Goal: Task Accomplishment & Management: Use online tool/utility

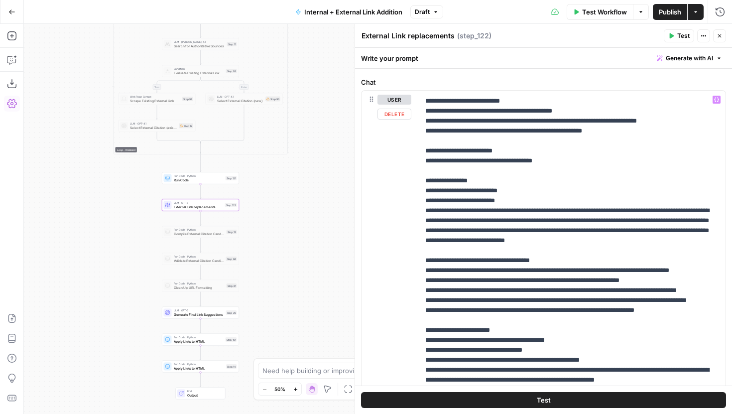
scroll to position [689, 0]
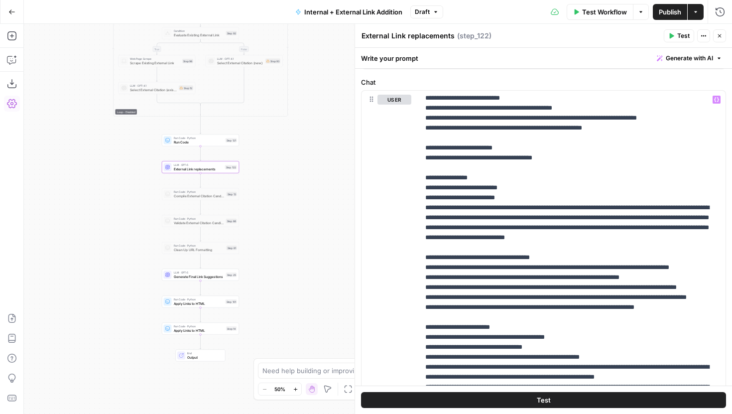
drag, startPoint x: 308, startPoint y: 297, endPoint x: 308, endPoint y: 259, distance: 37.8
click at [308, 259] on div "true false true false true false Workflow Set Inputs Inputs Run Code · Python G…" at bounding box center [378, 219] width 708 height 390
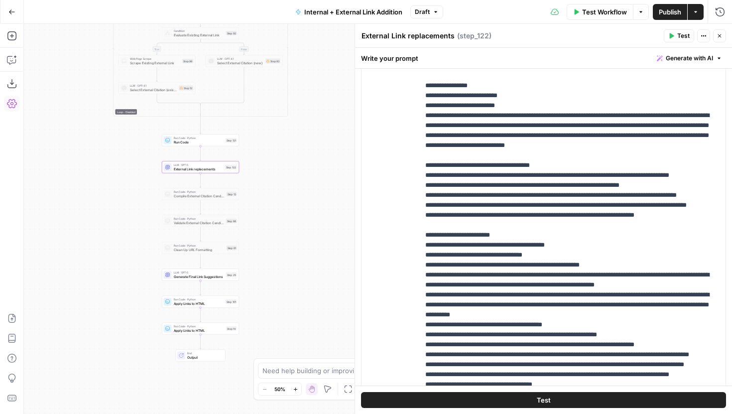
scroll to position [676, 0]
click at [430, 8] on button "Draft" at bounding box center [426, 11] width 33 height 13
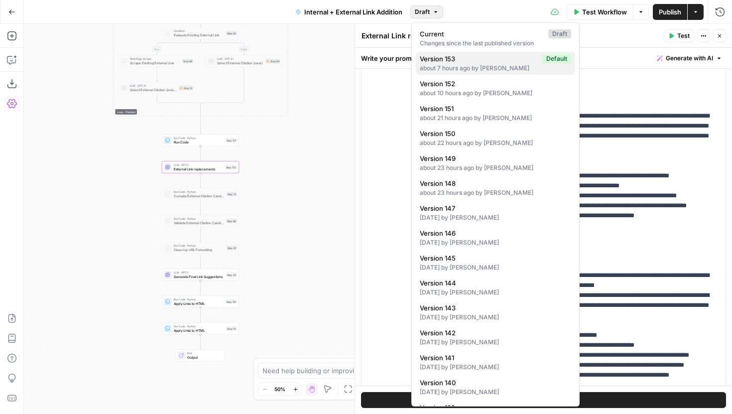
click at [466, 62] on span "Version 153" at bounding box center [479, 59] width 119 height 10
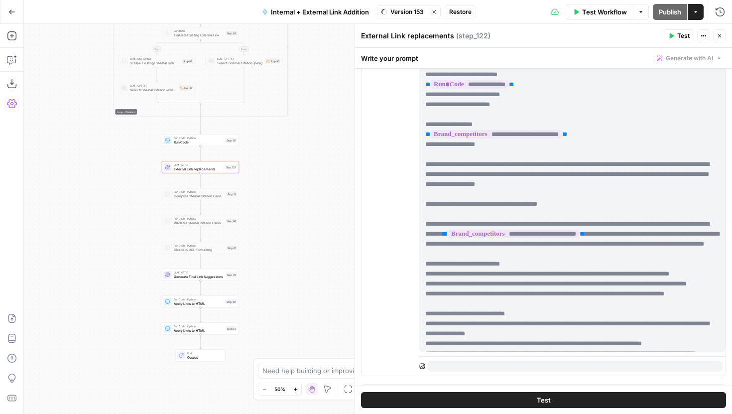
scroll to position [0, 0]
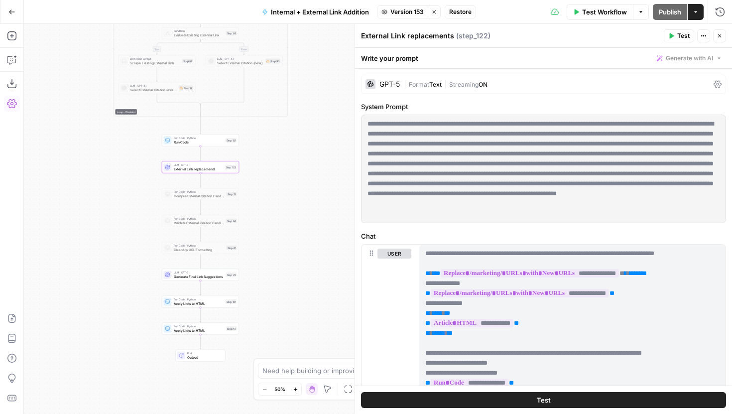
click at [416, 14] on span "Version 153" at bounding box center [406, 11] width 33 height 9
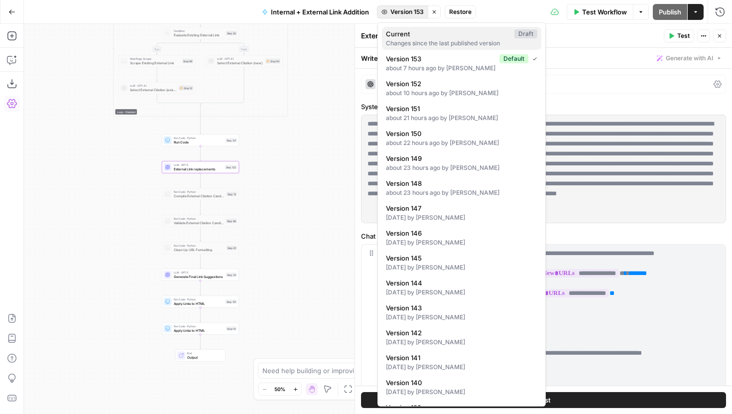
click at [427, 36] on span "Current" at bounding box center [448, 34] width 124 height 10
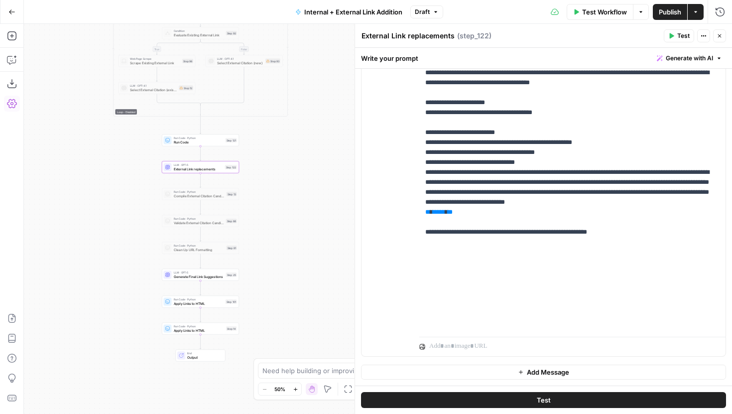
scroll to position [1076, 0]
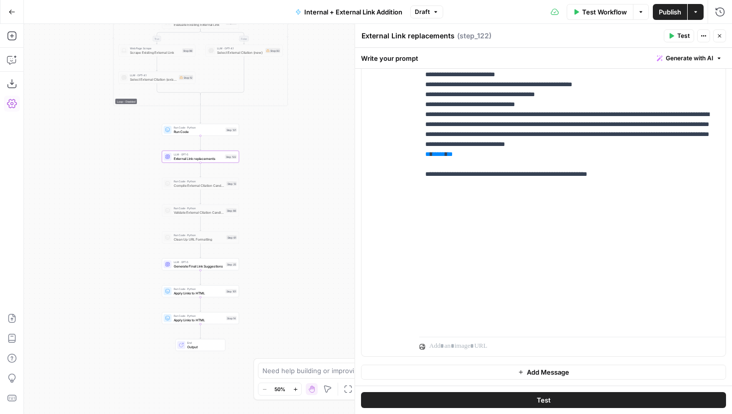
drag, startPoint x: 289, startPoint y: 279, endPoint x: 289, endPoint y: 208, distance: 71.2
click at [289, 208] on div "true false true false true false Workflow Set Inputs Inputs Run Code · Python G…" at bounding box center [378, 219] width 708 height 390
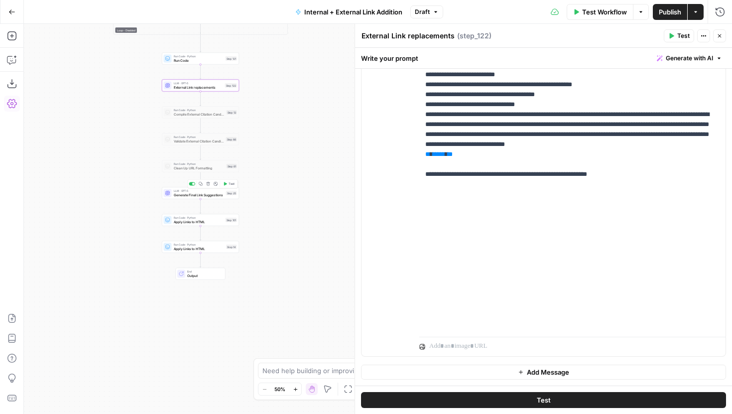
click at [219, 195] on span "Generate Final Link Suggestions" at bounding box center [199, 194] width 50 height 5
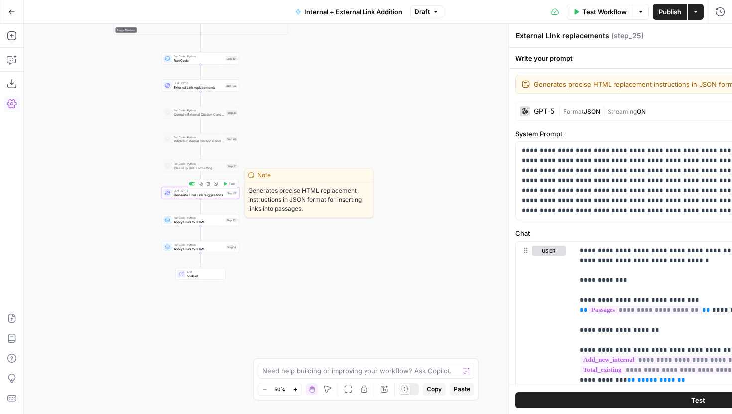
type textarea "Generate Final Link Suggestions"
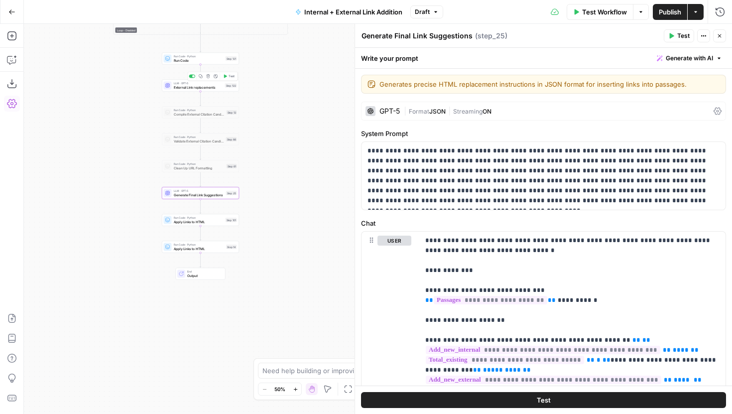
click at [208, 85] on span "External Link replacements" at bounding box center [198, 87] width 49 height 5
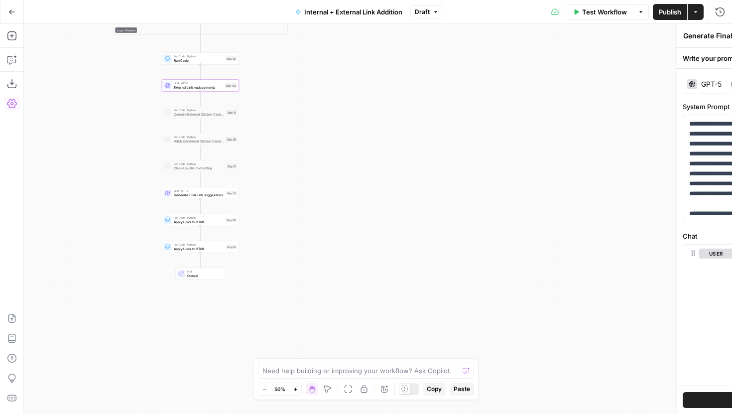
type textarea "External Link replacements"
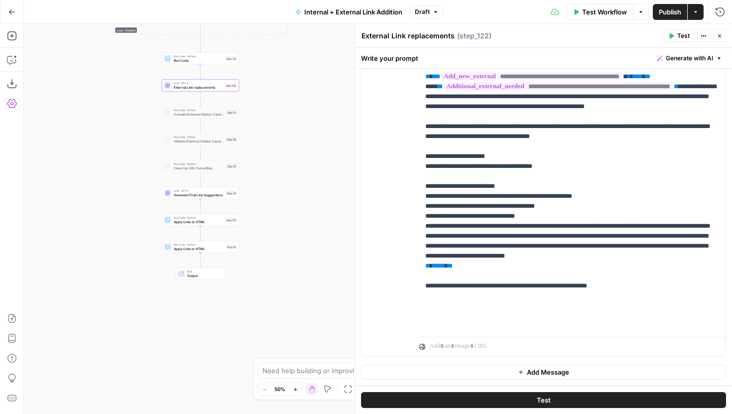
scroll to position [958, 0]
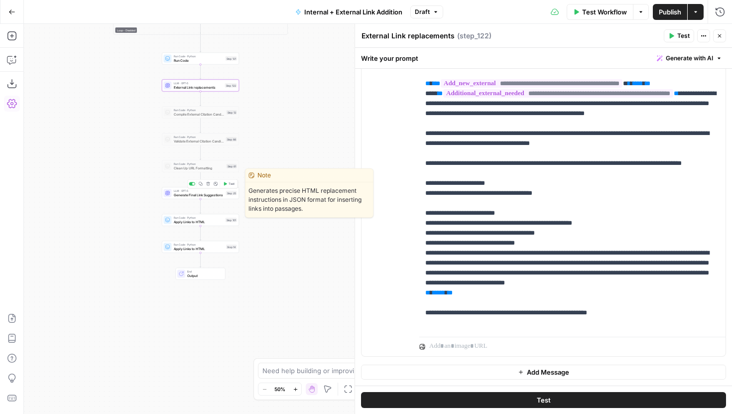
click at [217, 194] on span "Generate Final Link Suggestions" at bounding box center [199, 194] width 50 height 5
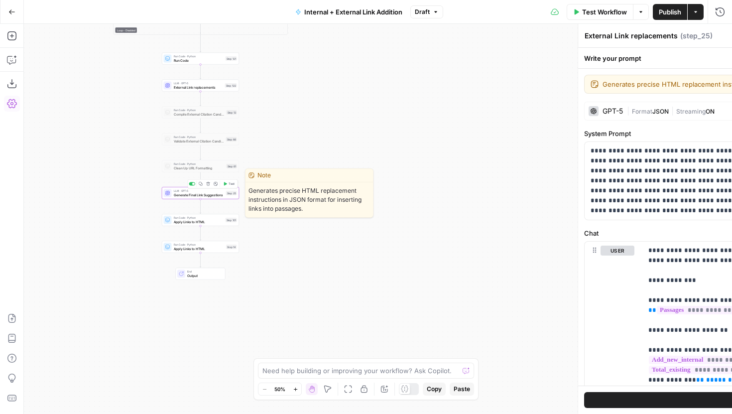
type textarea "Generate Final Link Suggestions"
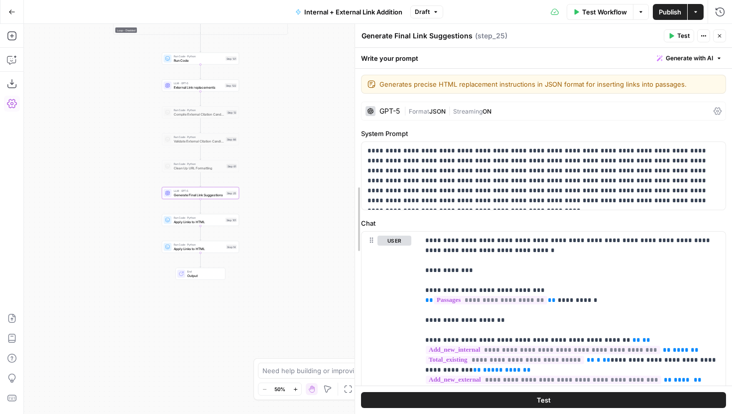
drag, startPoint x: 356, startPoint y: 198, endPoint x: 283, endPoint y: 195, distance: 72.2
click at [283, 195] on body "LegalZoom New Home Browse Insights Opportunities Your Data Recent Grids Article…" at bounding box center [366, 207] width 732 height 414
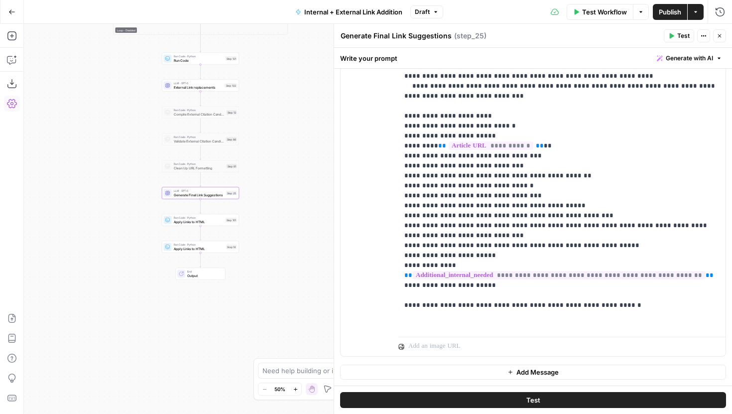
scroll to position [1869, 0]
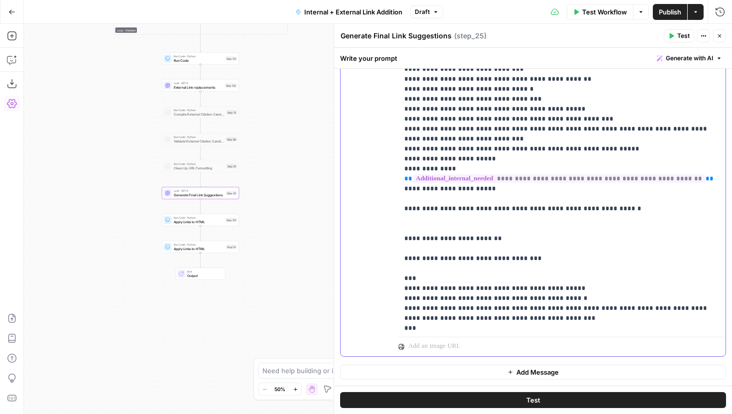
scroll to position [1969, 0]
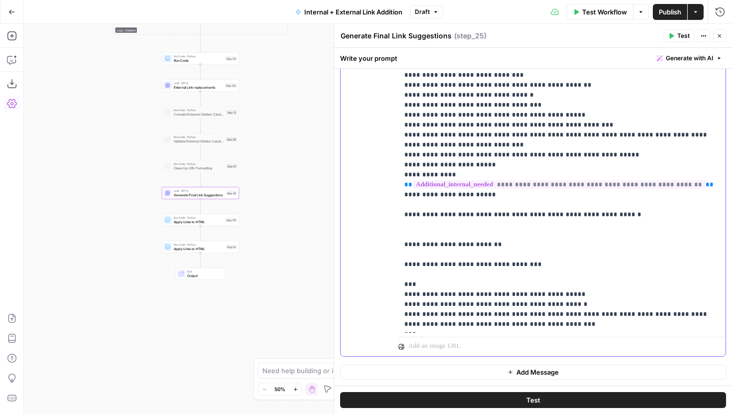
scroll to position [1962, 0]
click at [209, 88] on span "External Link replacements" at bounding box center [198, 87] width 49 height 5
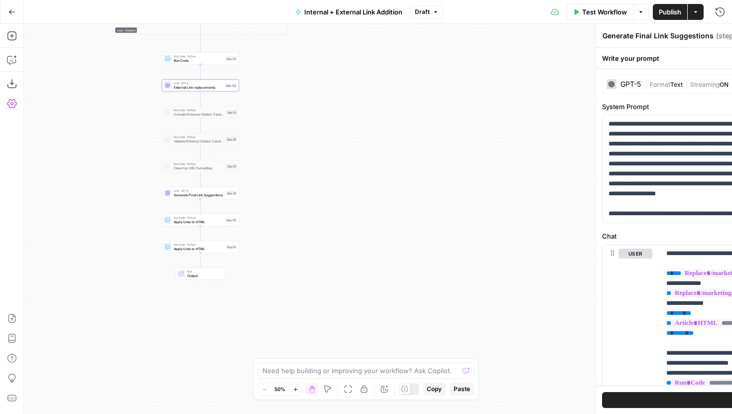
type textarea "External Link replacements"
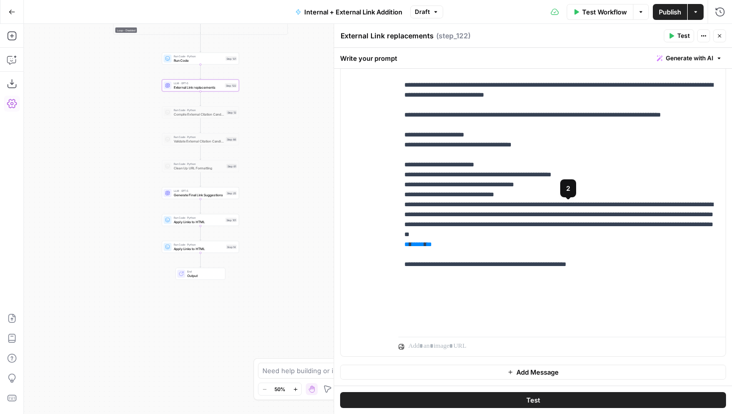
scroll to position [972, 0]
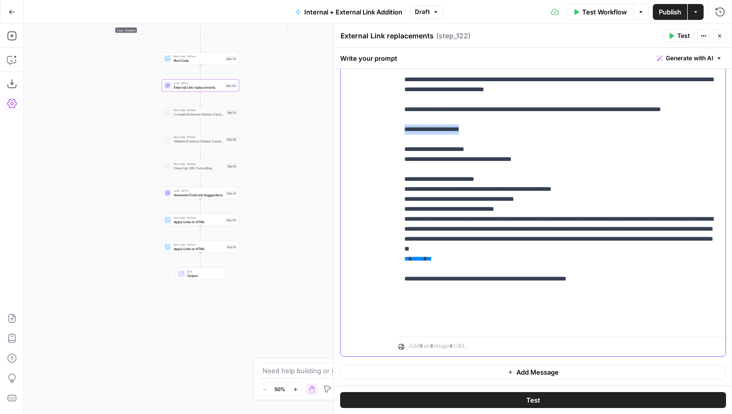
drag, startPoint x: 474, startPoint y: 266, endPoint x: 385, endPoint y: 266, distance: 89.1
click at [385, 266] on div "**********" at bounding box center [533, 141] width 385 height 429
click at [230, 194] on div "Step 25" at bounding box center [231, 193] width 11 height 4
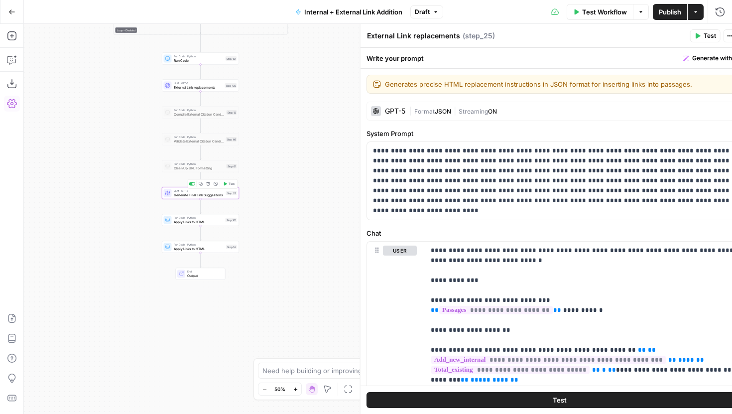
type textarea "Generate Final Link Suggestions"
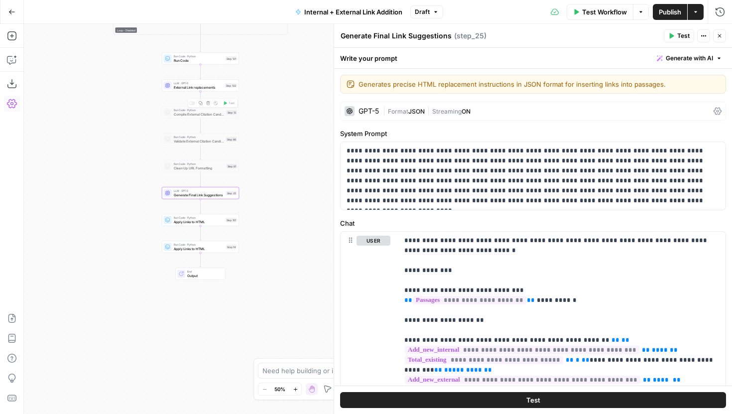
click at [220, 88] on span "External Link replacements" at bounding box center [198, 87] width 49 height 5
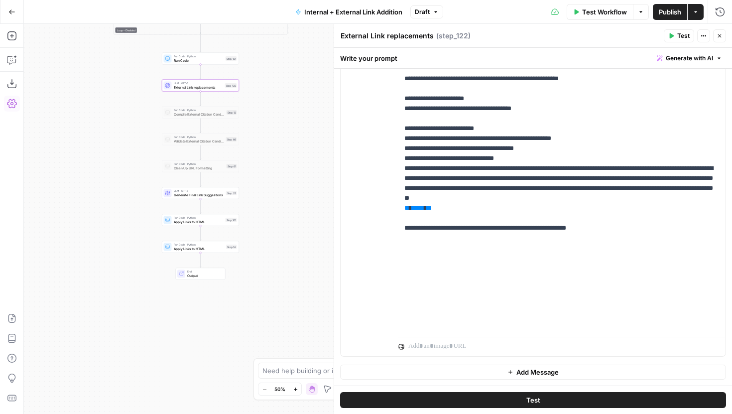
scroll to position [1022, 0]
drag, startPoint x: 626, startPoint y: 219, endPoint x: 386, endPoint y: 188, distance: 242.1
click at [386, 188] on div "**********" at bounding box center [533, 141] width 385 height 429
copy p "**********"
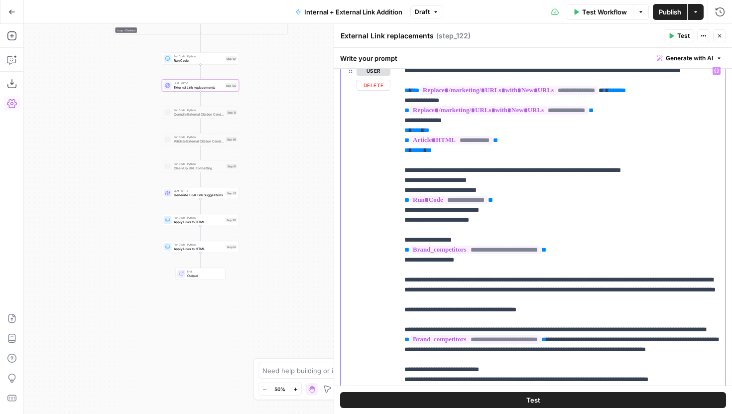
scroll to position [192, 0]
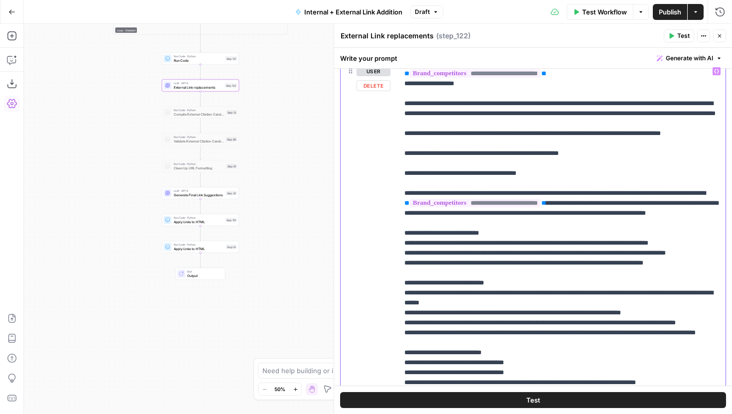
scroll to position [177, 0]
click at [221, 196] on span "Generate Final Link Suggestions" at bounding box center [199, 194] width 50 height 5
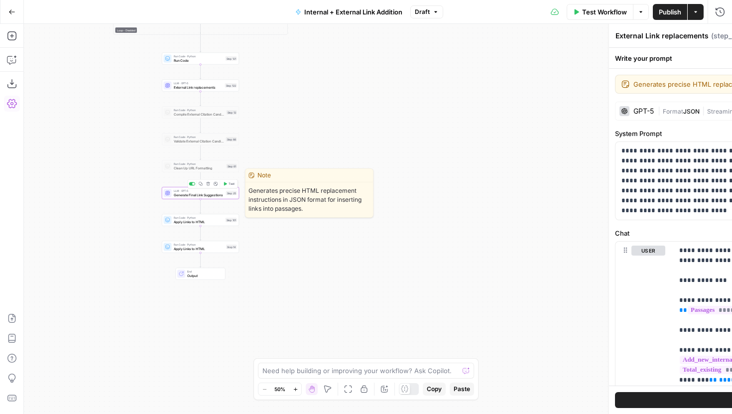
type textarea "Generate Final Link Suggestions"
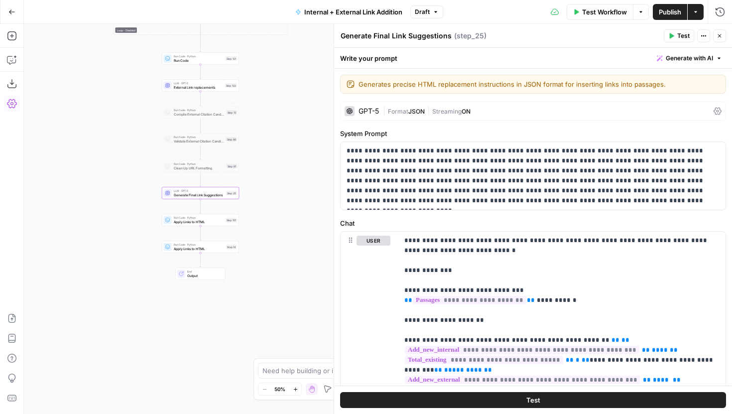
click at [209, 84] on span "LLM · GPT-5" at bounding box center [198, 83] width 49 height 4
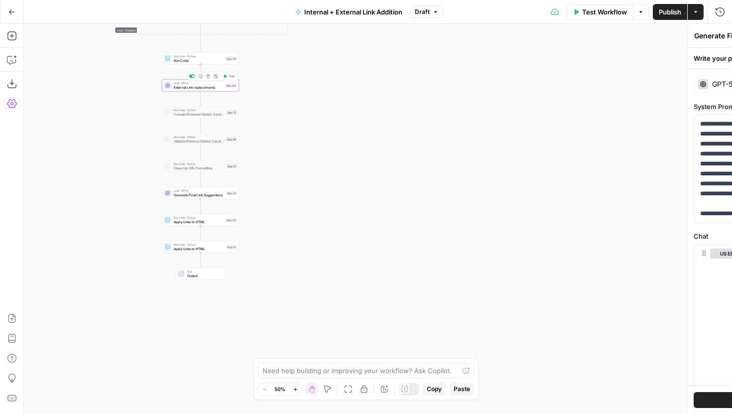
type textarea "External Link replacements"
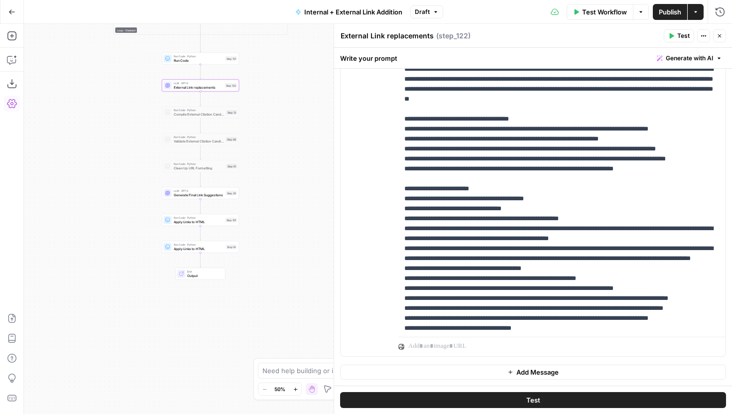
scroll to position [1116, 0]
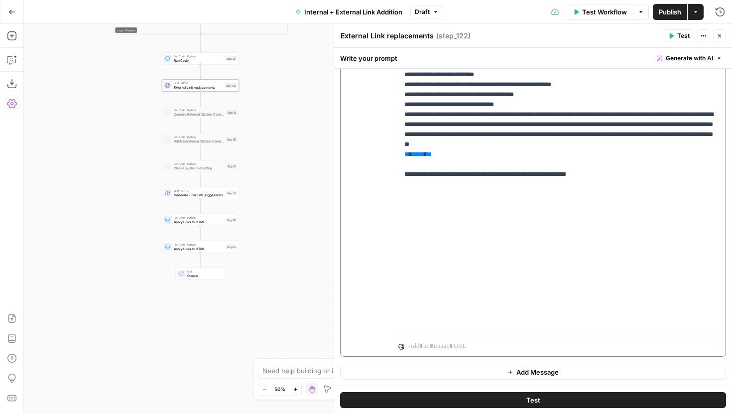
drag, startPoint x: 611, startPoint y: 174, endPoint x: 400, endPoint y: 146, distance: 213.5
click at [400, 146] on div "**********" at bounding box center [561, 130] width 327 height 406
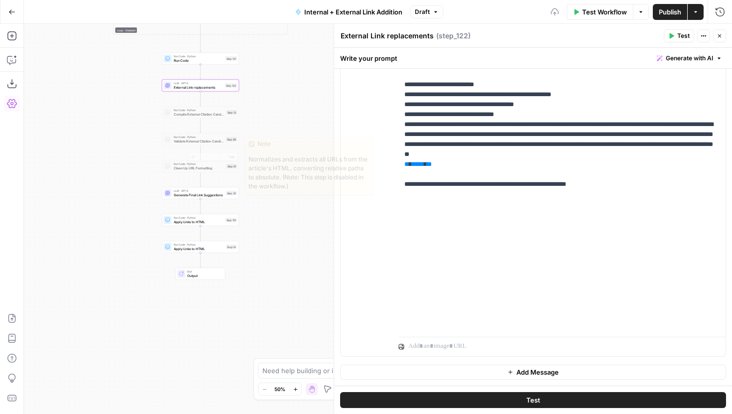
click at [208, 195] on span "Generate Final Link Suggestions" at bounding box center [199, 194] width 50 height 5
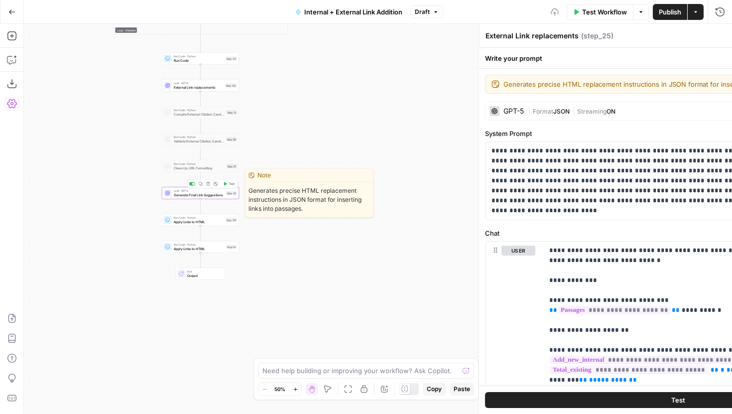
type textarea "Generate Final Link Suggestions"
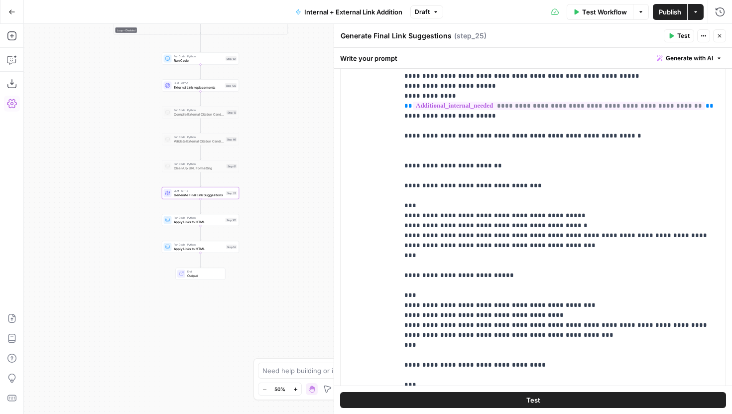
scroll to position [2520, 0]
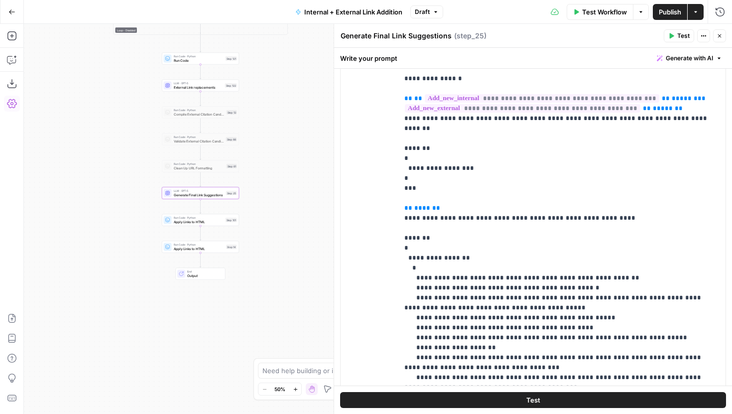
drag, startPoint x: 265, startPoint y: 136, endPoint x: 297, endPoint y: 264, distance: 131.9
click at [297, 260] on div "true false true false true false Workflow Set Inputs Inputs Run Code · Python G…" at bounding box center [378, 219] width 708 height 390
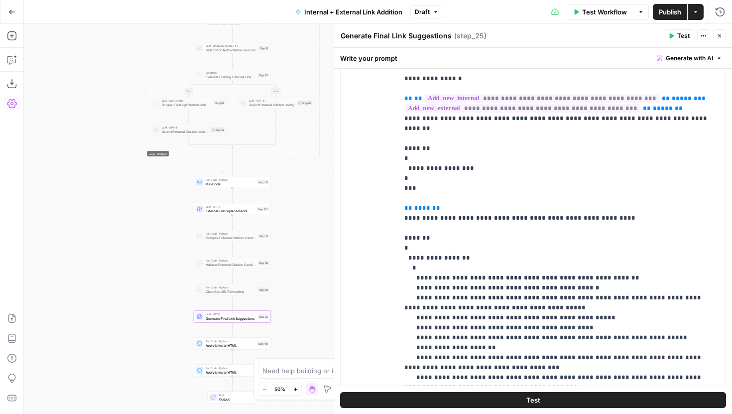
drag, startPoint x: 110, startPoint y: 176, endPoint x: 110, endPoint y: 345, distance: 168.8
click at [110, 345] on div "true false true false true false Workflow Set Inputs Inputs Run Code · Python G…" at bounding box center [378, 219] width 708 height 390
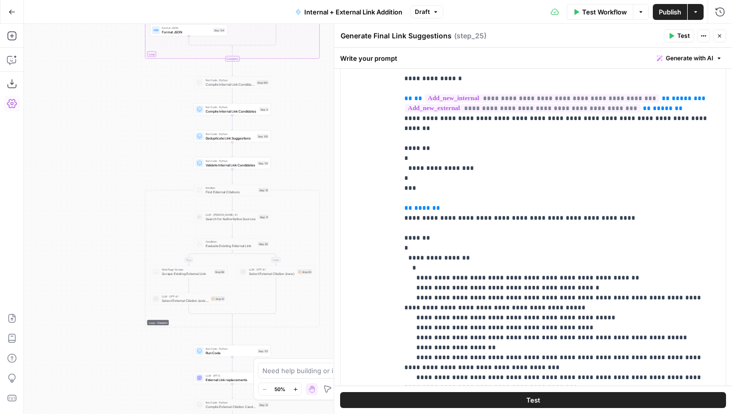
drag, startPoint x: 95, startPoint y: 123, endPoint x: 65, endPoint y: 317, distance: 196.0
click at [65, 317] on div "true false true false true false Workflow Set Inputs Inputs Run Code · Python G…" at bounding box center [378, 219] width 708 height 390
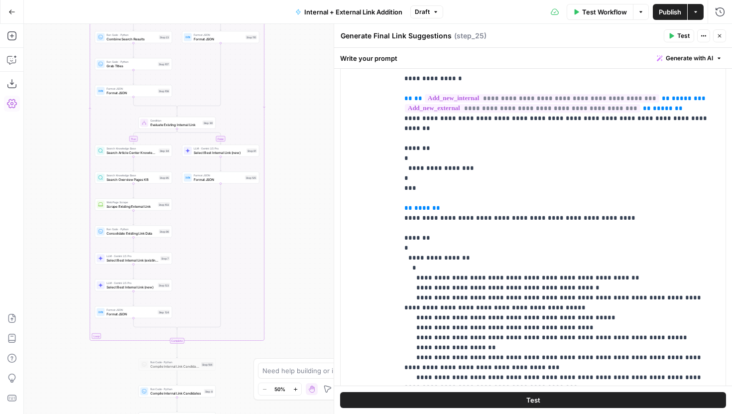
drag, startPoint x: 67, startPoint y: 206, endPoint x: 41, endPoint y: 297, distance: 95.1
click at [41, 297] on div "true false true false true false Workflow Set Inputs Inputs Run Code · Python G…" at bounding box center [378, 219] width 708 height 390
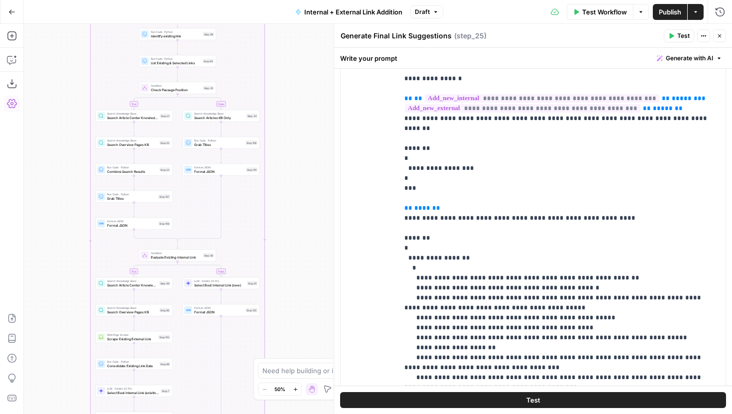
drag, startPoint x: 70, startPoint y: 148, endPoint x: 70, endPoint y: 303, distance: 155.4
click at [70, 303] on div "true false true false true false Workflow Set Inputs Inputs Run Code · Python G…" at bounding box center [378, 219] width 708 height 390
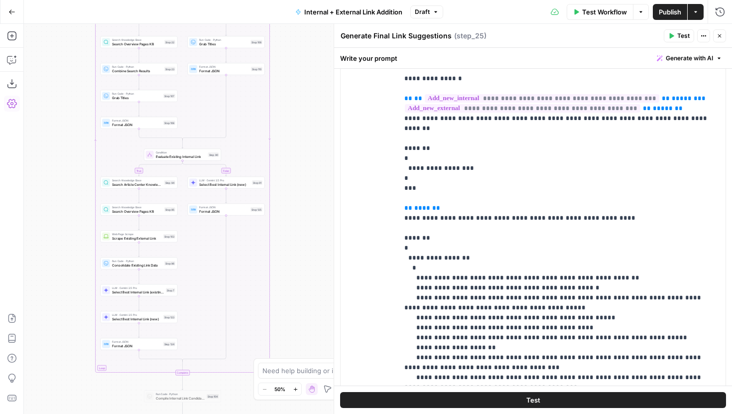
drag, startPoint x: 68, startPoint y: 267, endPoint x: 74, endPoint y: 168, distance: 99.2
click at [74, 168] on div "true false true false true false Workflow Set Inputs Inputs Run Code · Python G…" at bounding box center [378, 219] width 708 height 390
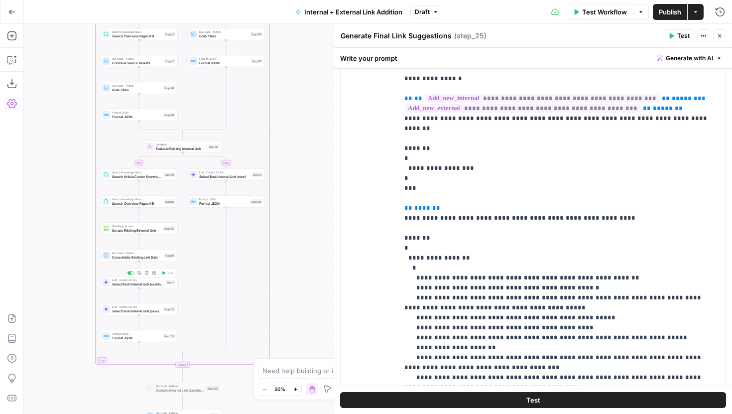
click at [137, 283] on span "Select Best Internal Link (existing)" at bounding box center [138, 283] width 52 height 5
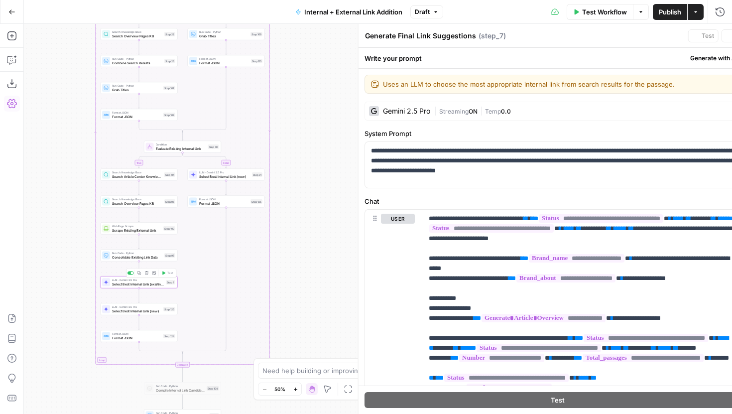
type textarea "Select Best Internal Link (existing)"
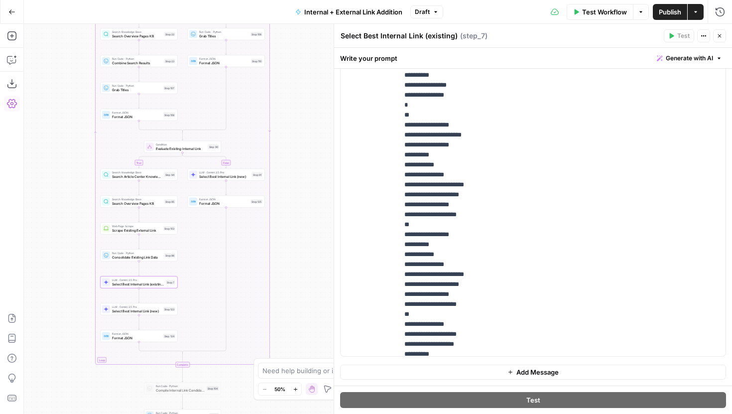
scroll to position [3112, 0]
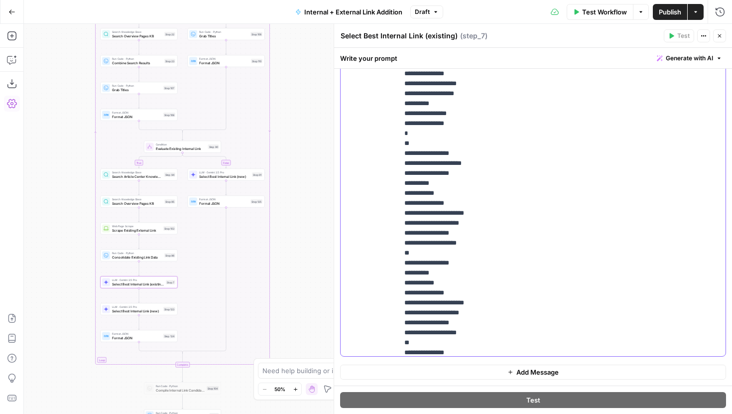
drag, startPoint x: 585, startPoint y: 172, endPoint x: 402, endPoint y: 171, distance: 182.8
click at [402, 171] on div "**********" at bounding box center [561, 153] width 327 height 406
copy p "**********"
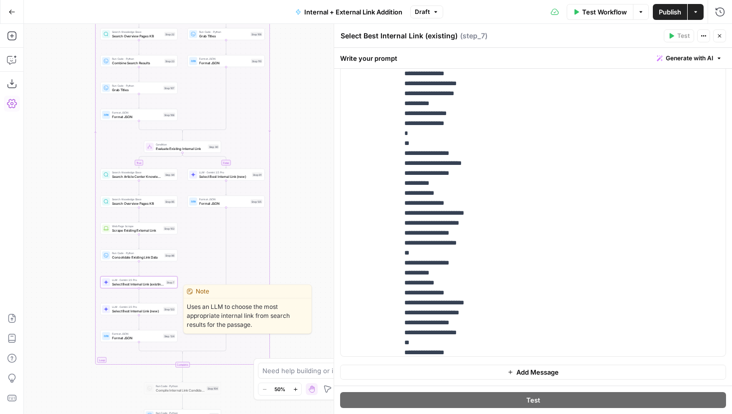
click at [121, 311] on span "Select Best Internal Link (new)" at bounding box center [136, 310] width 49 height 5
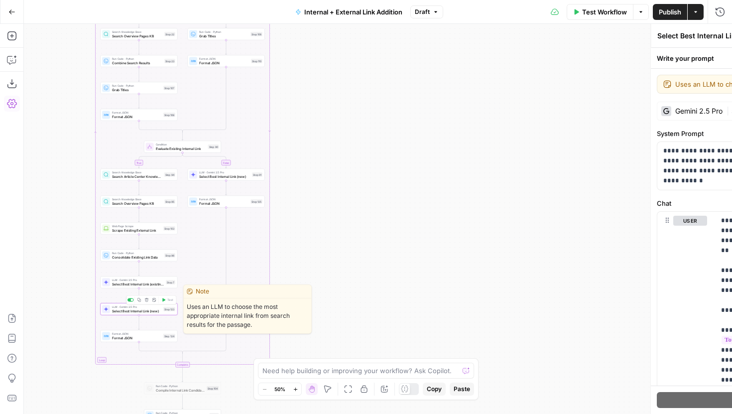
type textarea "Select Best Internal Link (new)"
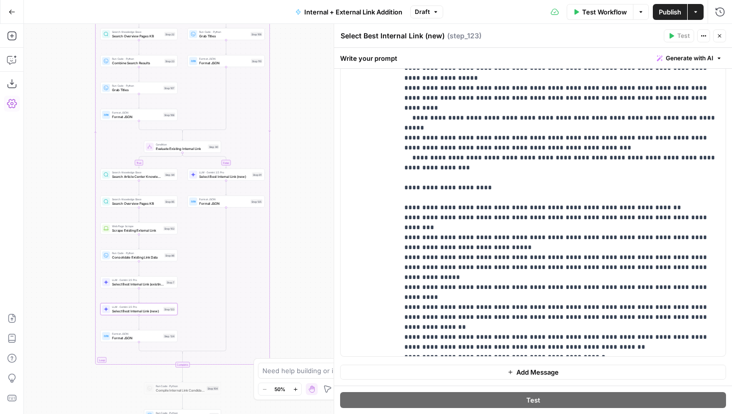
scroll to position [2570, 0]
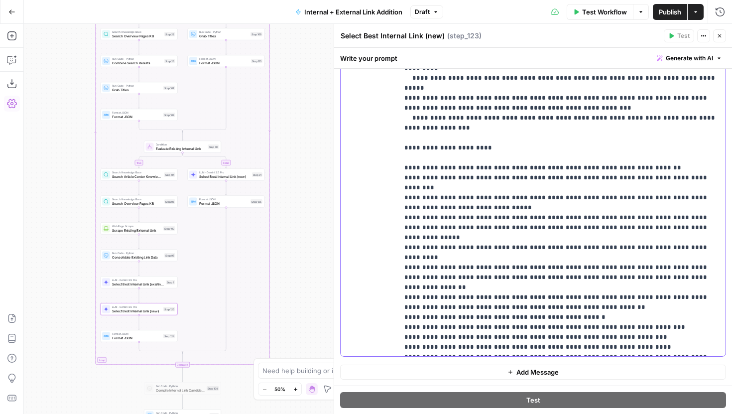
paste div
drag, startPoint x: 572, startPoint y: 256, endPoint x: 403, endPoint y: 255, distance: 168.8
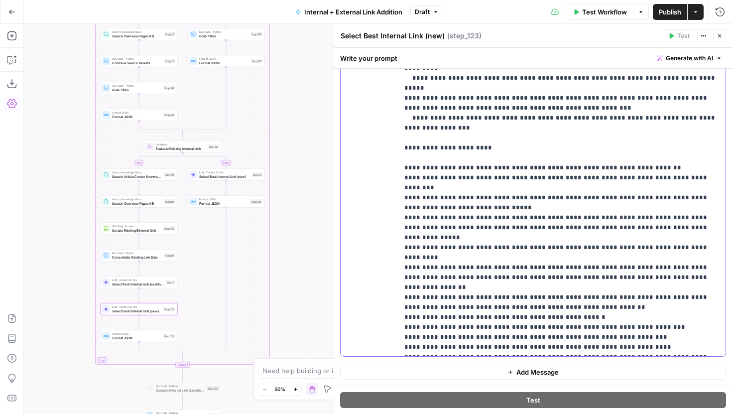
click at [403, 255] on div "**********" at bounding box center [561, 153] width 327 height 406
copy p "**********"
click at [199, 202] on div "Format JSON Format JSON Step 125 Copy step Delete step Add Note Test" at bounding box center [225, 201] width 73 height 8
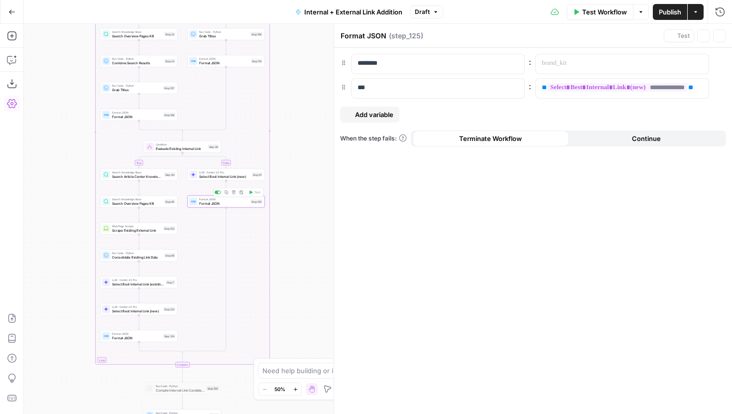
click at [202, 178] on span "Select Best Internal Link (new)" at bounding box center [224, 176] width 51 height 5
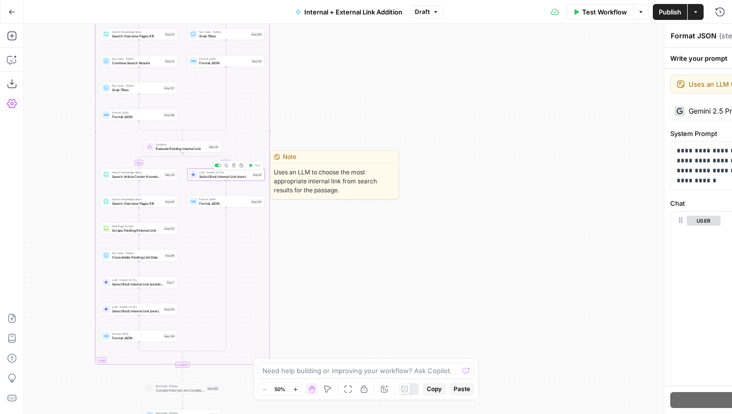
type textarea "Select Best Internal Link (new)"
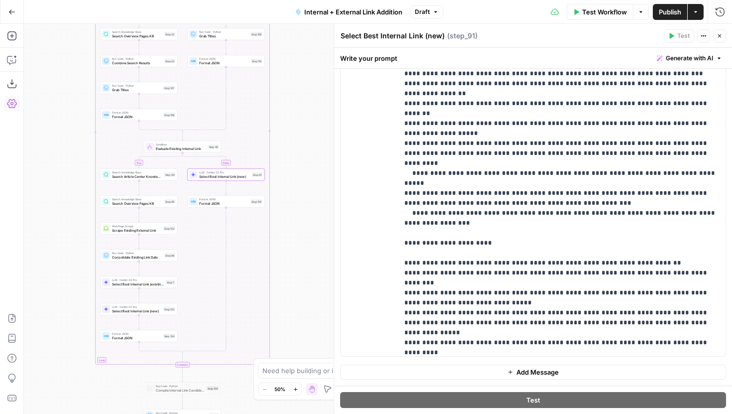
scroll to position [2493, 0]
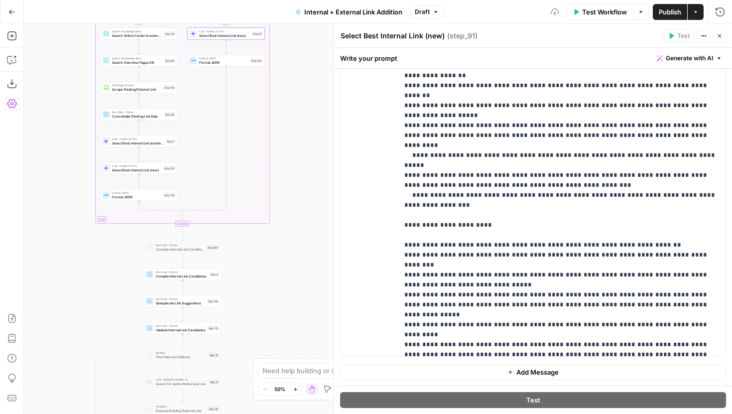
drag, startPoint x: 308, startPoint y: 281, endPoint x: 312, endPoint y: 145, distance: 135.5
click at [308, 128] on div "true false true false true false Workflow Set Inputs Inputs Run Code · Python G…" at bounding box center [378, 219] width 708 height 390
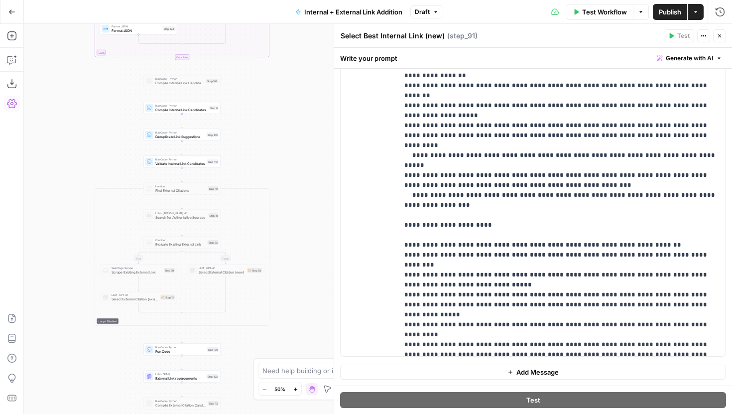
drag, startPoint x: 310, startPoint y: 284, endPoint x: 309, endPoint y: 129, distance: 154.9
click at [309, 129] on div "true false true false true false Workflow Set Inputs Inputs Run Code · Python G…" at bounding box center [378, 219] width 708 height 390
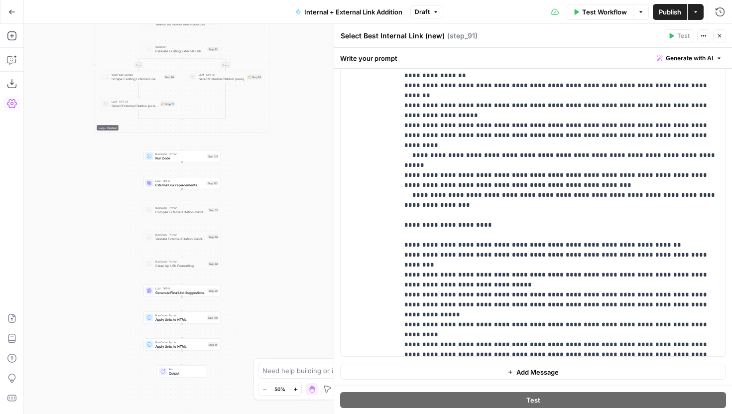
drag, startPoint x: 291, startPoint y: 178, endPoint x: 291, endPoint y: 60, distance: 117.5
click at [291, 60] on div "true false true false true false Workflow Set Inputs Inputs Run Code · Python G…" at bounding box center [378, 219] width 708 height 390
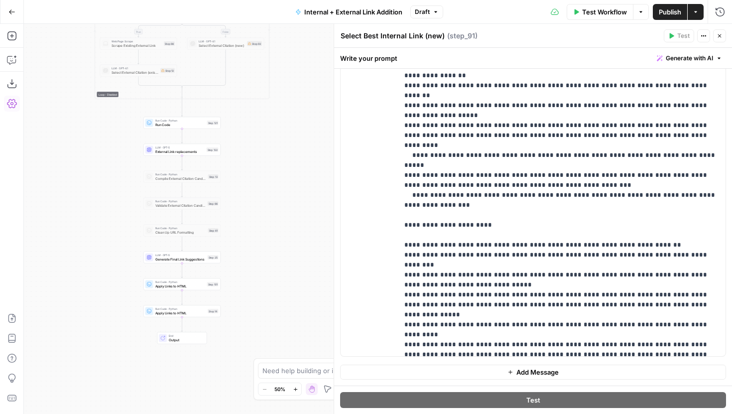
drag, startPoint x: 258, startPoint y: 261, endPoint x: 258, endPoint y: 254, distance: 7.5
click at [258, 254] on div "true false true false true false Workflow Set Inputs Inputs Run Code · Python G…" at bounding box center [378, 219] width 708 height 390
click at [198, 255] on span "LLM · GPT-5" at bounding box center [180, 255] width 50 height 4
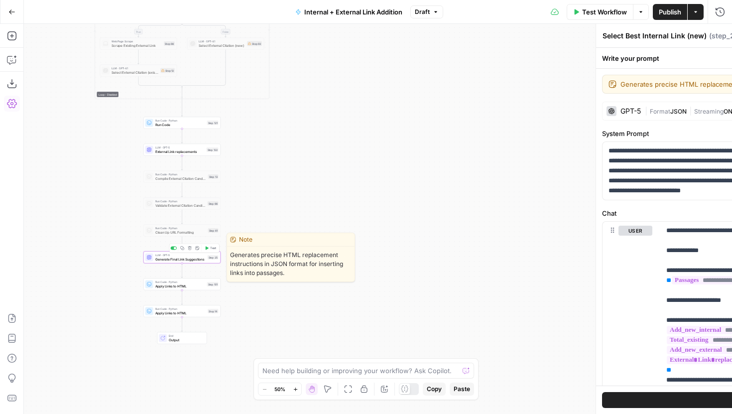
type textarea "Generate Final Link Suggestions"
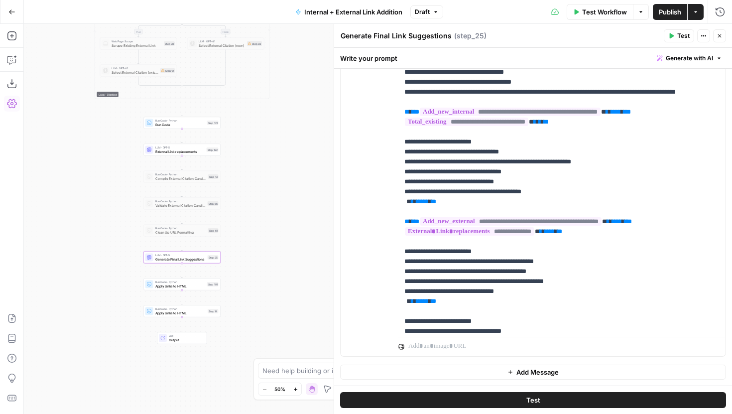
scroll to position [1358, 0]
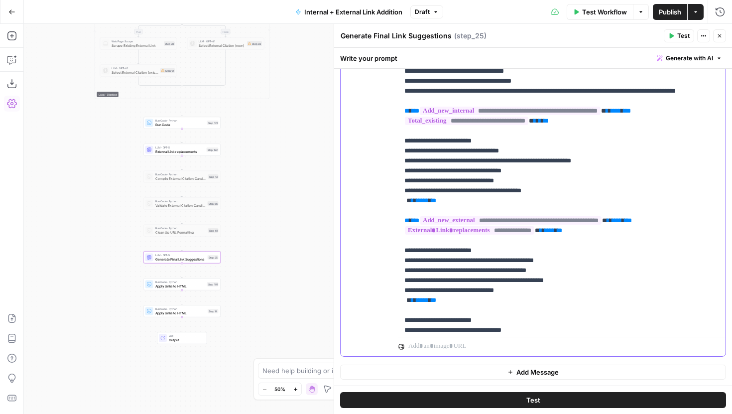
click at [449, 172] on p "**********" at bounding box center [561, 31] width 315 height 2918
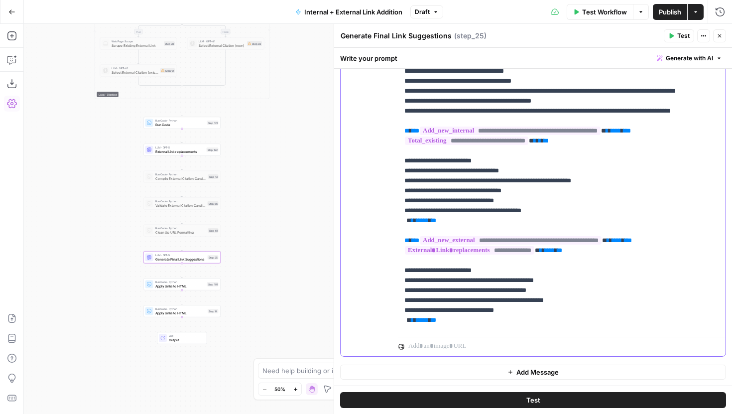
drag, startPoint x: 695, startPoint y: 191, endPoint x: 580, endPoint y: 193, distance: 115.0
click at [580, 193] on p "**********" at bounding box center [561, 46] width 315 height 2948
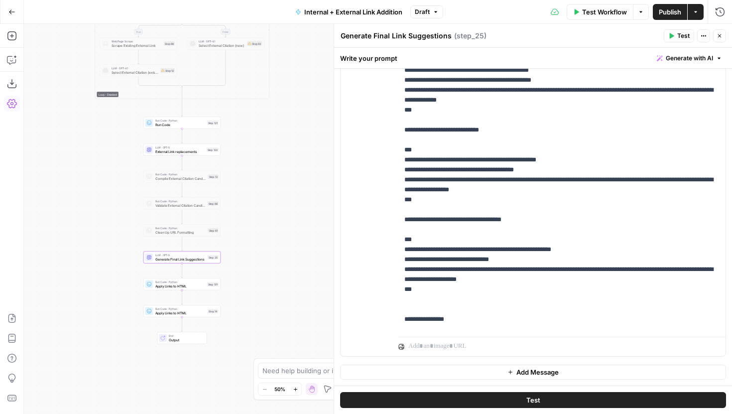
scroll to position [1950, 0]
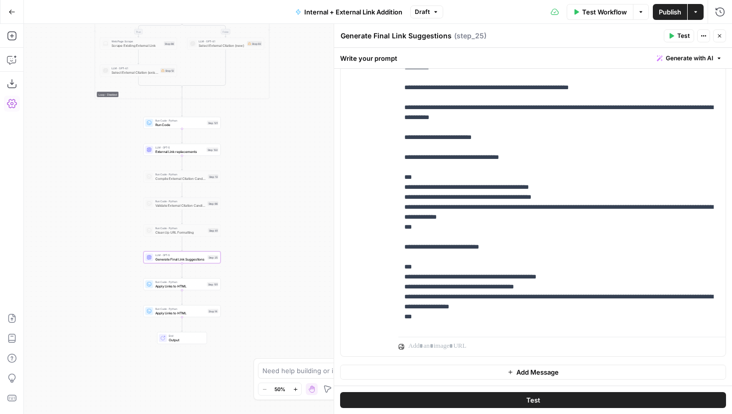
click at [663, 5] on button "Publish" at bounding box center [670, 12] width 34 height 16
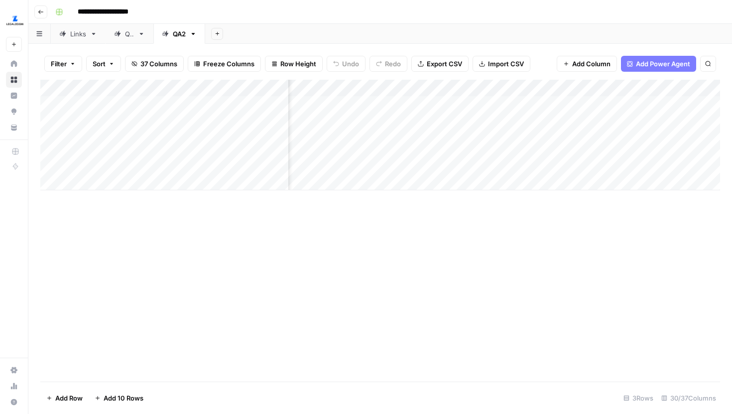
scroll to position [0, 1174]
click at [71, 35] on div "Links" at bounding box center [78, 34] width 16 height 10
click at [131, 32] on div "QA" at bounding box center [129, 34] width 9 height 10
click at [163, 33] on icon at bounding box center [165, 33] width 7 height 7
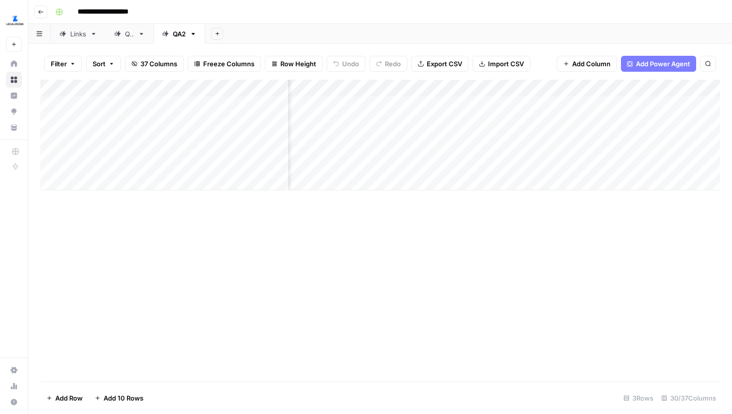
scroll to position [0, 498]
click at [447, 152] on div "Add Column" at bounding box center [380, 135] width 680 height 111
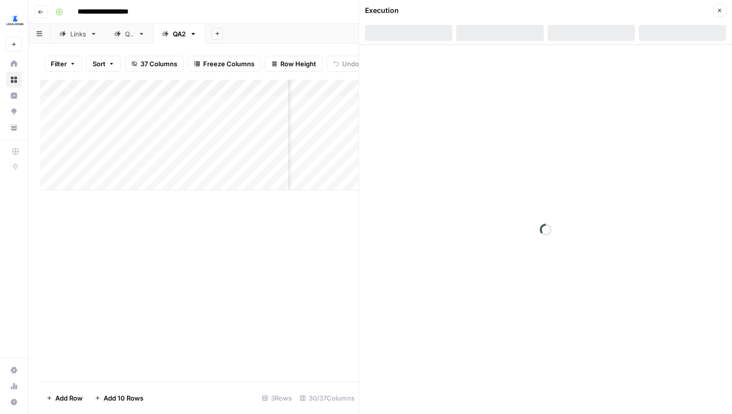
click at [664, 32] on div at bounding box center [682, 33] width 87 height 16
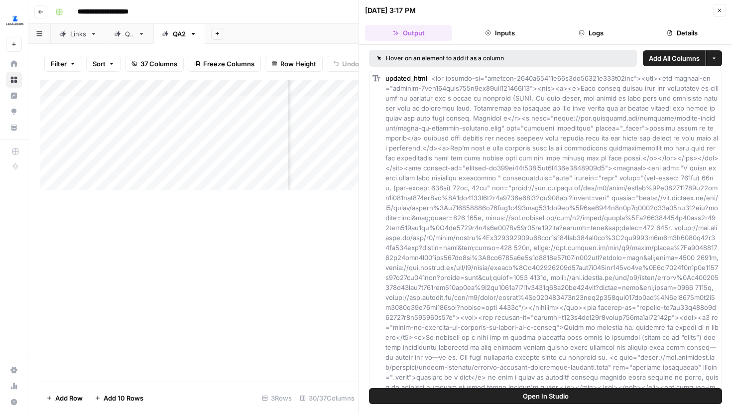
click at [650, 36] on button "Details" at bounding box center [682, 33] width 87 height 16
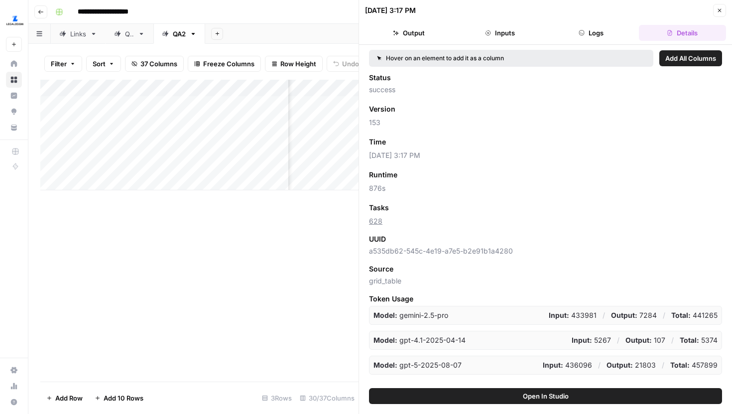
click at [717, 10] on icon "button" at bounding box center [720, 10] width 6 height 6
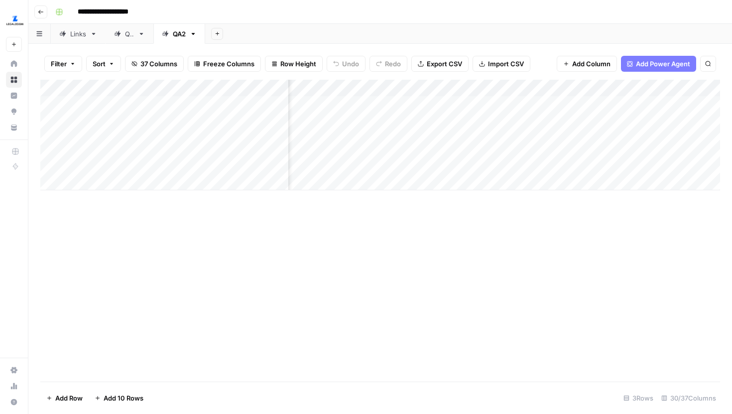
click at [445, 130] on div "Add Column" at bounding box center [380, 135] width 680 height 111
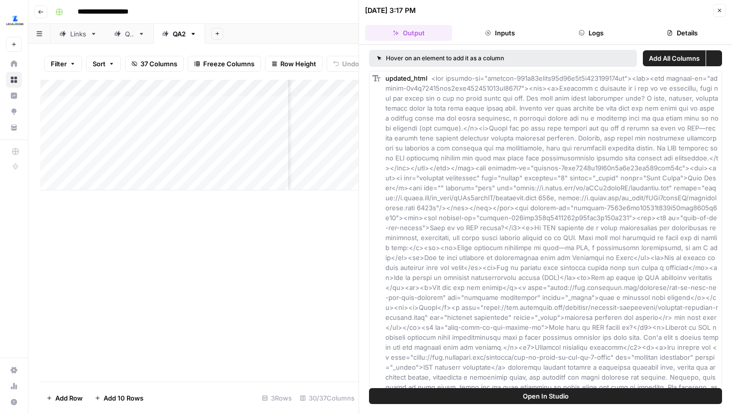
click at [650, 34] on button "Details" at bounding box center [682, 33] width 87 height 16
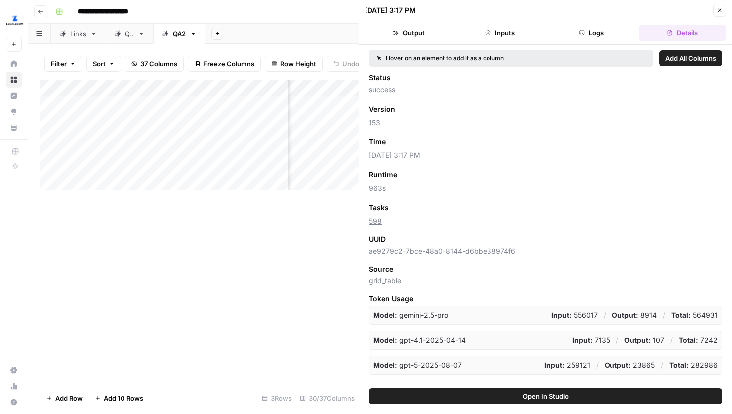
click at [717, 10] on icon "button" at bounding box center [720, 10] width 6 height 6
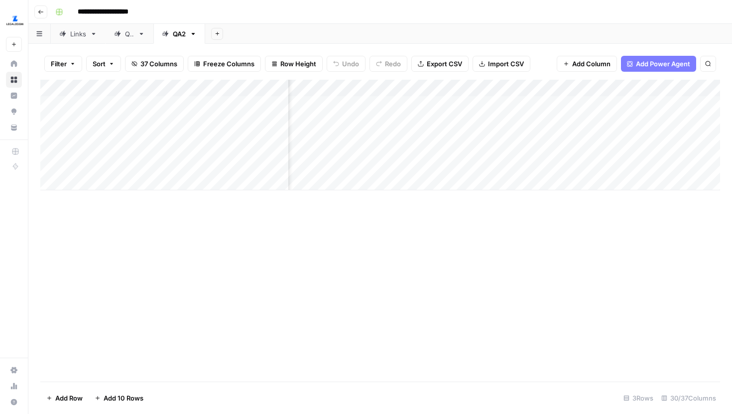
click at [448, 104] on div "Add Column" at bounding box center [380, 135] width 680 height 111
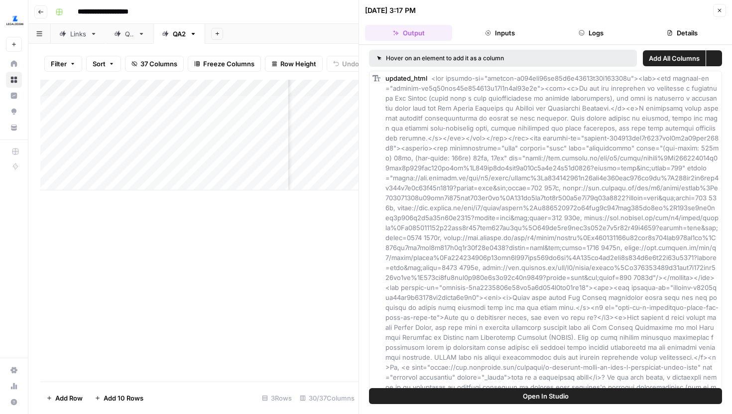
click at [670, 29] on button "Details" at bounding box center [682, 33] width 87 height 16
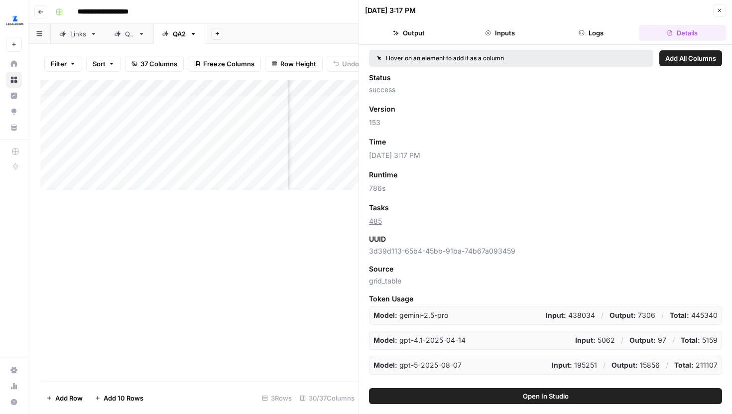
click at [717, 15] on button "Close" at bounding box center [719, 10] width 13 height 13
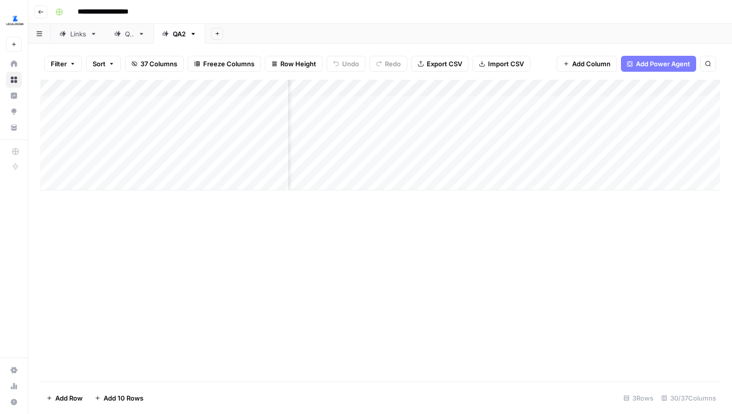
click at [73, 36] on div "Links" at bounding box center [78, 34] width 16 height 10
click at [486, 164] on div "Add Column" at bounding box center [380, 231] width 680 height 302
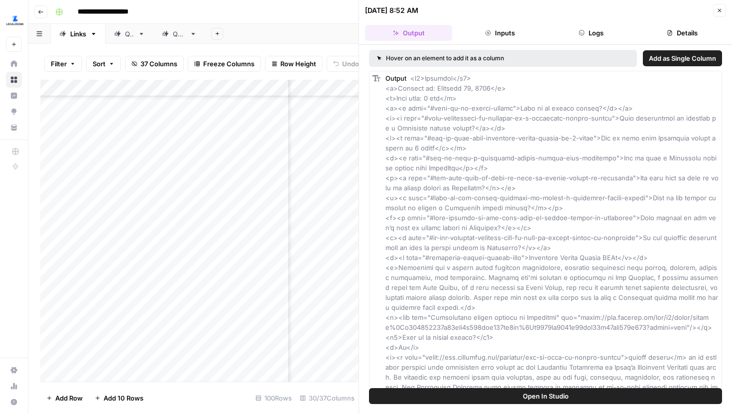
click at [720, 13] on button "Close" at bounding box center [719, 10] width 13 height 13
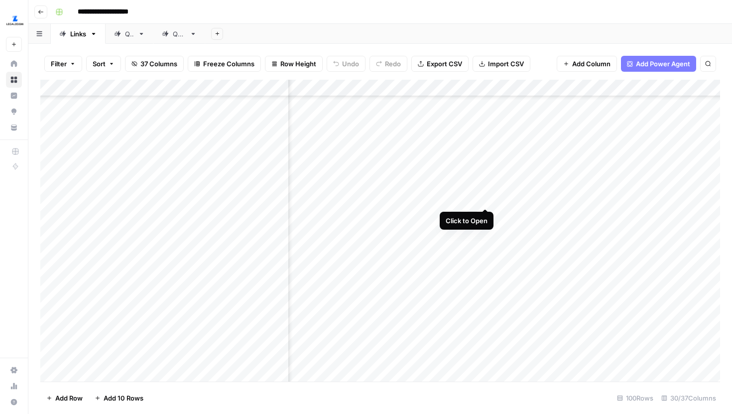
click at [486, 187] on div "Add Column" at bounding box center [380, 231] width 680 height 302
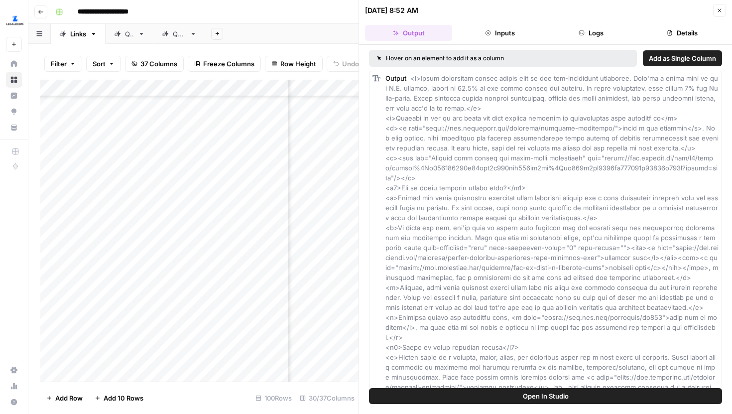
click at [716, 13] on button "Close" at bounding box center [719, 10] width 13 height 13
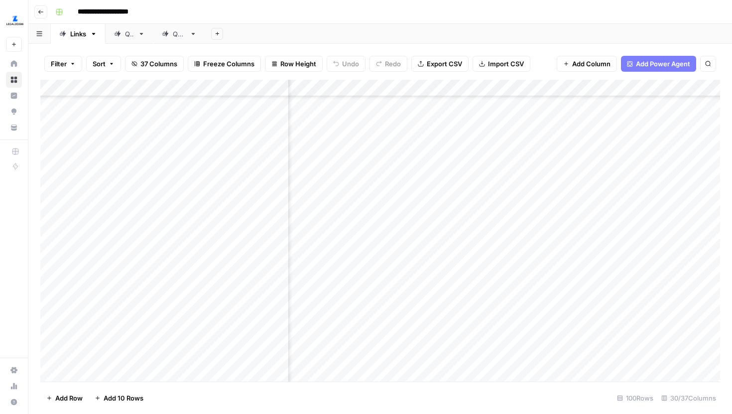
scroll to position [821, 476]
click at [483, 213] on div "Add Column" at bounding box center [380, 231] width 680 height 302
click at [481, 245] on div "Add Column" at bounding box center [380, 231] width 680 height 302
click at [484, 270] on div "Add Column" at bounding box center [380, 231] width 680 height 302
click at [483, 295] on div "Add Column" at bounding box center [380, 231] width 680 height 302
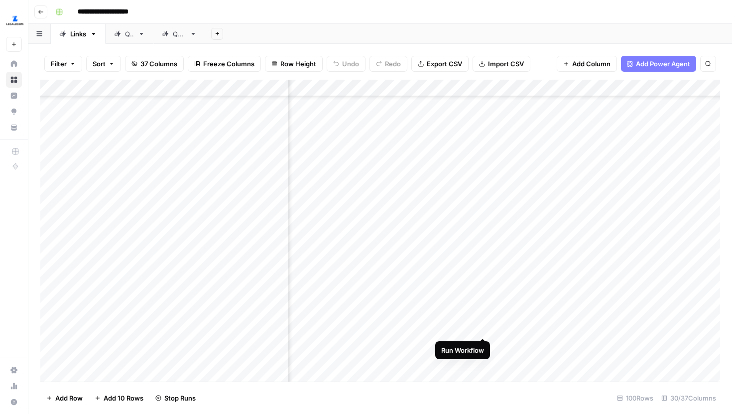
click at [483, 316] on div "Add Column" at bounding box center [380, 231] width 680 height 302
click at [485, 343] on div "Add Column" at bounding box center [380, 231] width 680 height 302
click at [394, 269] on div "Add Column" at bounding box center [380, 231] width 680 height 302
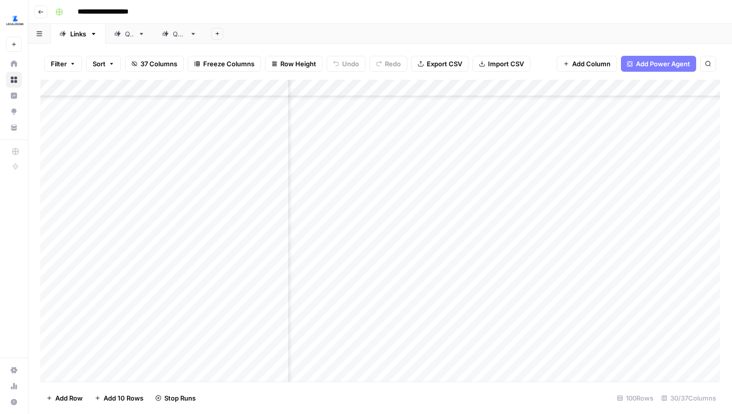
click at [651, 132] on div "Add Column" at bounding box center [380, 231] width 680 height 302
click at [651, 157] on div "Add Column" at bounding box center [380, 231] width 680 height 302
click at [653, 186] on div "Add Column" at bounding box center [380, 231] width 680 height 302
click at [652, 207] on div "Add Column" at bounding box center [380, 231] width 680 height 302
click at [652, 241] on div "Add Column" at bounding box center [380, 231] width 680 height 302
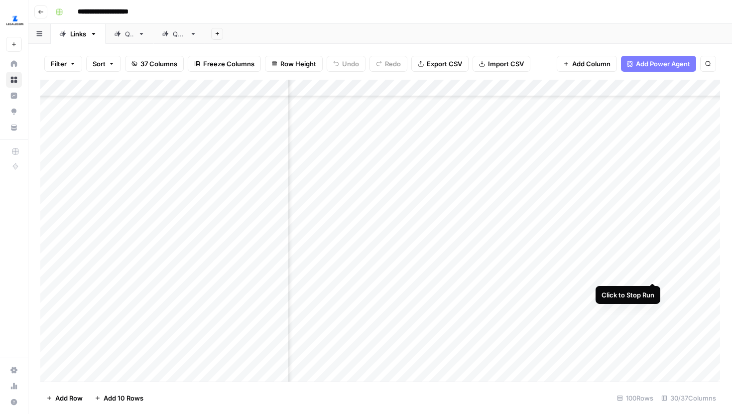
click at [652, 262] on div "Add Column" at bounding box center [380, 231] width 680 height 302
click at [395, 133] on div "Add Column" at bounding box center [380, 231] width 680 height 302
click at [394, 153] on div "Add Column" at bounding box center [380, 231] width 680 height 302
click at [392, 188] on div "Add Column" at bounding box center [380, 231] width 680 height 302
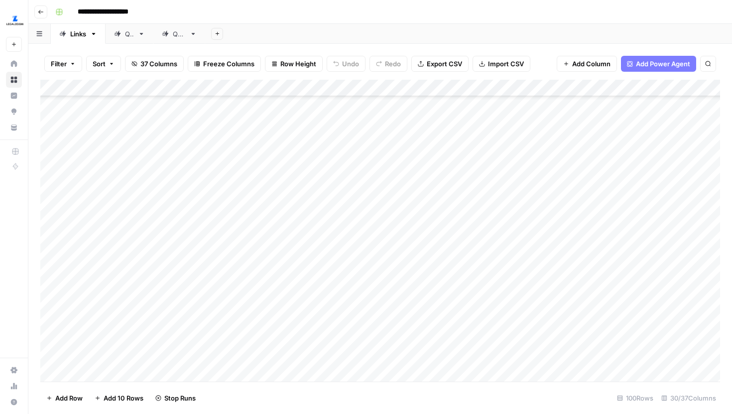
click at [396, 165] on div "Add Column" at bounding box center [380, 231] width 680 height 302
click at [395, 157] on div "Add Column" at bounding box center [380, 231] width 680 height 302
click at [395, 206] on div "Add Column" at bounding box center [380, 231] width 680 height 302
click at [392, 214] on div "Add Column" at bounding box center [380, 231] width 680 height 302
click at [391, 239] on div "Add Column" at bounding box center [380, 231] width 680 height 302
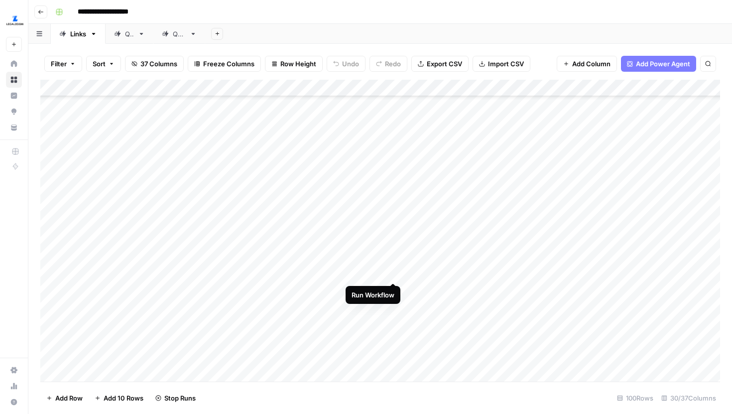
click at [393, 262] on div "Add Column" at bounding box center [380, 231] width 680 height 302
click at [640, 194] on div "Add Column" at bounding box center [380, 231] width 680 height 302
click at [447, 245] on div "Add Column" at bounding box center [380, 231] width 680 height 302
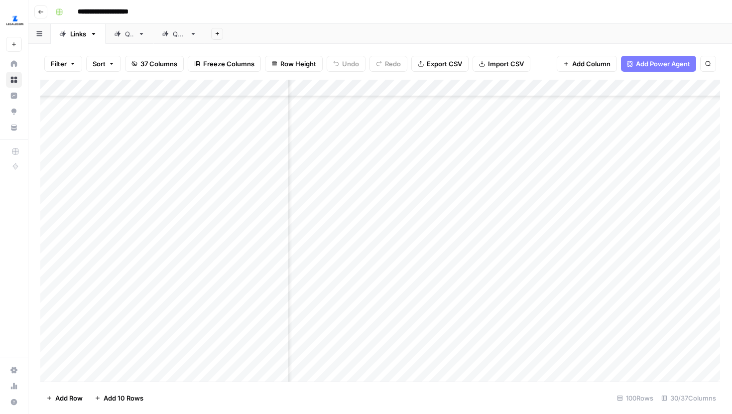
scroll to position [816, 0]
click at [382, 195] on div "Add Column" at bounding box center [380, 231] width 680 height 302
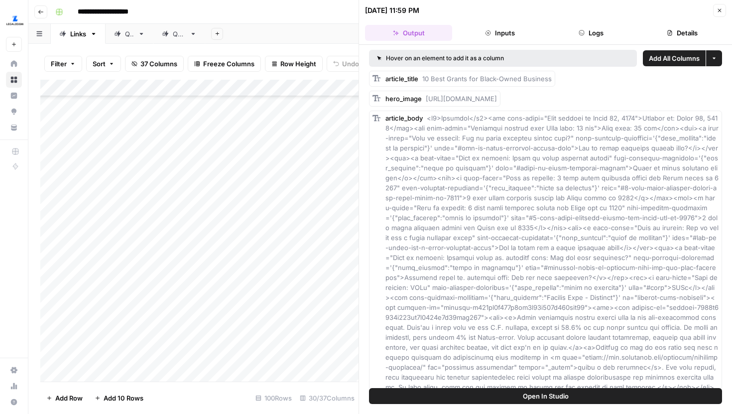
click at [717, 10] on icon "button" at bounding box center [720, 10] width 6 height 6
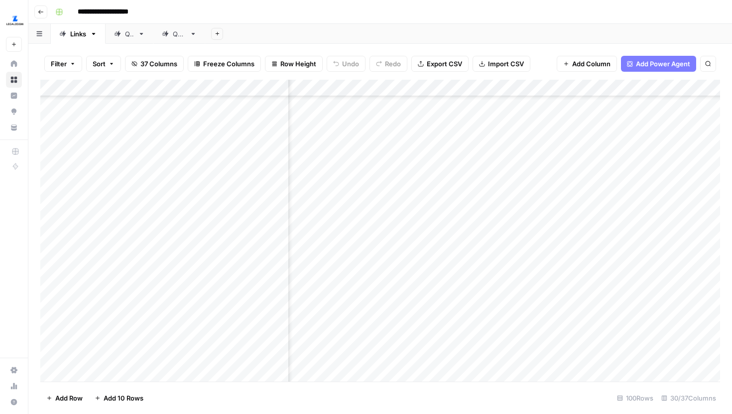
scroll to position [1133, 360]
click at [19, 17] on img "Workspace: Drata" at bounding box center [15, 20] width 18 height 18
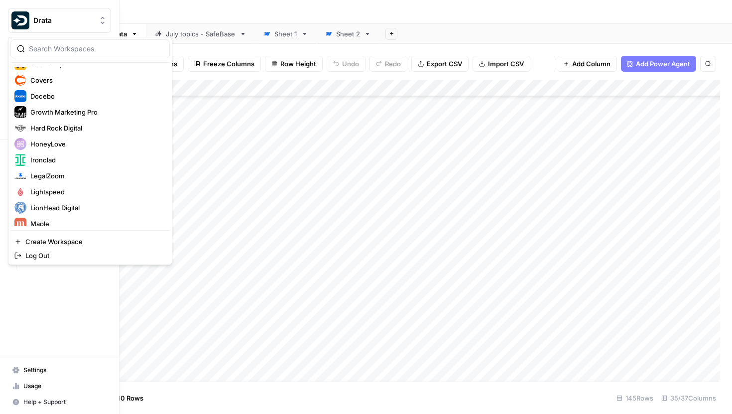
scroll to position [138, 0]
click at [47, 177] on span "LegalZoom" at bounding box center [95, 175] width 131 height 10
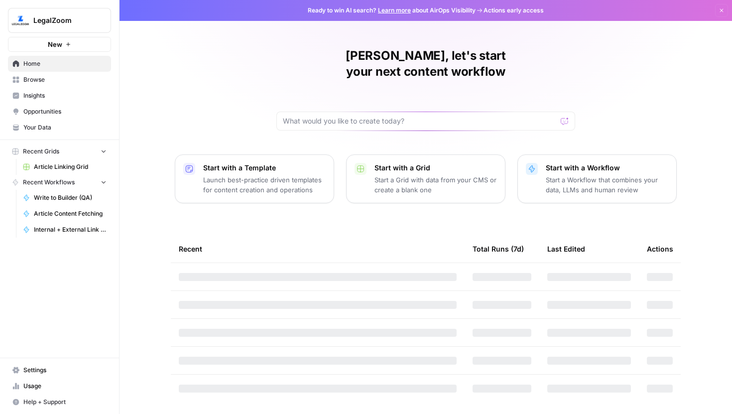
click at [68, 163] on span "Article Linking Grid" at bounding box center [70, 166] width 73 height 9
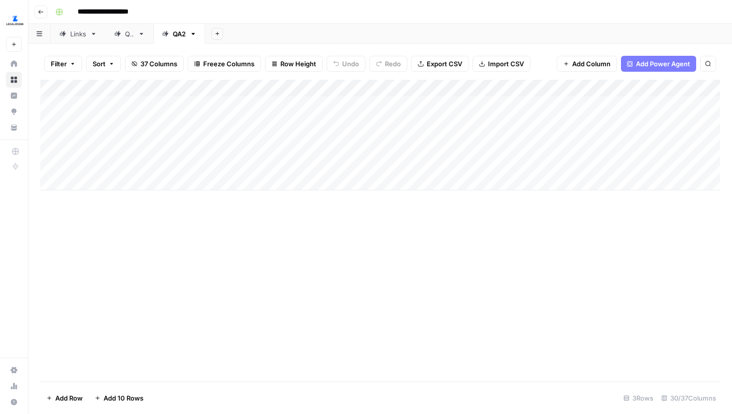
click at [69, 37] on div "Links" at bounding box center [72, 34] width 27 height 10
click at [431, 136] on div "Add Column" at bounding box center [380, 231] width 680 height 302
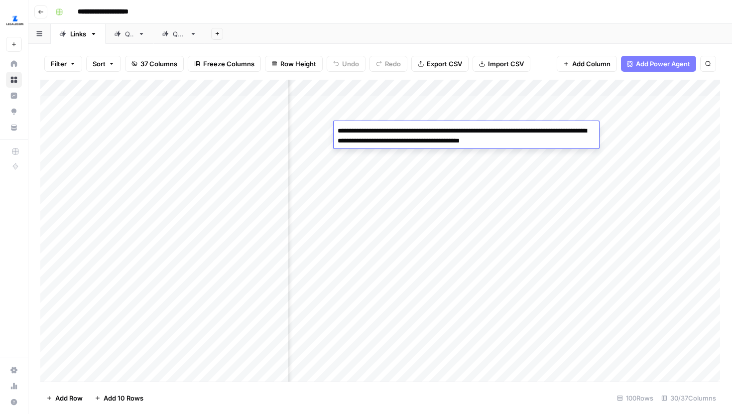
click at [490, 170] on div "Add Column" at bounding box center [380, 231] width 680 height 302
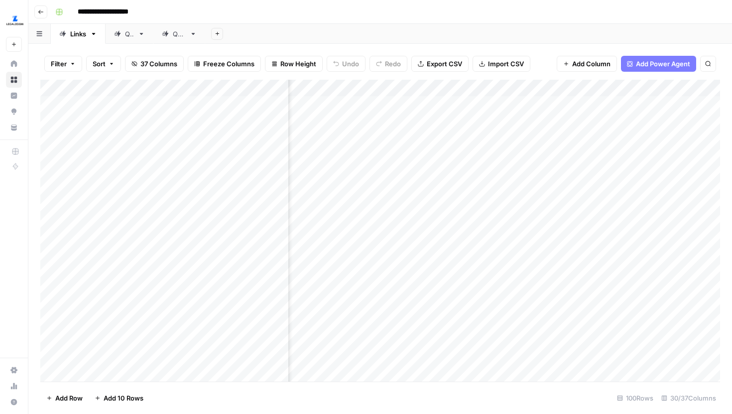
click at [490, 170] on div "Add Column" at bounding box center [380, 231] width 680 height 302
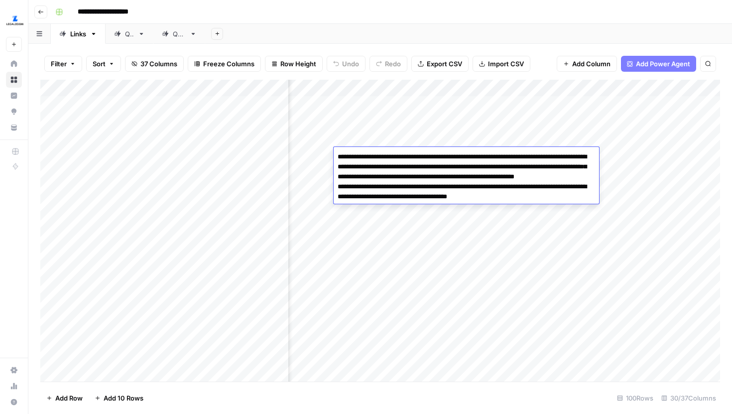
click at [456, 237] on div "Add Column" at bounding box center [380, 231] width 680 height 302
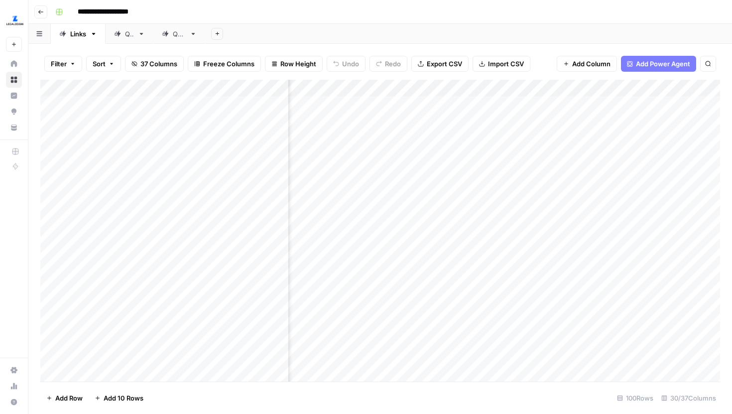
click at [433, 260] on div "Add Column" at bounding box center [380, 231] width 680 height 302
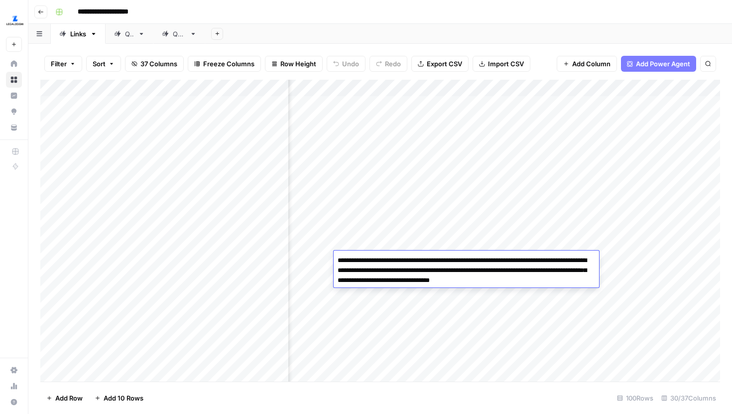
click at [432, 243] on div "Add Column" at bounding box center [380, 231] width 680 height 302
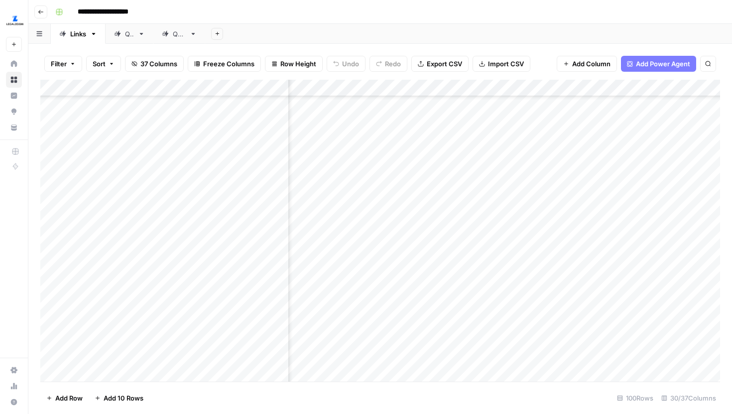
scroll to position [656, 2157]
click at [300, 174] on div "Add Column" at bounding box center [380, 231] width 680 height 302
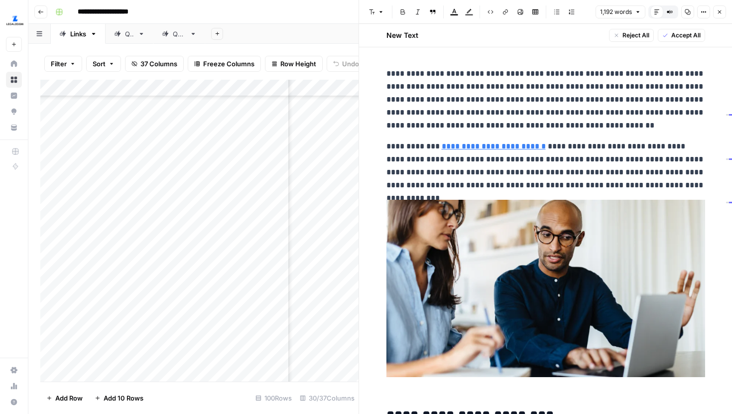
click at [511, 175] on p "**********" at bounding box center [545, 166] width 319 height 52
type input "dba reg"
click at [675, 49] on button "Next Match" at bounding box center [679, 49] width 8 height 8
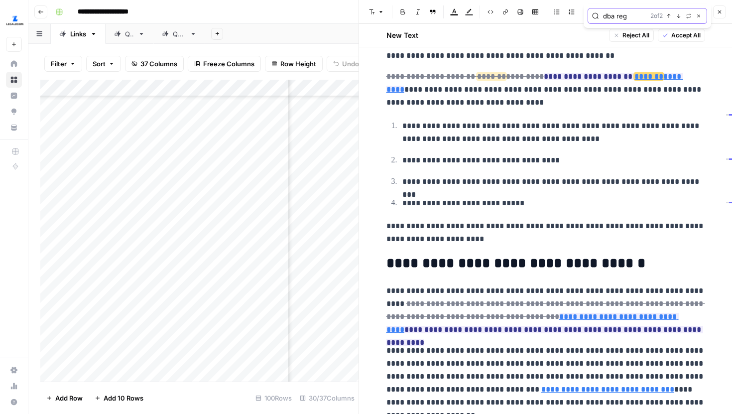
scroll to position [417, 0]
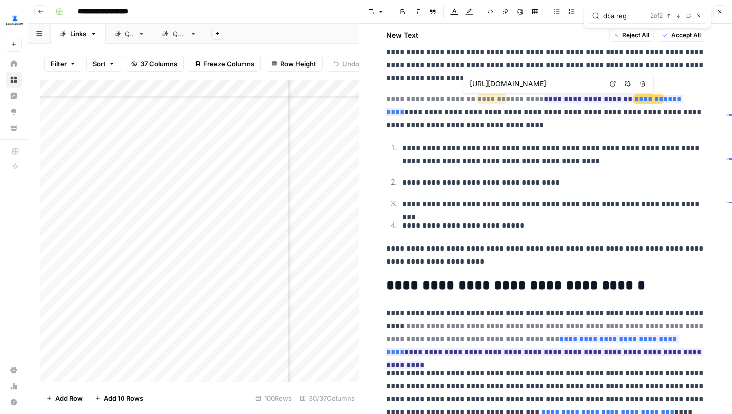
click at [615, 85] on icon at bounding box center [613, 84] width 6 height 6
click at [721, 8] on button "Close" at bounding box center [719, 11] width 13 height 13
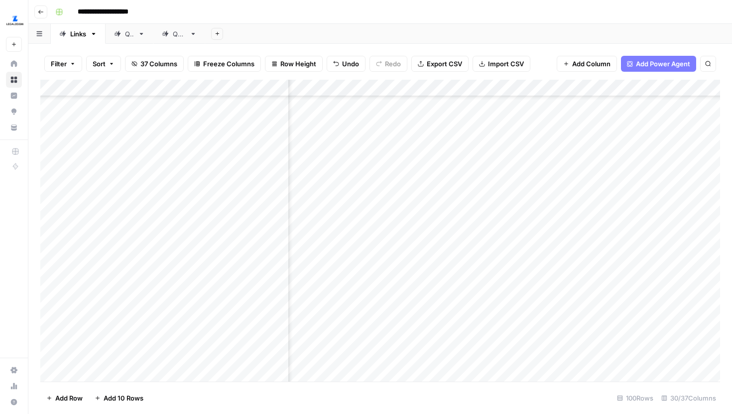
scroll to position [759, 2157]
click at [418, 233] on div "Add Column" at bounding box center [380, 231] width 680 height 302
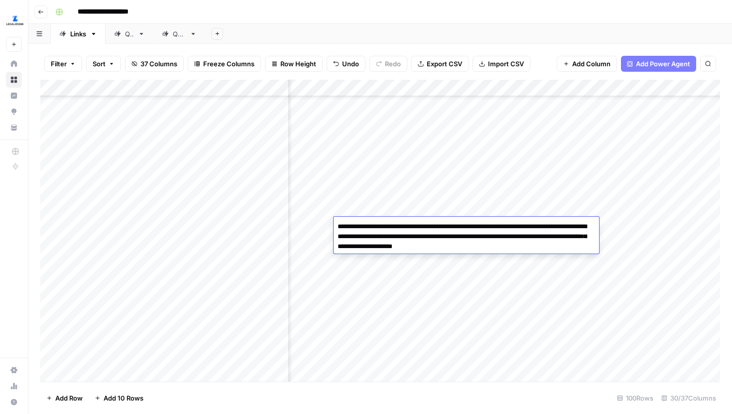
click at [442, 269] on div "Add Column" at bounding box center [380, 231] width 680 height 302
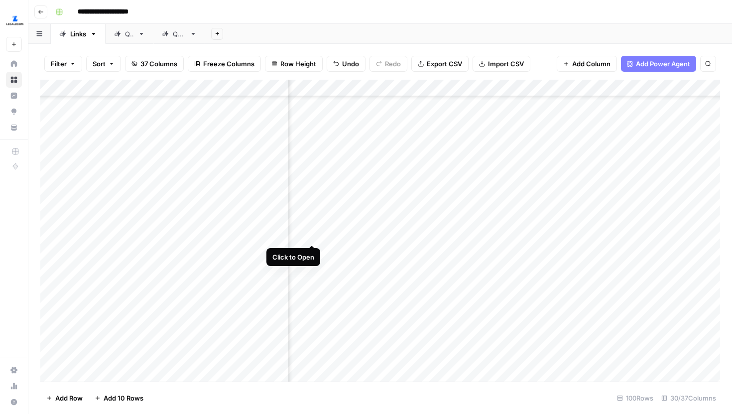
click at [312, 225] on div "Add Column" at bounding box center [380, 231] width 680 height 302
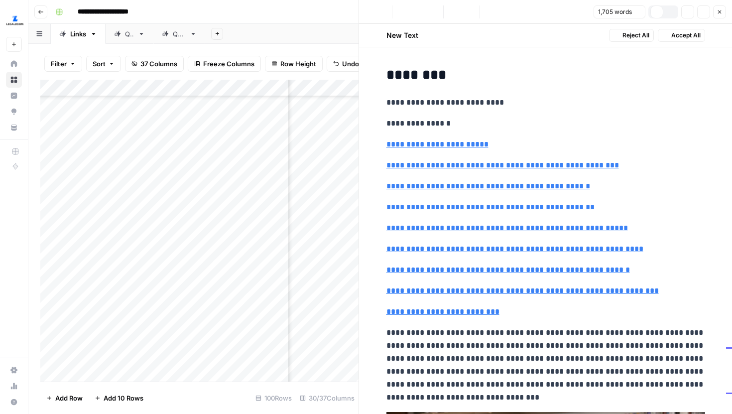
type input "#do-all-business-entities-need-to-file-an-annual-report-in-louisiana"
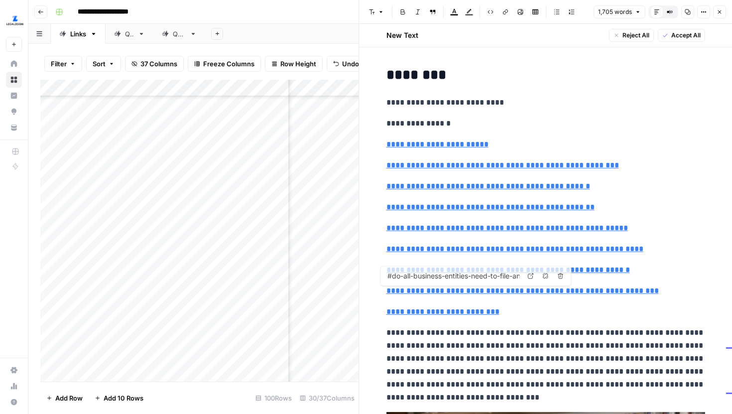
click at [522, 331] on p "**********" at bounding box center [545, 365] width 319 height 78
type input "for off"
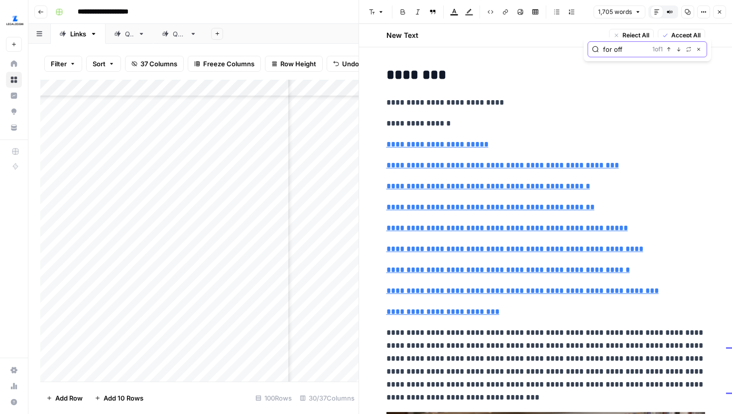
click at [676, 49] on icon "button" at bounding box center [678, 49] width 5 height 5
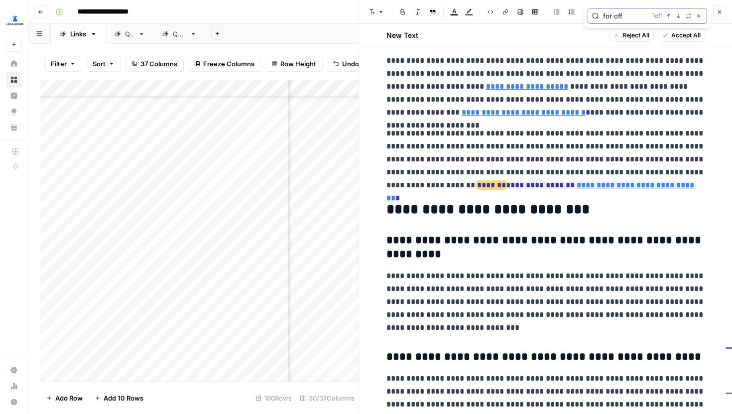
scroll to position [2354, 0]
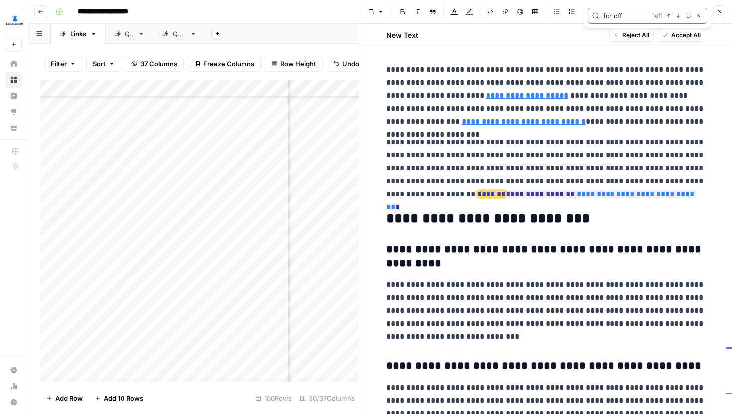
click at [698, 13] on button "Close" at bounding box center [699, 16] width 8 height 8
click at [671, 11] on icon "button" at bounding box center [670, 12] width 6 height 6
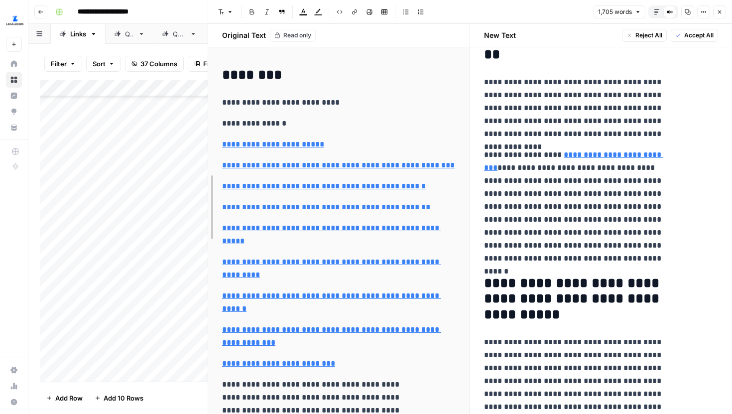
drag, startPoint x: 358, startPoint y: 144, endPoint x: 202, endPoint y: 145, distance: 156.4
click at [203, 145] on div at bounding box center [208, 207] width 10 height 414
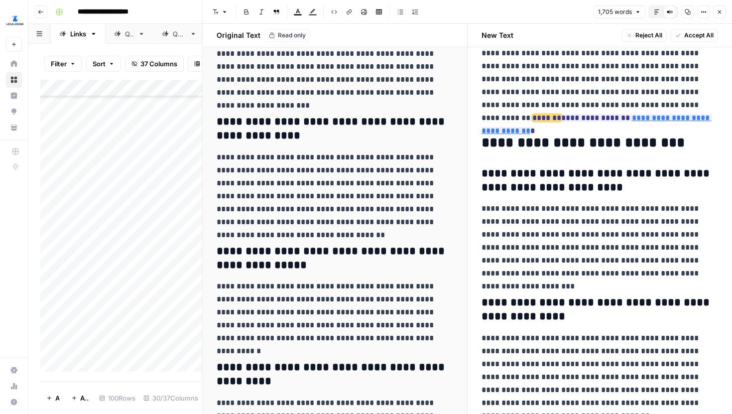
scroll to position [2808, 0]
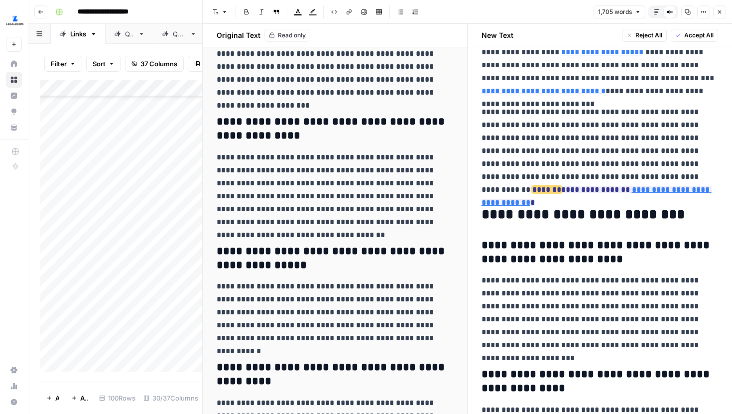
click at [719, 9] on icon "button" at bounding box center [720, 12] width 6 height 6
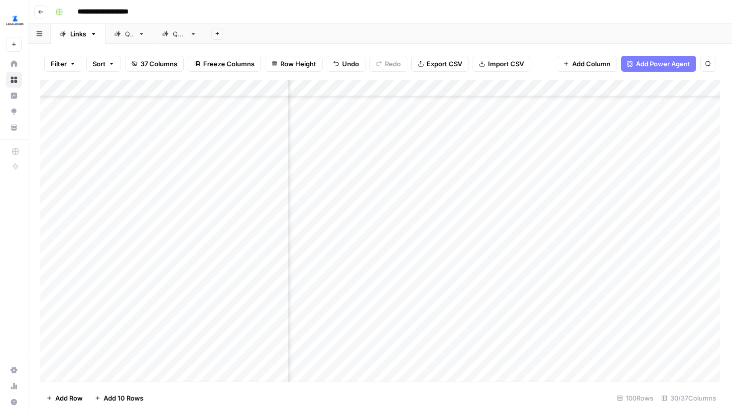
scroll to position [698, 355]
click at [505, 194] on div "Add Column" at bounding box center [380, 231] width 680 height 302
click at [505, 221] on div "Add Column" at bounding box center [380, 231] width 680 height 302
click at [505, 248] on div "Add Column" at bounding box center [380, 231] width 680 height 302
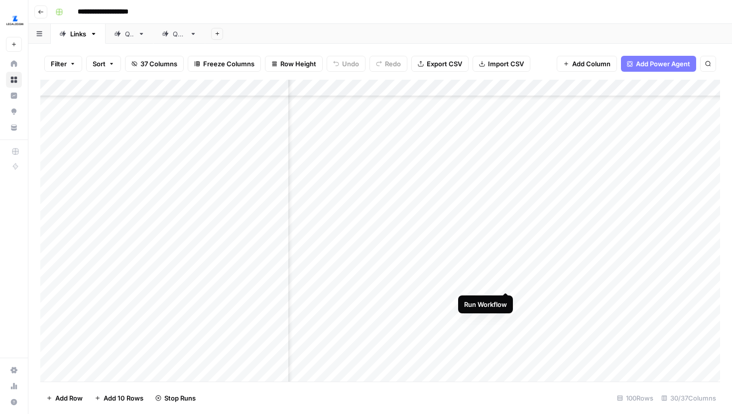
click at [505, 273] on div "Add Column" at bounding box center [380, 231] width 680 height 302
click at [392, 308] on div "Add Column" at bounding box center [380, 231] width 680 height 302
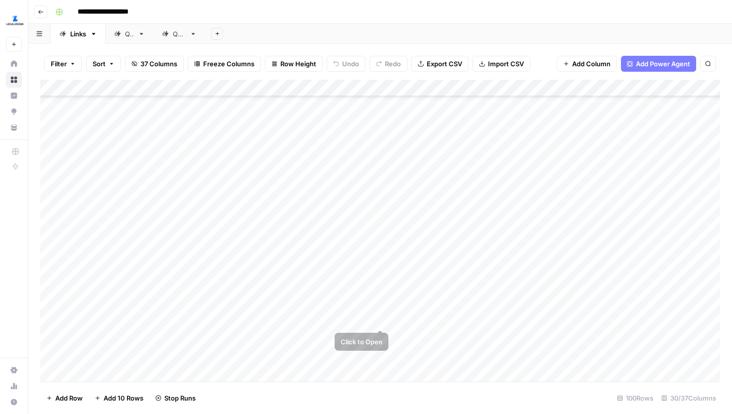
click at [377, 308] on div "Add Column" at bounding box center [380, 231] width 680 height 302
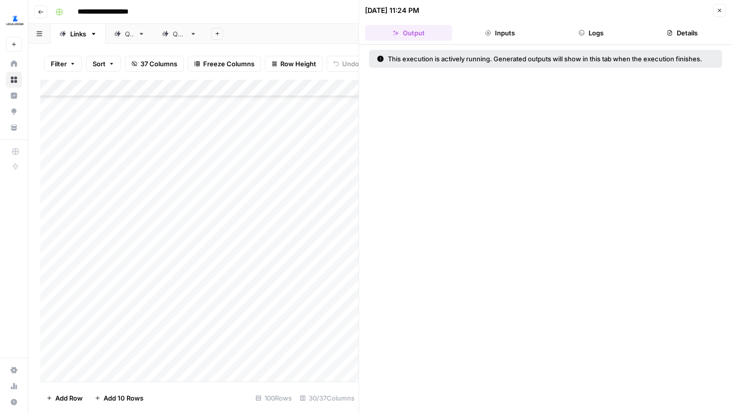
click at [718, 9] on icon "button" at bounding box center [720, 10] width 6 height 6
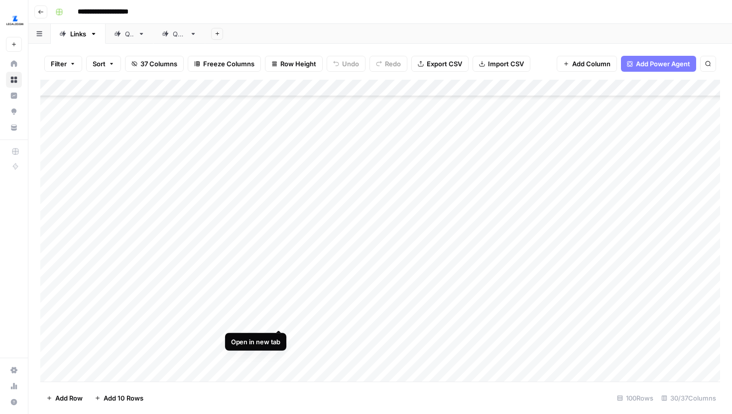
click at [278, 310] on div "Add Column" at bounding box center [380, 231] width 680 height 302
click at [577, 181] on div "Add Column" at bounding box center [380, 231] width 680 height 302
click at [574, 208] on div "Add Column" at bounding box center [380, 231] width 680 height 302
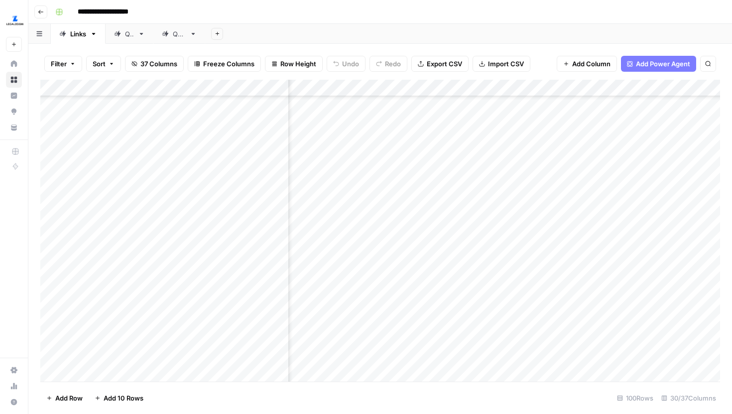
click at [462, 218] on div "Add Column" at bounding box center [380, 231] width 680 height 302
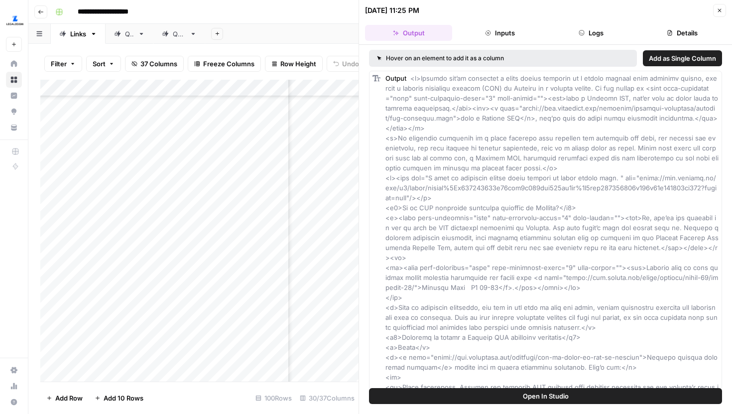
click at [718, 13] on button "Close" at bounding box center [719, 10] width 13 height 13
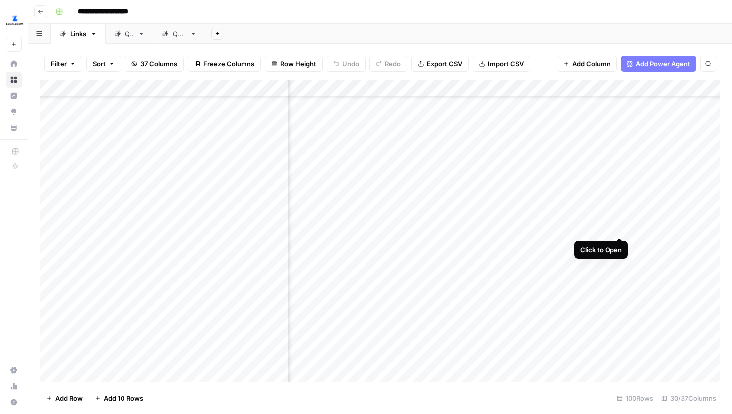
click at [619, 218] on div "Add Column" at bounding box center [380, 231] width 680 height 302
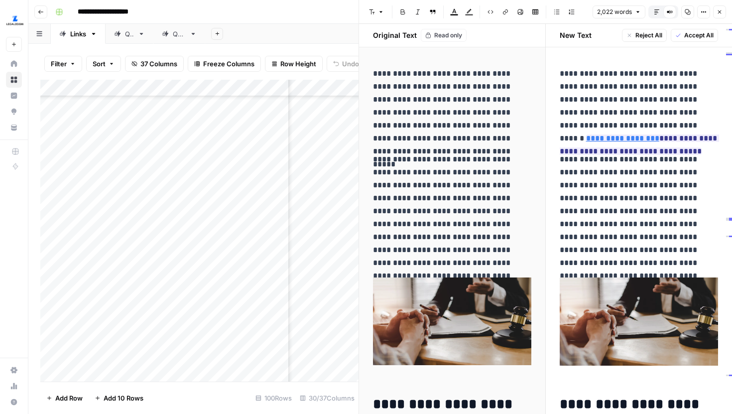
click at [663, 9] on div "Compare Old vs New Content" at bounding box center [669, 11] width 13 height 13
click at [656, 9] on icon "button" at bounding box center [656, 11] width 5 height 5
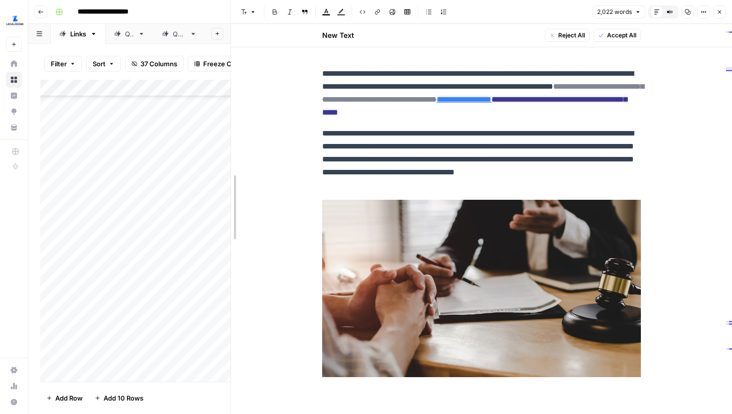
drag, startPoint x: 360, startPoint y: 75, endPoint x: 232, endPoint y: 73, distance: 128.0
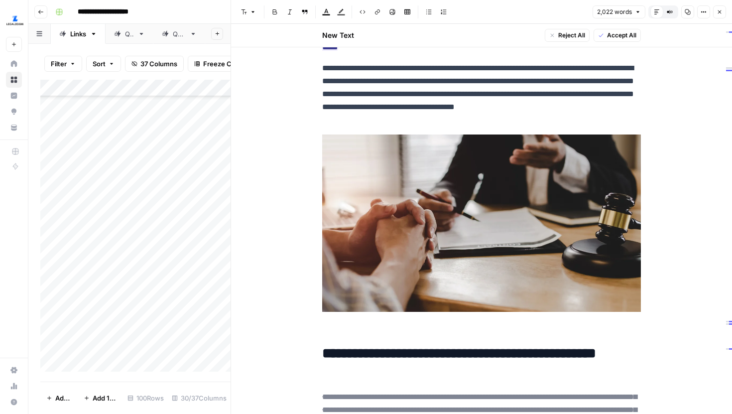
scroll to position [68, 0]
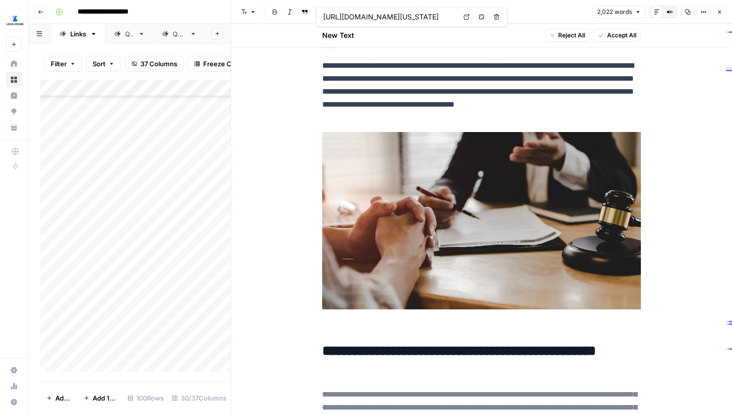
click at [464, 16] on icon at bounding box center [467, 17] width 6 height 6
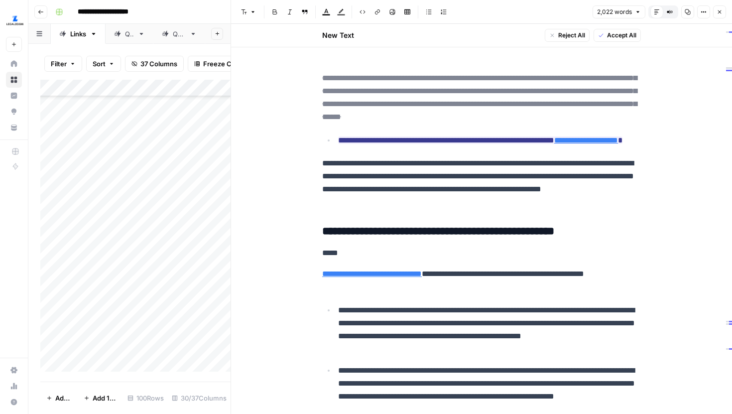
scroll to position [372, 0]
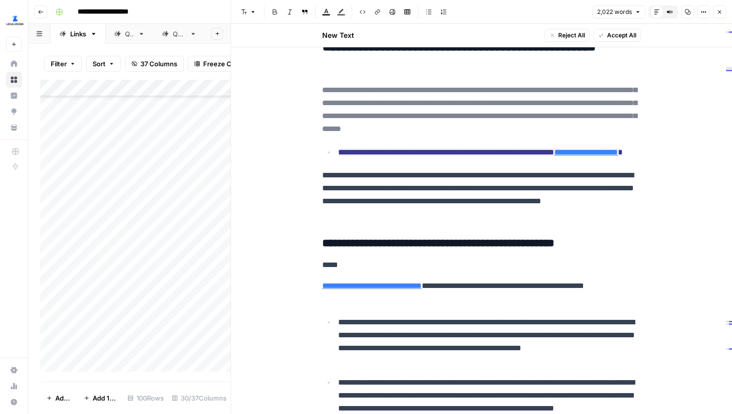
click at [671, 7] on button "Compare Old vs New Content" at bounding box center [669, 11] width 13 height 13
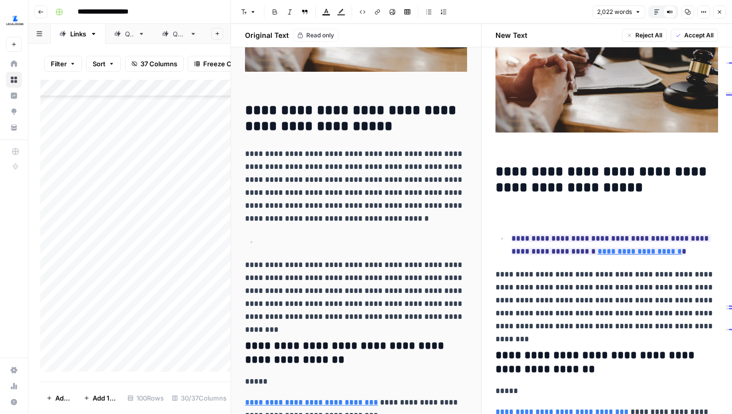
scroll to position [222, 0]
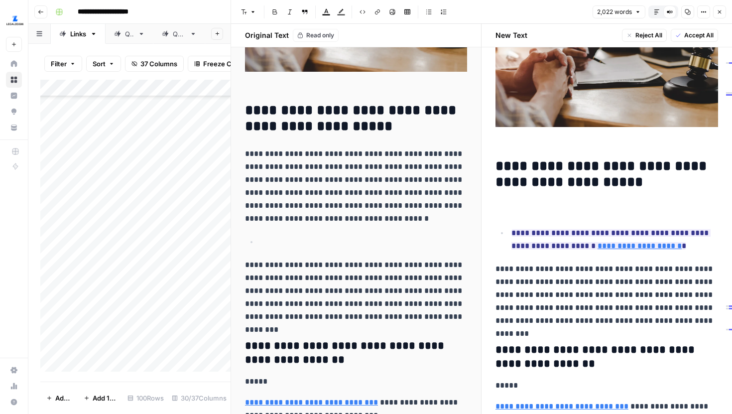
click at [723, 10] on button "Close" at bounding box center [719, 11] width 13 height 13
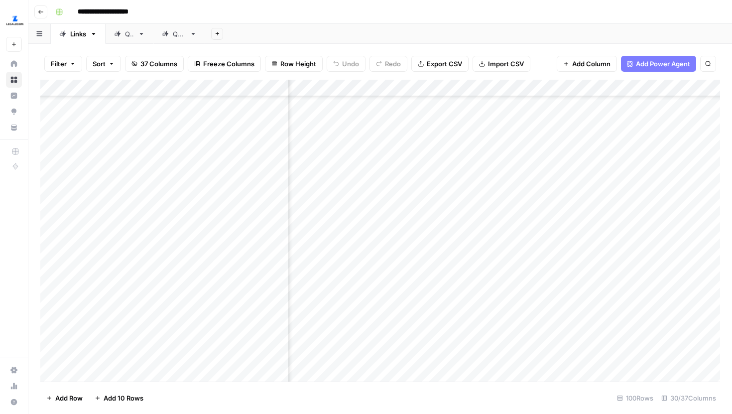
scroll to position [820, 552]
click at [393, 216] on div "Add Column" at bounding box center [380, 231] width 680 height 302
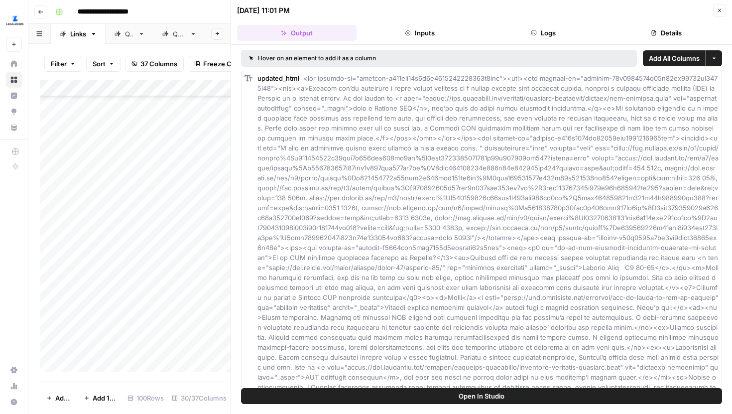
click at [573, 17] on header "09/17/25 at 11:01 PM Close Output Inputs Logs Details" at bounding box center [481, 22] width 501 height 45
click at [557, 30] on button "Logs" at bounding box center [544, 33] width 120 height 16
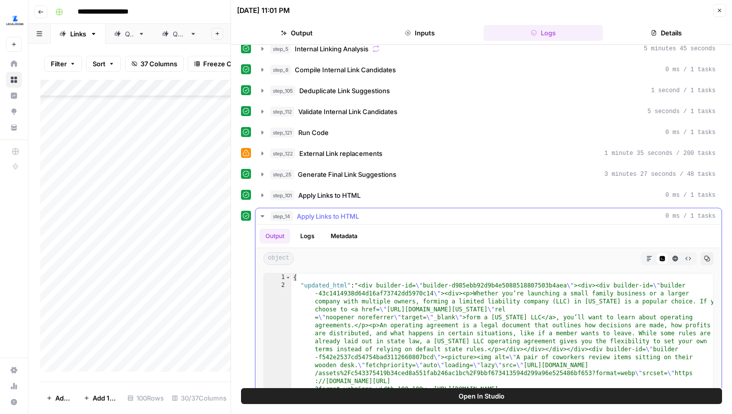
scroll to position [142, 0]
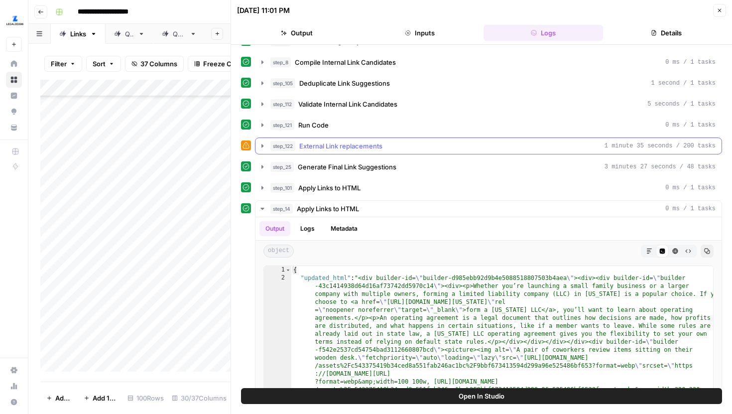
click at [261, 149] on icon "button" at bounding box center [262, 146] width 8 height 8
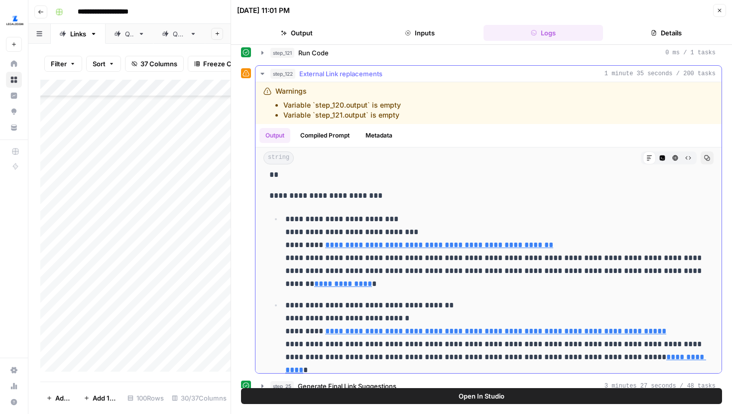
scroll to position [29, 0]
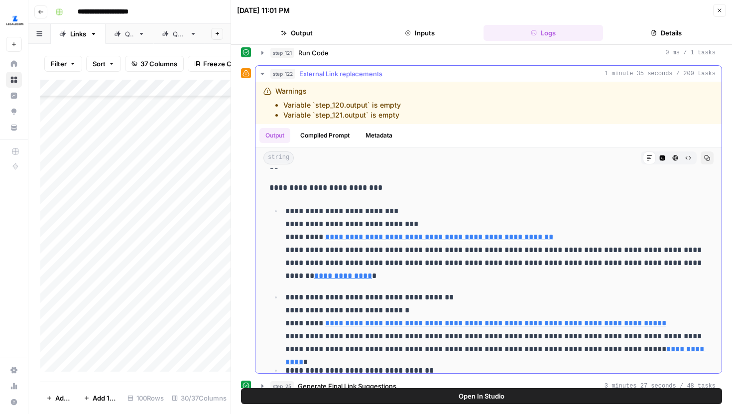
drag, startPoint x: 324, startPoint y: 251, endPoint x: 447, endPoint y: 263, distance: 124.1
click at [447, 263] on p "**********" at bounding box center [496, 244] width 422 height 78
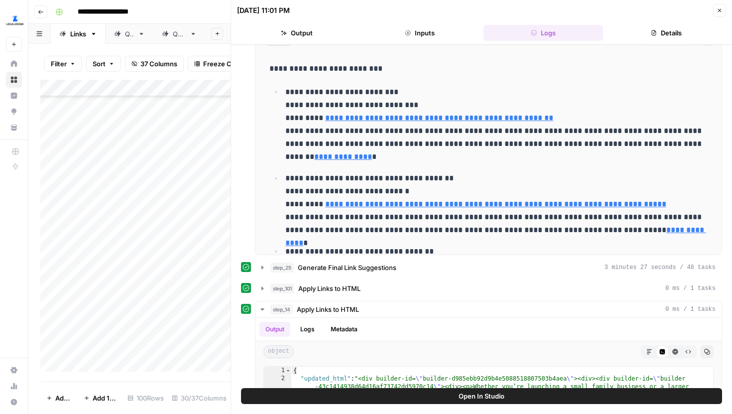
scroll to position [455, 0]
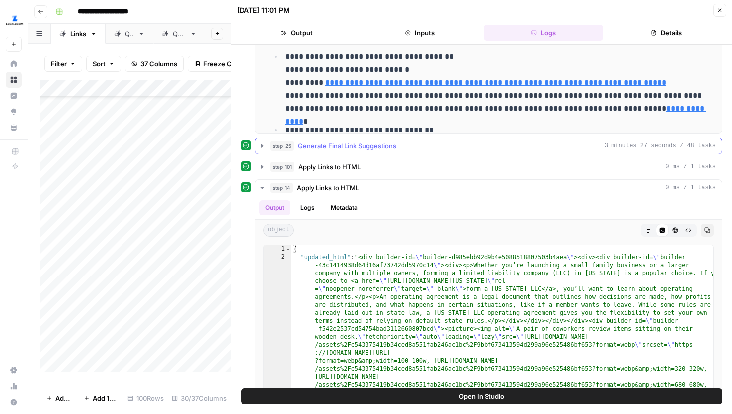
click at [261, 146] on icon "button" at bounding box center [262, 145] width 2 height 3
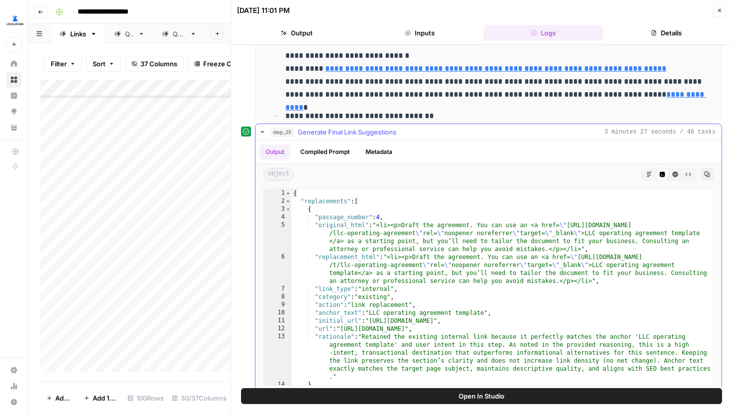
scroll to position [470, 0]
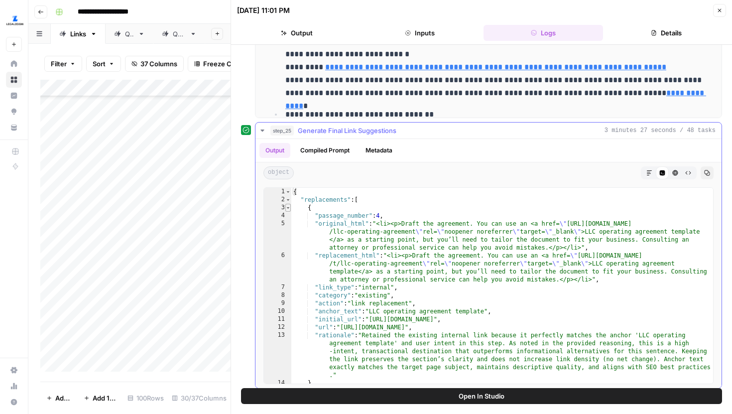
type textarea "*"
click at [288, 210] on span "Toggle code folding, rows 3 through 14" at bounding box center [287, 208] width 5 height 8
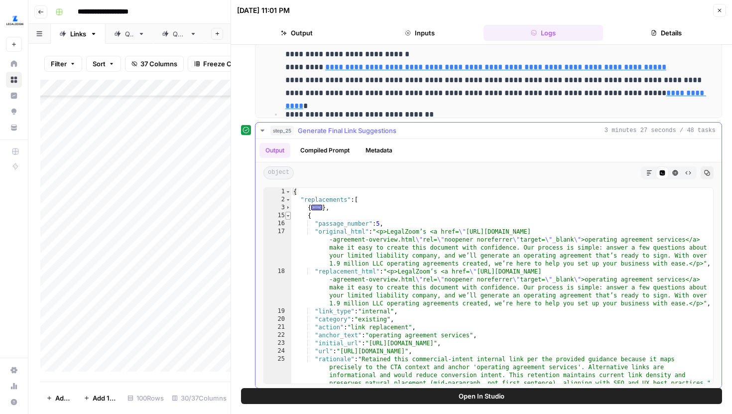
click at [288, 216] on span "Toggle code folding, rows 15 through 26" at bounding box center [287, 216] width 5 height 8
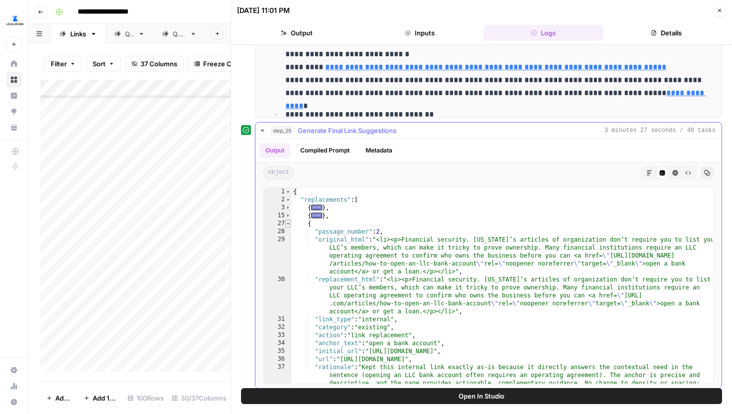
click at [288, 226] on span "Toggle code folding, rows 27 through 38" at bounding box center [287, 224] width 5 height 8
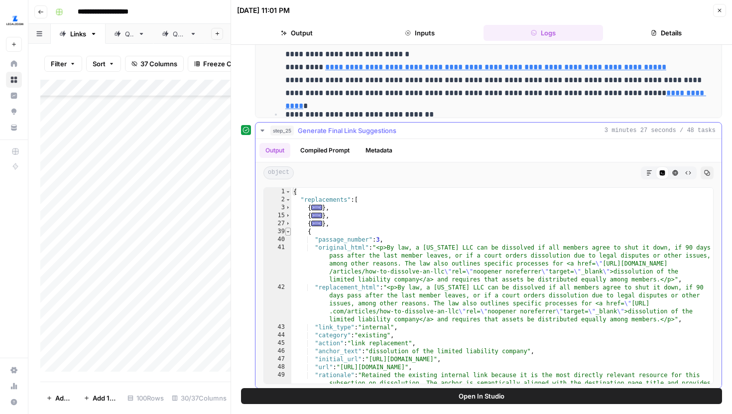
click at [288, 233] on span "Toggle code folding, rows 39 through 50" at bounding box center [287, 232] width 5 height 8
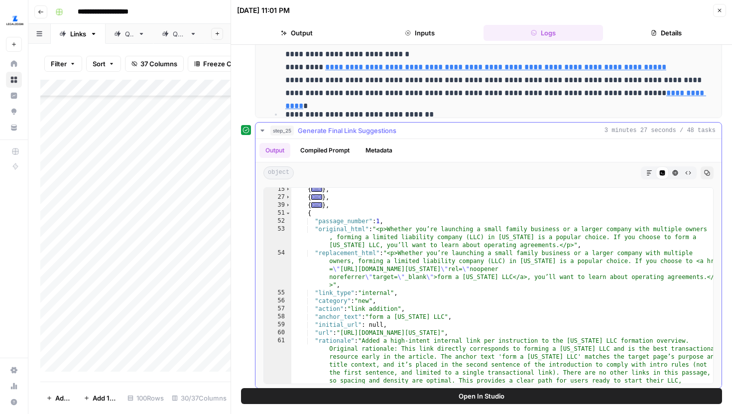
scroll to position [27, 0]
click at [289, 213] on span "Toggle code folding, rows 51 through 62" at bounding box center [287, 212] width 5 height 8
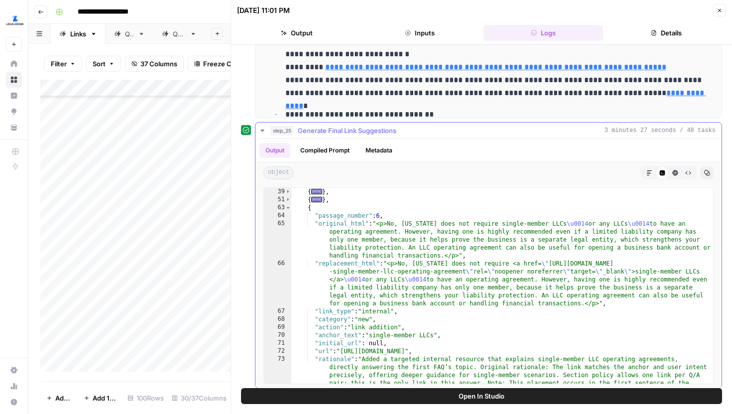
scroll to position [38, 0]
click at [288, 209] on span "Toggle code folding, rows 63 through 74" at bounding box center [287, 209] width 5 height 8
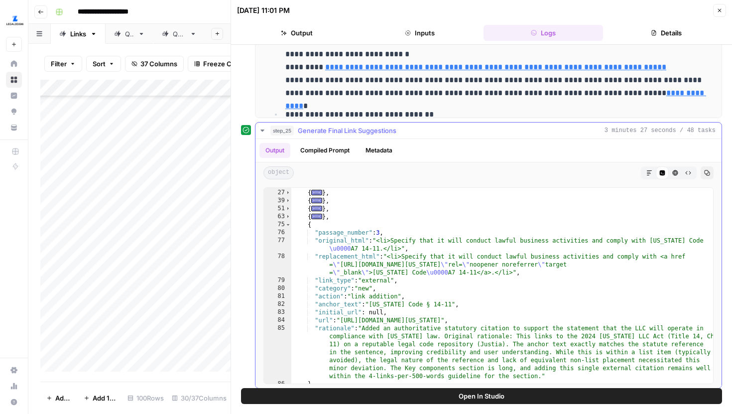
scroll to position [28, 0]
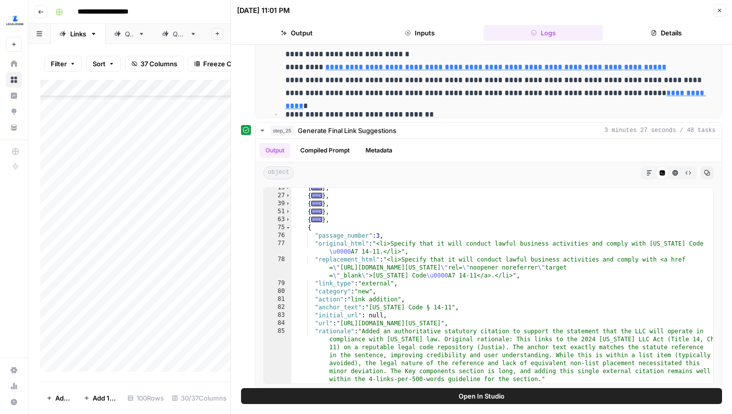
click at [722, 11] on icon "button" at bounding box center [720, 10] width 6 height 6
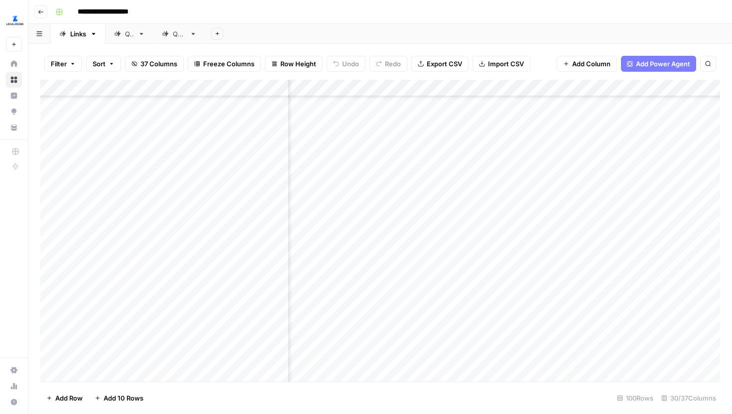
scroll to position [820, 264]
click at [556, 212] on div "Add Column" at bounding box center [380, 231] width 680 height 302
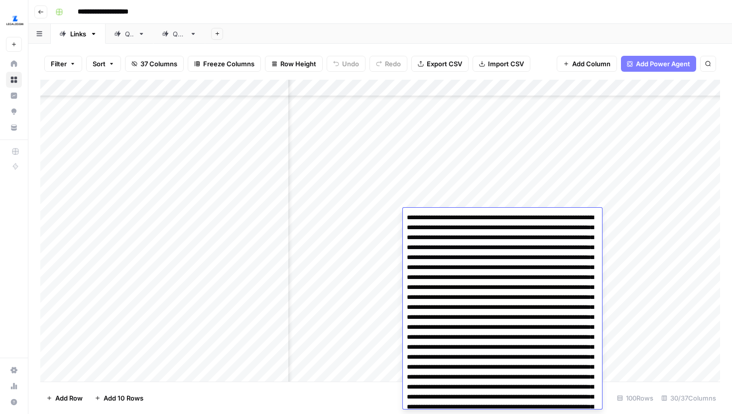
scroll to position [2764, 0]
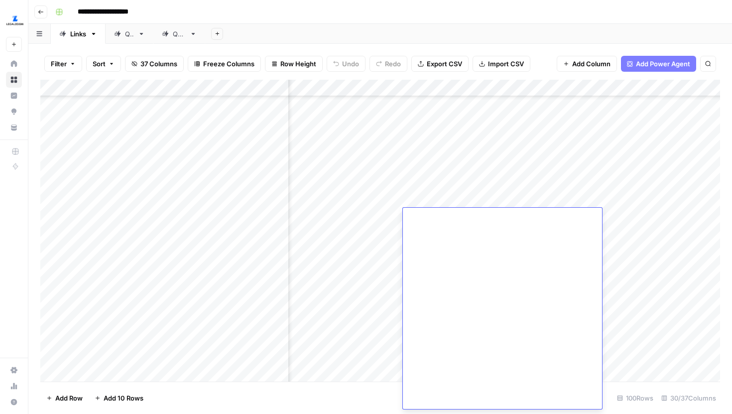
click at [539, 59] on div "Filter Sort 37 Columns Freeze Columns Row Height Undo Redo Export CSV Import CS…" at bounding box center [380, 64] width 680 height 32
click at [418, 218] on div "Add Column" at bounding box center [380, 231] width 680 height 302
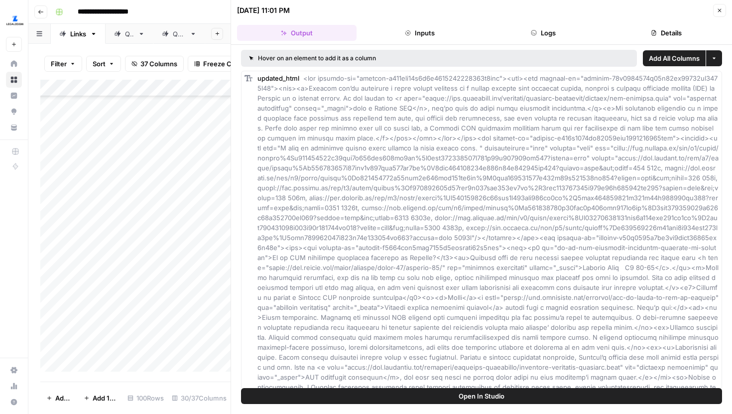
click at [439, 39] on button "Inputs" at bounding box center [421, 33] width 120 height 16
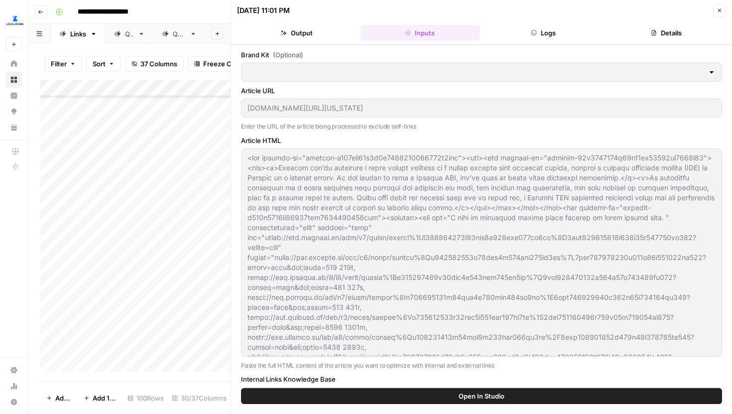
type input "Articles Center Sitemap"
type input "Overview Pages Sitemap"
type input "LegalZoom - LLC"
click at [718, 12] on icon "button" at bounding box center [720, 10] width 6 height 6
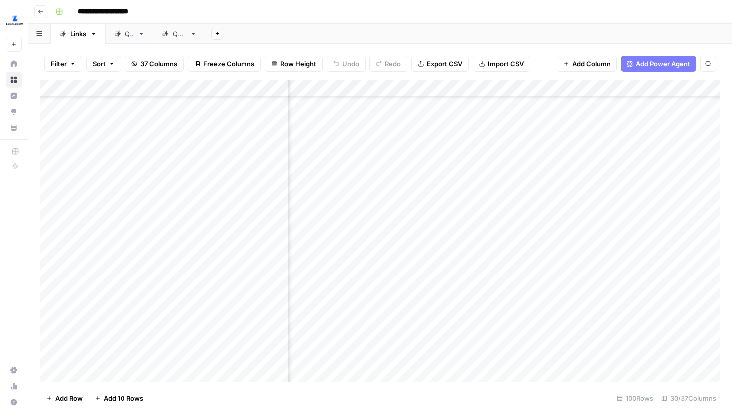
click at [417, 214] on div "Add Column" at bounding box center [380, 231] width 680 height 302
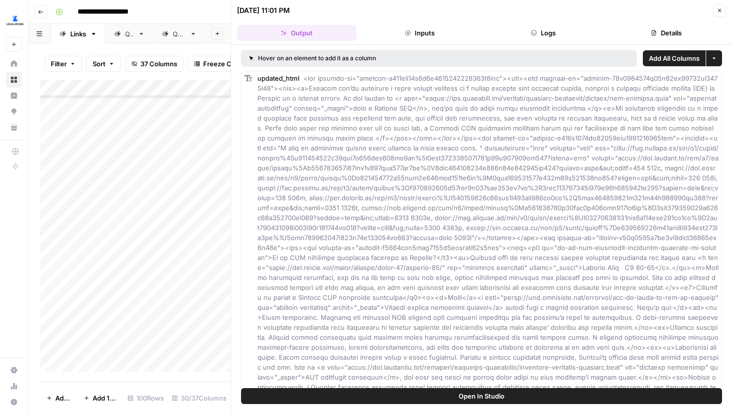
click at [557, 34] on button "Logs" at bounding box center [544, 33] width 120 height 16
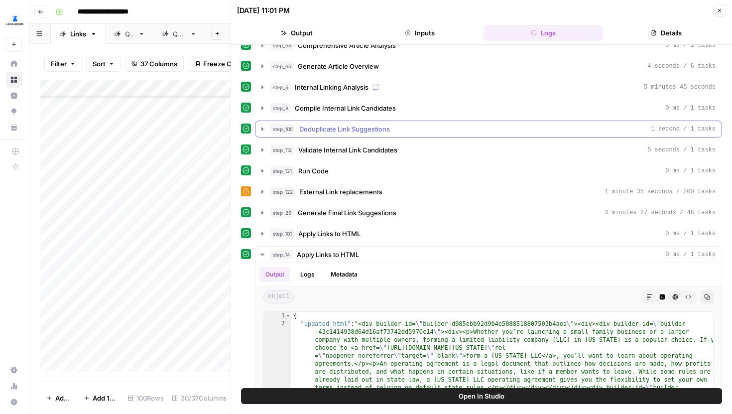
scroll to position [139, 0]
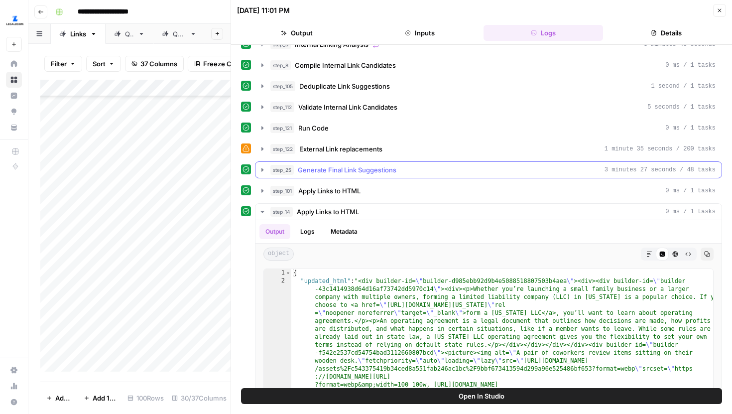
click at [259, 171] on icon "button" at bounding box center [262, 170] width 8 height 8
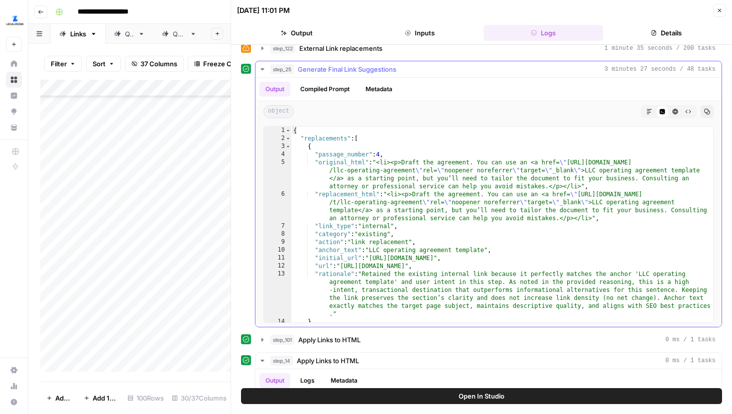
scroll to position [233, 0]
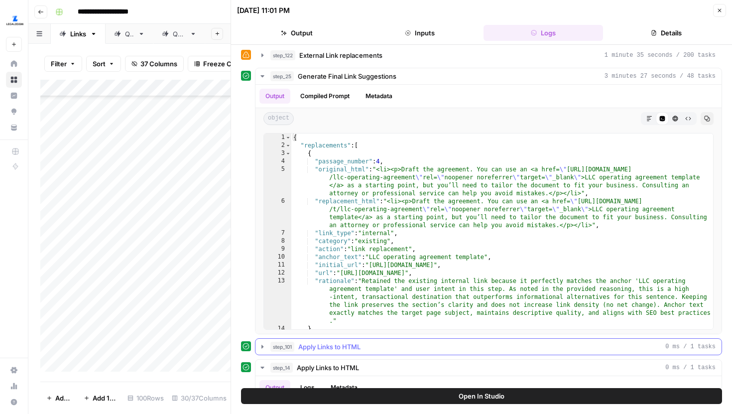
click at [262, 346] on icon "button" at bounding box center [262, 346] width 2 height 3
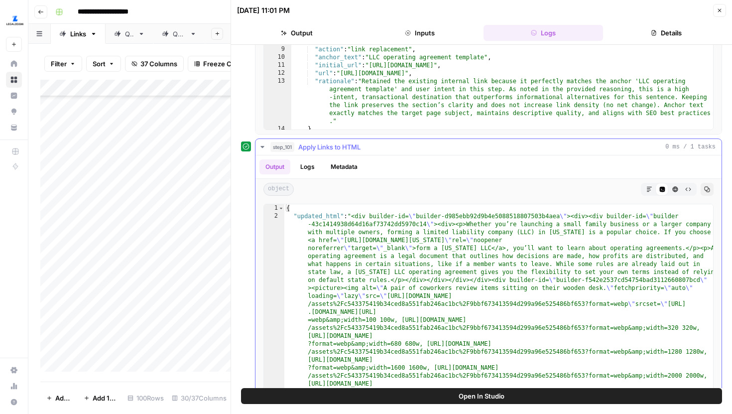
scroll to position [433, 0]
type textarea "**********"
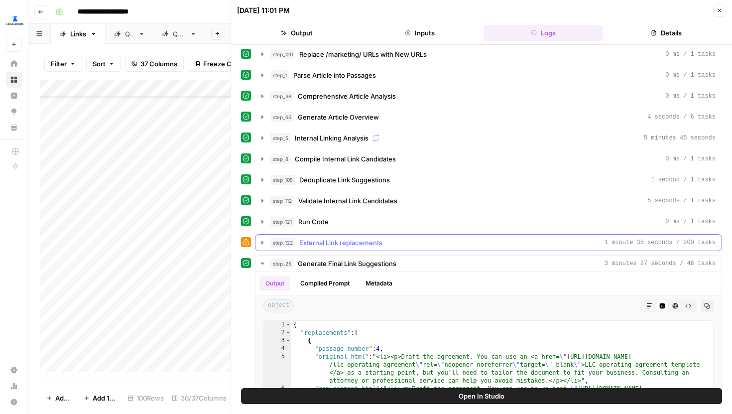
click at [263, 236] on button "step_122 External Link replacements 1 minute 35 seconds / 200 tasks" at bounding box center [488, 243] width 466 height 16
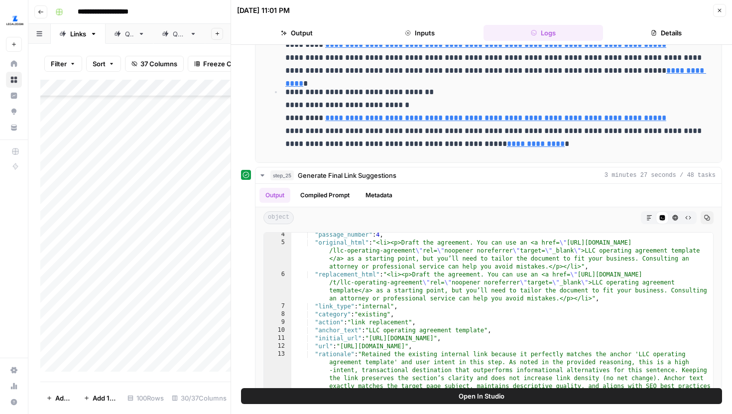
scroll to position [0, 0]
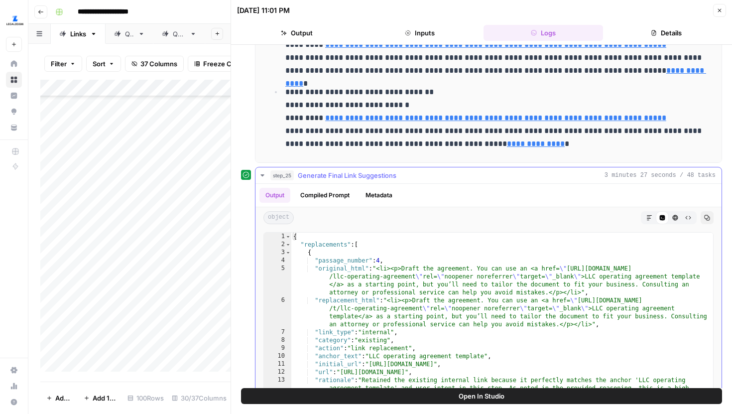
type textarea "**********"
click at [405, 285] on div "{ "replacements" : [ { "passage_number" : 4 , "original_html" : "<li><p>Draft t…" at bounding box center [502, 339] width 422 height 212
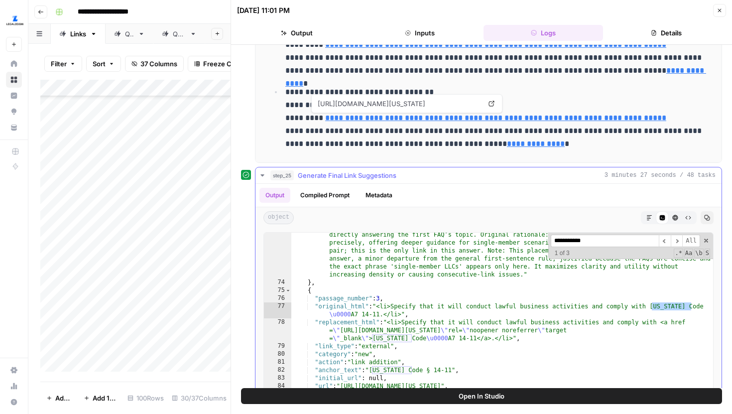
scroll to position [1103, 0]
type input "**********"
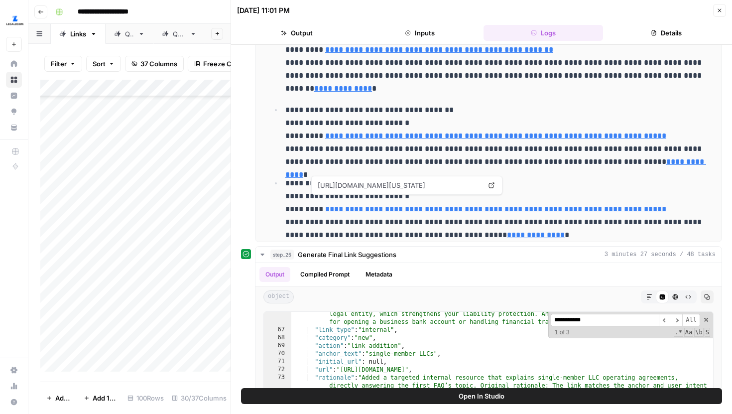
scroll to position [97, 0]
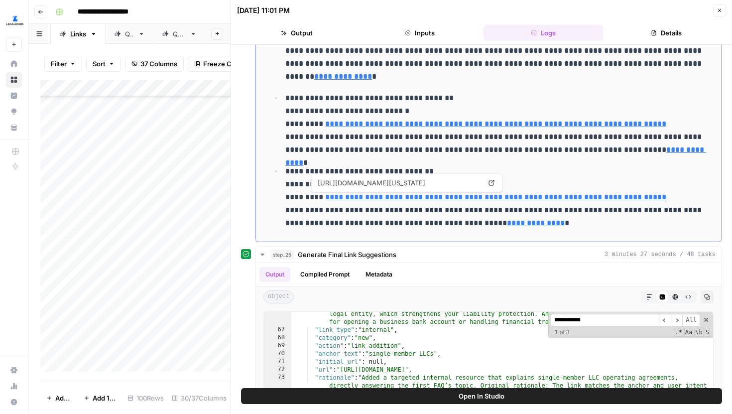
click at [422, 157] on ul "**********" at bounding box center [488, 117] width 438 height 225
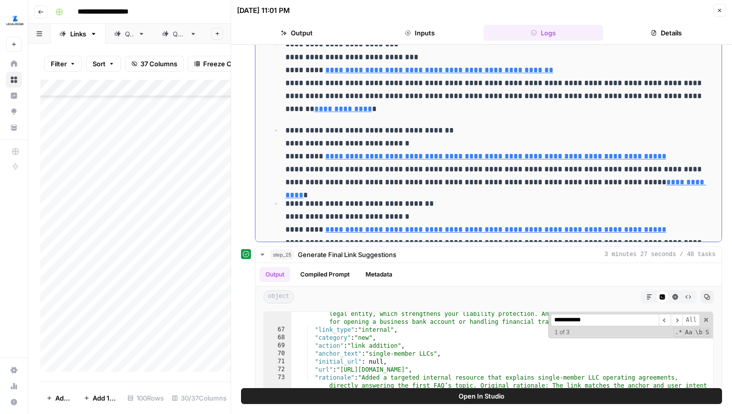
scroll to position [54, 0]
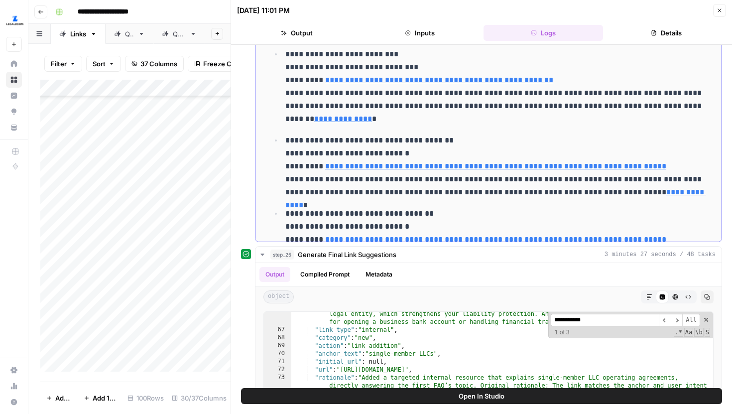
drag, startPoint x: 409, startPoint y: 154, endPoint x: 332, endPoint y: 154, distance: 77.7
click at [332, 154] on p "**********" at bounding box center [496, 166] width 422 height 65
click at [338, 154] on p "**********" at bounding box center [496, 166] width 422 height 65
drag, startPoint x: 420, startPoint y: 150, endPoint x: 333, endPoint y: 150, distance: 86.6
click at [333, 150] on p "**********" at bounding box center [496, 166] width 422 height 65
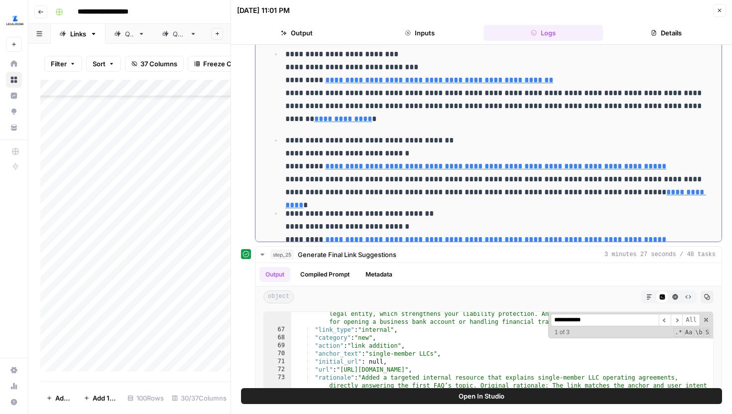
click at [363, 152] on p "**********" at bounding box center [496, 166] width 422 height 65
drag, startPoint x: 314, startPoint y: 142, endPoint x: 433, endPoint y: 141, distance: 119.0
click at [433, 141] on p "**********" at bounding box center [496, 166] width 422 height 65
drag, startPoint x: 444, startPoint y: 141, endPoint x: 318, endPoint y: 142, distance: 126.0
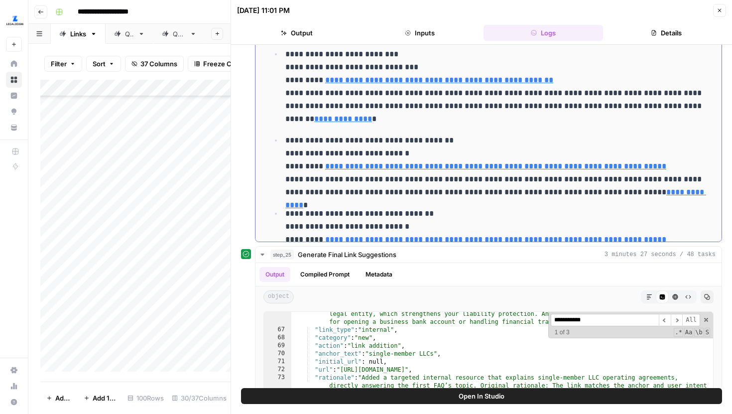
click at [318, 142] on p "**********" at bounding box center [496, 166] width 422 height 65
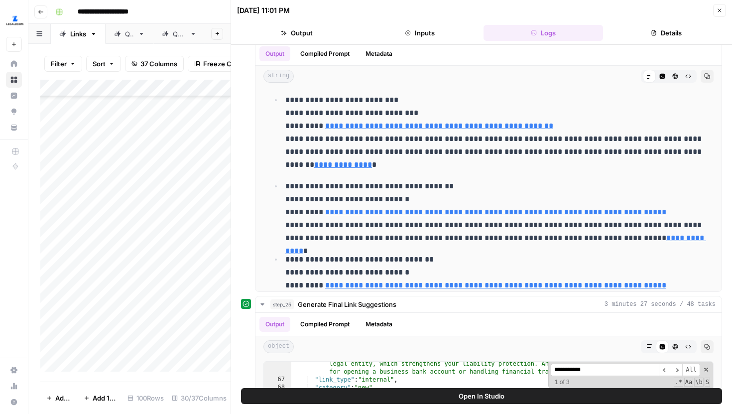
scroll to position [287, 0]
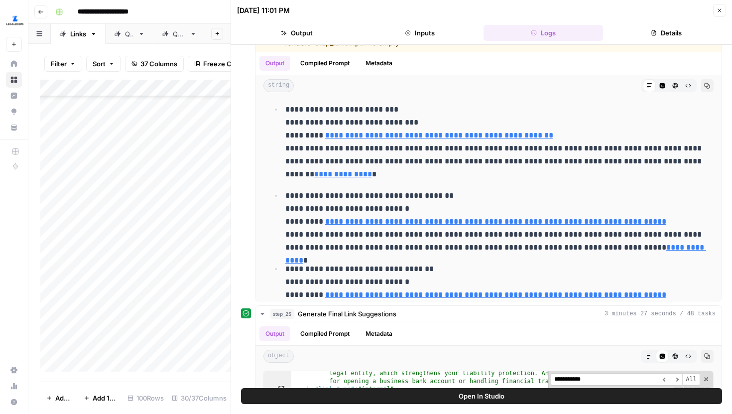
click at [719, 11] on icon "button" at bounding box center [720, 10] width 6 height 6
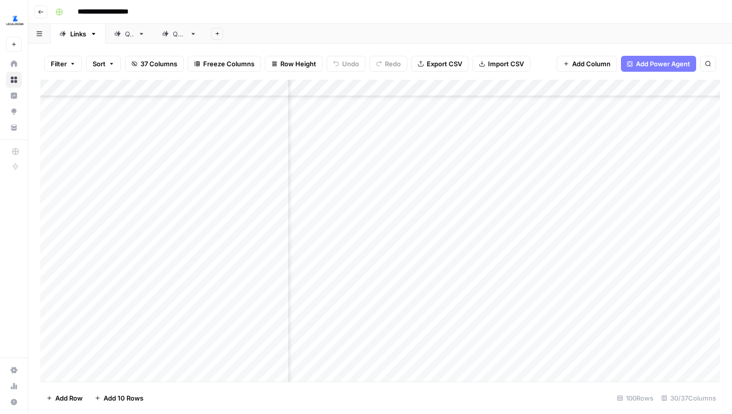
scroll to position [820, 1870]
click at [596, 215] on div "Add Column" at bounding box center [380, 231] width 680 height 302
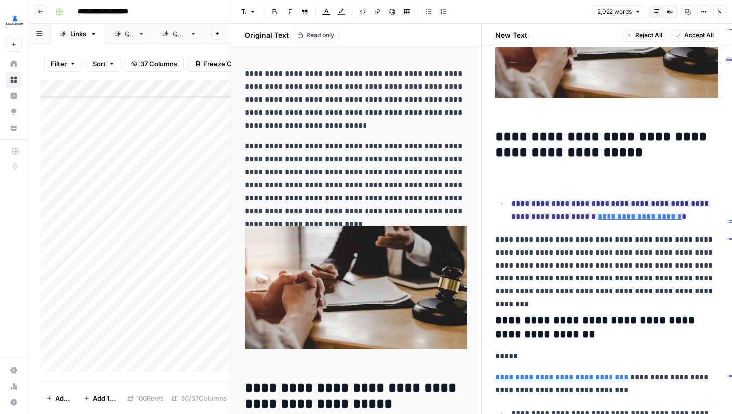
scroll to position [259, 0]
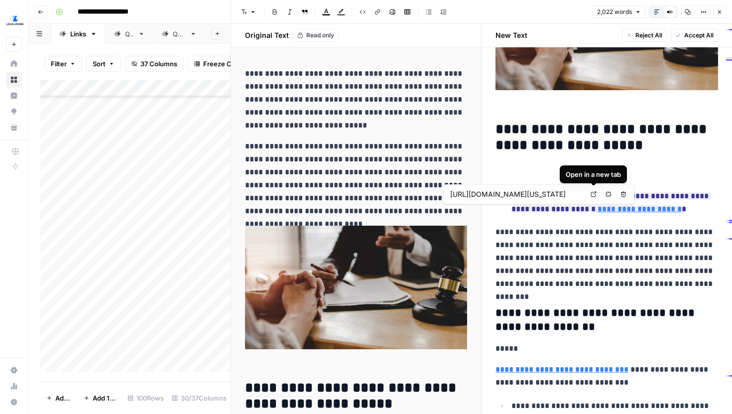
click at [597, 192] on link "Open in a new tab" at bounding box center [593, 194] width 13 height 13
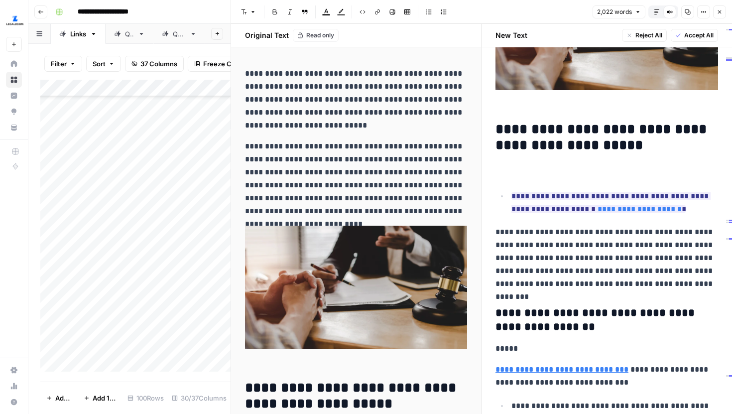
click at [574, 263] on p "**********" at bounding box center [606, 258] width 223 height 65
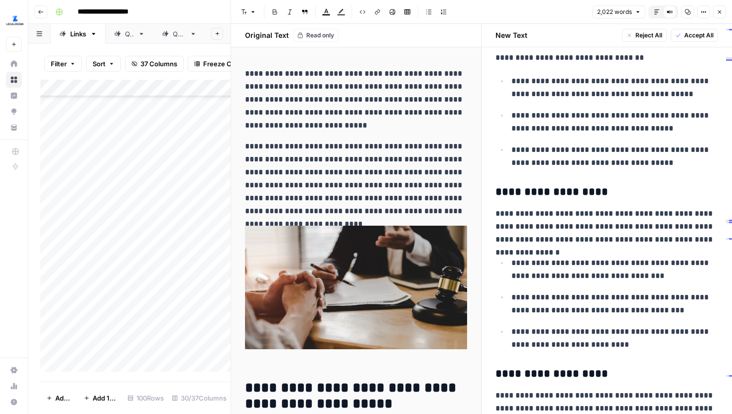
scroll to position [1226, 0]
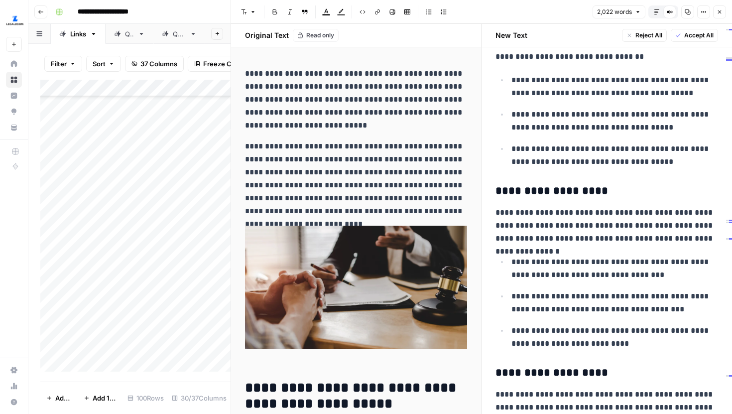
click at [654, 9] on icon "button" at bounding box center [657, 12] width 6 height 6
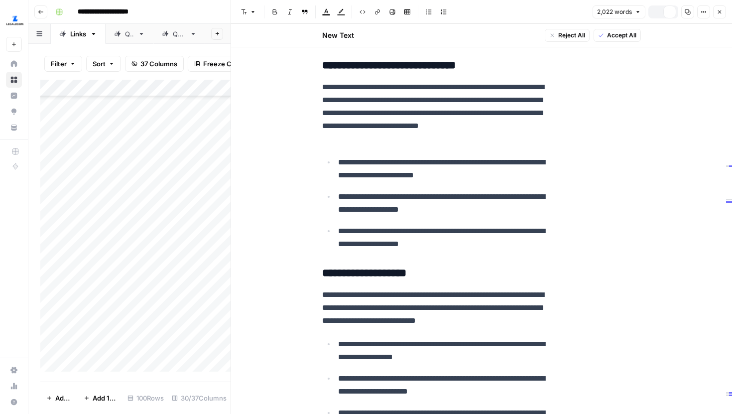
scroll to position [1278, 0]
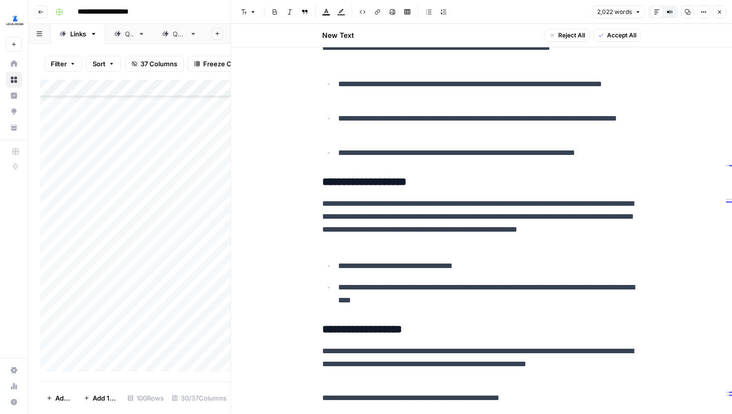
click at [720, 11] on icon "button" at bounding box center [720, 12] width 6 height 6
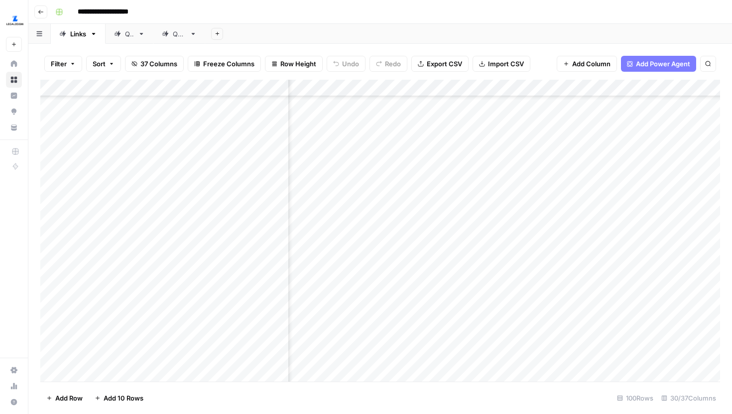
scroll to position [818, 427]
click at [518, 217] on div "Add Column" at bounding box center [380, 231] width 680 height 302
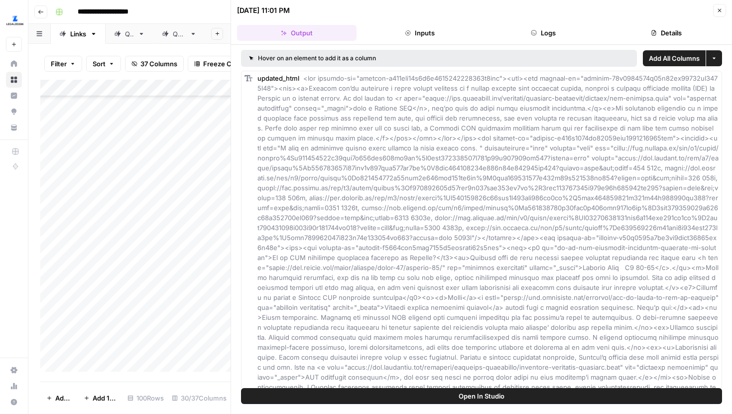
click at [554, 29] on button "Logs" at bounding box center [544, 33] width 120 height 16
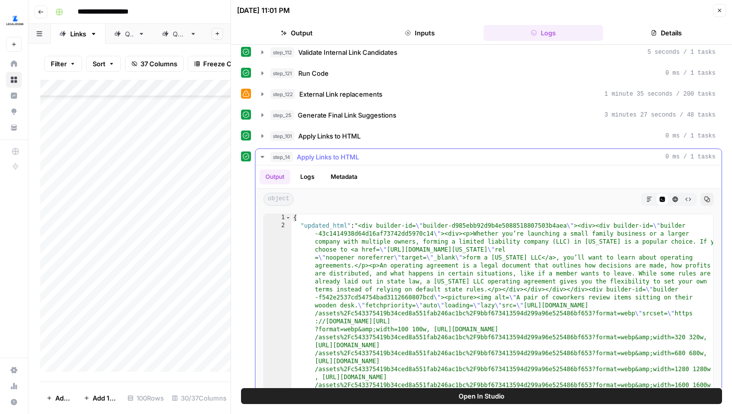
scroll to position [15, 0]
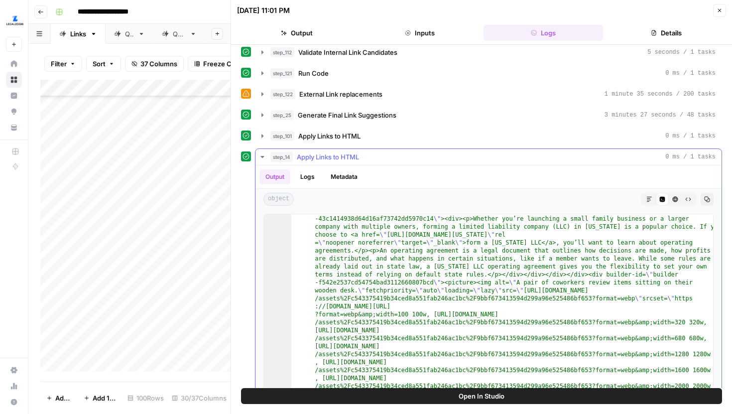
click at [262, 159] on icon "button" at bounding box center [262, 157] width 8 height 8
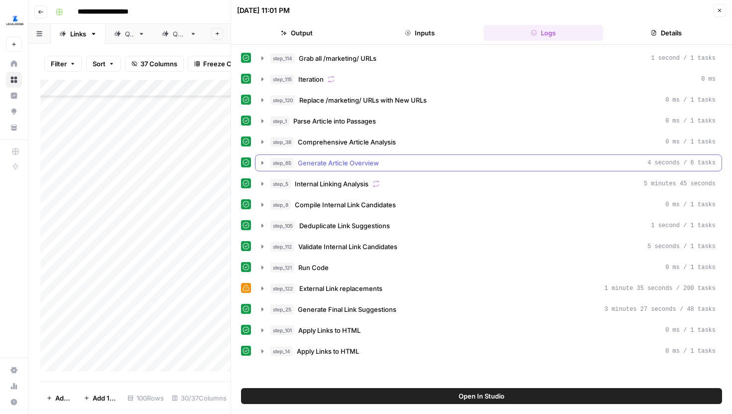
scroll to position [0, 0]
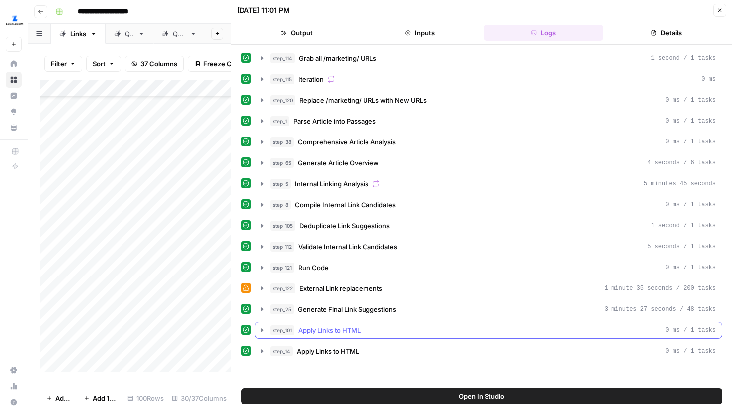
click at [263, 326] on icon "button" at bounding box center [262, 330] width 8 height 8
click at [263, 312] on icon "button" at bounding box center [262, 309] width 8 height 8
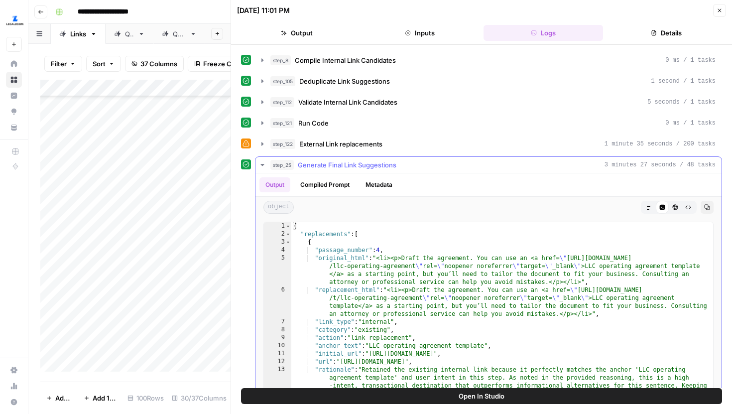
scroll to position [160, 0]
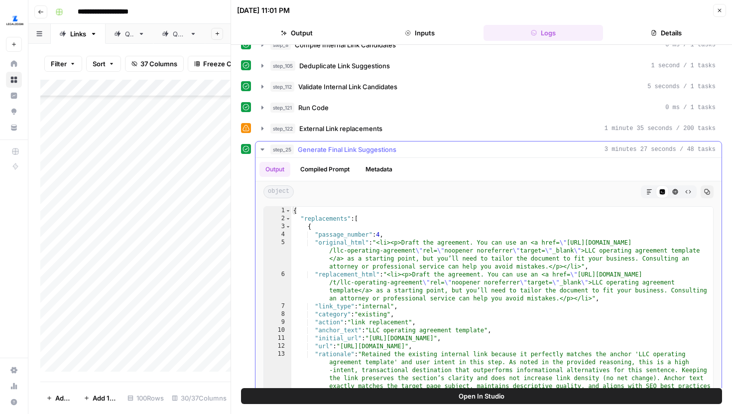
click at [341, 171] on button "Compiled Prompt" at bounding box center [324, 169] width 61 height 15
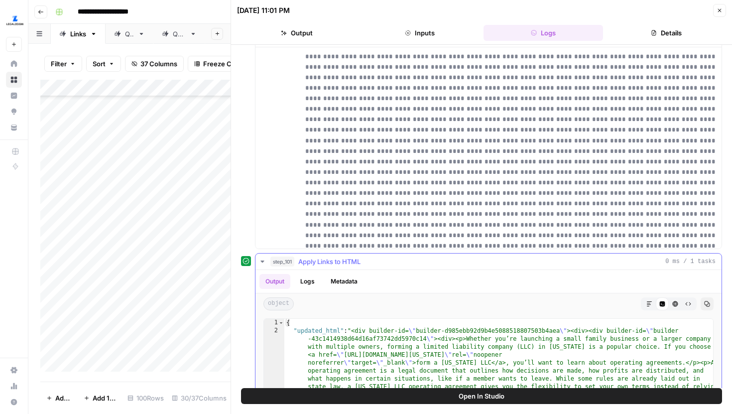
scroll to position [319, 0]
type input "*"
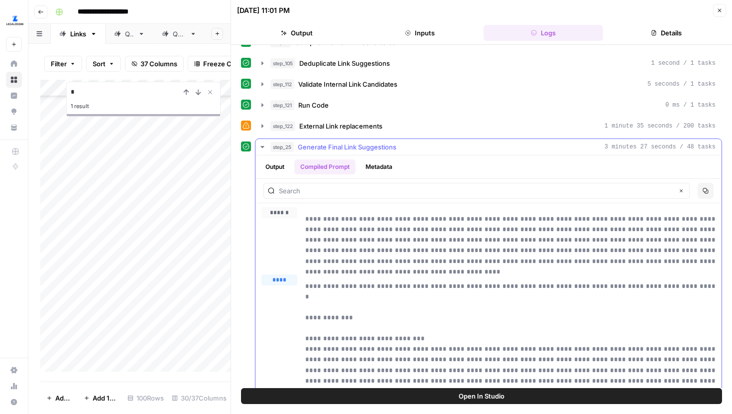
scroll to position [161, 0]
type input "*"
click at [563, 202] on div "Clear Copy" at bounding box center [488, 192] width 466 height 24
click at [561, 196] on input "text" at bounding box center [476, 192] width 394 height 10
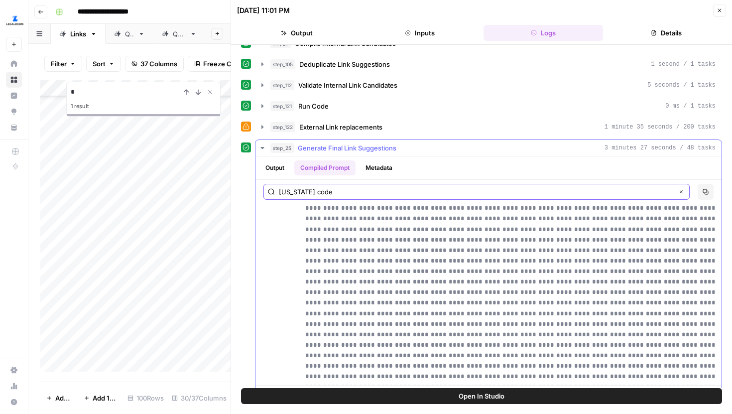
scroll to position [142, 0]
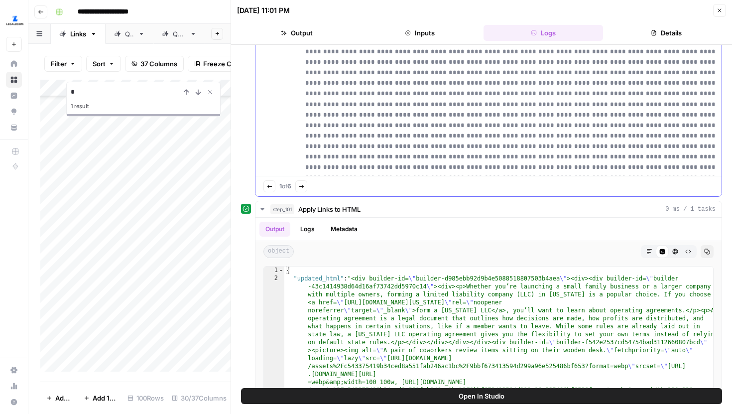
type input "georgia code"
click at [303, 187] on icon "button" at bounding box center [301, 185] width 4 height 3
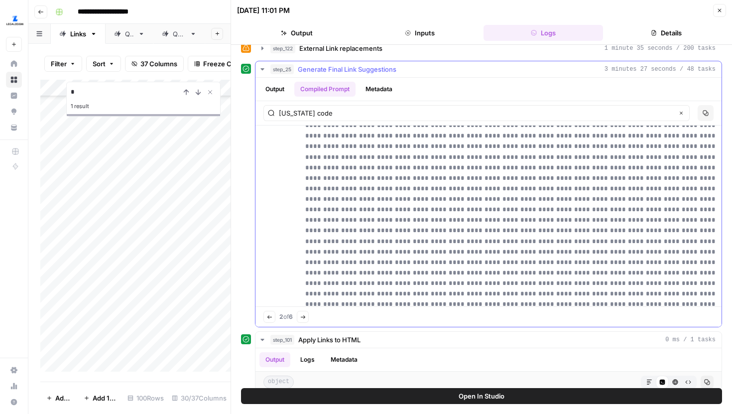
scroll to position [893, 0]
click at [719, 6] on button "Close" at bounding box center [719, 10] width 13 height 13
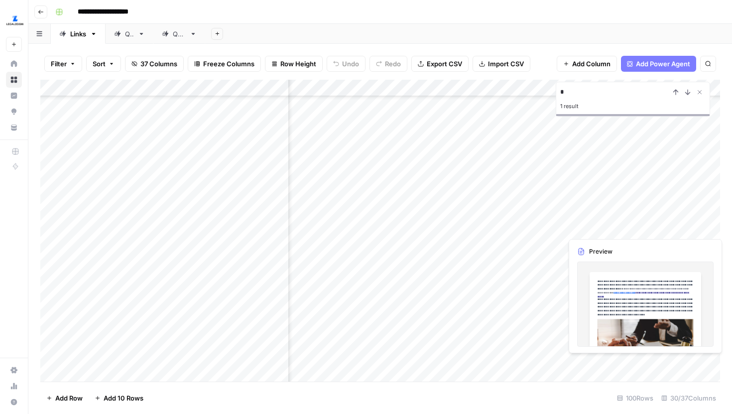
scroll to position [818, 1789]
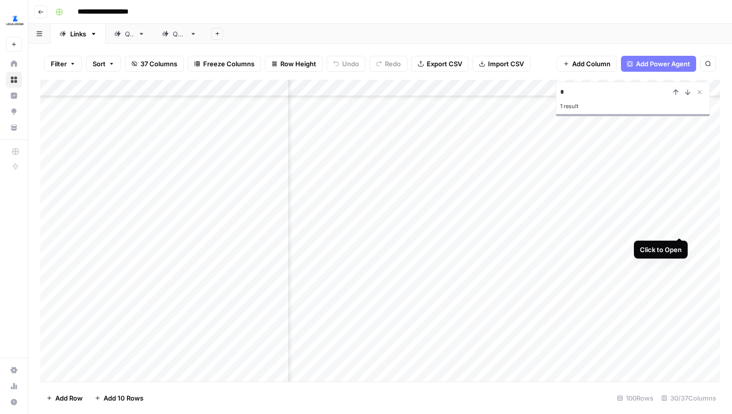
click at [679, 216] on div "Add Column" at bounding box center [380, 231] width 680 height 302
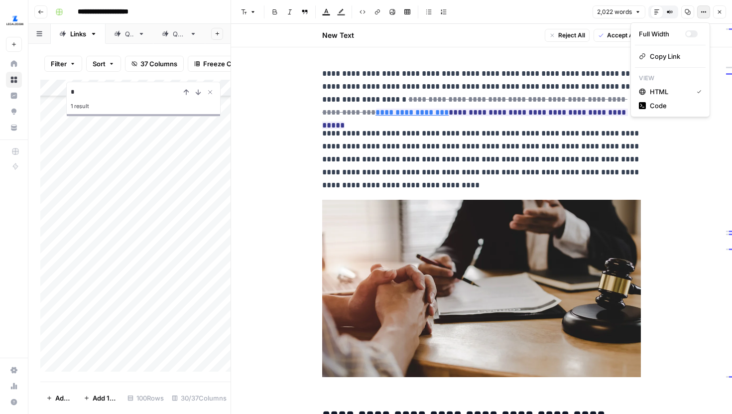
click at [701, 11] on icon "button" at bounding box center [704, 12] width 6 height 6
click at [670, 107] on span "Code" at bounding box center [674, 106] width 48 height 10
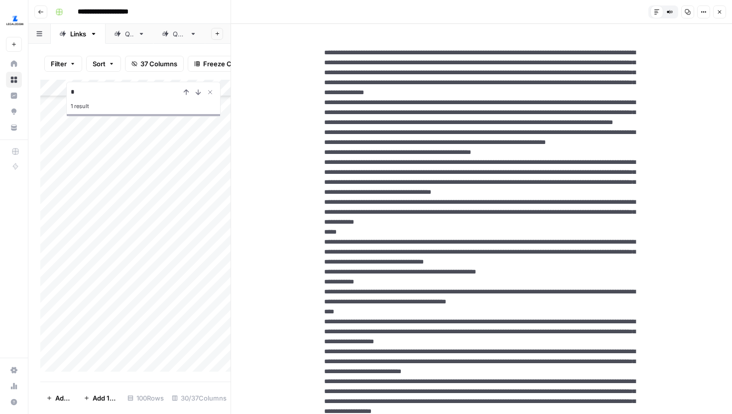
click at [723, 11] on button "Close" at bounding box center [719, 11] width 13 height 13
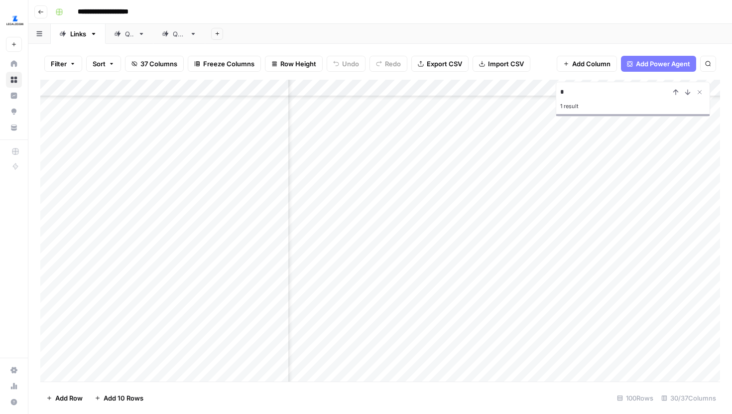
scroll to position [818, 1631]
click at [503, 217] on div "Add Column" at bounding box center [380, 231] width 680 height 302
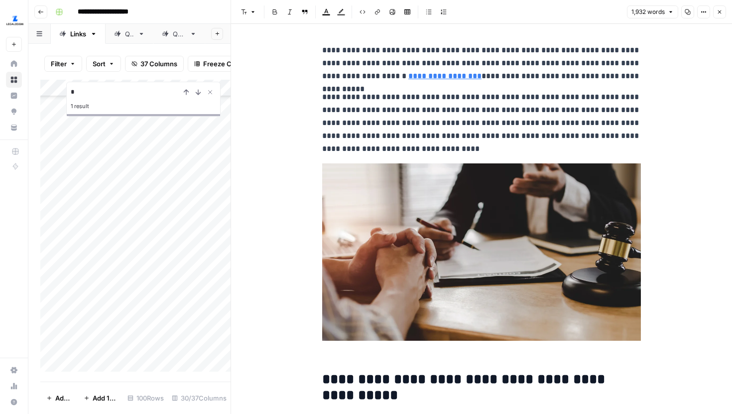
click at [703, 13] on icon "button" at bounding box center [704, 12] width 6 height 6
click at [656, 106] on span "Code" at bounding box center [674, 106] width 48 height 10
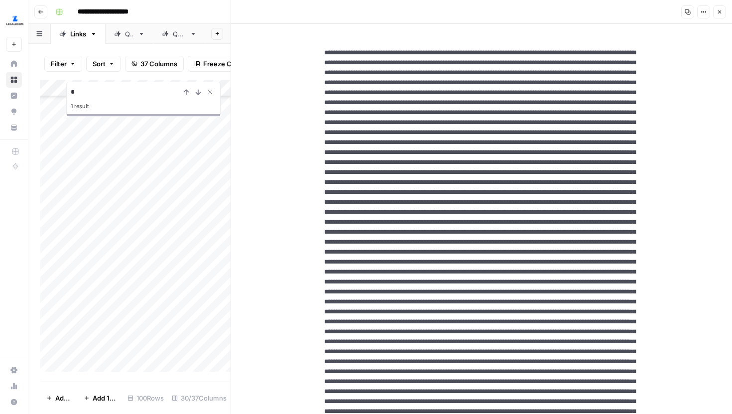
click at [718, 12] on icon "button" at bounding box center [720, 12] width 6 height 6
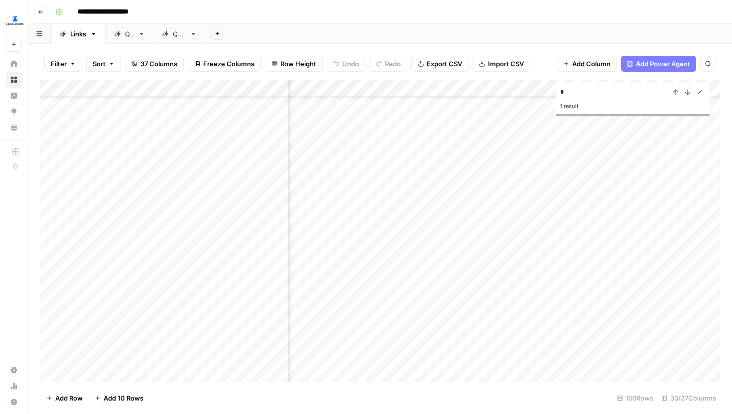
click at [699, 94] on icon "Close Search" at bounding box center [700, 92] width 8 height 8
click at [450, 217] on div "Add Column" at bounding box center [380, 231] width 680 height 302
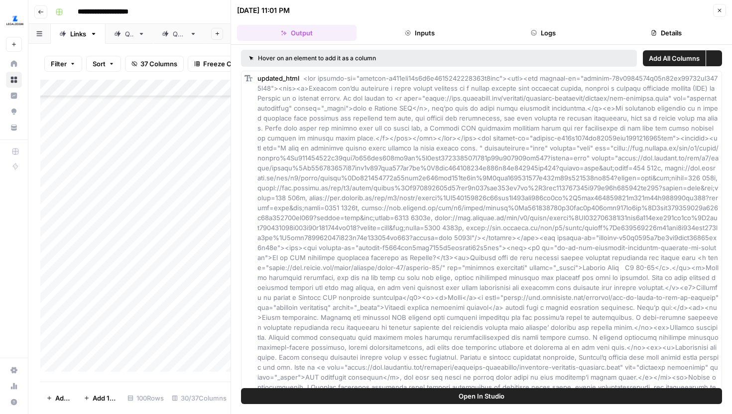
click at [574, 33] on button "Logs" at bounding box center [544, 33] width 120 height 16
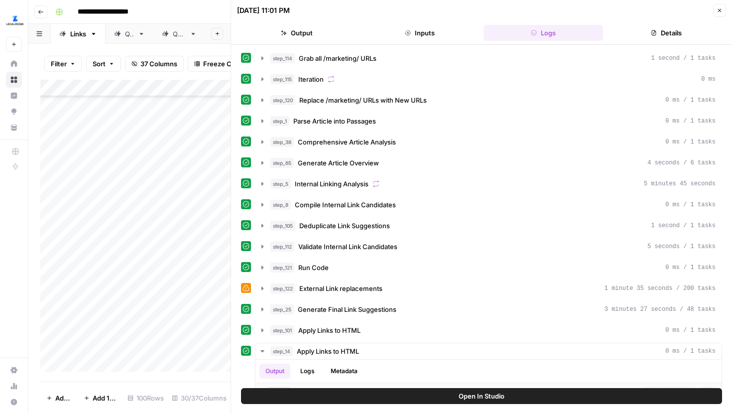
scroll to position [42, 0]
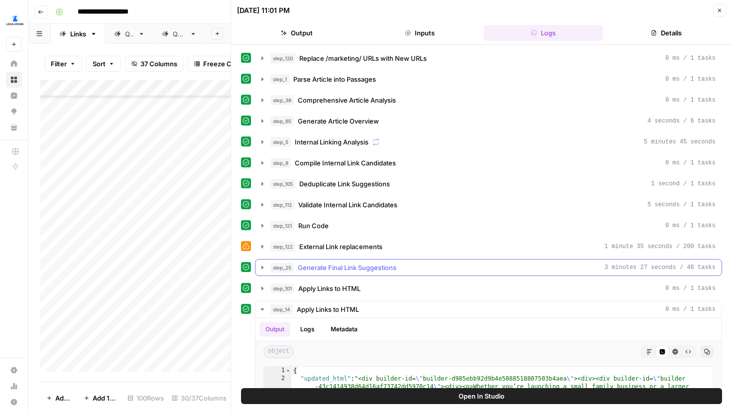
click at [260, 264] on icon "button" at bounding box center [262, 267] width 8 height 8
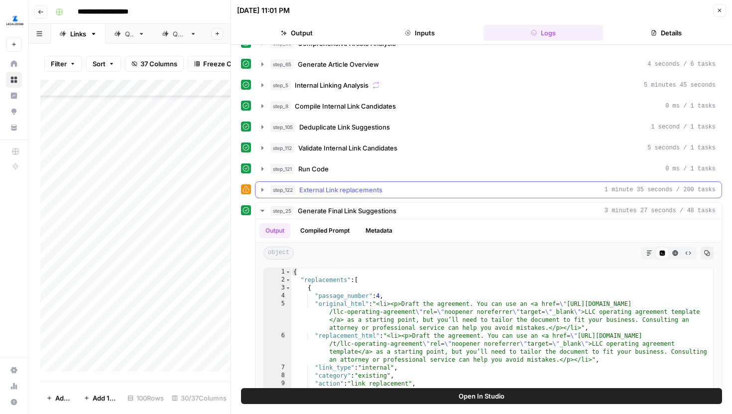
scroll to position [116, 0]
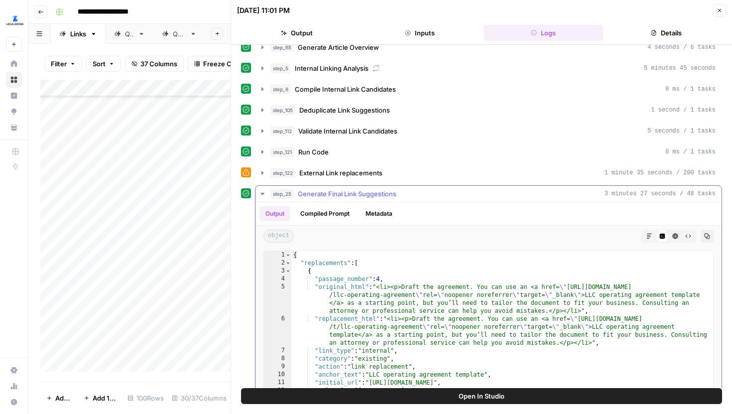
click at [339, 205] on div "Output Compiled Prompt Metadata" at bounding box center [488, 213] width 466 height 23
click at [338, 211] on button "Compiled Prompt" at bounding box center [324, 213] width 61 height 15
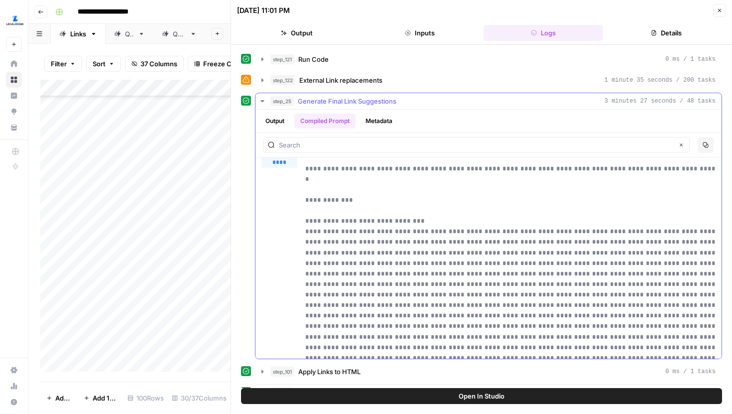
scroll to position [76, 0]
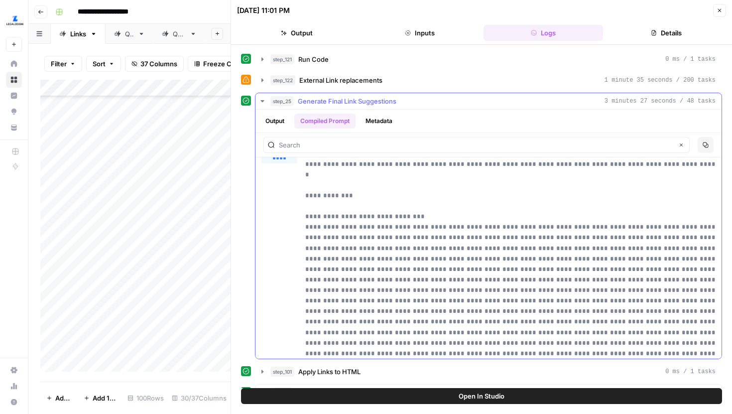
drag, startPoint x: 344, startPoint y: 216, endPoint x: 308, endPoint y: 215, distance: 35.4
copy p "**********"
click at [393, 143] on input "text" at bounding box center [476, 145] width 394 height 10
paste input "{"number":1"
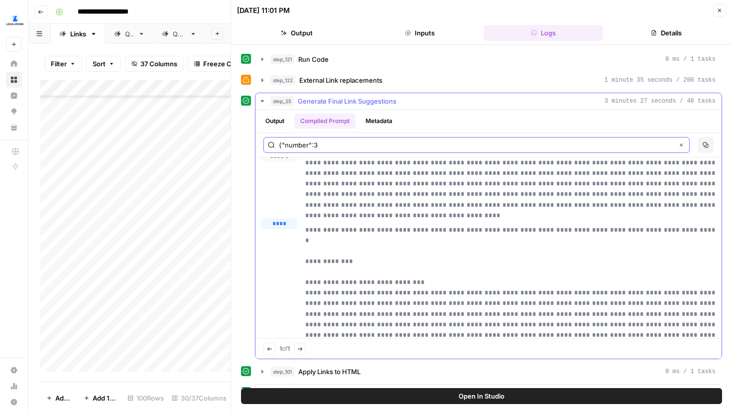
scroll to position [0, 0]
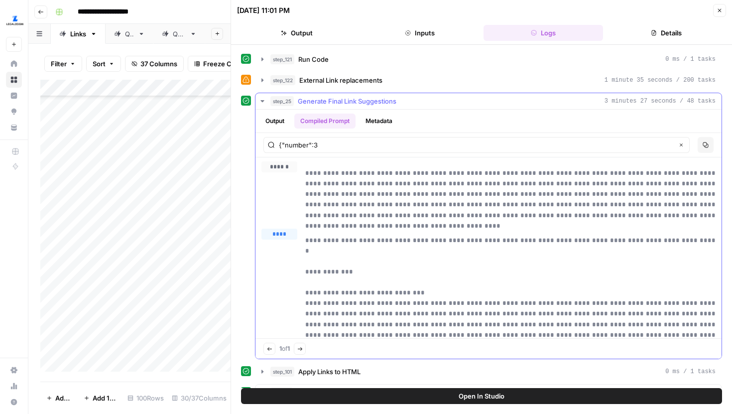
click at [303, 349] on icon "button" at bounding box center [299, 348] width 5 height 5
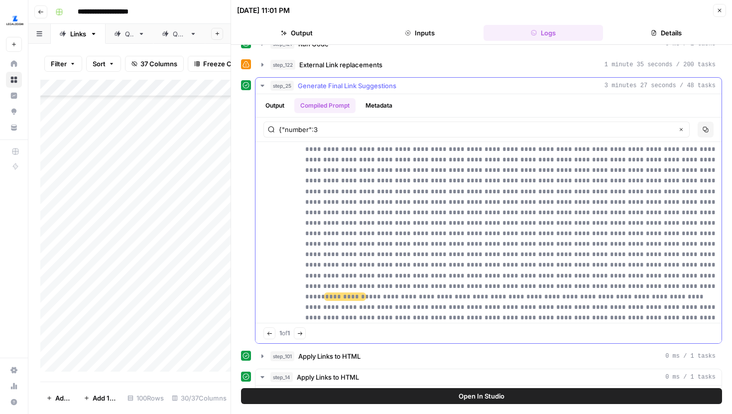
scroll to position [876, 0]
click at [437, 125] on input "{"number":3" at bounding box center [476, 129] width 394 height 10
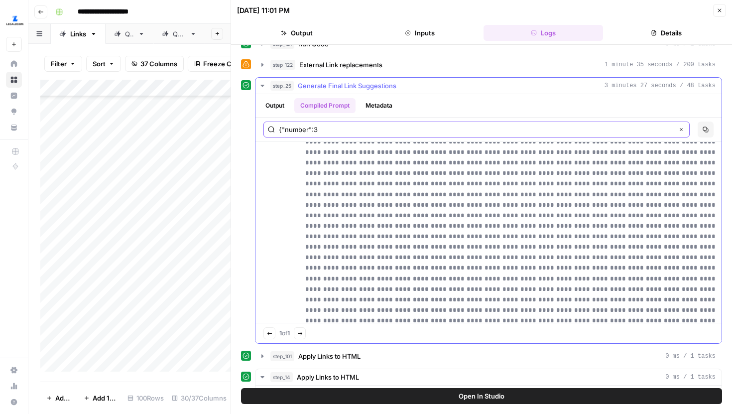
drag, startPoint x: 435, startPoint y: 126, endPoint x: 263, endPoint y: 125, distance: 171.3
click at [263, 125] on div "{"number":3 Clear" at bounding box center [476, 130] width 426 height 16
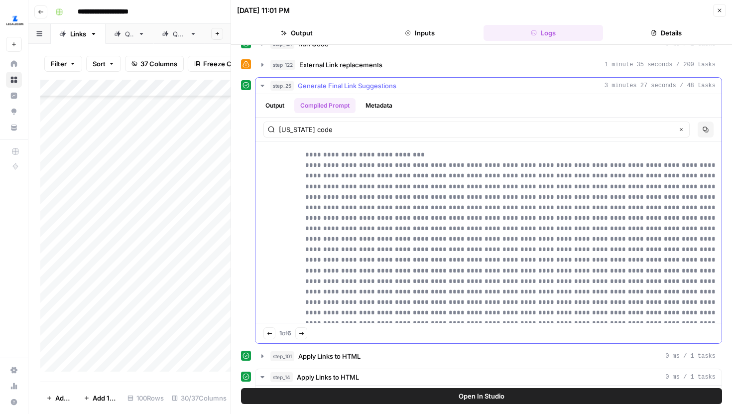
click at [300, 329] on button "Next Match" at bounding box center [301, 333] width 12 height 12
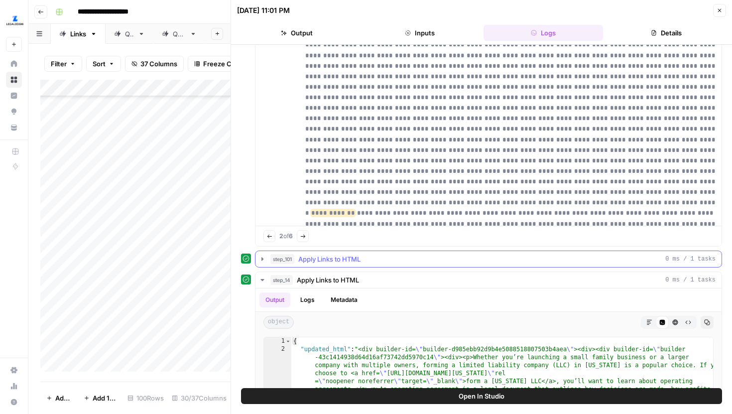
scroll to position [1015, 0]
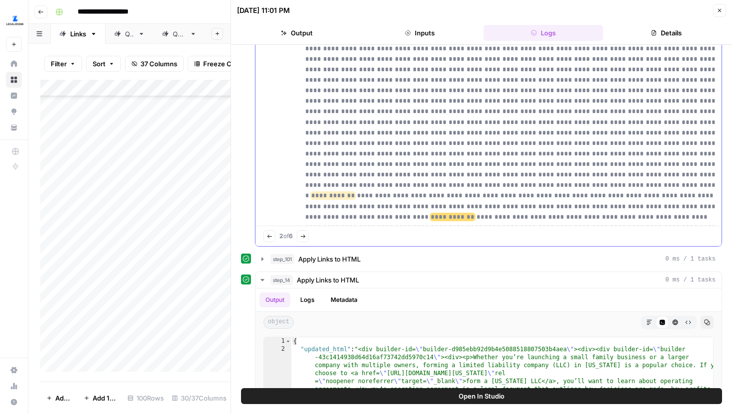
click at [306, 238] on icon "button" at bounding box center [302, 236] width 5 height 5
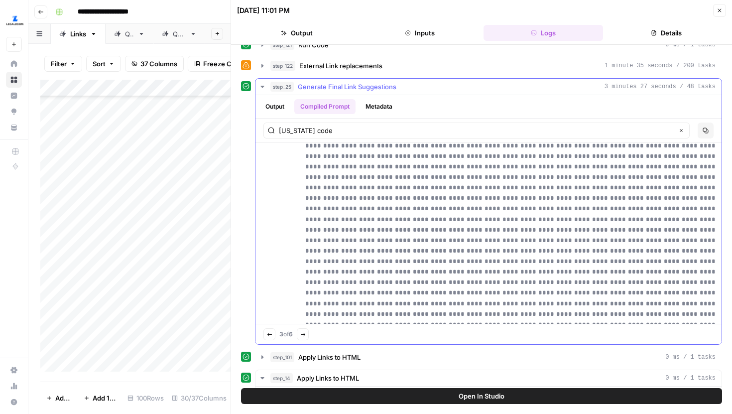
click at [265, 335] on button "Previous match" at bounding box center [269, 334] width 12 height 12
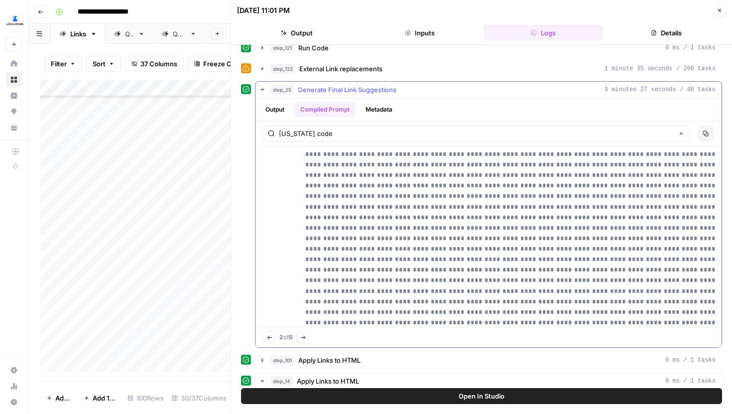
scroll to position [177, 0]
drag, startPoint x: 306, startPoint y: 209, endPoint x: 413, endPoint y: 294, distance: 136.4
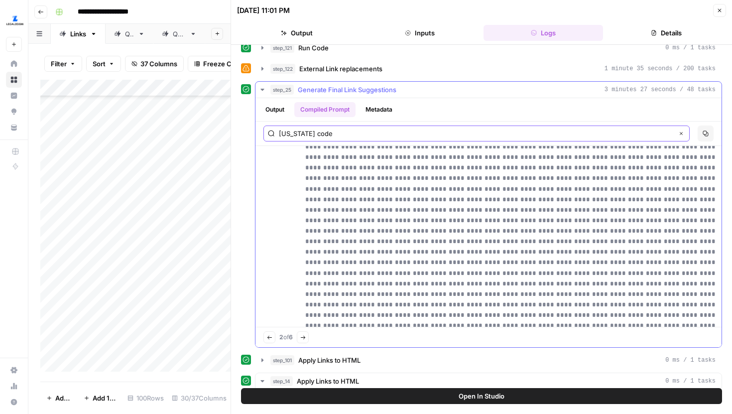
drag, startPoint x: 345, startPoint y: 137, endPoint x: 266, endPoint y: 135, distance: 78.7
click at [266, 135] on div "georgia code Clear" at bounding box center [476, 133] width 426 height 16
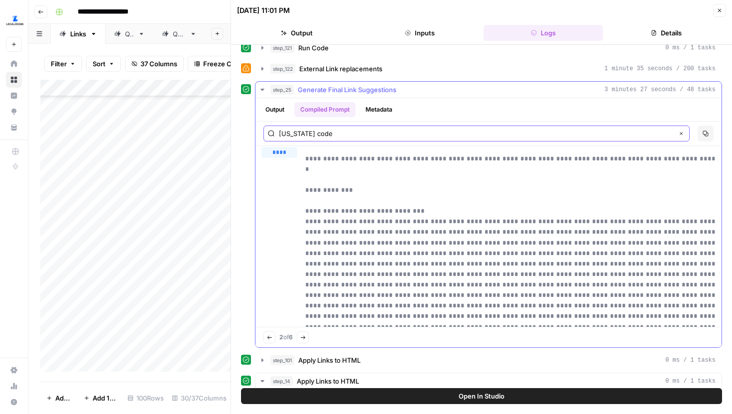
scroll to position [55, 0]
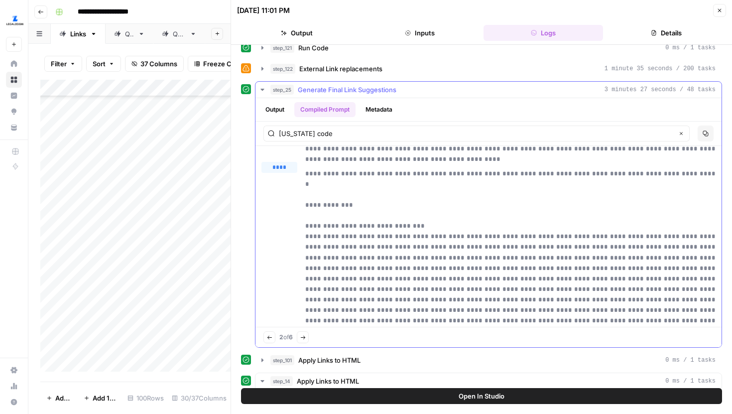
drag, startPoint x: 344, startPoint y: 226, endPoint x: 299, endPoint y: 226, distance: 44.3
drag, startPoint x: 344, startPoint y: 226, endPoint x: 311, endPoint y: 225, distance: 32.4
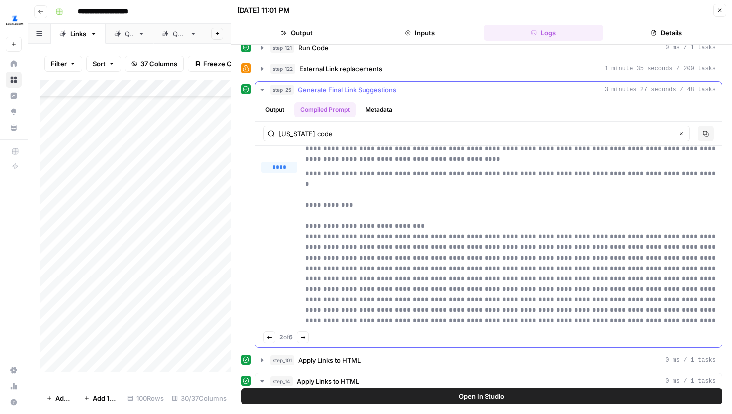
copy p "**********"
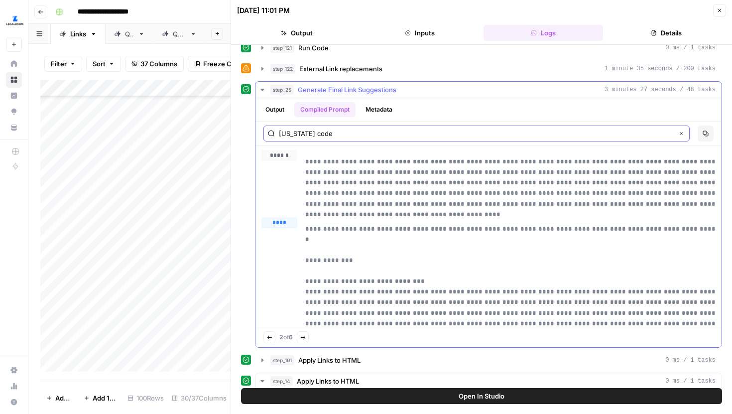
drag, startPoint x: 331, startPoint y: 132, endPoint x: 276, endPoint y: 132, distance: 54.8
click at [276, 132] on div "georgia code Clear" at bounding box center [476, 133] width 426 height 16
paste input ""number":1"
click at [299, 337] on button "Next Match" at bounding box center [300, 337] width 12 height 12
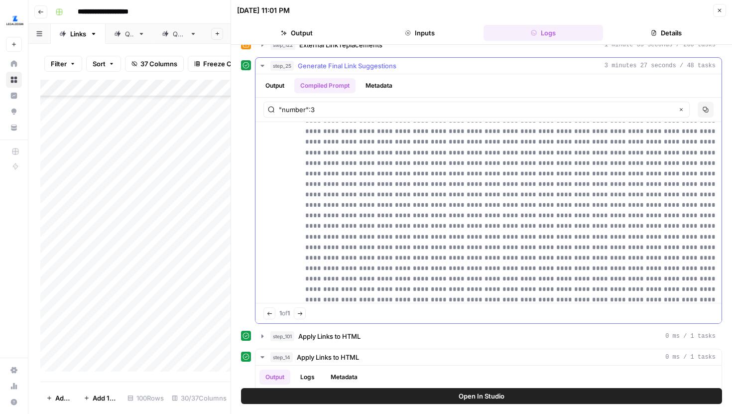
scroll to position [813, 0]
drag, startPoint x: 347, startPoint y: 111, endPoint x: 273, endPoint y: 111, distance: 73.2
click at [273, 111] on div ""number":3 Clear" at bounding box center [476, 110] width 426 height 16
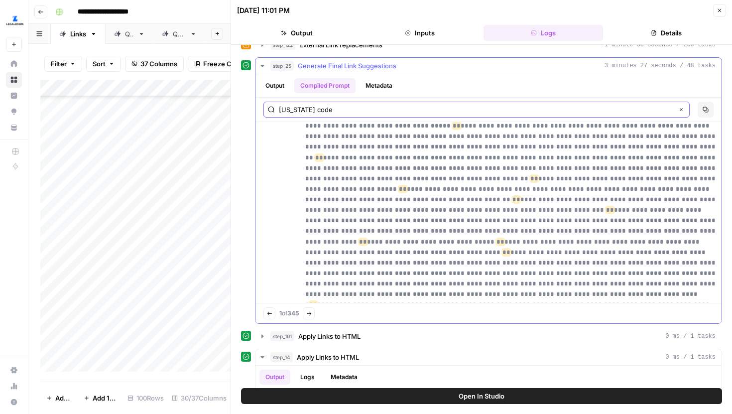
scroll to position [199, 0]
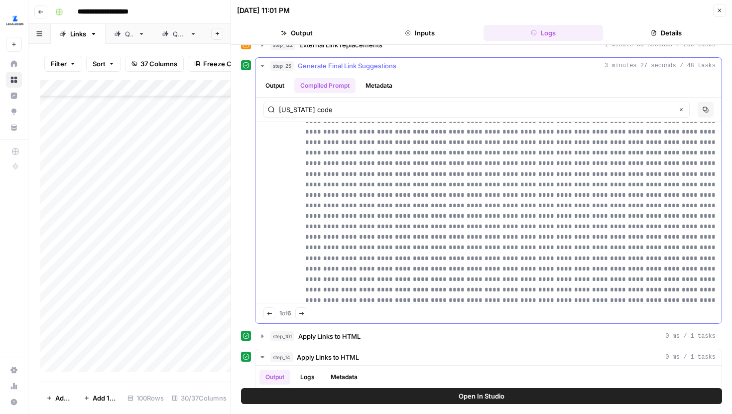
click at [306, 308] on button "Next Match" at bounding box center [301, 313] width 12 height 12
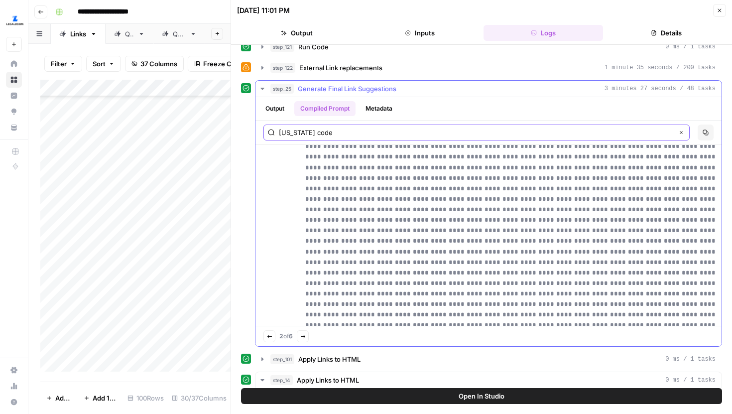
scroll to position [0, 0]
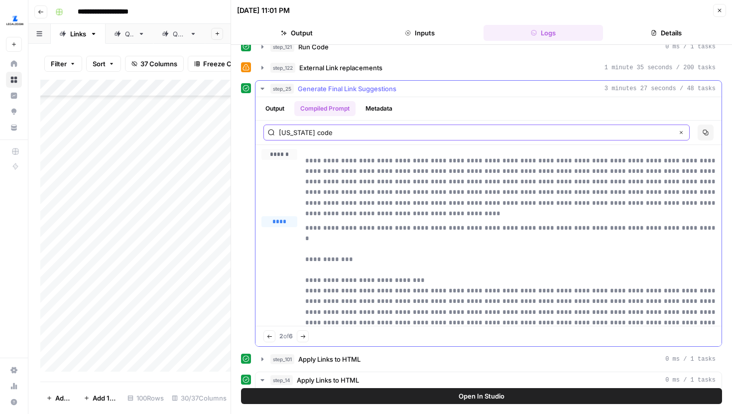
drag, startPoint x: 376, startPoint y: 128, endPoint x: 275, endPoint y: 134, distance: 101.2
click at [275, 134] on div "georgia code Clear" at bounding box center [476, 132] width 426 height 16
type input "with an operating"
click at [298, 340] on div "Previous match 1 of 2 Next Match" at bounding box center [488, 336] width 466 height 20
click at [302, 338] on icon "button" at bounding box center [301, 336] width 5 height 5
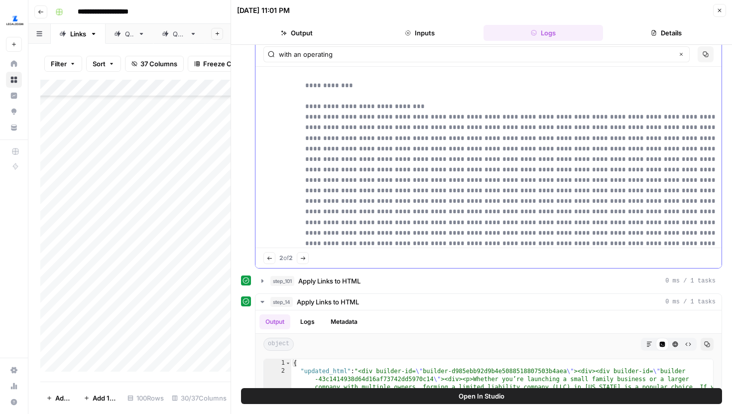
scroll to position [321, 0]
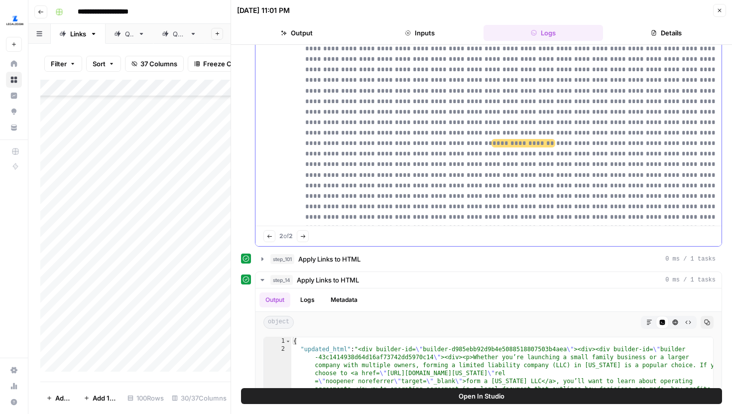
click at [306, 234] on span "button" at bounding box center [302, 236] width 5 height 5
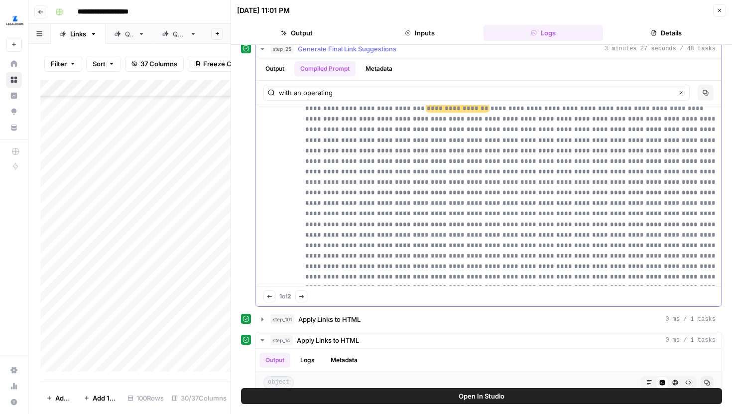
scroll to position [0, 0]
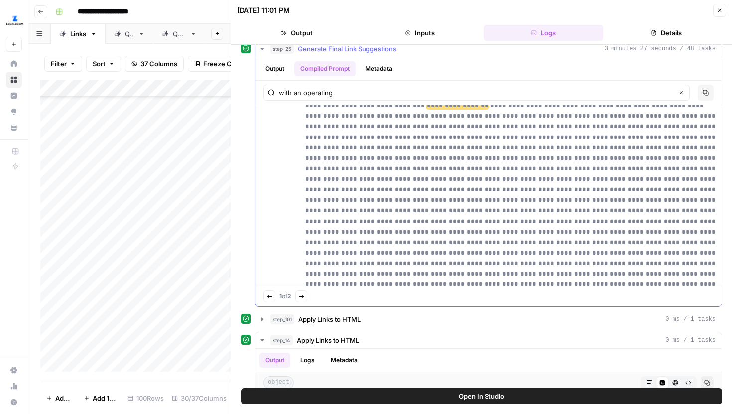
click at [306, 291] on button "Next Match" at bounding box center [301, 296] width 12 height 12
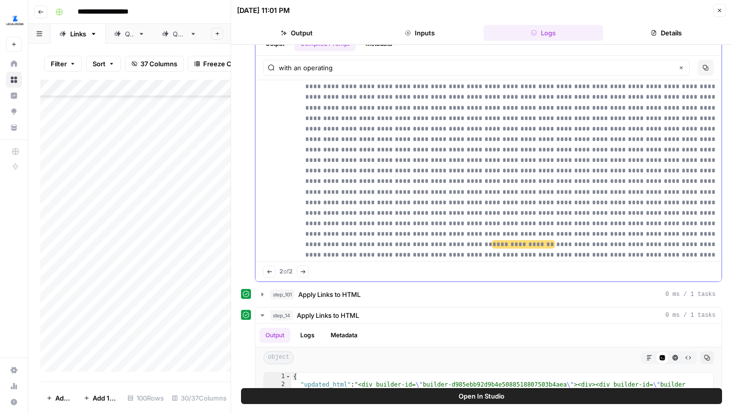
scroll to position [477, 0]
click at [721, 13] on button "Close" at bounding box center [719, 10] width 13 height 13
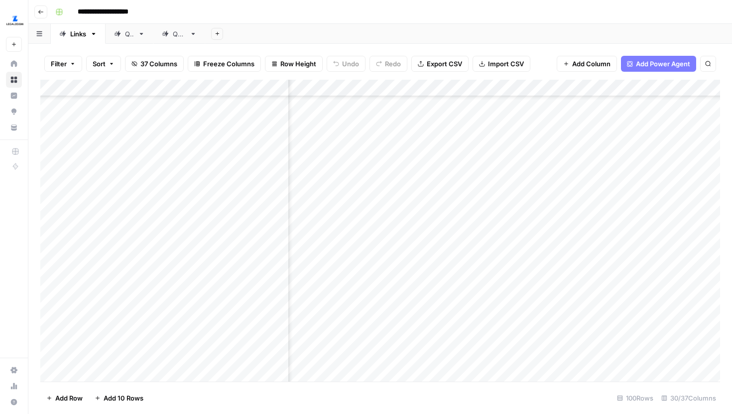
scroll to position [818, 444]
click at [499, 218] on div "Add Column" at bounding box center [380, 231] width 680 height 302
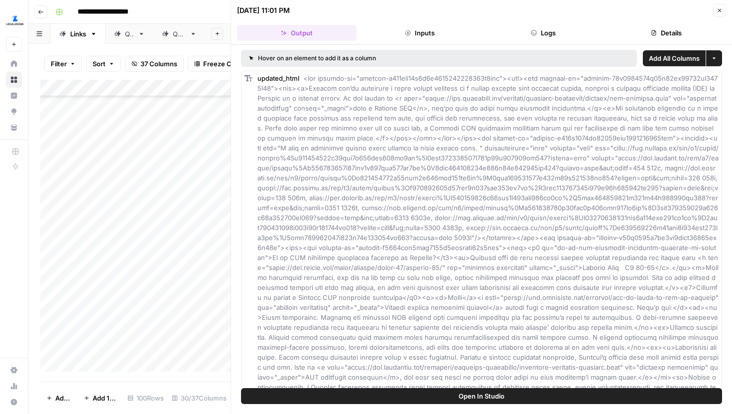
scroll to position [0, 0]
click at [541, 41] on header "09/17/25 at 11:01 PM Close Output Inputs Logs Details" at bounding box center [481, 22] width 501 height 45
click at [541, 33] on button "Logs" at bounding box center [544, 33] width 120 height 16
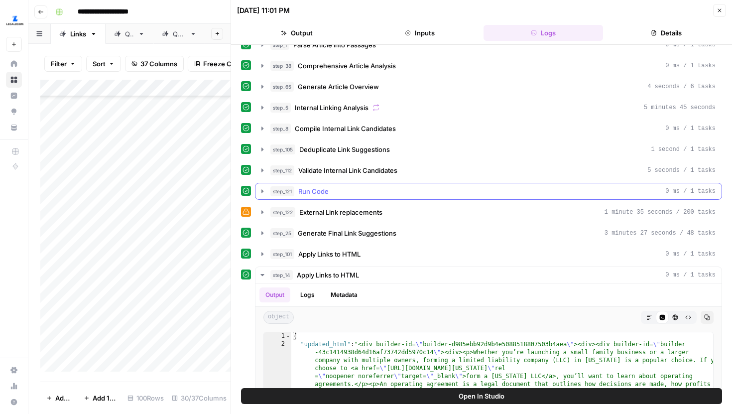
scroll to position [100, 0]
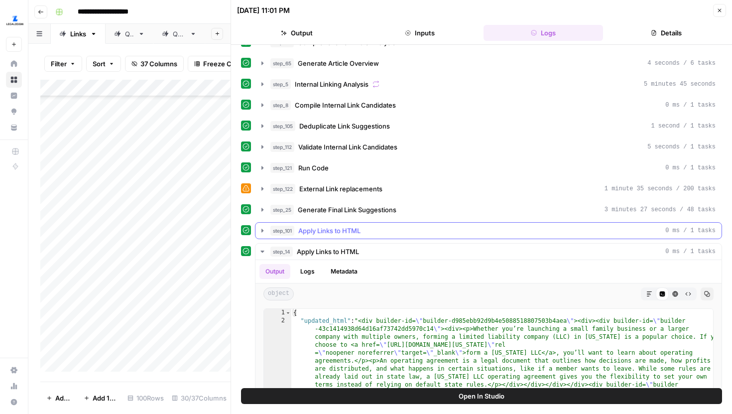
click at [263, 229] on icon "button" at bounding box center [262, 231] width 8 height 8
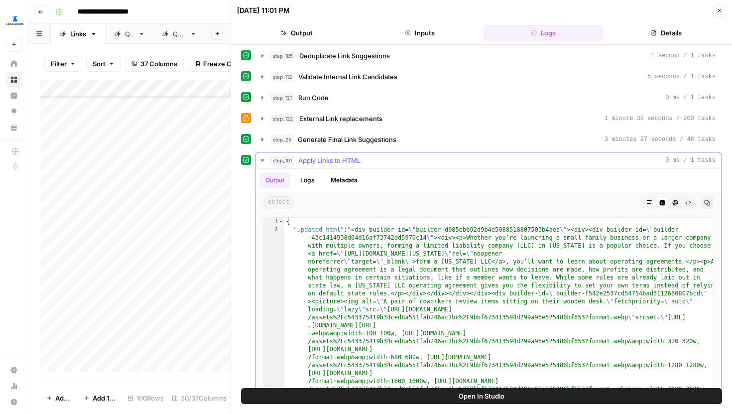
scroll to position [188, 0]
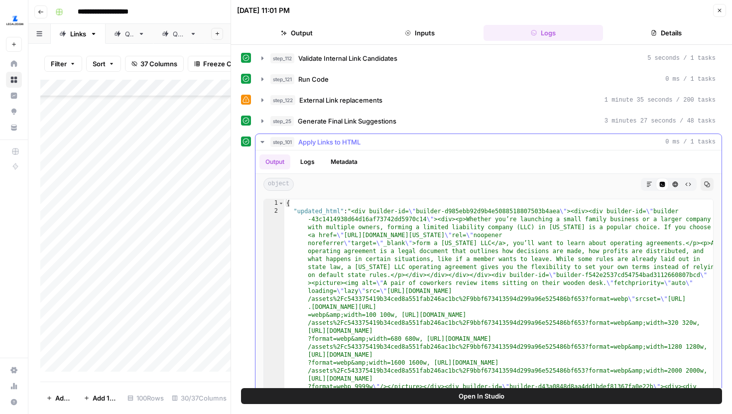
click at [337, 162] on button "Metadata" at bounding box center [344, 161] width 39 height 15
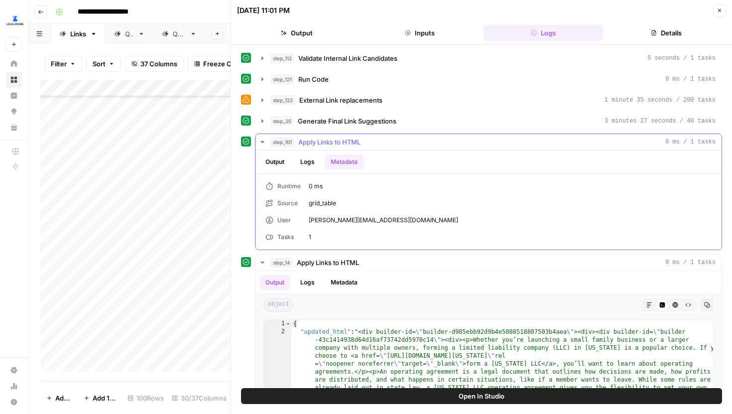
click at [306, 162] on button "Logs" at bounding box center [307, 161] width 26 height 15
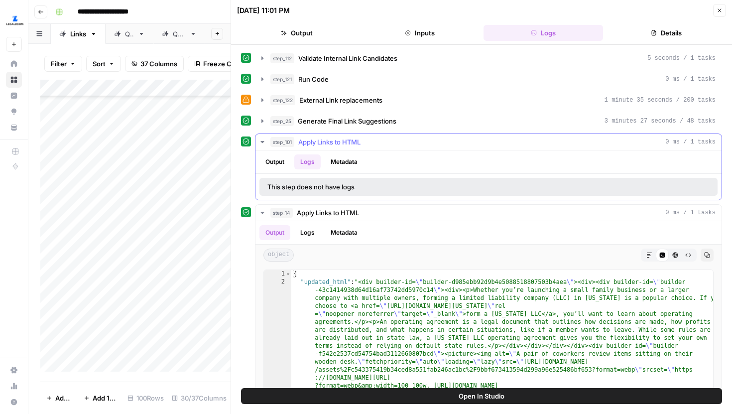
click at [278, 163] on button "Output" at bounding box center [274, 161] width 31 height 15
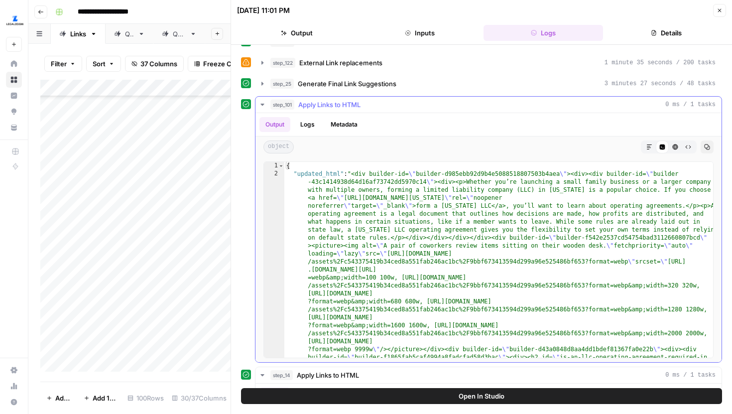
scroll to position [237, 0]
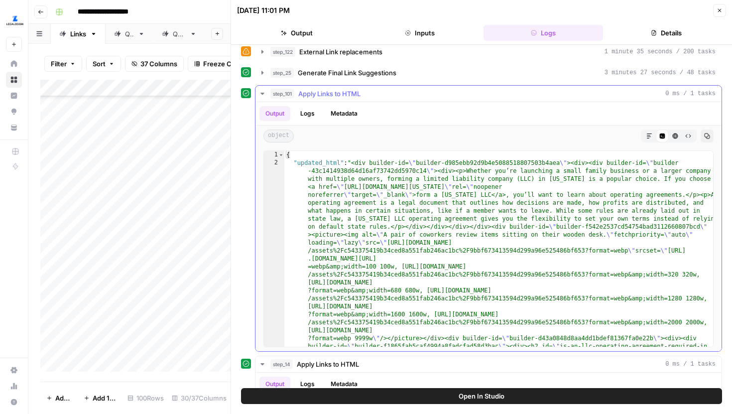
type textarea "**********"
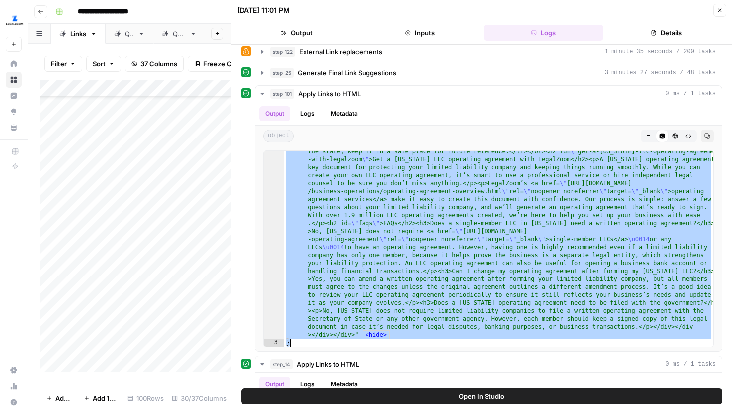
scroll to position [1079, 0]
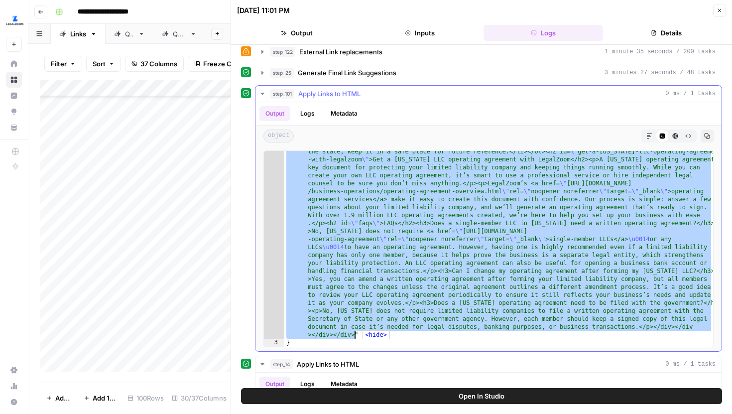
drag, startPoint x: 355, startPoint y: 161, endPoint x: 354, endPoint y: 334, distance: 172.8
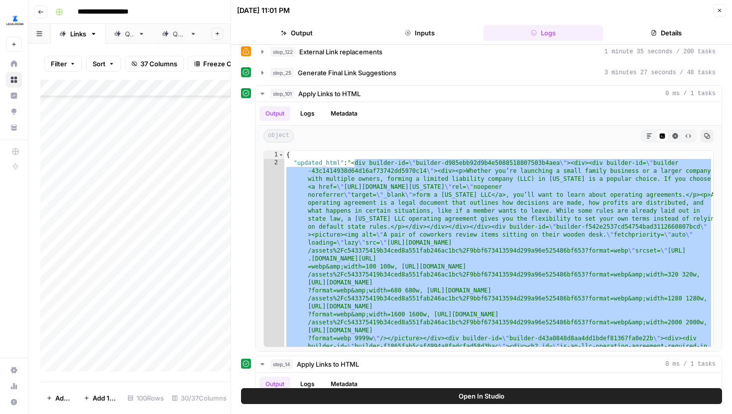
scroll to position [0, 0]
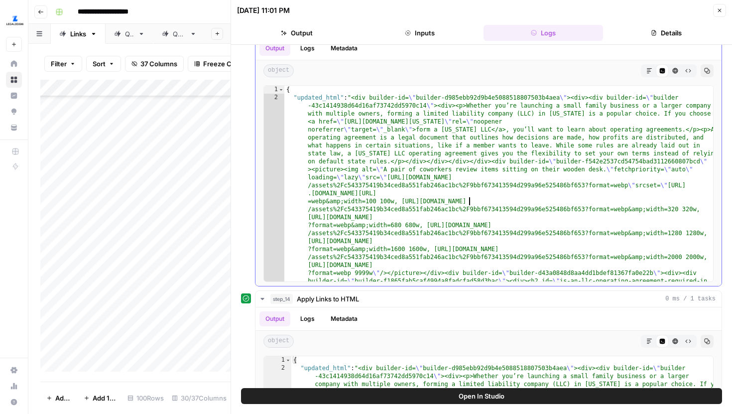
scroll to position [301, 0]
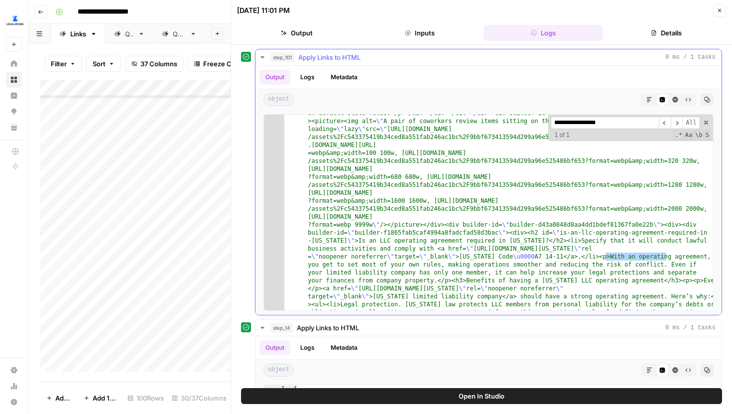
scroll to position [272, 0]
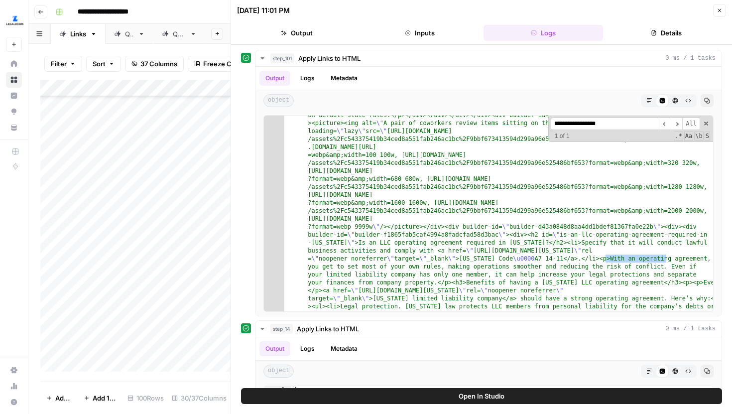
type input "**********"
click at [723, 10] on button "Close" at bounding box center [719, 10] width 13 height 13
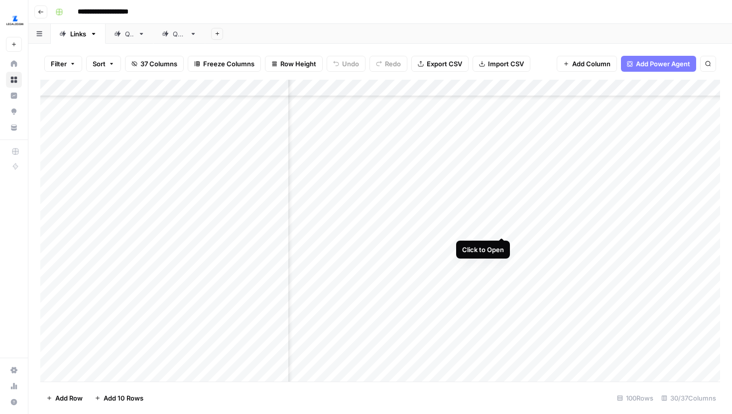
click at [499, 217] on div "Add Column" at bounding box center [380, 231] width 680 height 302
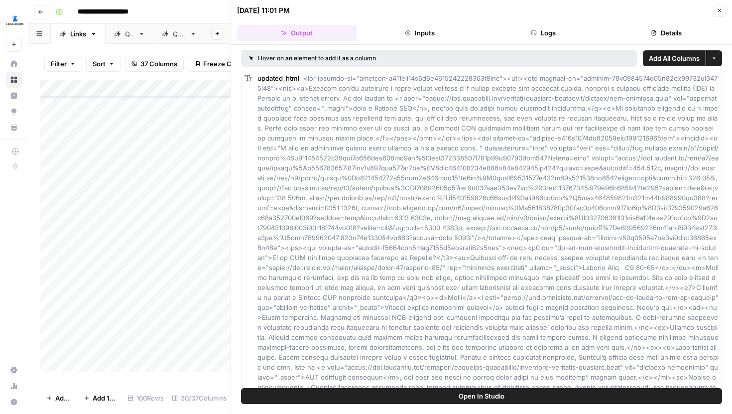
click at [501, 397] on span "Open In Studio" at bounding box center [482, 396] width 46 height 10
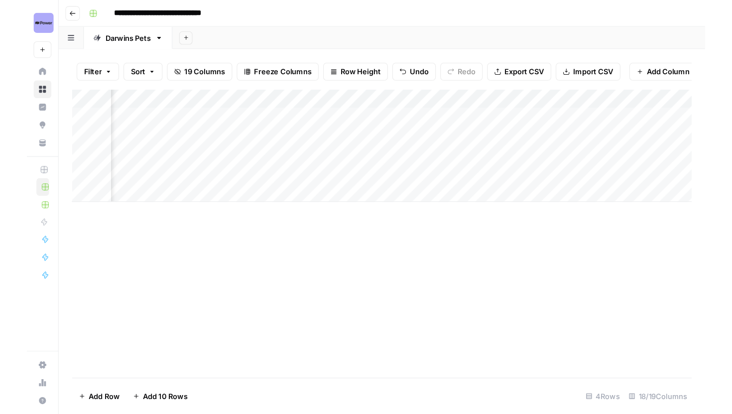
scroll to position [0, 512]
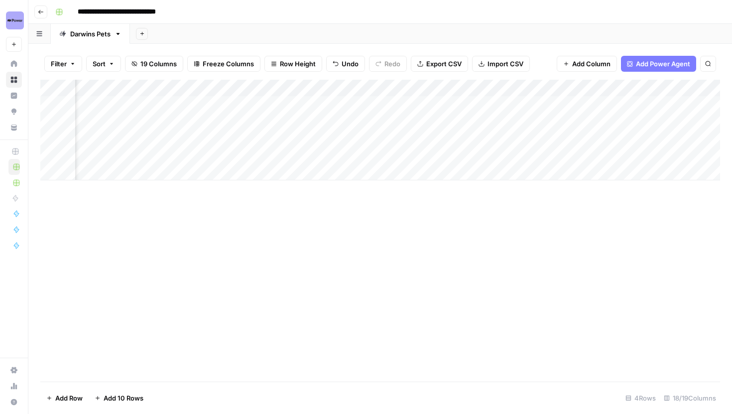
click at [321, 90] on div "Add Column" at bounding box center [380, 130] width 680 height 101
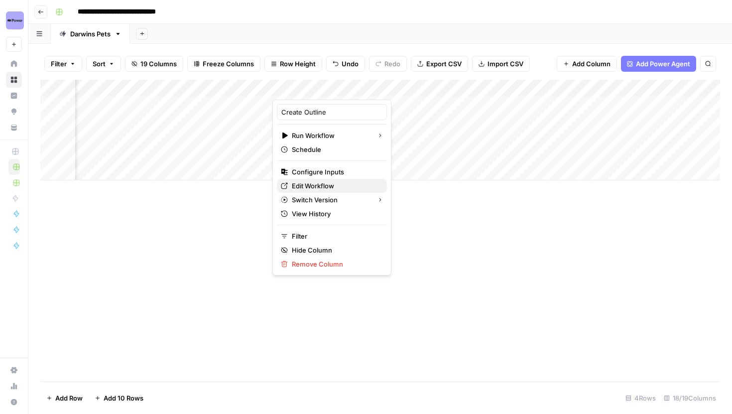
click at [309, 182] on span "Edit Workflow" at bounding box center [335, 186] width 87 height 10
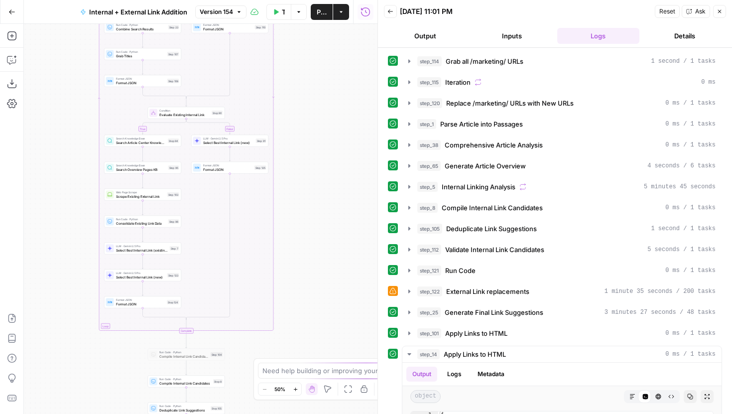
drag, startPoint x: 358, startPoint y: 270, endPoint x: 343, endPoint y: 181, distance: 90.9
click at [343, 181] on div "true false true false true false Workflow Set Inputs Inputs Run Code · Python G…" at bounding box center [201, 219] width 354 height 390
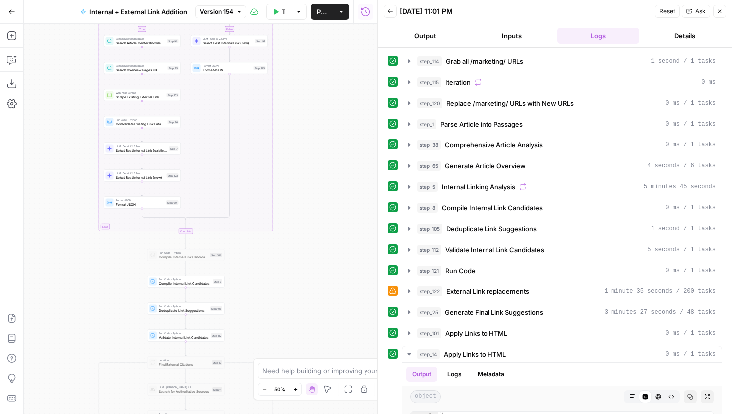
drag, startPoint x: 341, startPoint y: 181, endPoint x: 341, endPoint y: 135, distance: 45.3
click at [341, 135] on div "true false true false true false Workflow Set Inputs Inputs Run Code · Python G…" at bounding box center [201, 219] width 354 height 390
drag, startPoint x: 330, startPoint y: 152, endPoint x: 330, endPoint y: 131, distance: 20.4
click at [330, 132] on div "true false true false true false Workflow Set Inputs Inputs Run Code · Python G…" at bounding box center [201, 219] width 354 height 390
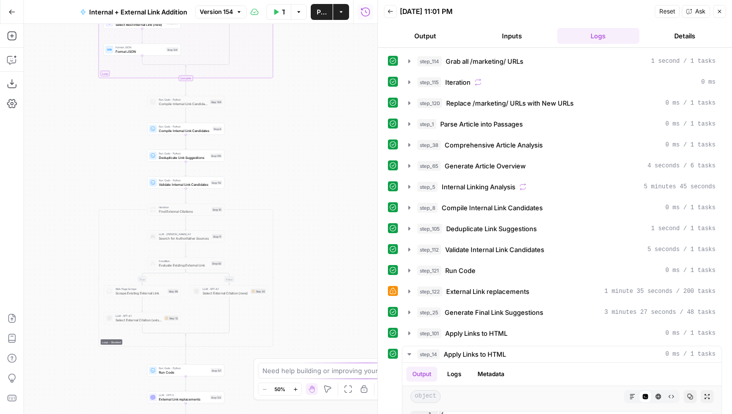
drag, startPoint x: 322, startPoint y: 105, endPoint x: 322, endPoint y: 79, distance: 26.4
click at [322, 80] on div "true false true false true false Workflow Set Inputs Inputs Run Code · Python G…" at bounding box center [201, 219] width 354 height 390
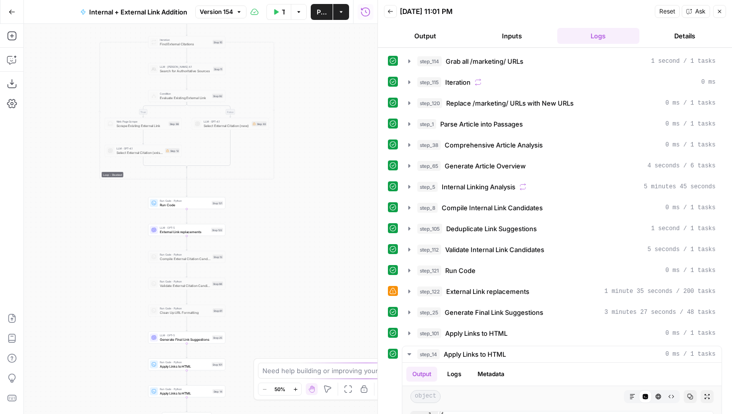
drag, startPoint x: 322, startPoint y: 156, endPoint x: 330, endPoint y: 95, distance: 62.3
click at [330, 95] on div "true false true false true false Workflow Set Inputs Inputs Run Code · Python G…" at bounding box center [201, 219] width 354 height 390
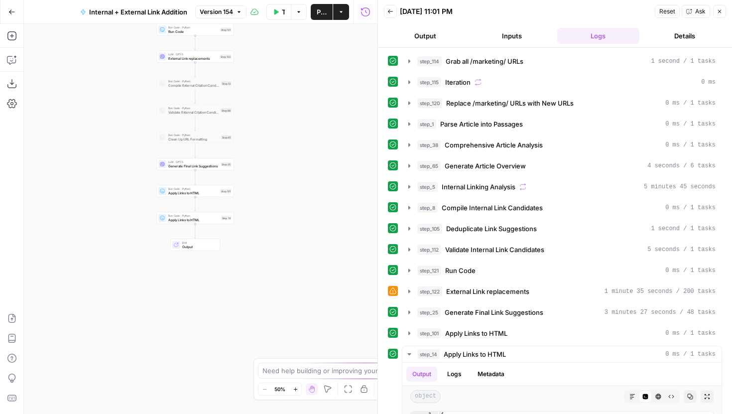
click at [293, 389] on icon "button" at bounding box center [295, 388] width 5 height 5
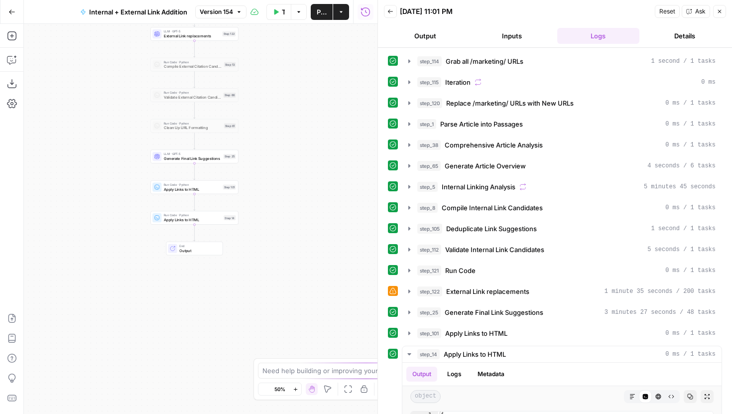
click at [293, 389] on icon "button" at bounding box center [295, 388] width 5 height 5
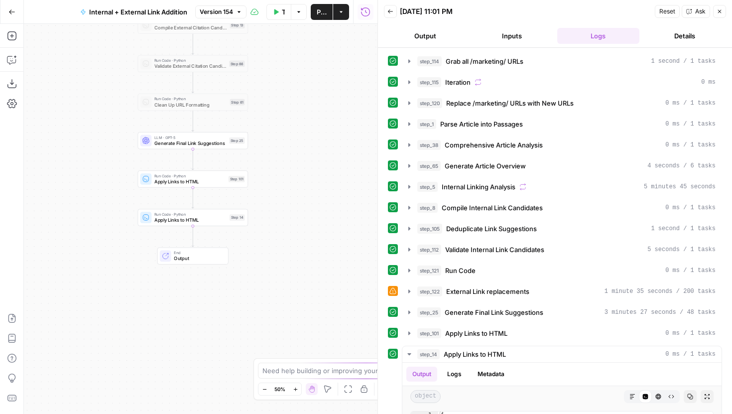
click at [293, 389] on icon "button" at bounding box center [295, 388] width 5 height 5
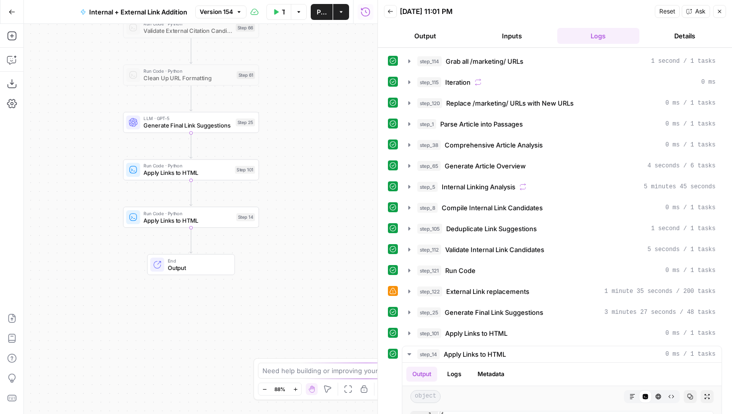
click at [239, 174] on div "Run Code · Python Apply Links to HTML Step 101" at bounding box center [190, 169] width 129 height 15
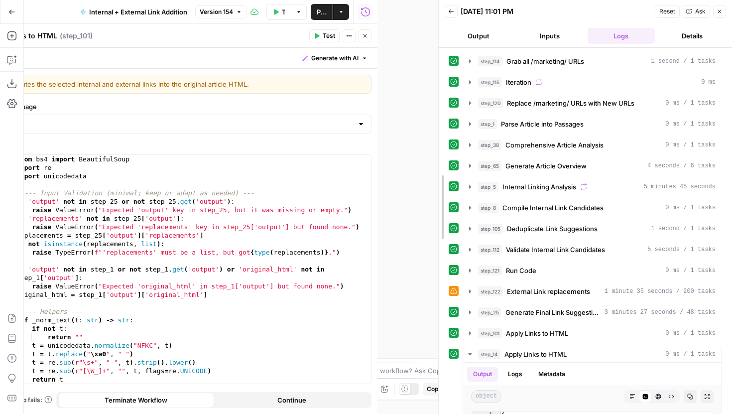
drag, startPoint x: 377, startPoint y: 169, endPoint x: 464, endPoint y: 170, distance: 86.6
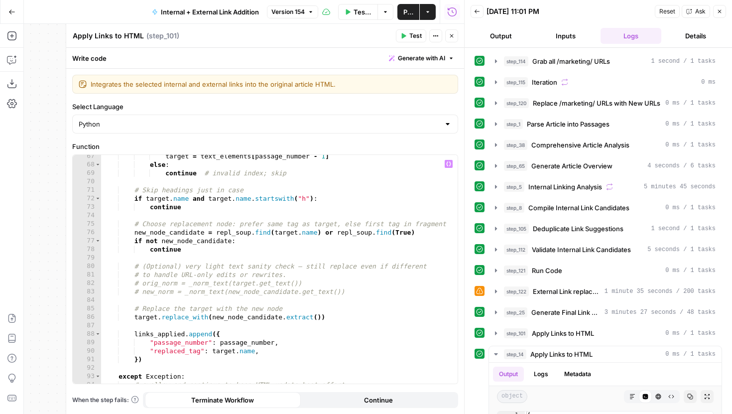
scroll to position [660, 0]
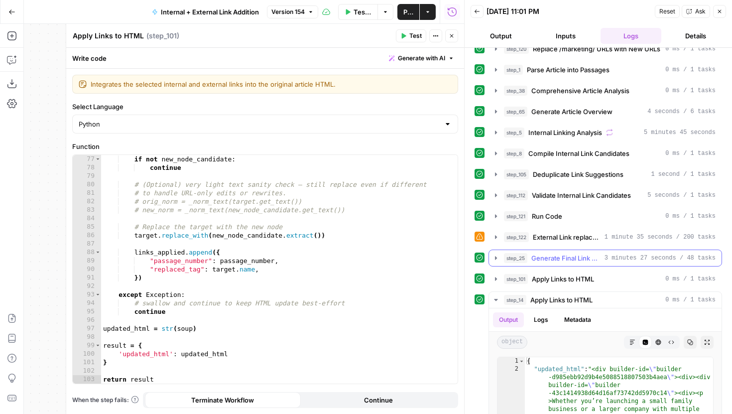
click at [496, 264] on button "step_25 Generate Final Link Suggestions 3 minutes 27 seconds / 48 tasks" at bounding box center [605, 258] width 233 height 16
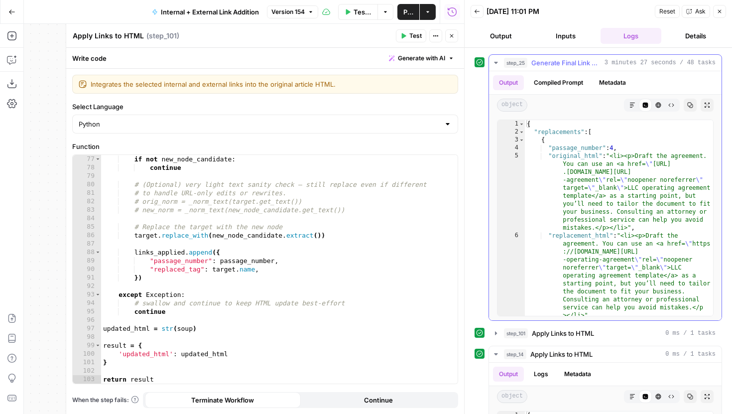
scroll to position [257, 0]
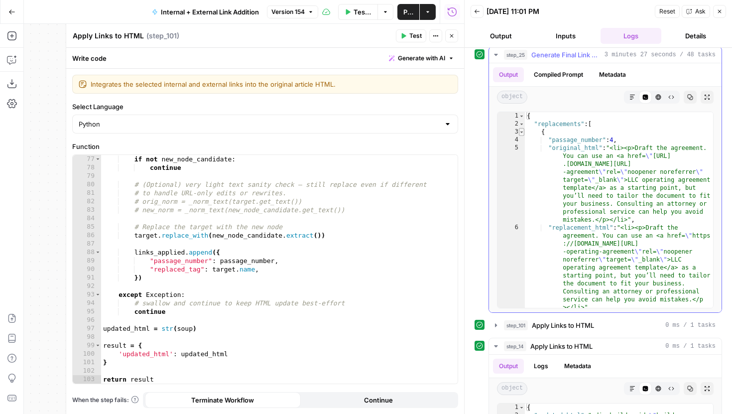
type textarea "*"
click at [523, 132] on span "Toggle code folding, rows 3 through 14" at bounding box center [521, 132] width 5 height 8
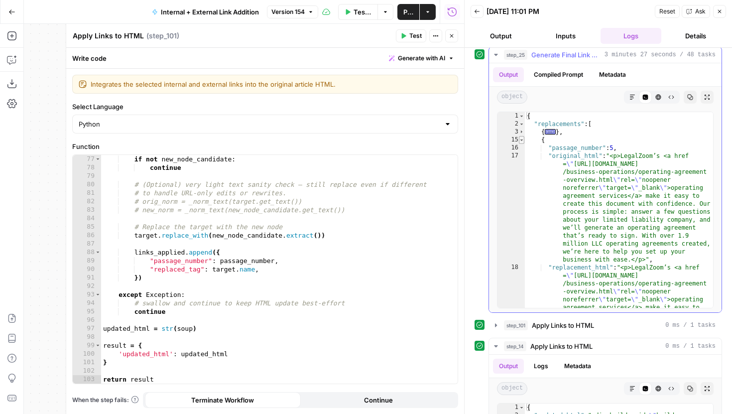
click at [523, 139] on span "Toggle code folding, rows 15 through 26" at bounding box center [521, 140] width 5 height 8
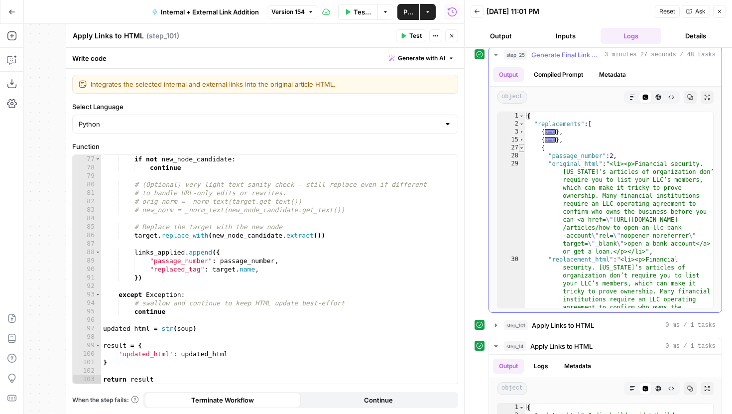
click at [522, 147] on span "Toggle code folding, rows 27 through 38" at bounding box center [521, 148] width 5 height 8
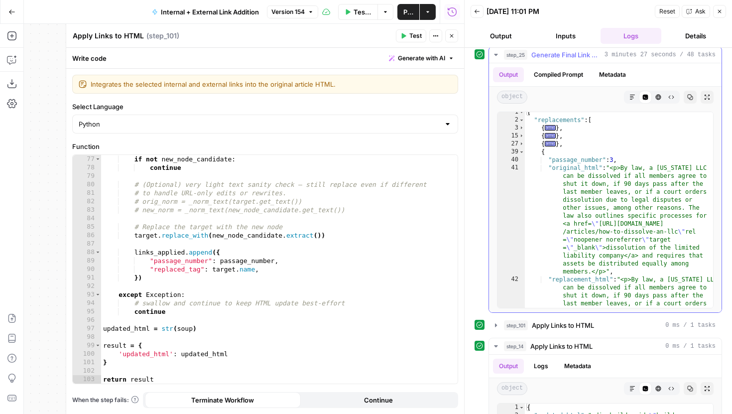
scroll to position [0, 0]
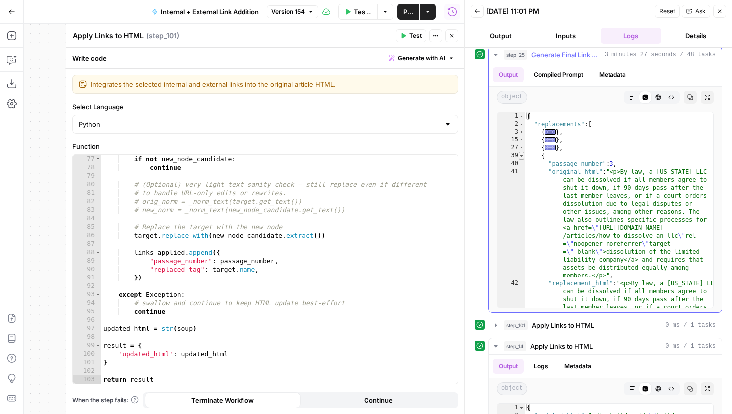
click at [523, 156] on span "Toggle code folding, rows 39 through 50" at bounding box center [521, 156] width 5 height 8
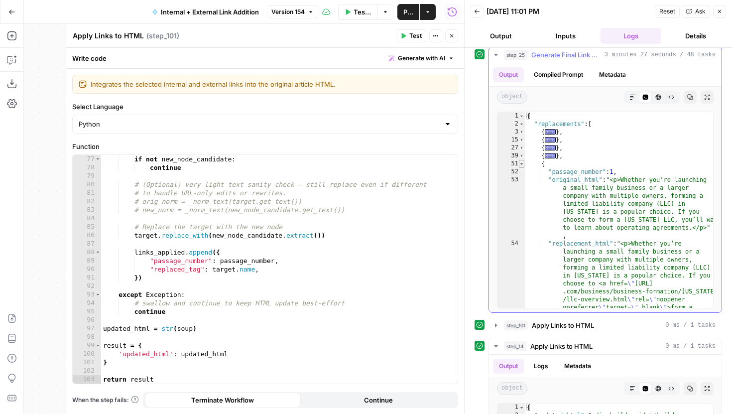
click at [523, 165] on span "Toggle code folding, rows 51 through 62" at bounding box center [521, 164] width 5 height 8
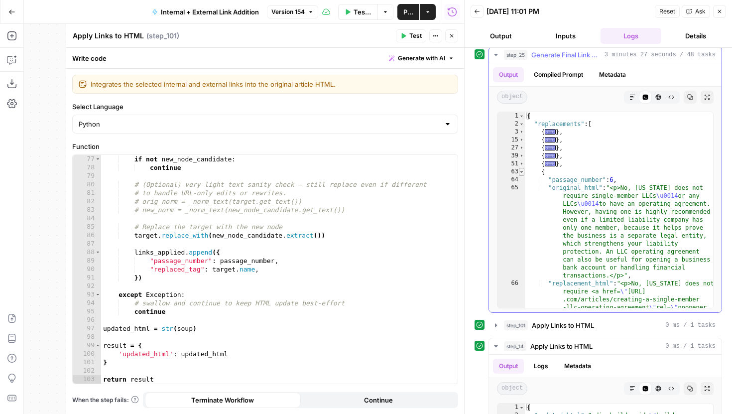
click at [522, 173] on span "Toggle code folding, rows 63 through 74" at bounding box center [521, 172] width 5 height 8
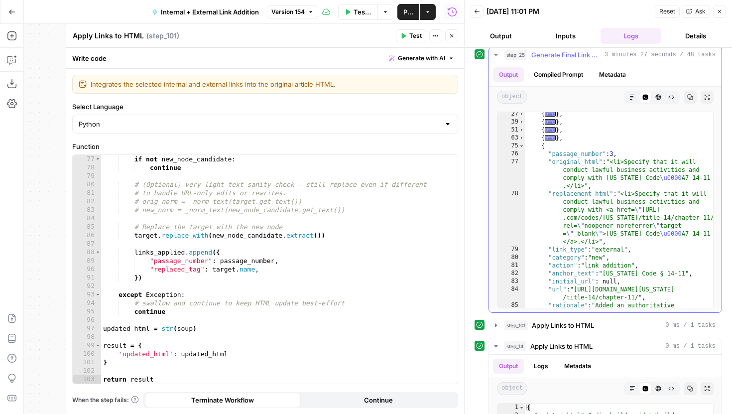
scroll to position [33, 0]
click at [10, 60] on icon "button" at bounding box center [12, 60] width 10 height 10
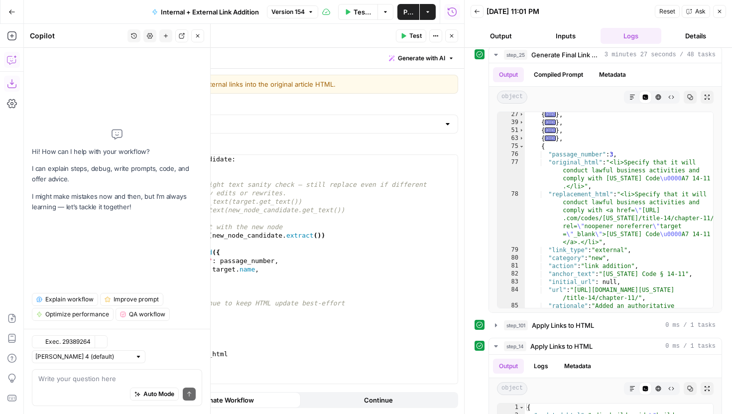
click at [88, 376] on textarea at bounding box center [116, 378] width 157 height 10
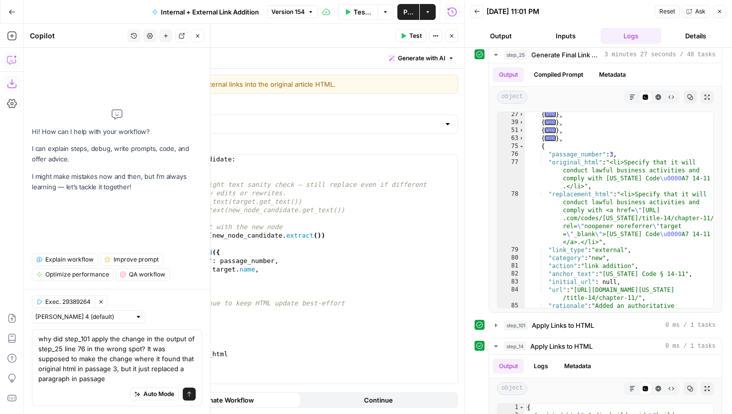
type textarea "why did step_101 apply the change in the output of step_25 line 76 in the wrong…"
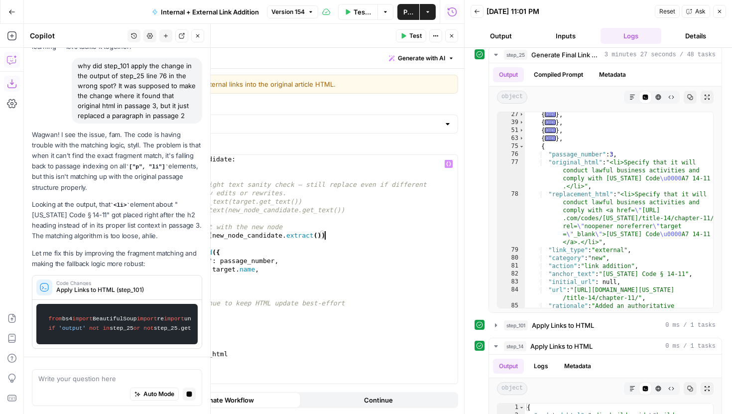
click at [367, 239] on div "if not new_node_candidate : continue # (Optional) very light text sanity check …" at bounding box center [279, 277] width 357 height 245
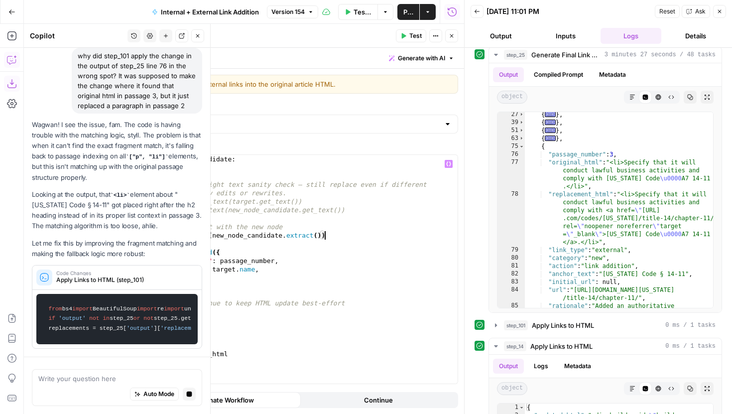
type textarea "**********"
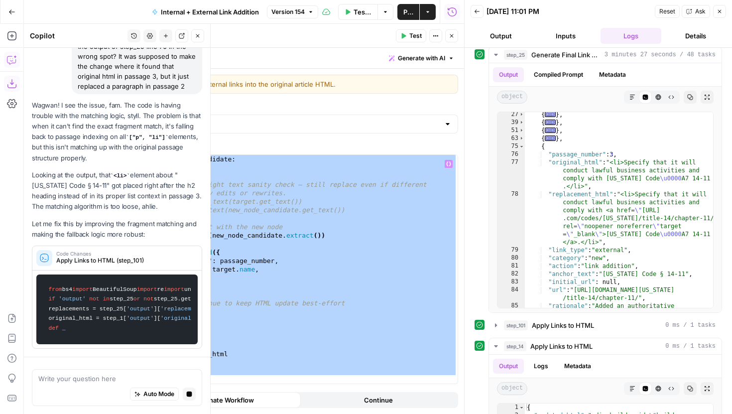
scroll to position [244, 0]
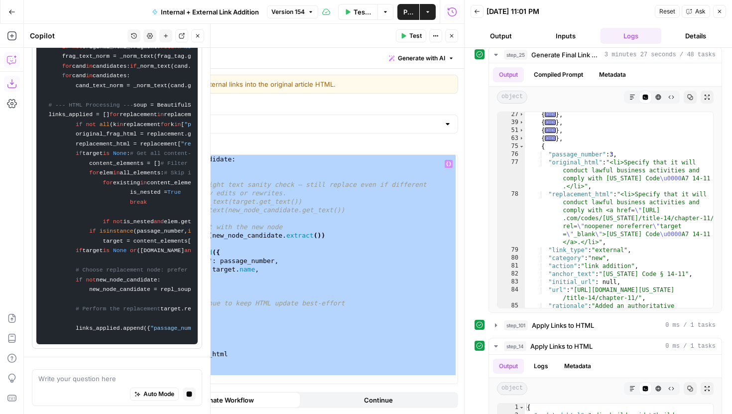
click at [261, 139] on div "**********" at bounding box center [265, 241] width 398 height 345
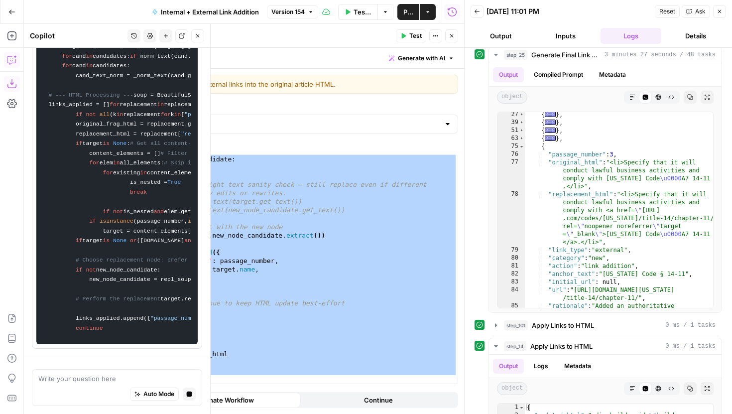
click at [454, 36] on icon "button" at bounding box center [452, 36] width 6 height 6
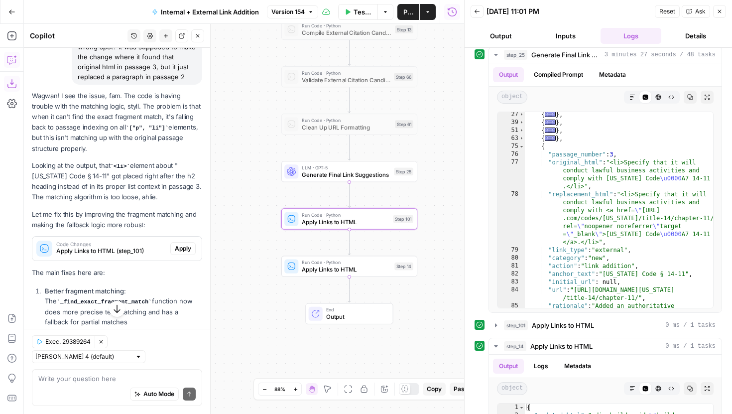
scroll to position [110, 0]
drag, startPoint x: 58, startPoint y: 124, endPoint x: 86, endPoint y: 126, distance: 28.0
click at [86, 126] on p "Wagwan! I see the issue, fam. The code is having trouble with the matching logi…" at bounding box center [117, 120] width 170 height 63
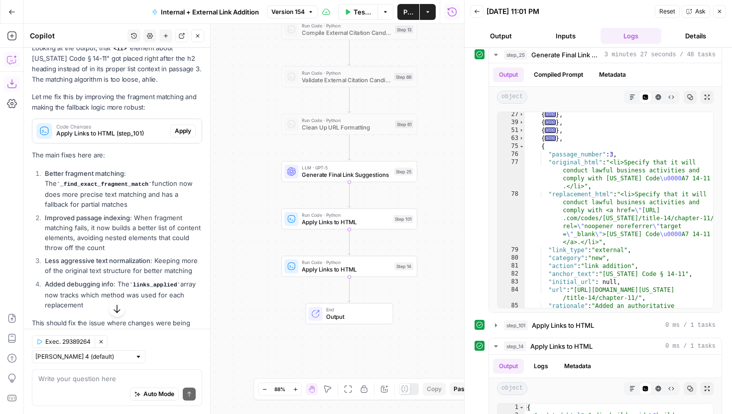
scroll to position [261, 0]
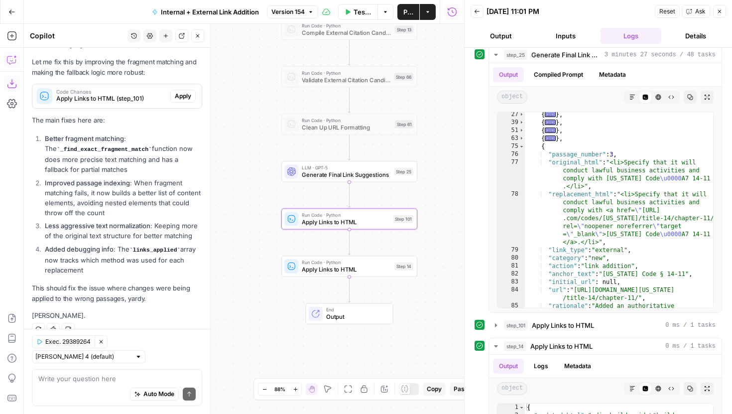
click at [178, 94] on span "Apply" at bounding box center [183, 96] width 16 height 9
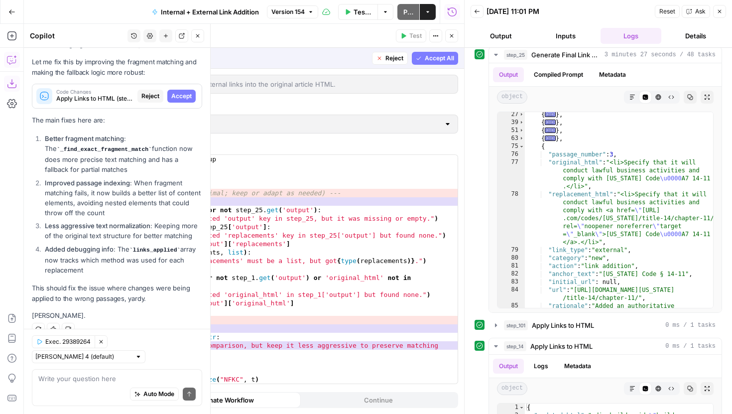
click at [420, 57] on icon "button" at bounding box center [419, 57] width 4 height 3
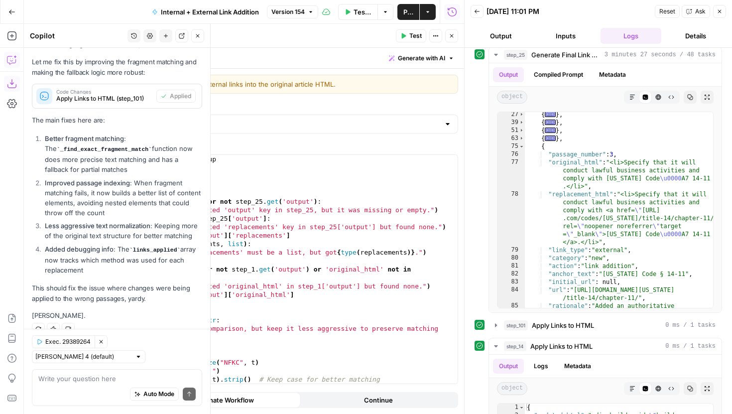
click at [404, 35] on icon "button" at bounding box center [404, 35] width 4 height 5
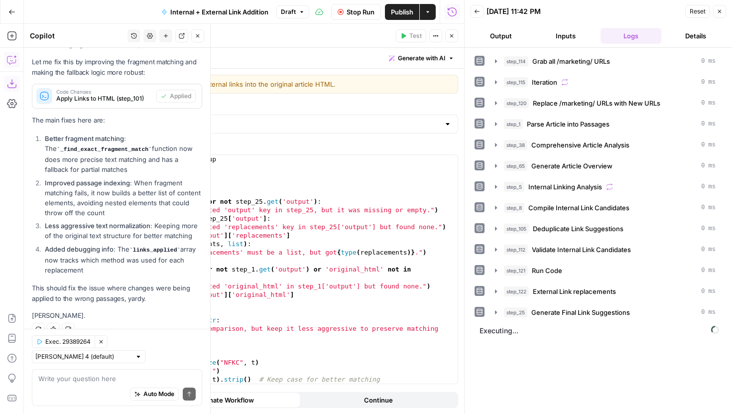
click at [451, 38] on icon "button" at bounding box center [452, 36] width 6 height 6
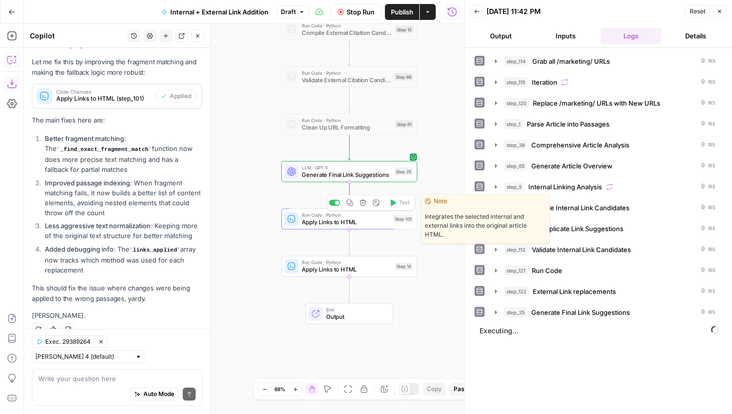
click at [321, 221] on span "Apply Links to HTML" at bounding box center [346, 222] width 88 height 9
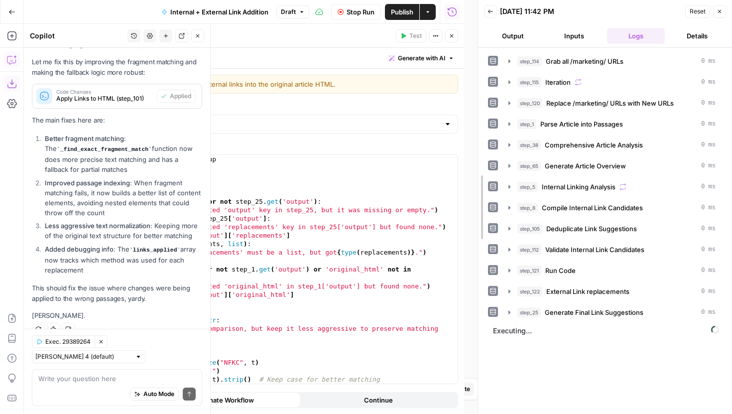
drag, startPoint x: 465, startPoint y: 77, endPoint x: 594, endPoint y: 92, distance: 130.4
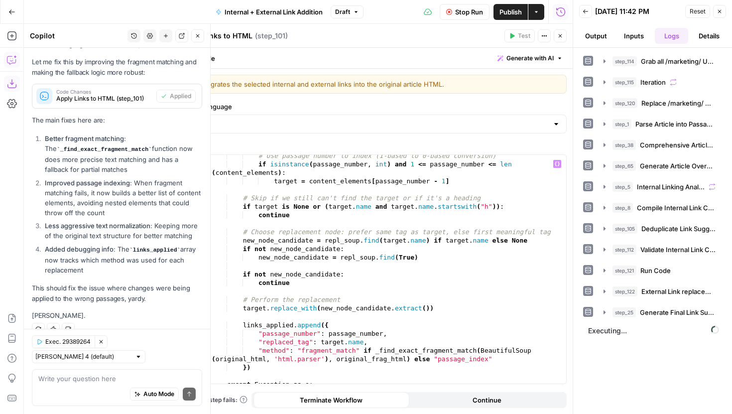
scroll to position [1007, 0]
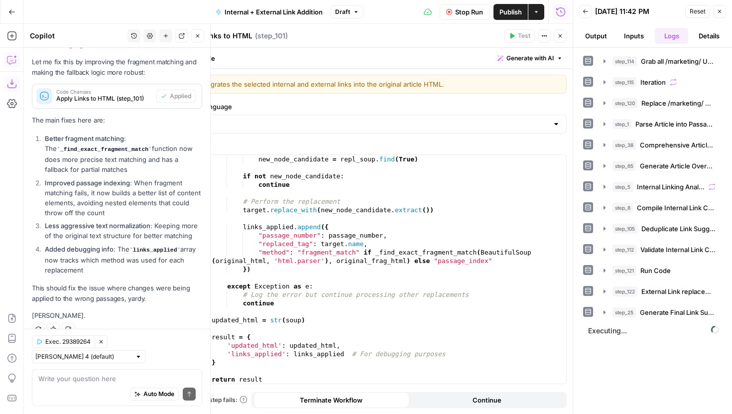
click at [558, 38] on icon "button" at bounding box center [560, 36] width 6 height 6
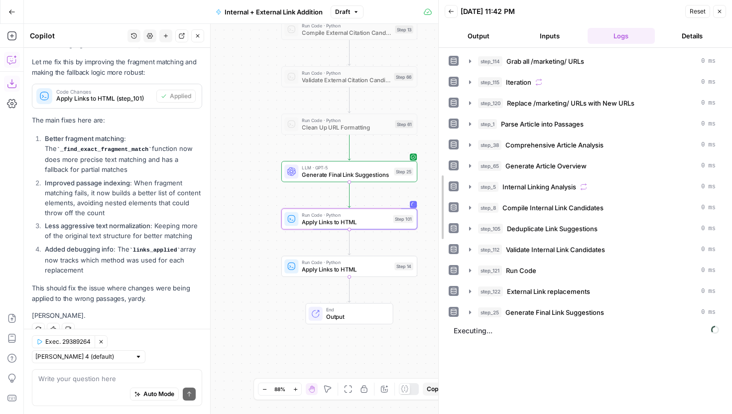
drag, startPoint x: 575, startPoint y: 168, endPoint x: 441, endPoint y: 168, distance: 134.4
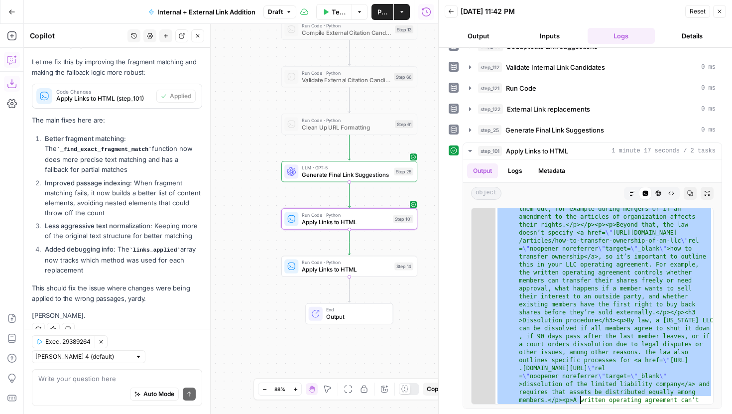
scroll to position [2840, 0]
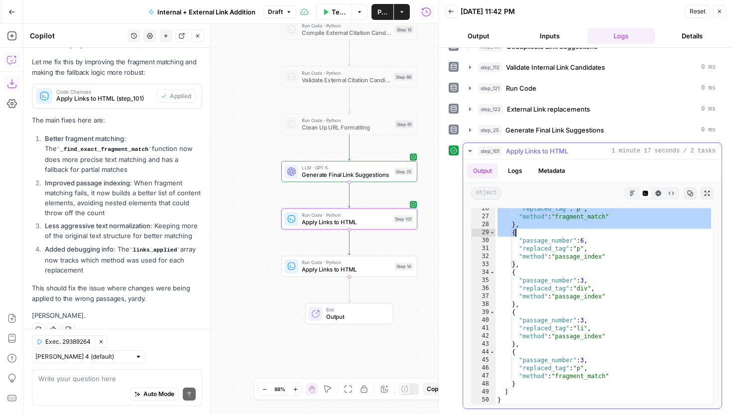
drag, startPoint x: 566, startPoint y: 233, endPoint x: 621, endPoint y: 229, distance: 55.9
click at [621, 229] on div ""replaced_tag" : "p" , "method" : "fragment_match" } , { "passage_number" : 6 ,…" at bounding box center [604, 311] width 218 height 212
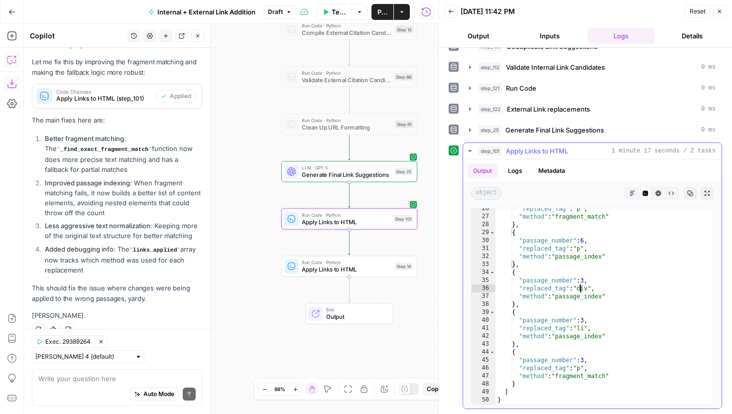
click at [580, 285] on div ""replaced_tag" : "p" , "method" : "fragment_match" } , { "passage_number" : 6 ,…" at bounding box center [604, 311] width 218 height 212
type textarea "**********"
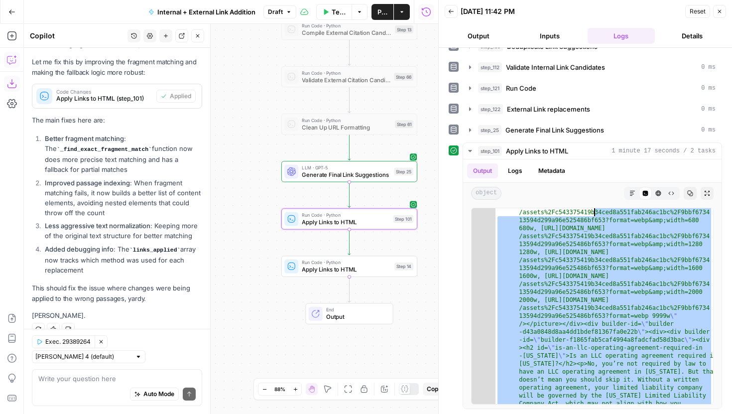
scroll to position [0, 0]
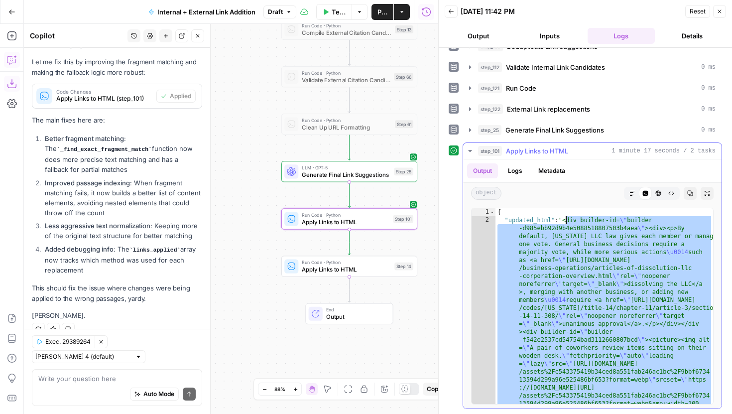
drag, startPoint x: 623, startPoint y: 359, endPoint x: 567, endPoint y: 221, distance: 149.0
type textarea "**********"
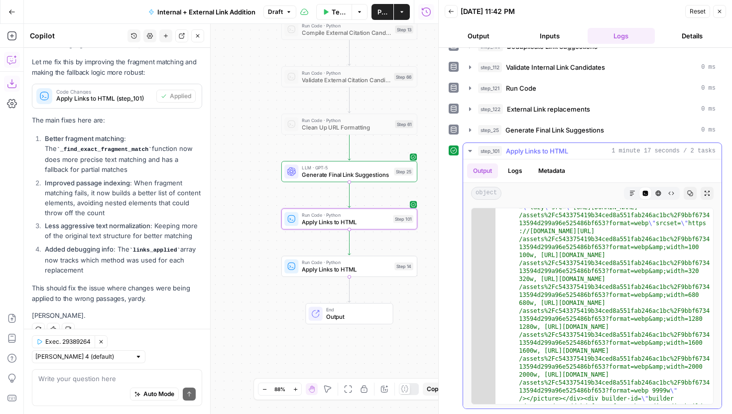
scroll to position [168, 0]
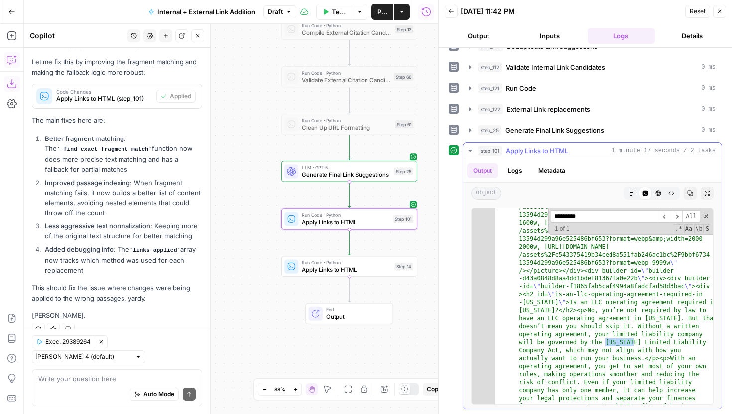
scroll to position [922, 0]
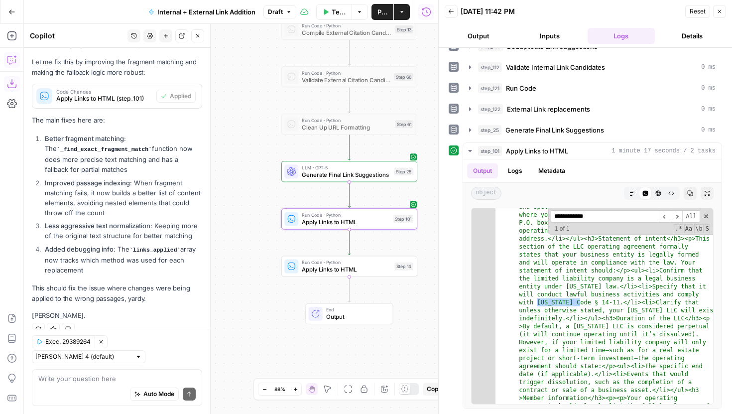
type input "**********"
click at [93, 369] on div "Write your question here Auto Mode Send" at bounding box center [117, 387] width 170 height 37
type textarea "i"
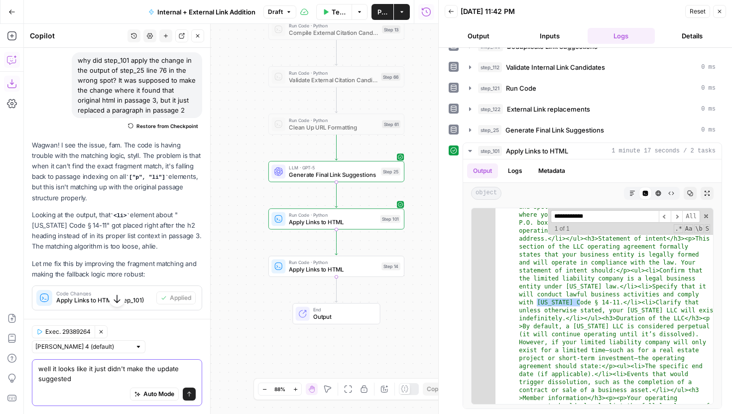
scroll to position [74, 0]
type textarea "well it looks like it just didn't make the update suggested in line 76 anywhere…"
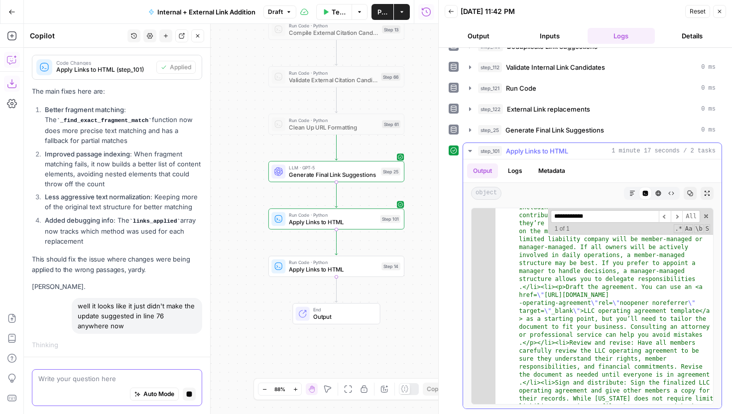
scroll to position [2069, 0]
click at [705, 214] on span at bounding box center [706, 216] width 7 height 7
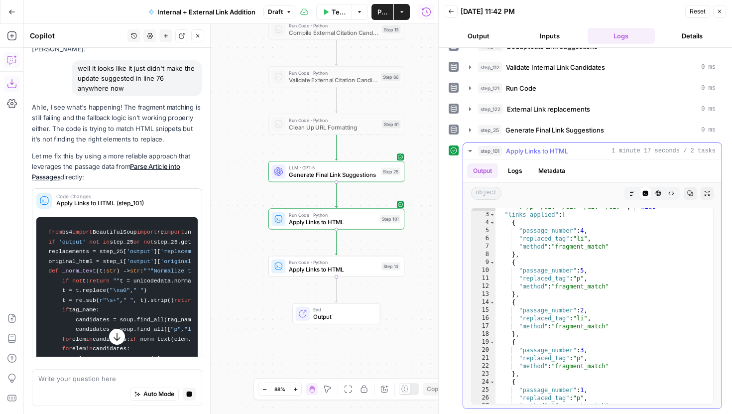
scroll to position [2644, 0]
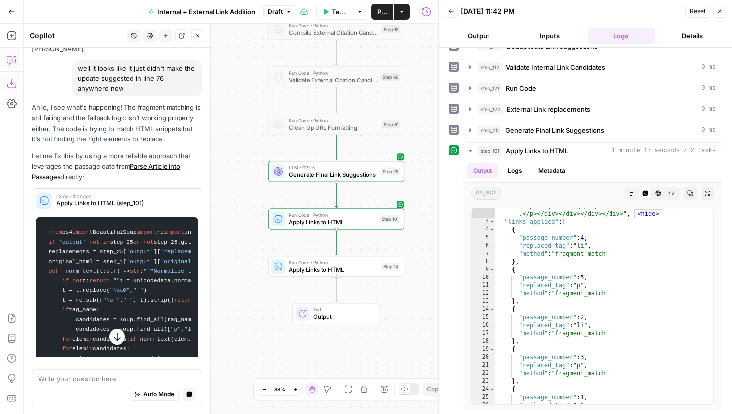
click at [453, 11] on icon "button" at bounding box center [451, 11] width 6 height 6
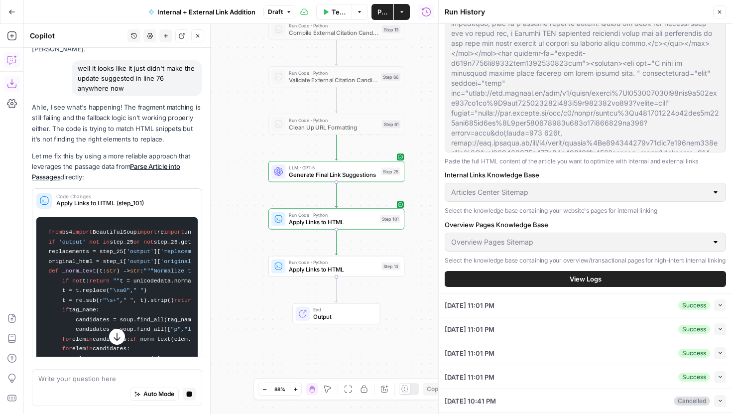
scroll to position [292, 0]
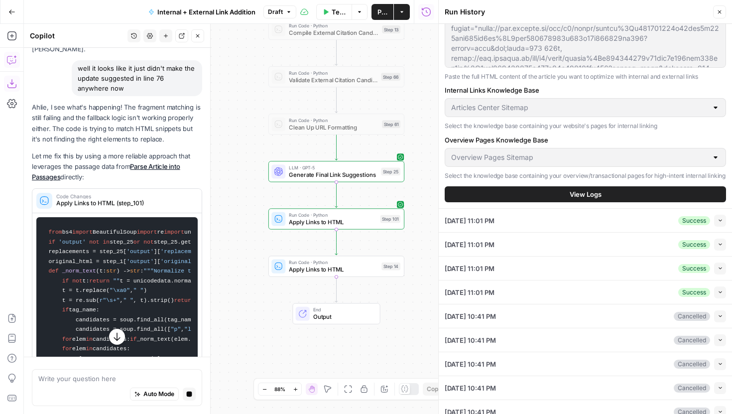
click at [591, 221] on div "09/17/25 at 11:01 PM Success Collapse" at bounding box center [585, 220] width 281 height 23
click at [725, 223] on button "Collapse" at bounding box center [720, 221] width 12 height 12
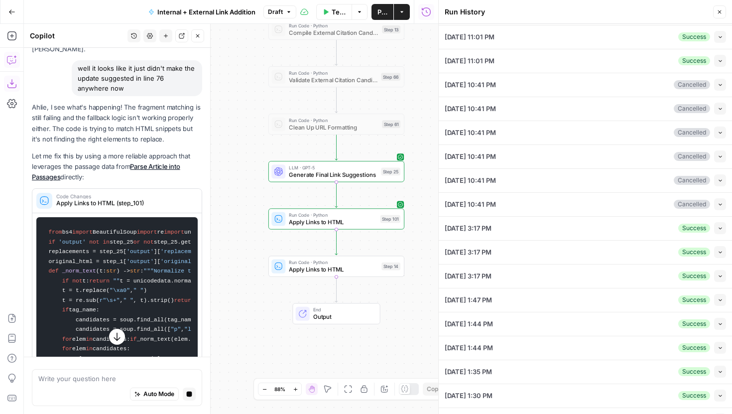
type textarea "<div builder-id="builder-b86d5a654c0b4333bce9759e03a1f242"><div><div builder-id…"
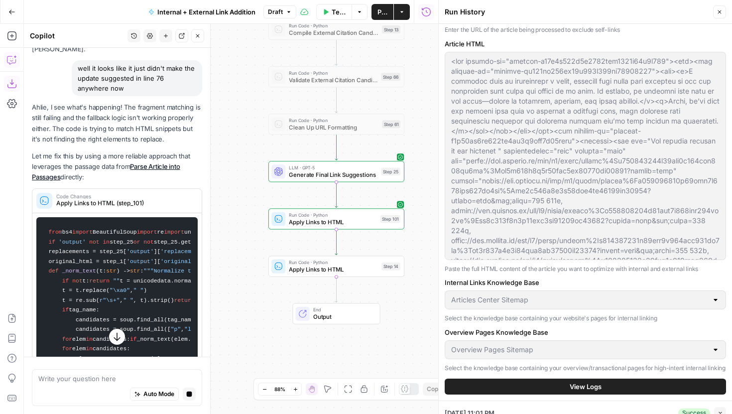
scroll to position [176, 0]
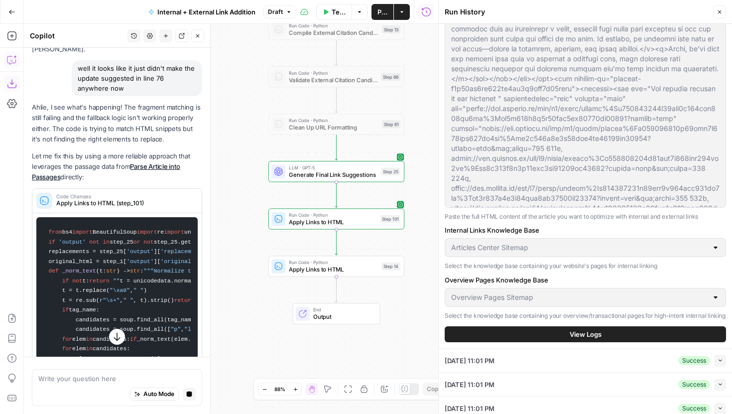
click at [591, 329] on span "View Logs" at bounding box center [586, 334] width 32 height 10
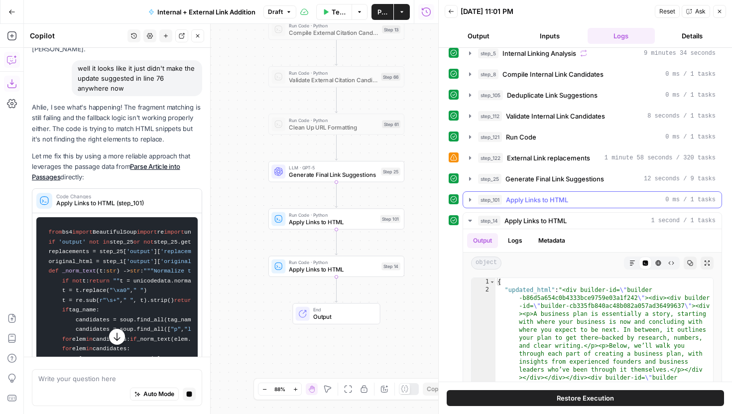
click at [470, 203] on icon "button" at bounding box center [470, 200] width 8 height 8
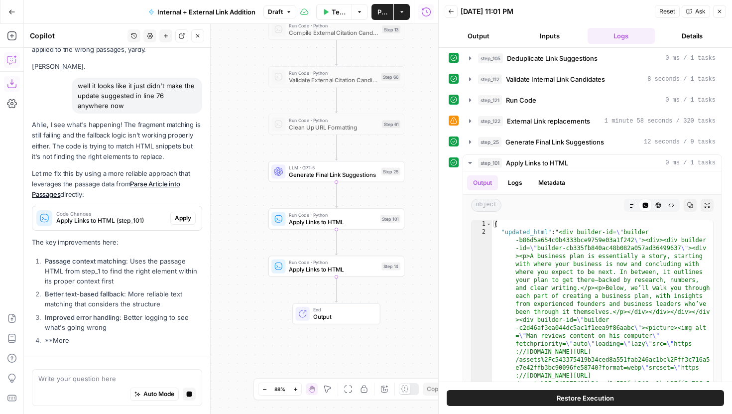
click at [452, 12] on icon "button" at bounding box center [451, 11] width 6 height 6
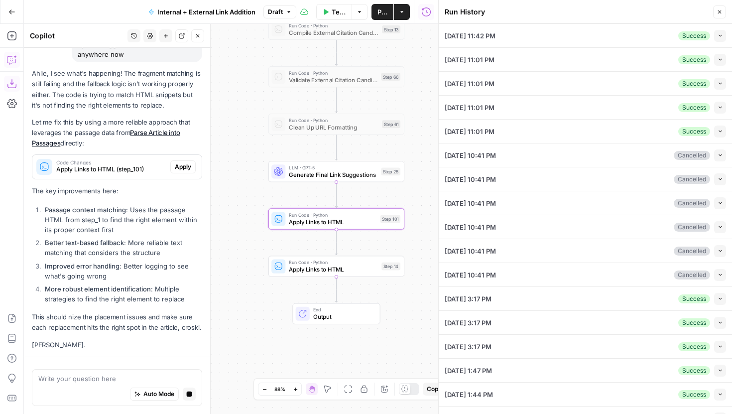
click at [177, 165] on span "Apply" at bounding box center [183, 166] width 16 height 9
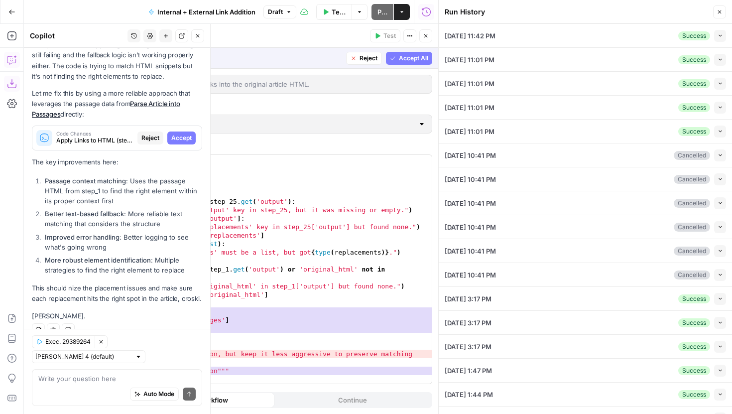
click at [404, 59] on span "Accept All" at bounding box center [413, 58] width 29 height 9
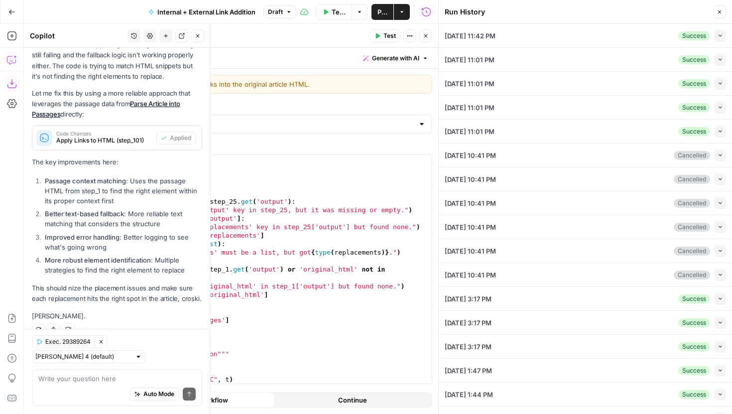
click at [429, 35] on button "Close" at bounding box center [425, 35] width 13 height 13
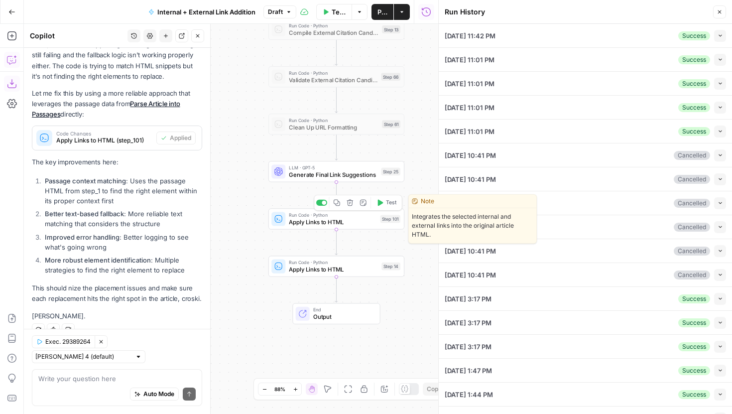
click at [388, 205] on span "Test" at bounding box center [391, 203] width 10 height 8
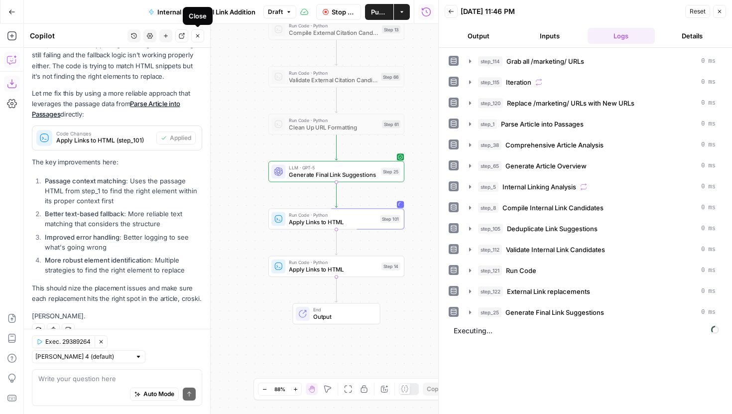
click at [200, 37] on icon "button" at bounding box center [198, 36] width 6 height 6
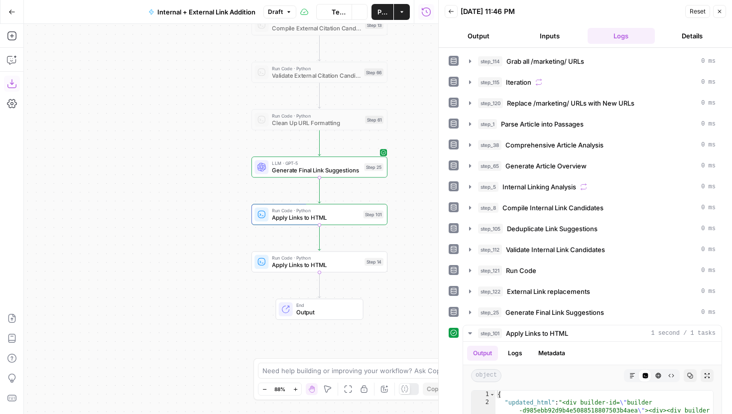
drag, startPoint x: 231, startPoint y: 245, endPoint x: 152, endPoint y: 228, distance: 80.6
click at [152, 228] on div "true false true false true false Workflow Set Inputs Inputs Run Code · Python G…" at bounding box center [231, 219] width 414 height 390
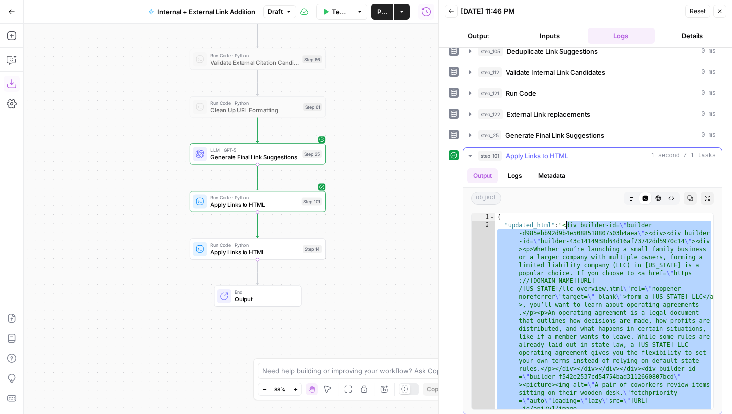
drag, startPoint x: 623, startPoint y: 321, endPoint x: 565, endPoint y: 228, distance: 110.1
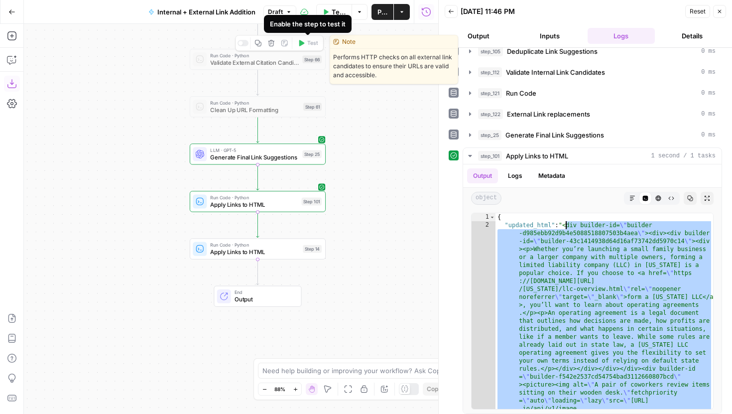
click at [278, 11] on span "Draft" at bounding box center [275, 11] width 15 height 9
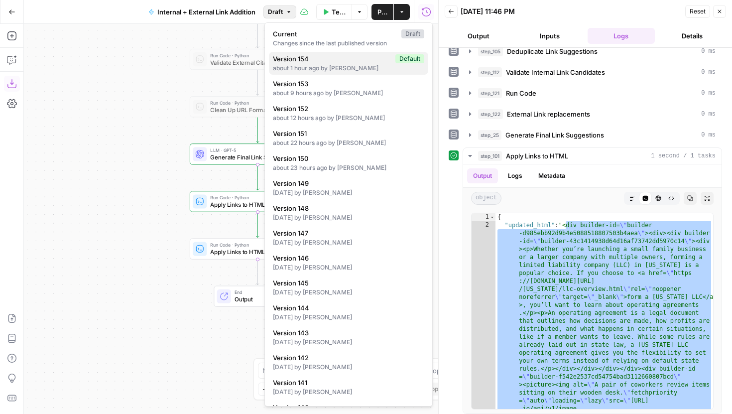
click at [333, 66] on div "about 1 hour ago by Joel Fazecas" at bounding box center [348, 68] width 151 height 9
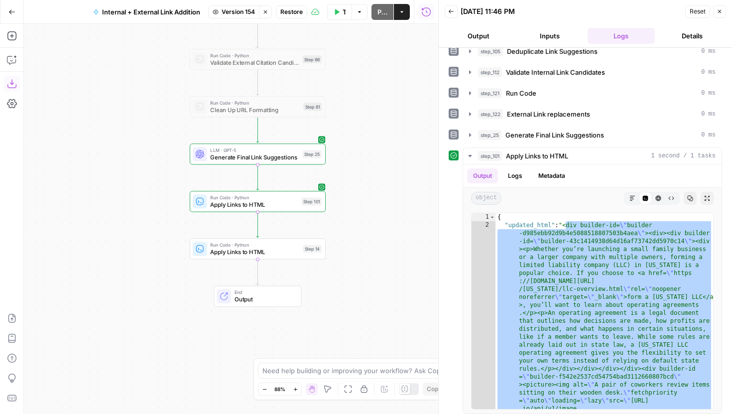
click at [293, 9] on span "Restore" at bounding box center [291, 11] width 22 height 9
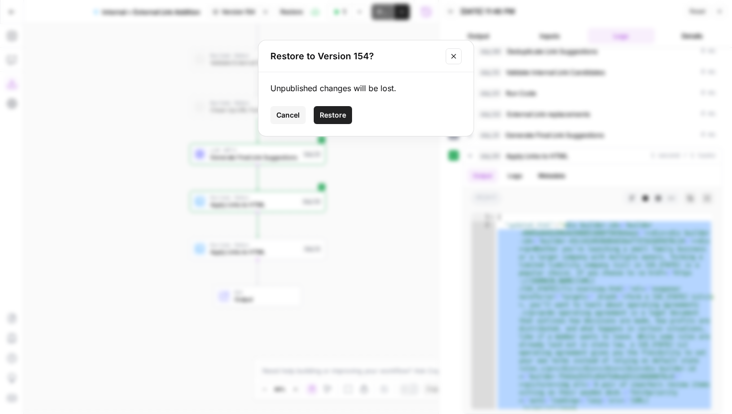
click at [349, 113] on button "Restore" at bounding box center [333, 115] width 38 height 18
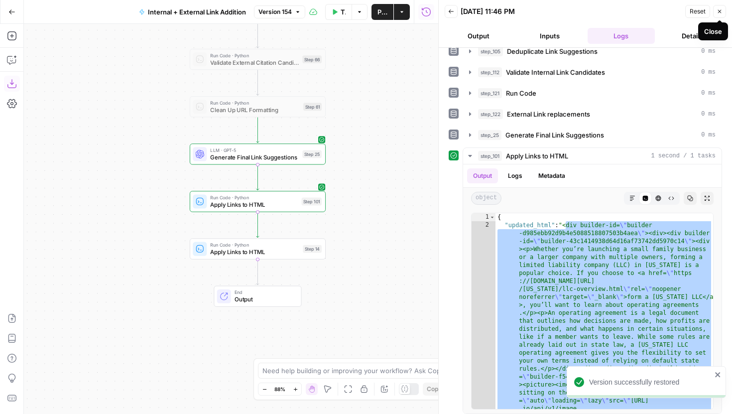
click at [715, 11] on button "Close" at bounding box center [719, 11] width 13 height 13
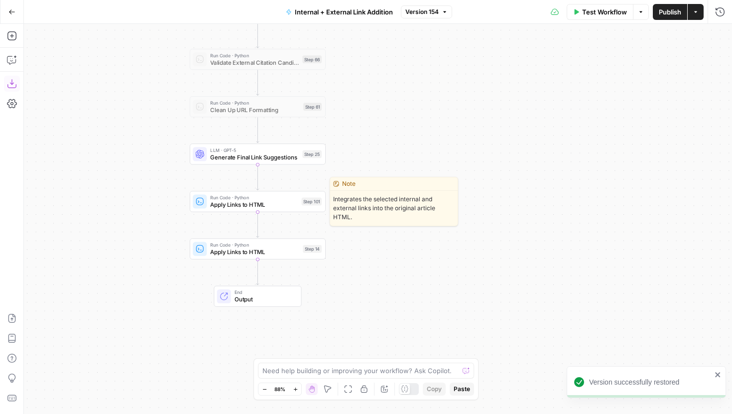
click at [280, 211] on div "Run Code · Python Apply Links to HTML Step 101 Copy step Delete step Edit Note …" at bounding box center [258, 201] width 136 height 21
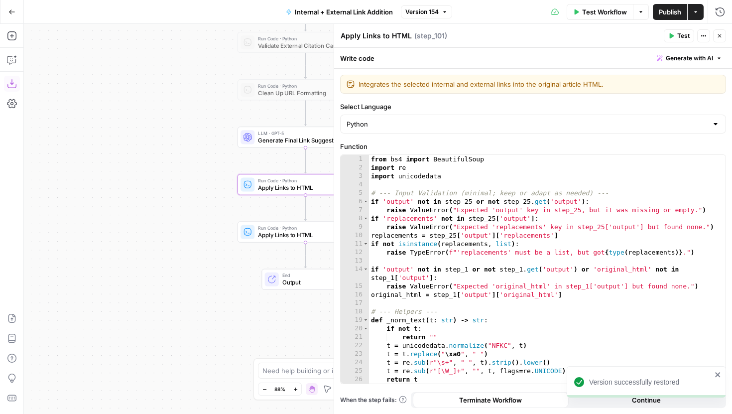
drag, startPoint x: 170, startPoint y: 234, endPoint x: 219, endPoint y: 216, distance: 51.8
click at [219, 216] on div "true false true false true false Workflow Set Inputs Inputs Run Code · Python G…" at bounding box center [378, 219] width 708 height 390
drag, startPoint x: 190, startPoint y: 215, endPoint x: 99, endPoint y: 224, distance: 91.1
click at [99, 224] on div "true false true false true false Workflow Set Inputs Inputs Run Code · Python G…" at bounding box center [378, 219] width 708 height 390
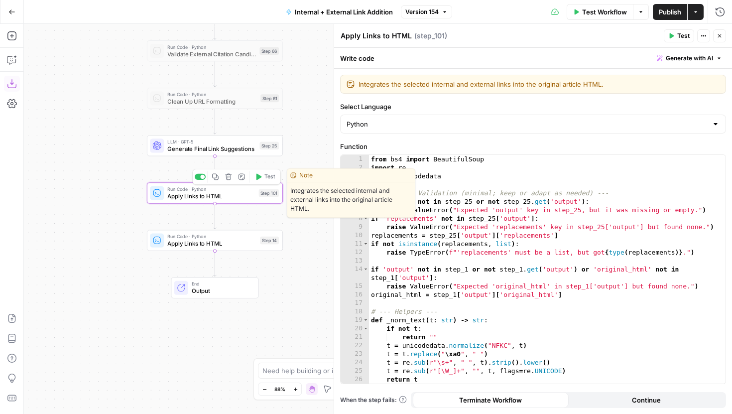
click at [267, 178] on span "Test" at bounding box center [269, 177] width 10 height 8
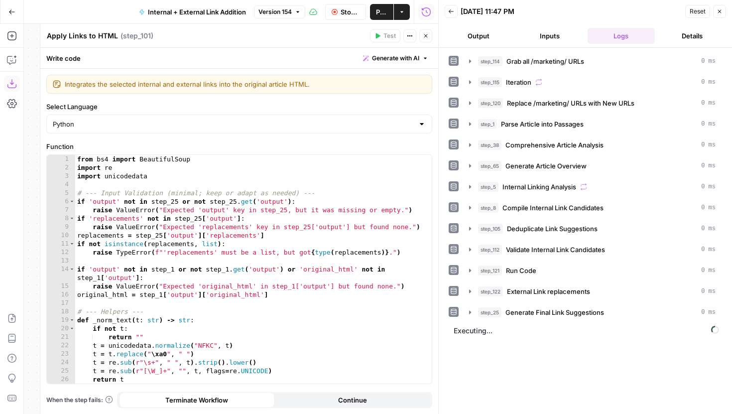
click at [424, 33] on icon "button" at bounding box center [426, 36] width 6 height 6
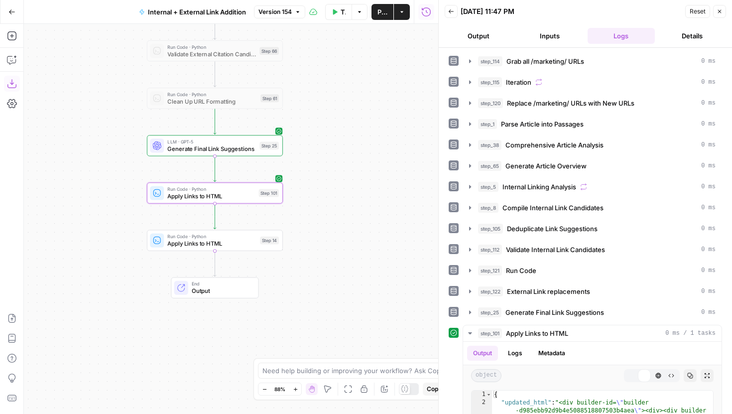
drag, startPoint x: 390, startPoint y: 296, endPoint x: 381, endPoint y: 246, distance: 50.6
click at [381, 246] on div "true false true false true false Workflow Set Inputs Inputs Run Code · Python G…" at bounding box center [231, 219] width 414 height 390
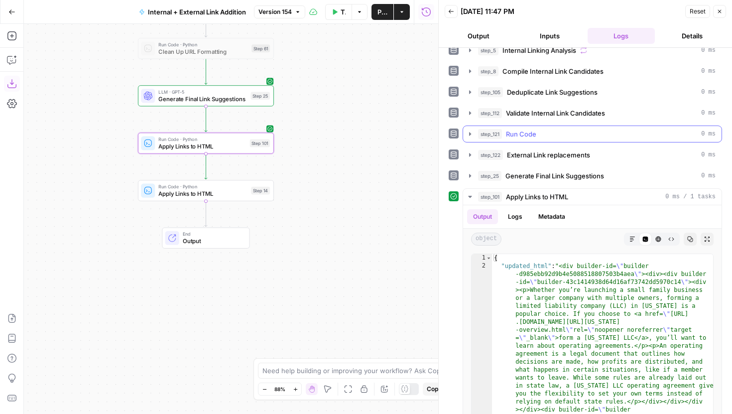
scroll to position [182, 0]
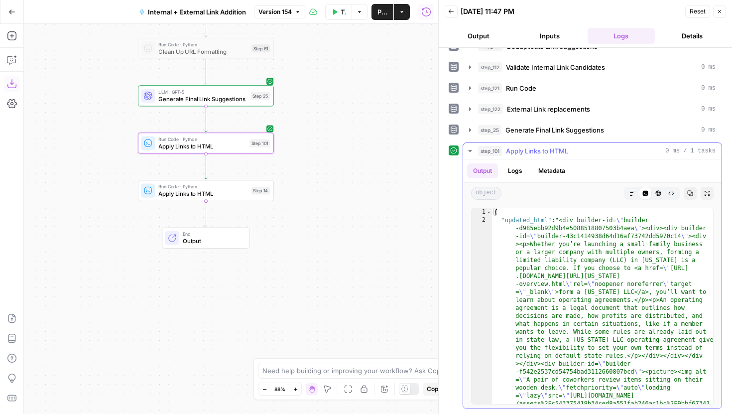
type textarea "**********"
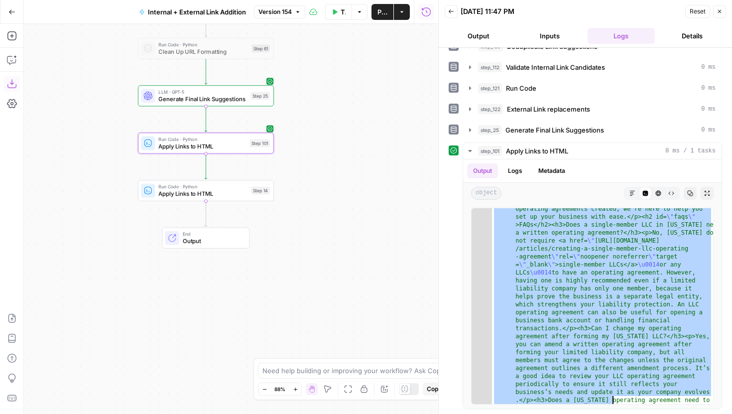
scroll to position [2489, 0]
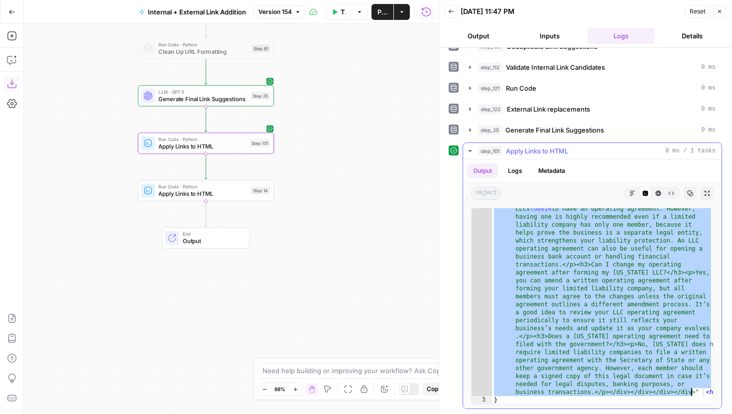
drag, startPoint x: 563, startPoint y: 223, endPoint x: 693, endPoint y: 395, distance: 215.5
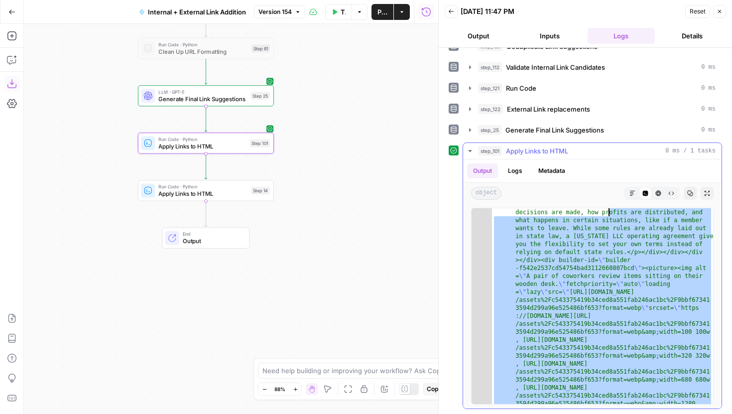
scroll to position [0, 0]
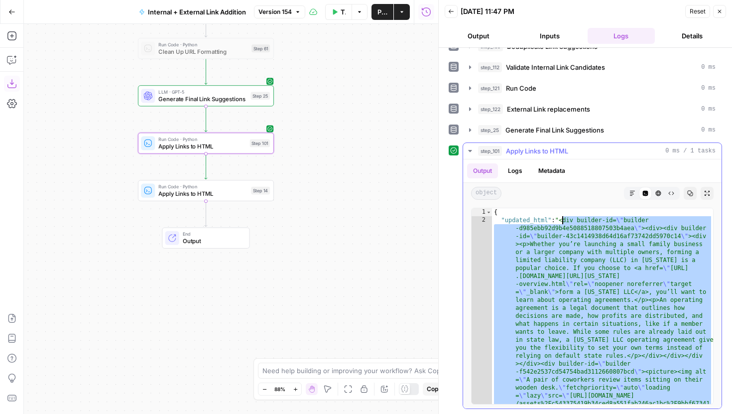
drag, startPoint x: 694, startPoint y: 392, endPoint x: 562, endPoint y: 221, distance: 216.6
click at [13, 58] on icon "button" at bounding box center [12, 60] width 10 height 10
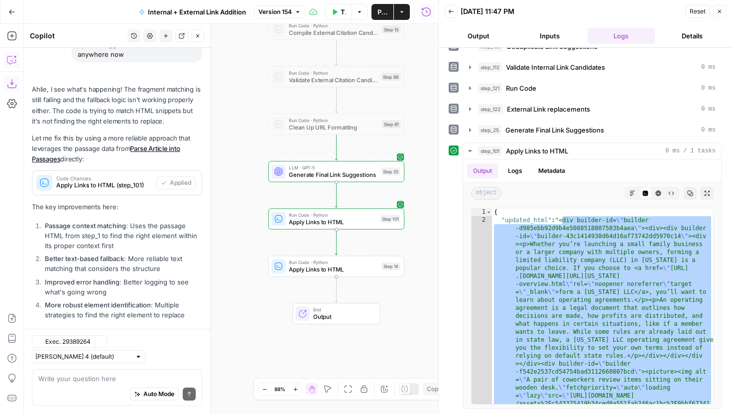
scroll to position [606, 0]
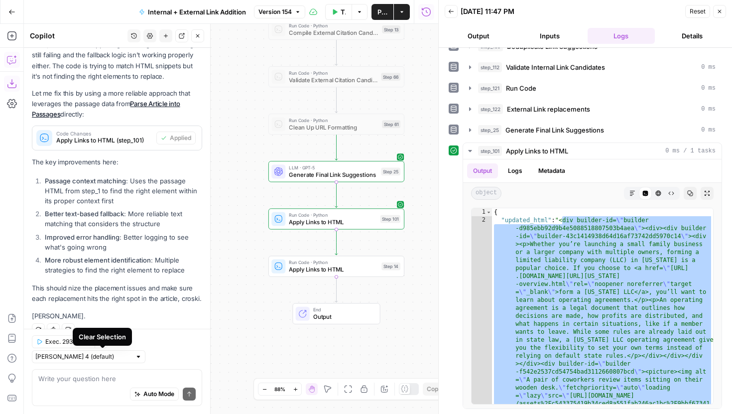
click at [103, 344] on icon "button" at bounding box center [101, 341] width 3 height 3
click at [195, 36] on icon "button" at bounding box center [198, 36] width 6 height 6
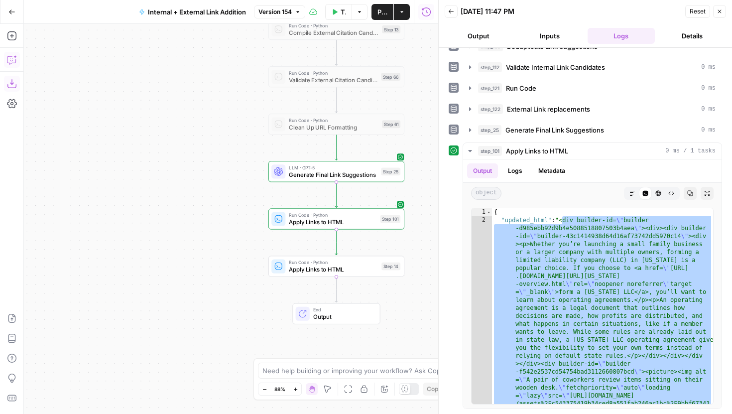
click at [6, 52] on button "Copilot" at bounding box center [12, 60] width 16 height 16
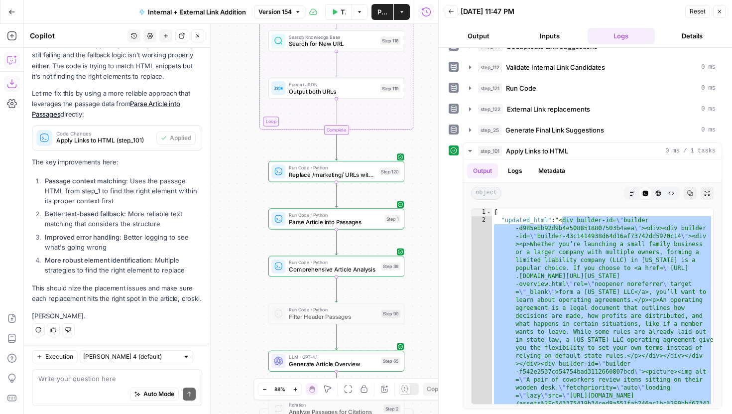
click at [50, 355] on span "Execution" at bounding box center [59, 356] width 28 height 9
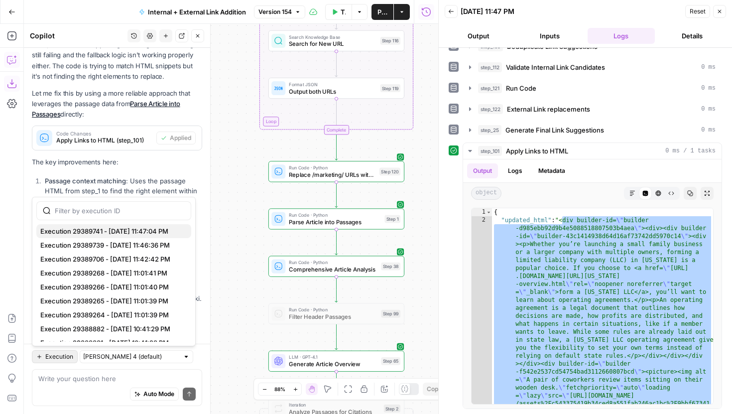
click at [163, 232] on span "Execution 29389741 - 9/17/2025, 11:47:04 PM" at bounding box center [111, 231] width 143 height 10
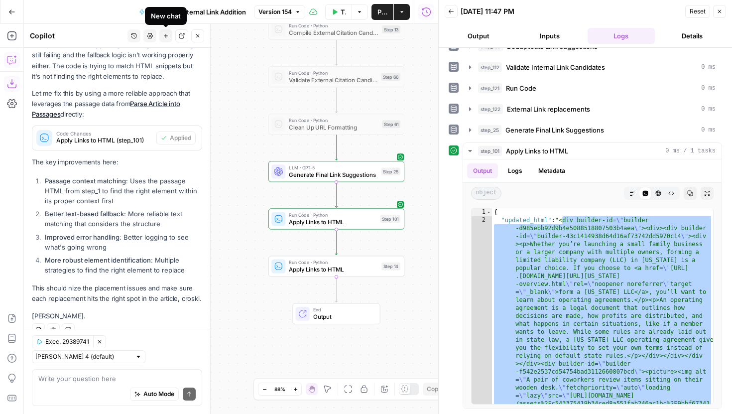
click at [167, 34] on icon "button" at bounding box center [166, 36] width 6 height 6
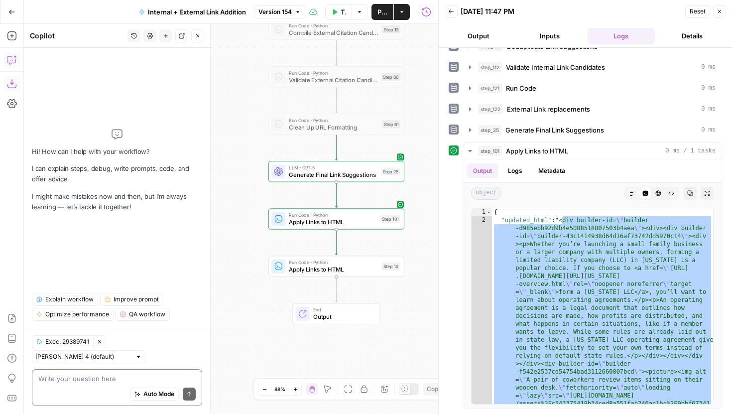
click at [77, 381] on textarea at bounding box center [116, 378] width 157 height 10
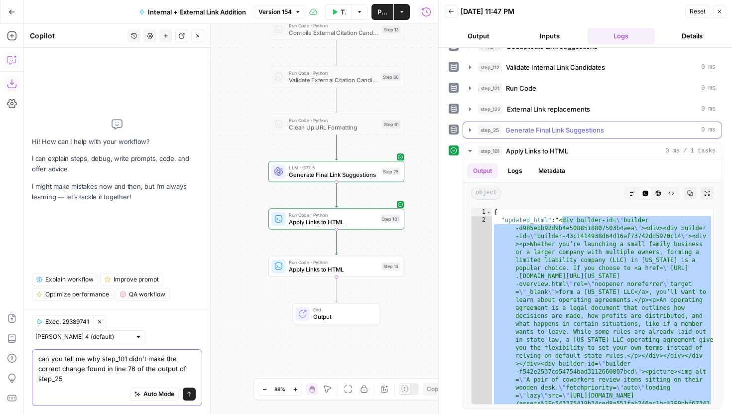
type textarea "can you tell me why step_101 didn't make the correct change found in line 76 of…"
click at [470, 126] on icon "button" at bounding box center [470, 130] width 8 height 8
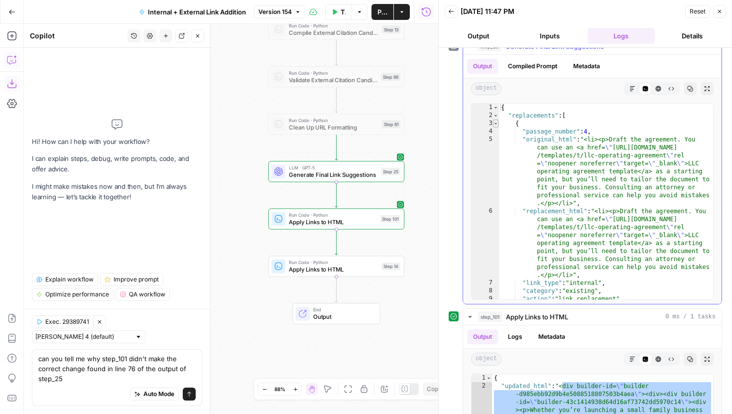
type textarea "*"
click at [496, 123] on span "Toggle code folding, rows 3 through 14" at bounding box center [495, 124] width 5 height 8
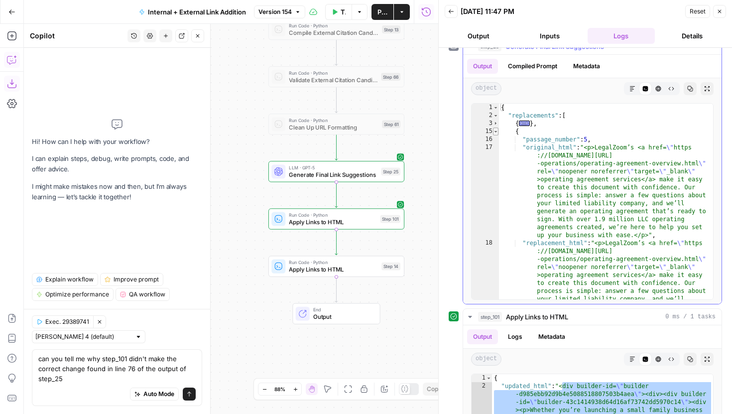
click at [496, 128] on span "Toggle code folding, rows 15 through 26" at bounding box center [495, 131] width 5 height 8
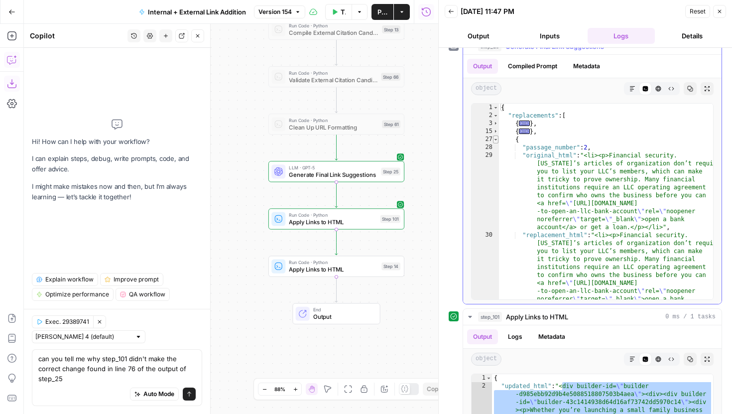
click at [498, 139] on span "Toggle code folding, rows 27 through 38" at bounding box center [495, 139] width 5 height 8
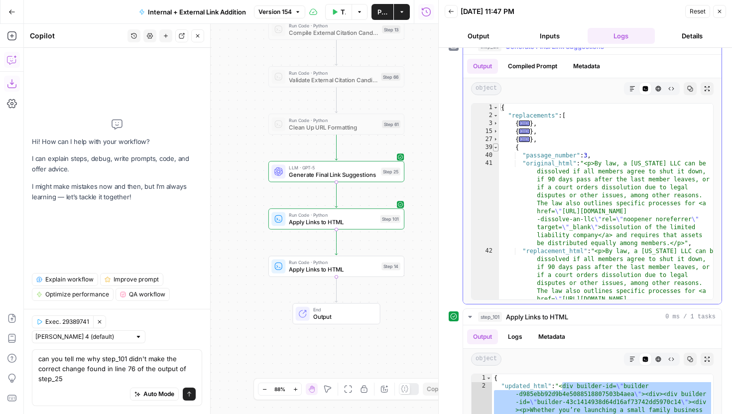
click at [498, 147] on span "Toggle code folding, rows 39 through 50" at bounding box center [495, 147] width 5 height 8
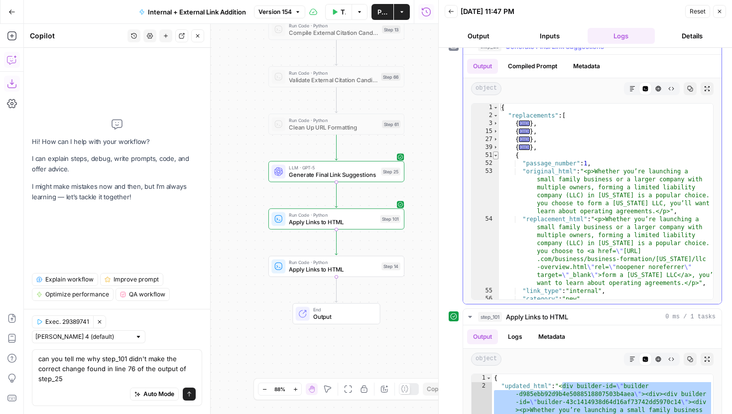
click at [497, 156] on span "Toggle code folding, rows 51 through 62" at bounding box center [495, 155] width 5 height 8
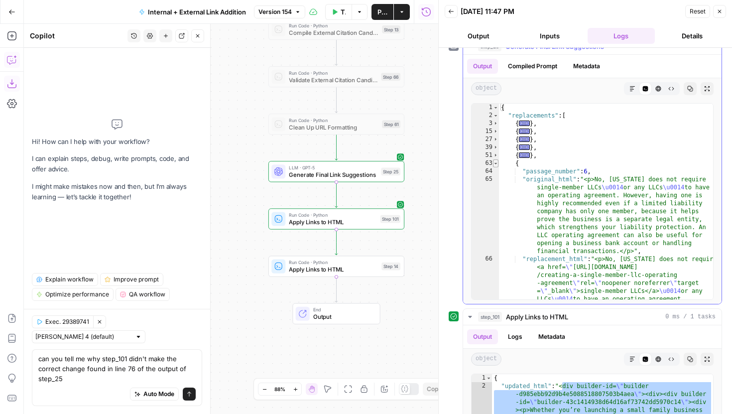
click at [497, 166] on span "Toggle code folding, rows 63 through 74" at bounding box center [495, 163] width 5 height 8
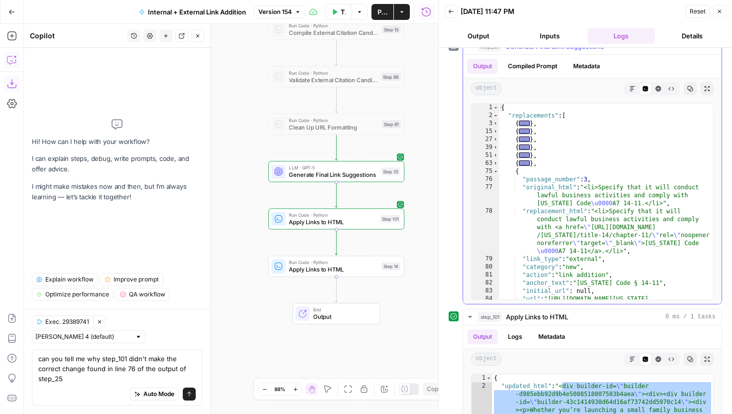
drag, startPoint x: 497, startPoint y: 174, endPoint x: 540, endPoint y: 156, distance: 46.2
click at [540, 156] on div "* 1 2 3 15 27 39 51 63 75 76 77 78 79 80 81 82 83 84 { "replacements" : [ { ...…" at bounding box center [592, 201] width 243 height 197
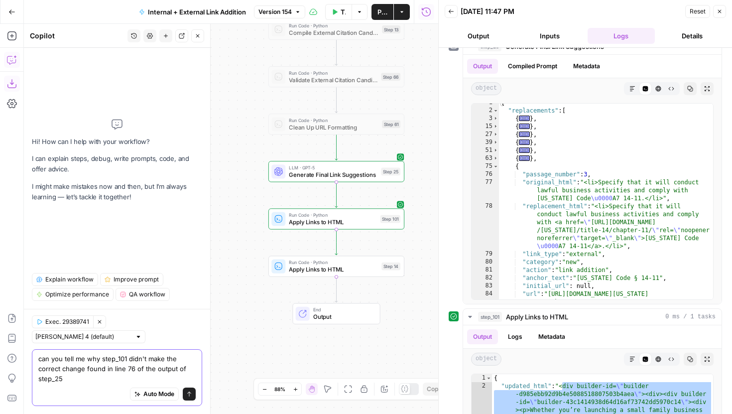
click at [132, 369] on textarea "can you tell me why step_101 didn't make the correct change found in line 76 of…" at bounding box center [116, 369] width 157 height 30
click at [128, 375] on textarea "can you tell me why step_101 didn't make the correct change found in line 75 of…" at bounding box center [116, 369] width 157 height 30
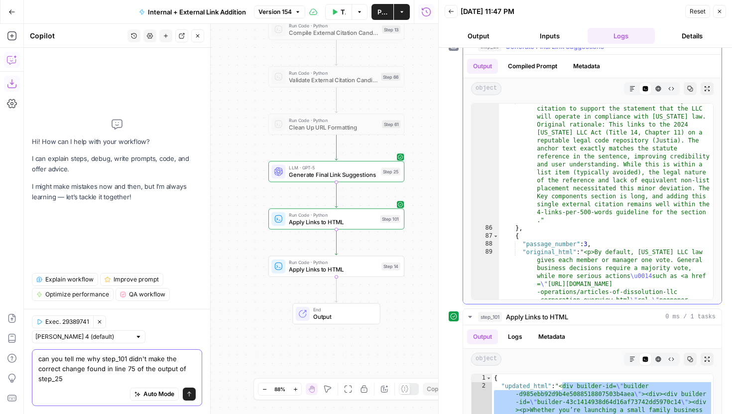
scroll to position [217, 0]
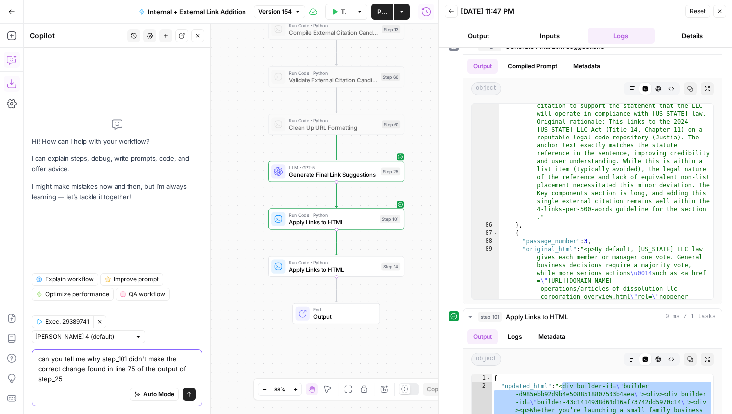
click at [134, 367] on textarea "can you tell me why step_101 didn't make the correct change found in line 75 of…" at bounding box center [116, 369] width 157 height 30
click at [119, 378] on textarea "can you tell me why step_101 didn't make the correct change found in line 75-86…" at bounding box center [116, 369] width 157 height 30
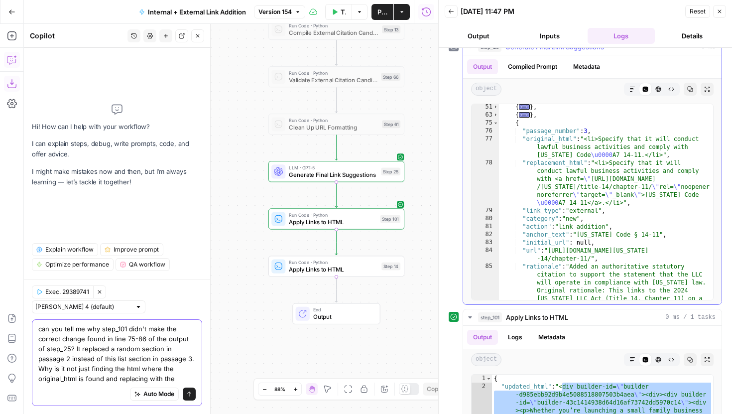
scroll to position [0, 0]
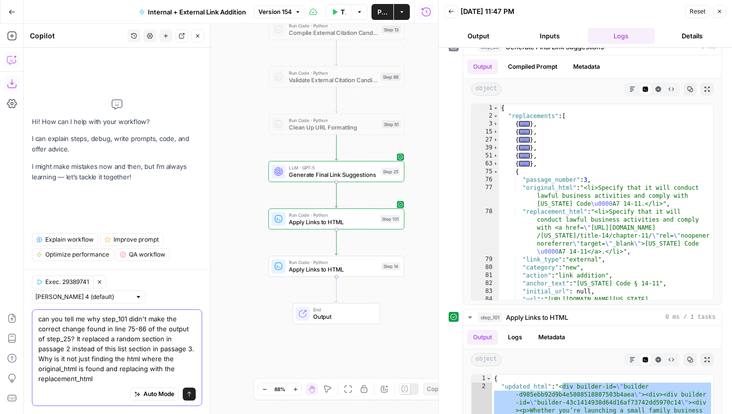
type textarea "can you tell me why step_101 didn't make the correct change found in line 75-86…"
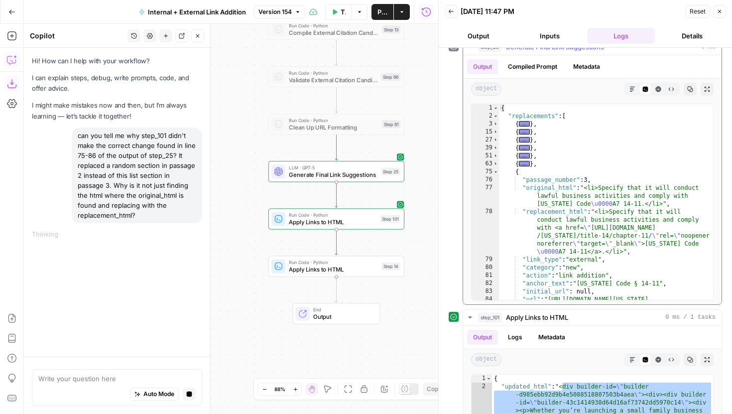
type textarea "*"
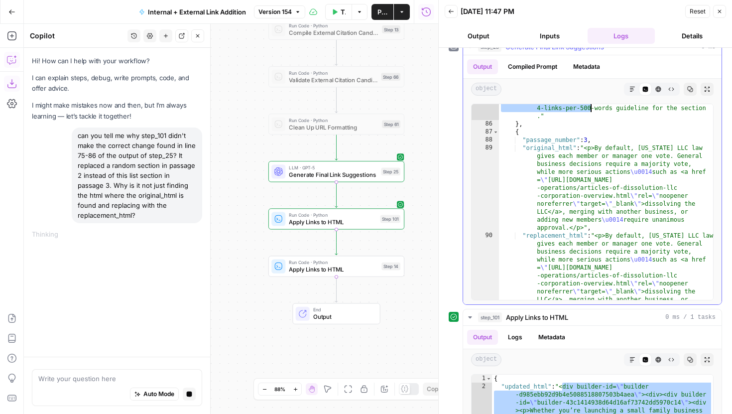
scroll to position [263, 0]
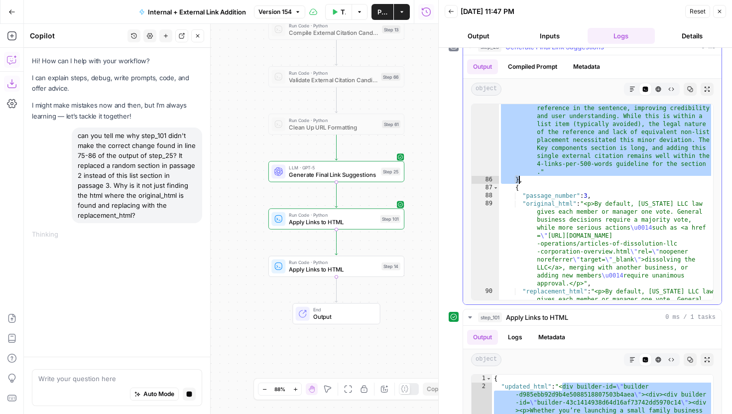
drag, startPoint x: 515, startPoint y: 171, endPoint x: 520, endPoint y: 177, distance: 7.1
click at [520, 177] on div ""rationale" : "Added an authoritative statutory citation to support the stateme…" at bounding box center [606, 265] width 214 height 435
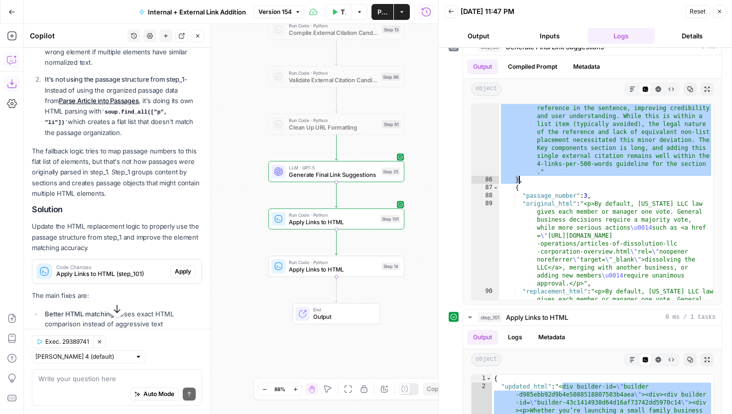
scroll to position [295, 0]
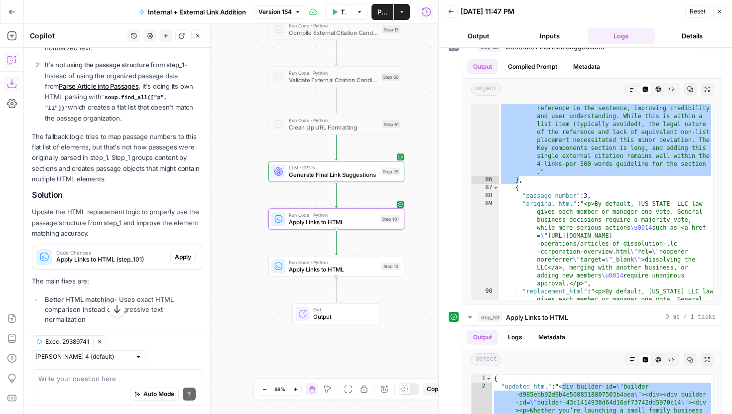
click at [183, 252] on span "Apply" at bounding box center [183, 256] width 16 height 9
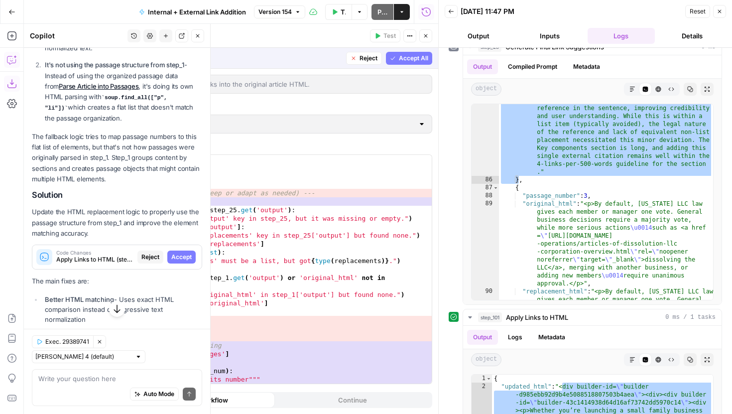
click at [402, 55] on span "Accept All" at bounding box center [413, 58] width 29 height 9
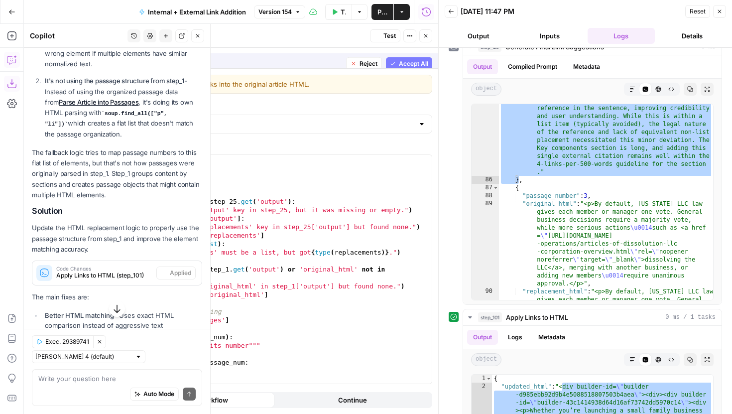
scroll to position [311, 0]
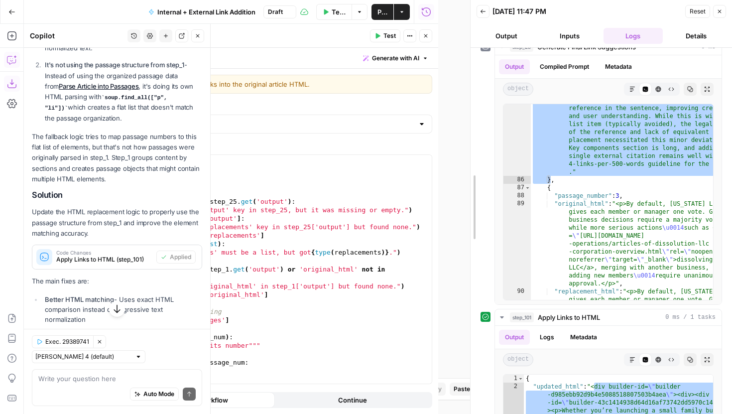
drag, startPoint x: 440, startPoint y: 106, endPoint x: 519, endPoint y: 106, distance: 78.7
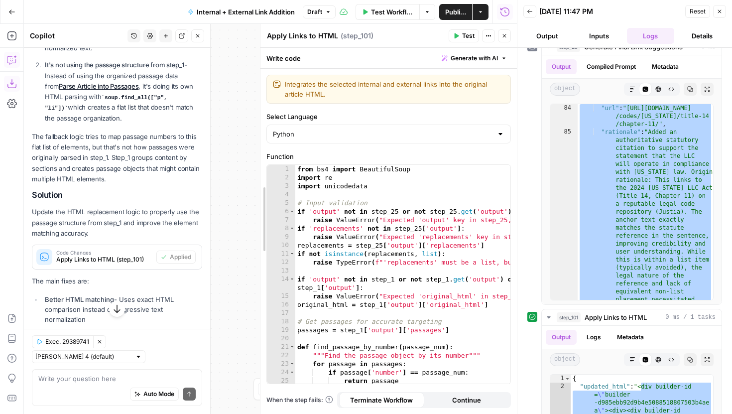
drag, startPoint x: 121, startPoint y: 113, endPoint x: 261, endPoint y: 114, distance: 140.4
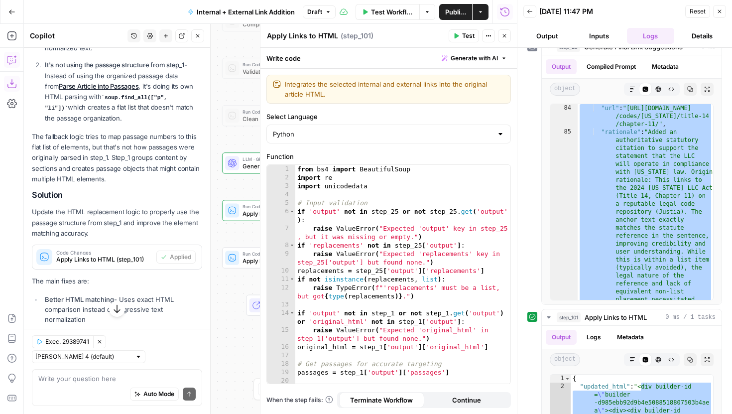
drag, startPoint x: 244, startPoint y: 142, endPoint x: 197, endPoint y: 134, distance: 47.1
click at [197, 134] on body "LegalZoom New Home Browse Insights Opportunities Your Data Recent Grids Article…" at bounding box center [366, 207] width 732 height 414
click at [465, 38] on span "Test" at bounding box center [468, 35] width 12 height 9
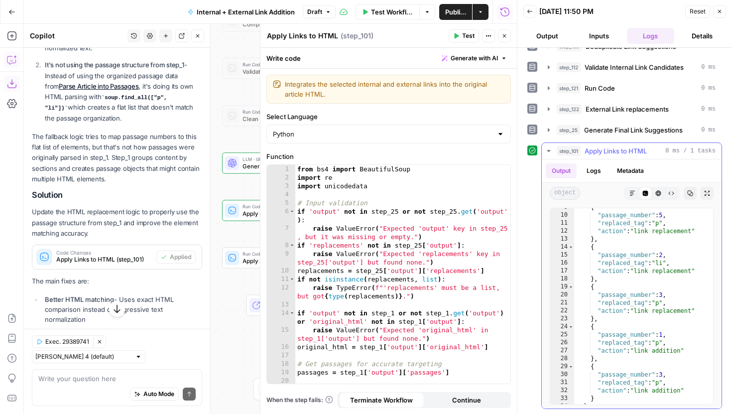
scroll to position [4769, 0]
click at [504, 39] on button "Close" at bounding box center [504, 35] width 13 height 13
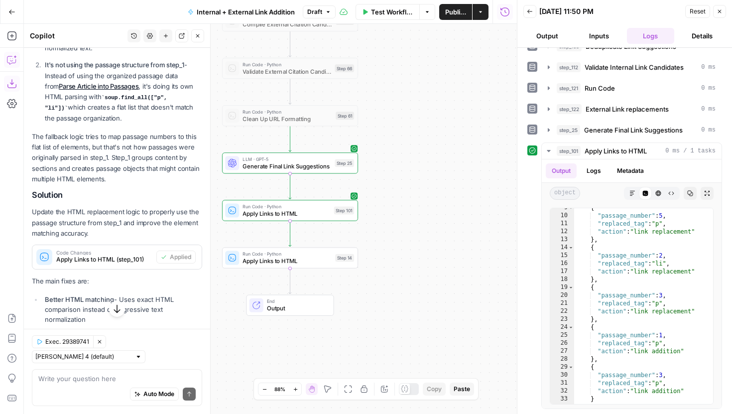
click at [198, 34] on icon "button" at bounding box center [198, 36] width 6 height 6
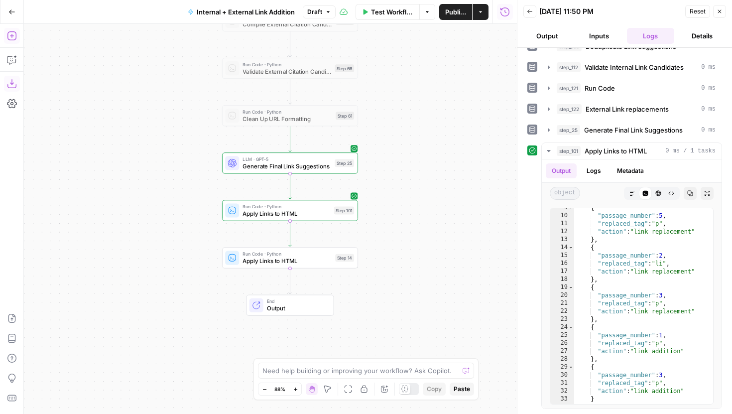
click at [8, 32] on icon "button" at bounding box center [11, 35] width 9 height 9
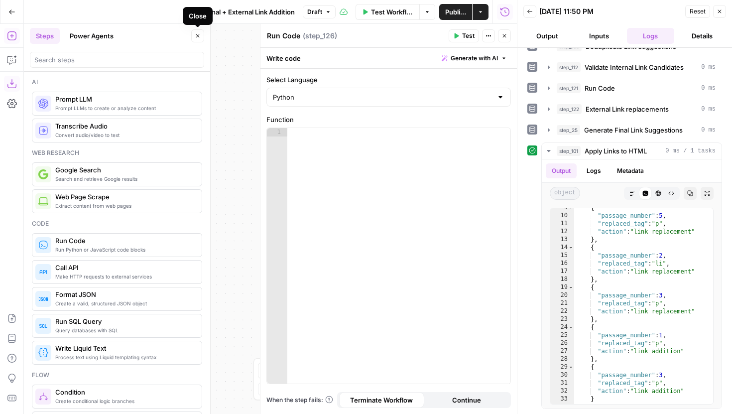
click at [196, 33] on icon "button" at bounding box center [198, 36] width 6 height 6
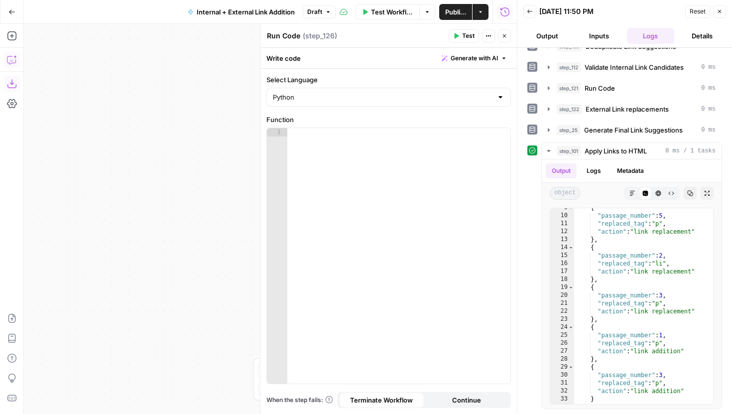
click at [13, 60] on icon "button" at bounding box center [12, 60] width 10 height 10
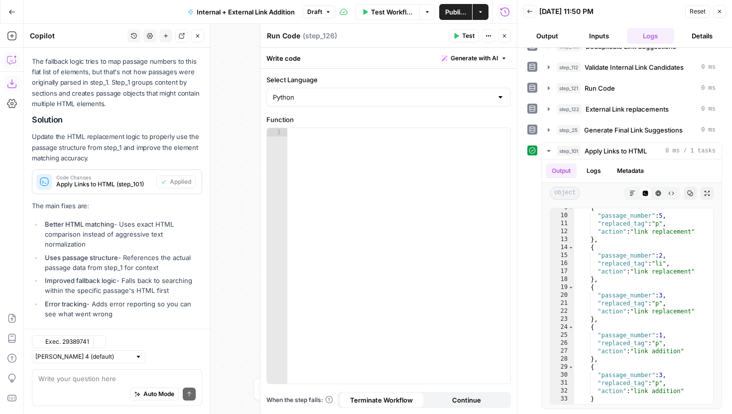
scroll to position [431, 0]
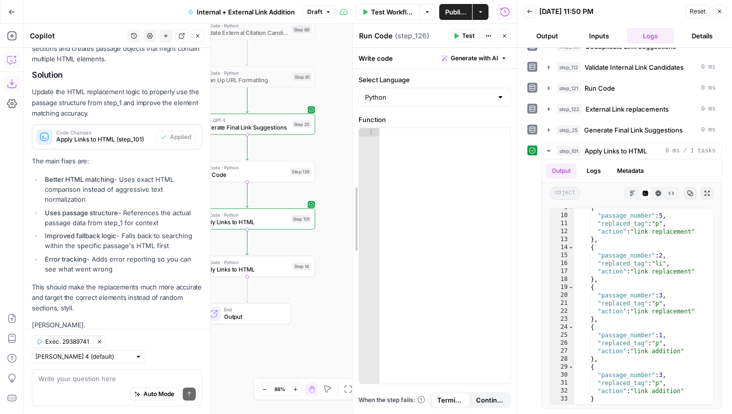
drag, startPoint x: 264, startPoint y: 103, endPoint x: 489, endPoint y: 110, distance: 225.7
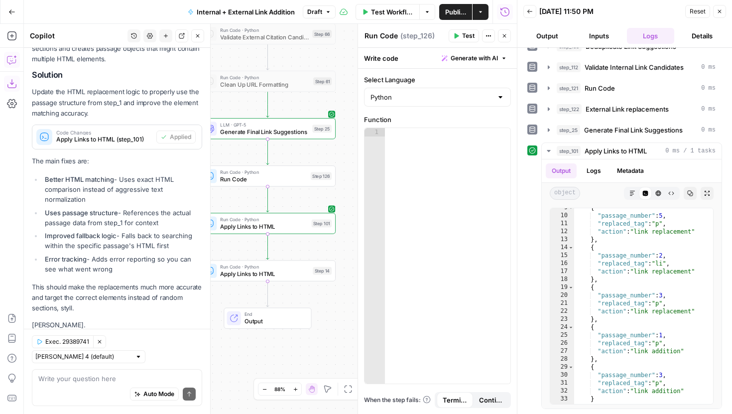
drag, startPoint x: 285, startPoint y: 193, endPoint x: 306, endPoint y: 198, distance: 20.9
click at [306, 198] on div "true false true false true false Workflow Set Inputs Inputs Run Code · Python G…" at bounding box center [270, 219] width 493 height 390
click at [83, 371] on div "Write your question here Auto Mode Send" at bounding box center [117, 387] width 170 height 37
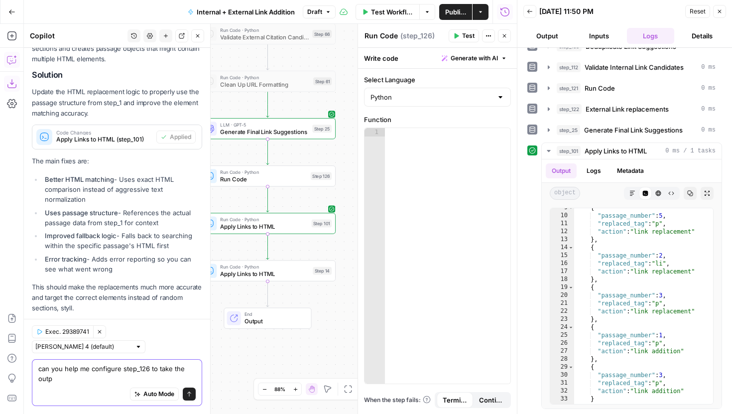
scroll to position [441, 0]
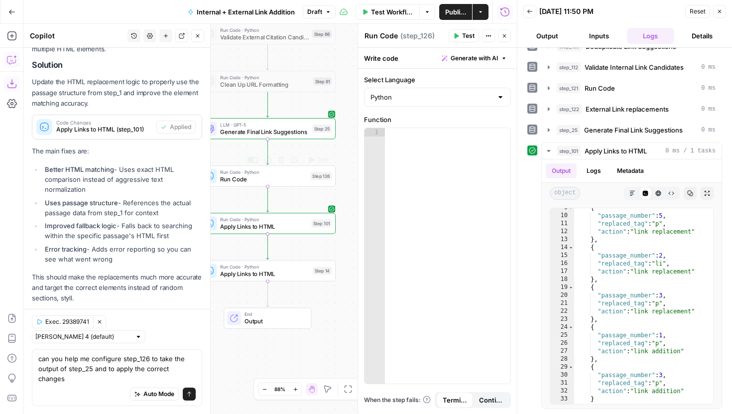
click at [285, 230] on span "Apply Links to HTML" at bounding box center [264, 226] width 88 height 9
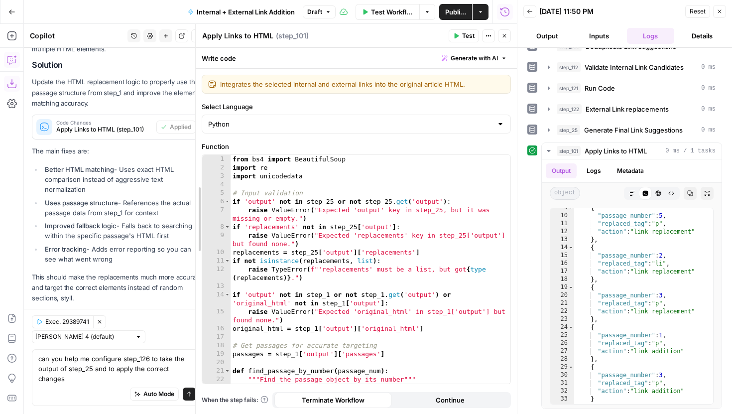
drag, startPoint x: 358, startPoint y: 197, endPoint x: 196, endPoint y: 197, distance: 162.3
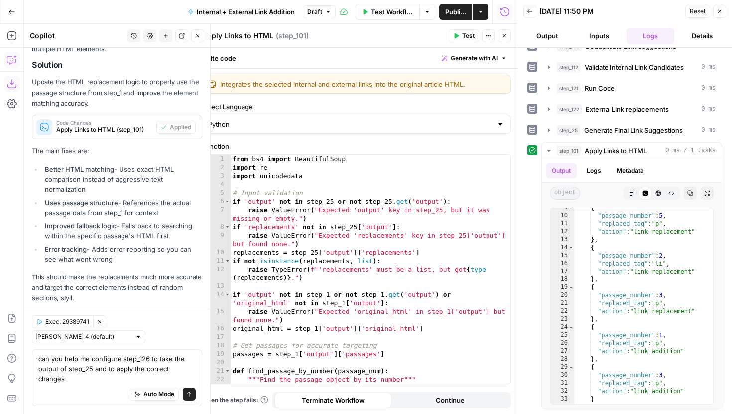
scroll to position [0, 0]
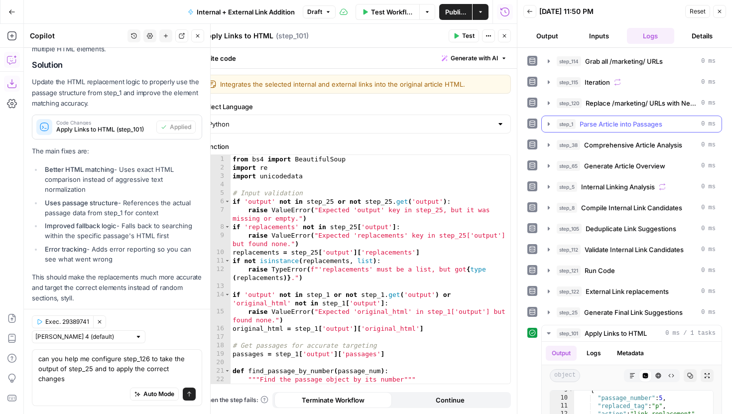
click at [549, 121] on icon "button" at bounding box center [549, 124] width 8 height 8
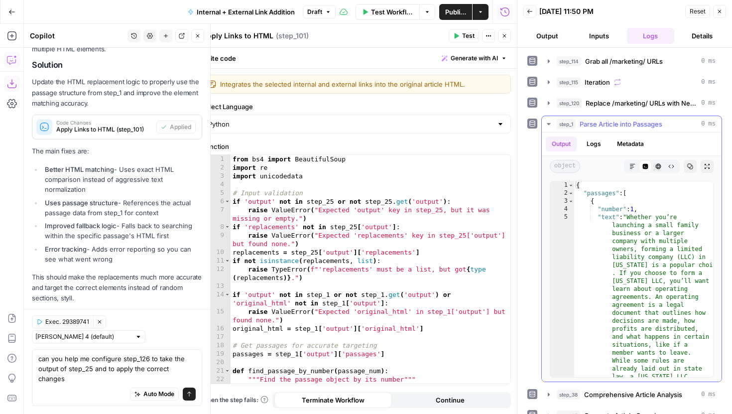
click at [549, 123] on icon "button" at bounding box center [548, 124] width 3 height 2
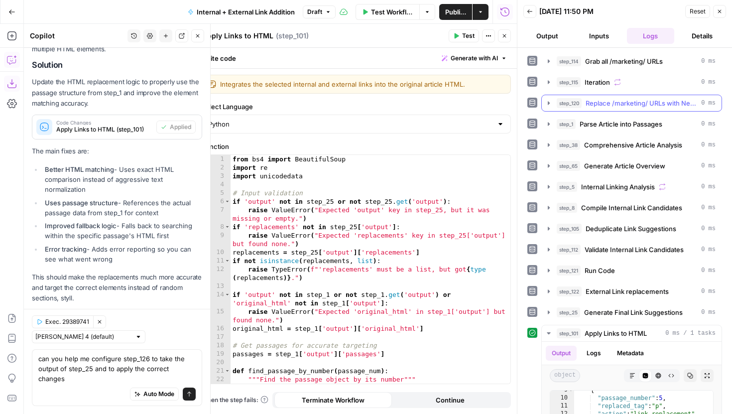
click at [551, 105] on icon "button" at bounding box center [549, 103] width 8 height 8
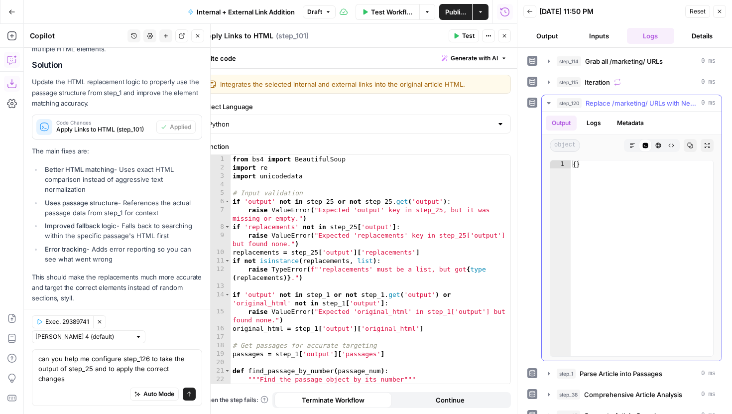
click at [551, 105] on icon "button" at bounding box center [549, 103] width 8 height 8
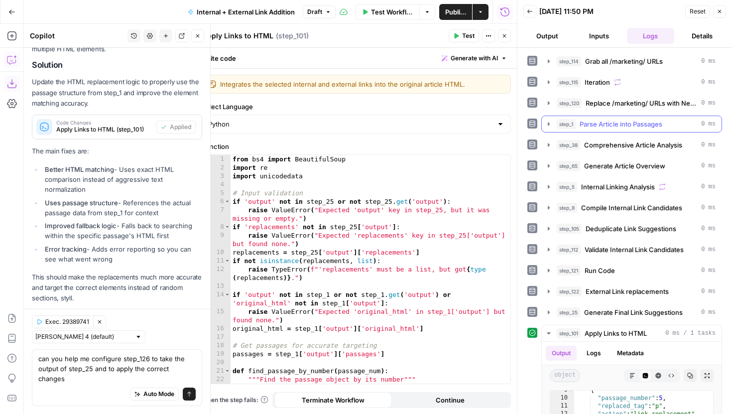
click at [549, 122] on icon "button" at bounding box center [549, 124] width 8 height 8
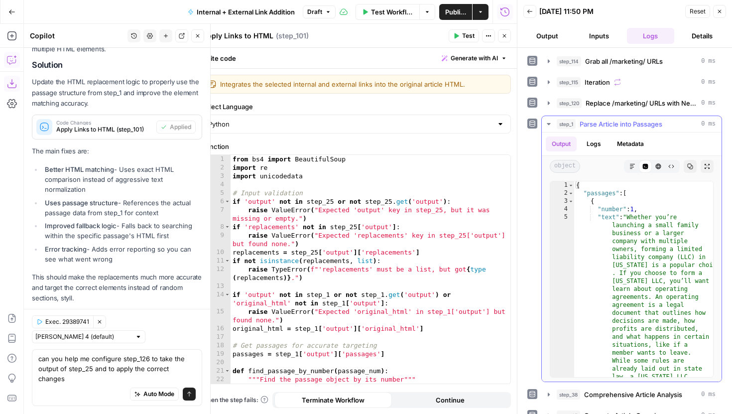
click at [549, 122] on icon "button" at bounding box center [549, 124] width 8 height 8
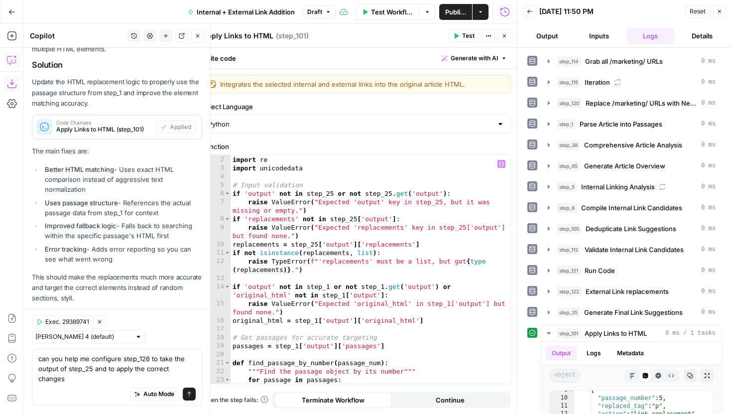
scroll to position [8, 0]
click at [192, 380] on textarea "can you help me configure step_126 to take the output of step_25 and to apply t…" at bounding box center [116, 369] width 157 height 30
click at [197, 380] on div "can you help me configure step_126 to take the output of step_25 and to apply t…" at bounding box center [117, 377] width 170 height 57
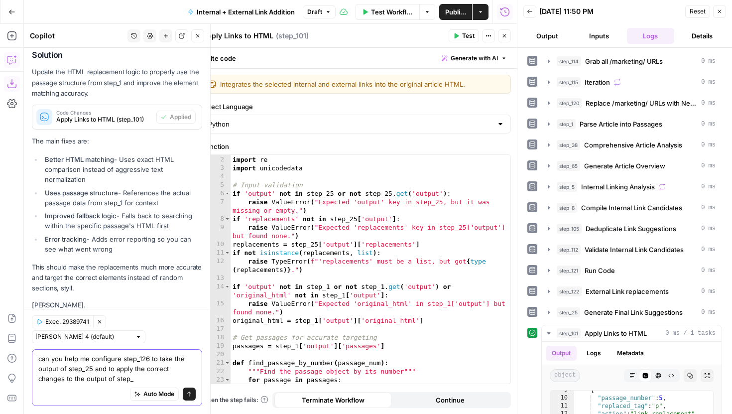
type textarea "can you help me configure step_126 to take the output of step_25 and to apply t…"
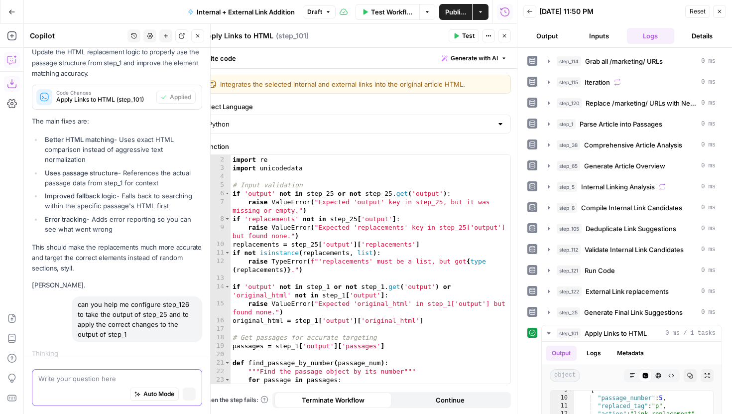
scroll to position [454, 0]
click at [503, 36] on icon "button" at bounding box center [504, 36] width 6 height 6
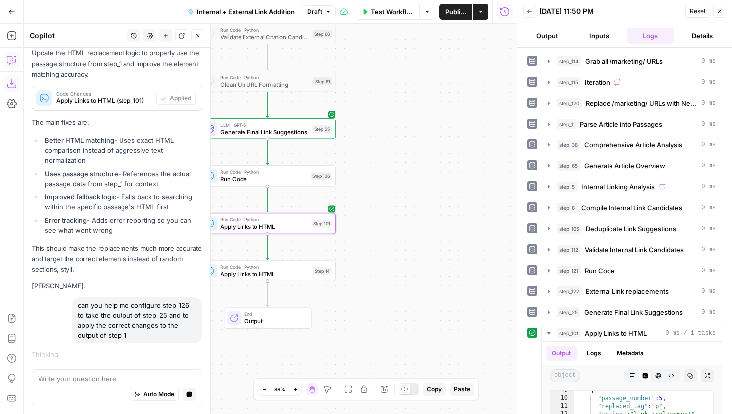
drag, startPoint x: 409, startPoint y: 221, endPoint x: 459, endPoint y: 202, distance: 52.8
click at [458, 202] on div "true false true false true false Workflow Set Inputs Inputs Run Code · Python G…" at bounding box center [270, 219] width 493 height 390
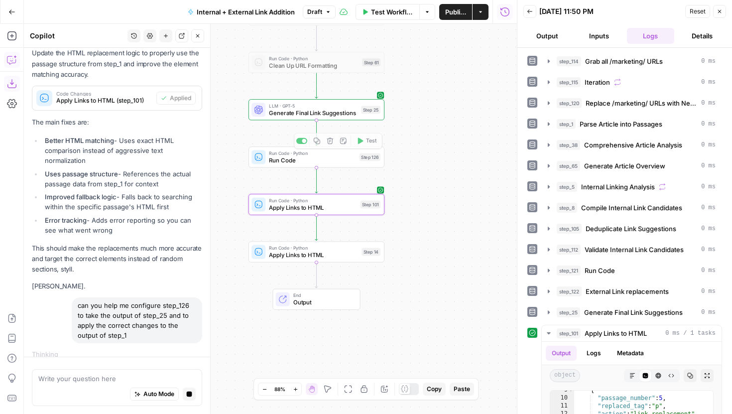
click at [343, 204] on span "Apply Links to HTML" at bounding box center [313, 207] width 88 height 9
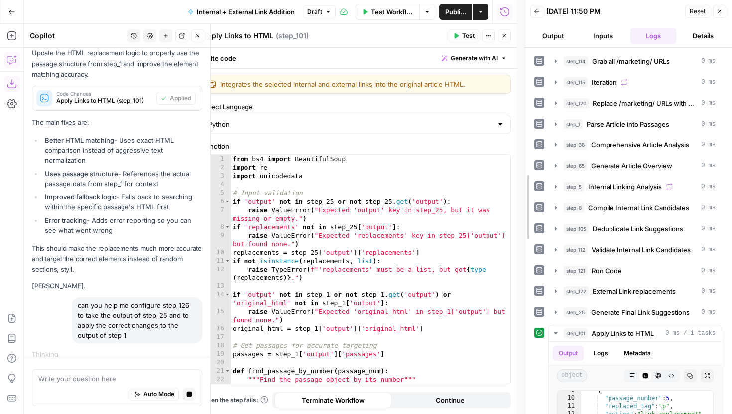
drag, startPoint x: 516, startPoint y: 160, endPoint x: 566, endPoint y: 160, distance: 50.3
click at [529, 160] on div at bounding box center [524, 207] width 10 height 414
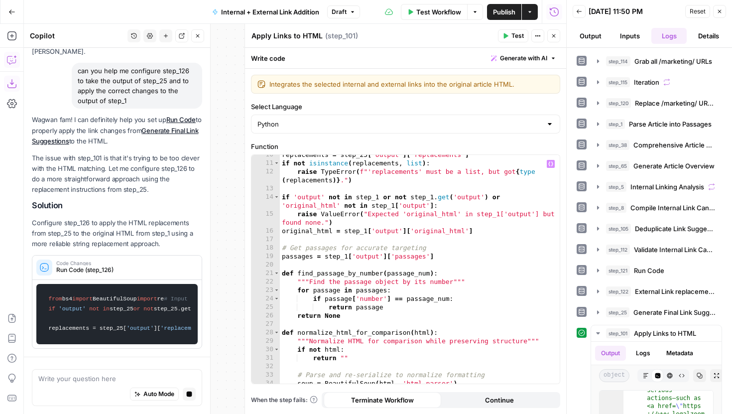
scroll to position [833, 0]
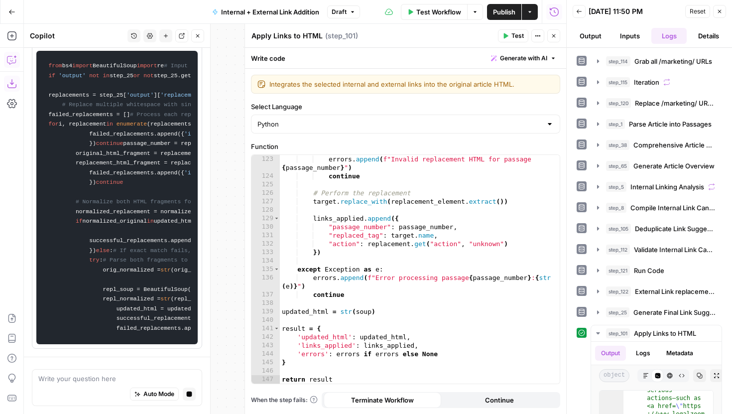
click at [557, 35] on button "Close" at bounding box center [553, 35] width 13 height 13
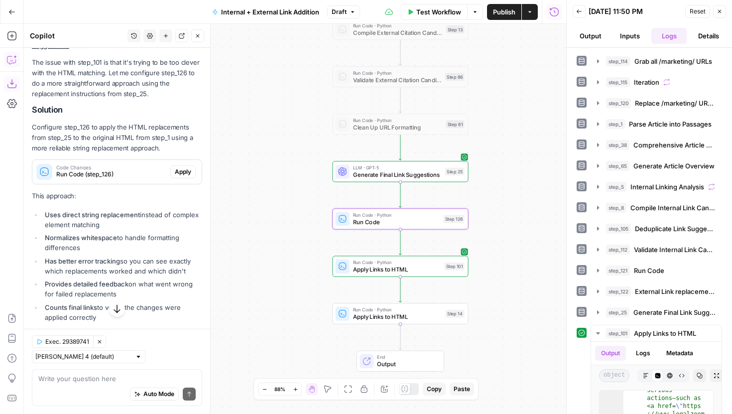
click at [181, 167] on span "Apply" at bounding box center [183, 171] width 16 height 9
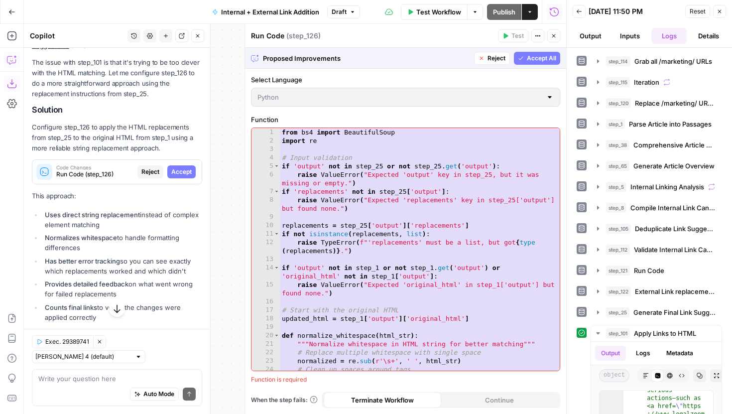
click at [535, 61] on span "Accept All" at bounding box center [541, 58] width 29 height 9
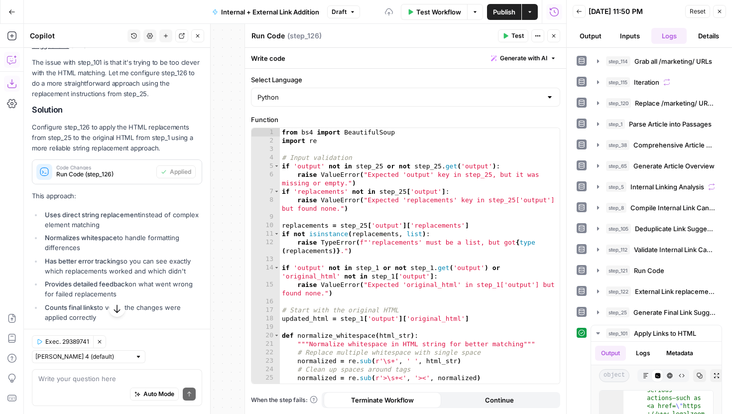
click at [512, 34] on span "Test" at bounding box center [517, 35] width 12 height 9
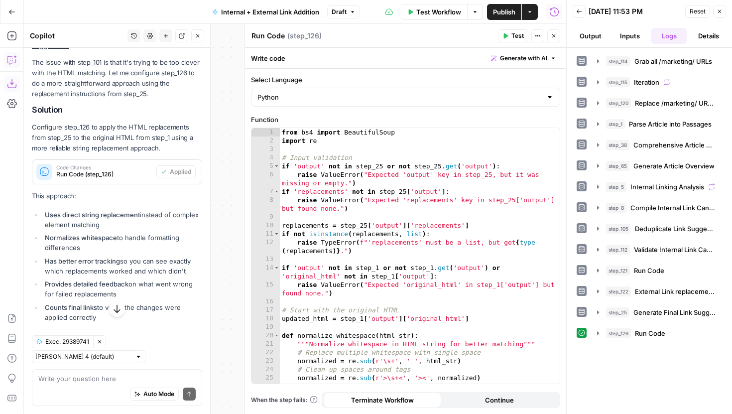
click at [556, 39] on button "Close" at bounding box center [553, 35] width 13 height 13
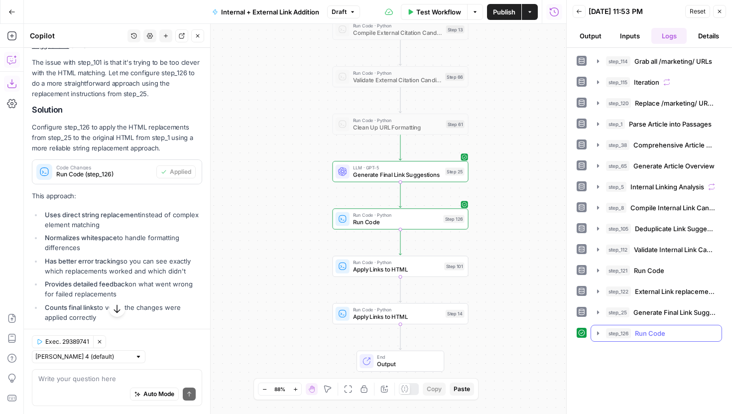
click at [602, 329] on button "step_126 Run Code 1 second / 1 tasks" at bounding box center [656, 333] width 130 height 16
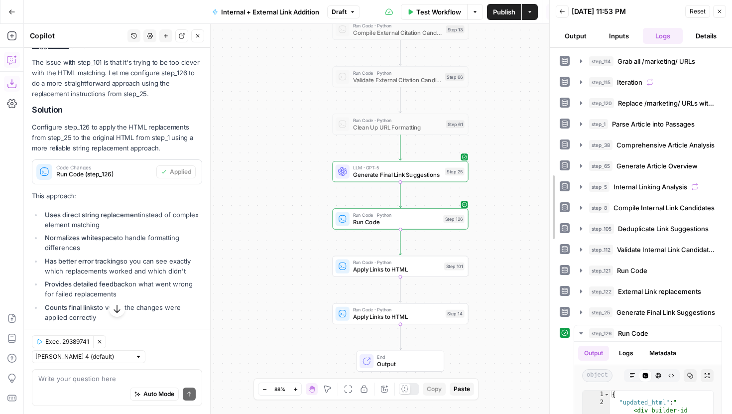
drag, startPoint x: 565, startPoint y: 307, endPoint x: 442, endPoint y: 275, distance: 127.7
click at [545, 305] on div at bounding box center [550, 207] width 10 height 414
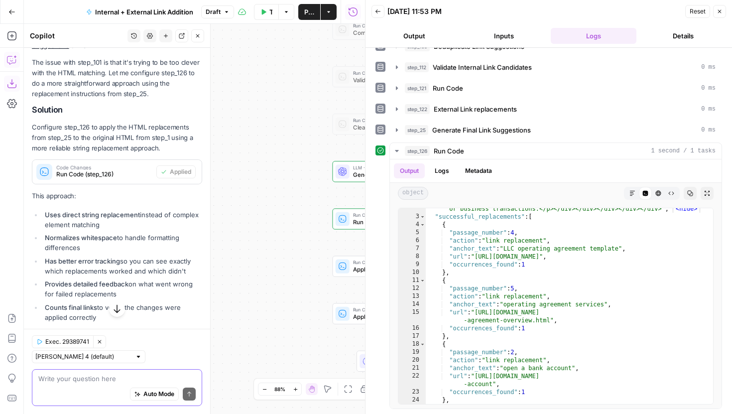
click at [121, 377] on textarea at bounding box center [116, 378] width 157 height 10
type textarea "please edit it to only output the updated html"
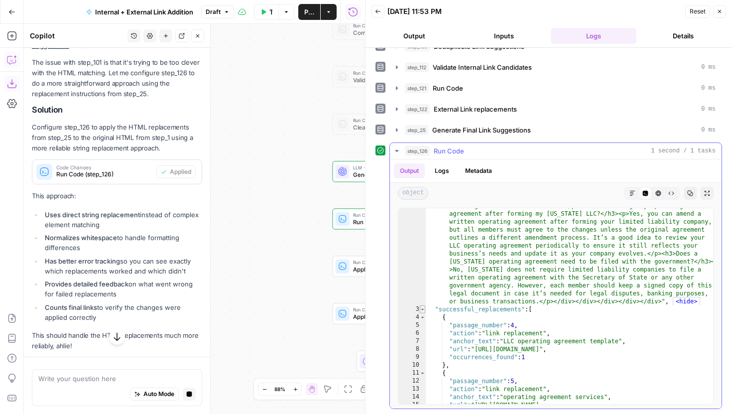
click at [423, 310] on span "Toggle code folding, rows 3 through 46" at bounding box center [422, 309] width 5 height 8
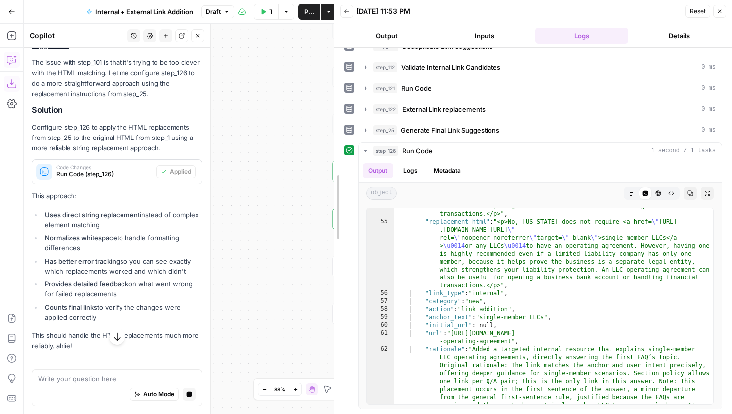
drag, startPoint x: 368, startPoint y: 222, endPoint x: 266, endPoint y: 220, distance: 102.1
click at [266, 220] on body "LegalZoom New Home Browse Insights Opportunities Your Data Recent Grids Article…" at bounding box center [366, 207] width 732 height 414
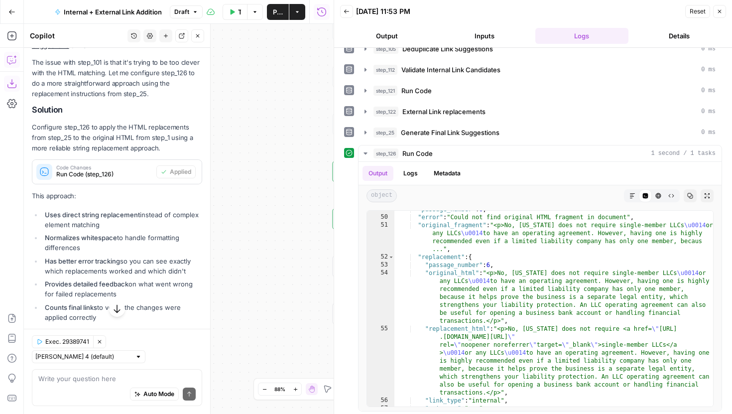
scroll to position [1729, 0]
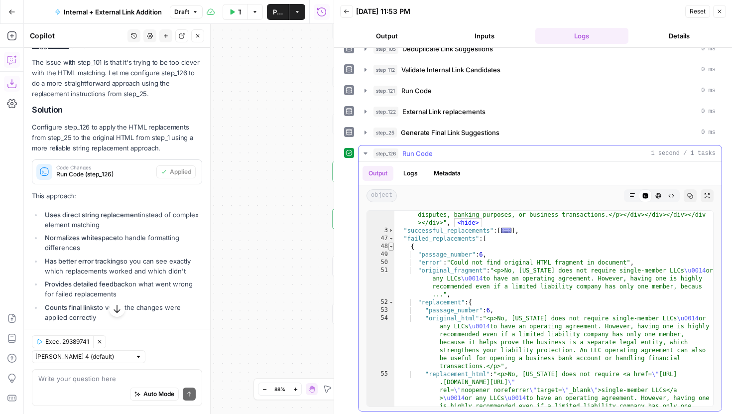
click at [391, 246] on span "Toggle code folding, rows 48 through 64" at bounding box center [390, 247] width 5 height 8
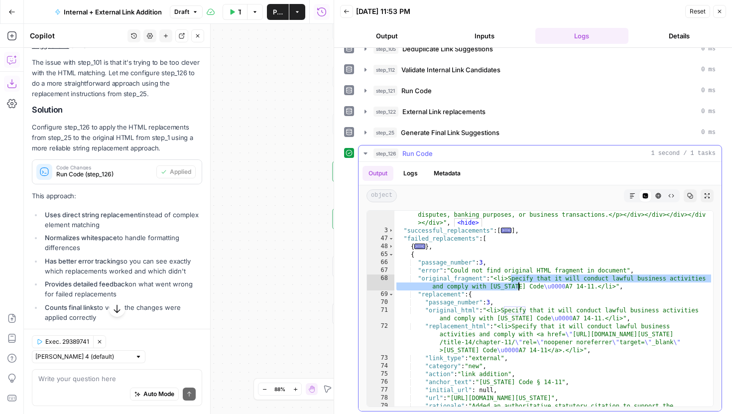
drag, startPoint x: 511, startPoint y: 279, endPoint x: 519, endPoint y: 285, distance: 10.0
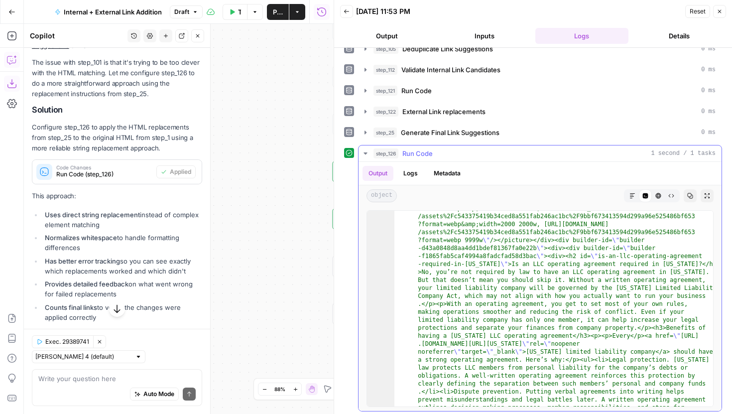
scroll to position [0, 0]
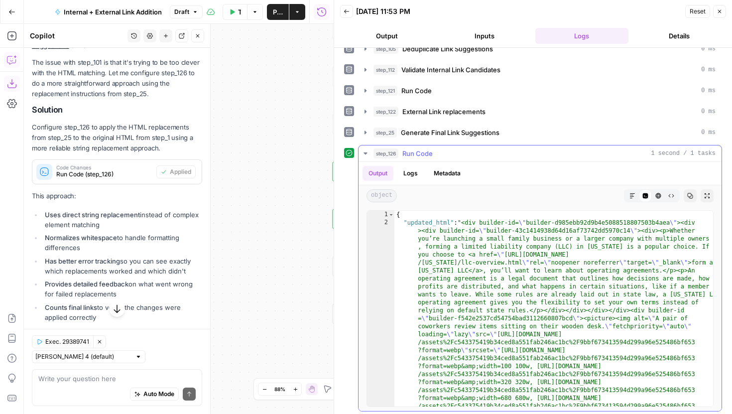
type textarea "**********"
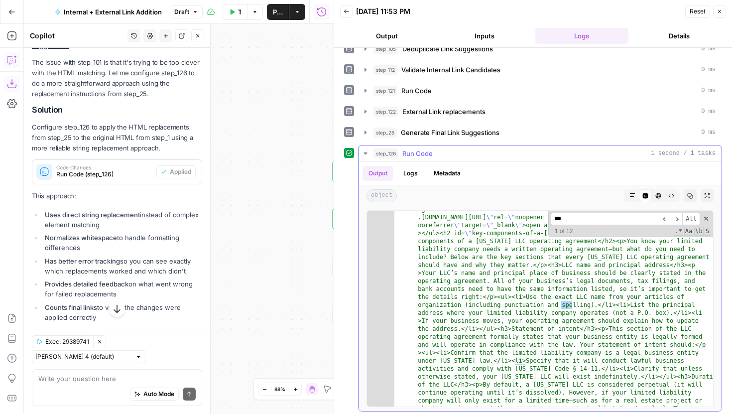
scroll to position [532, 0]
type input "**********"
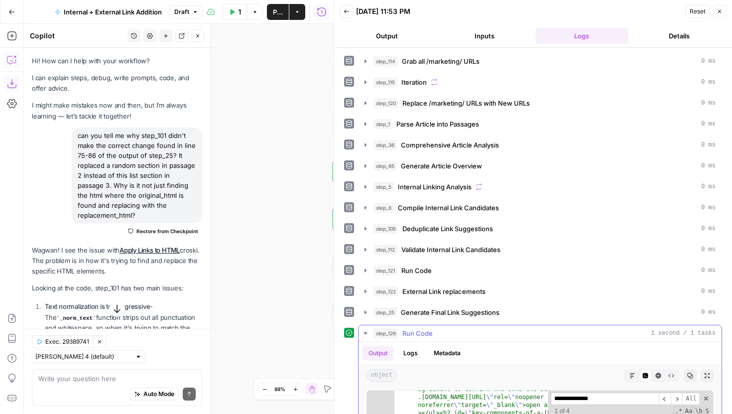
scroll to position [816, 0]
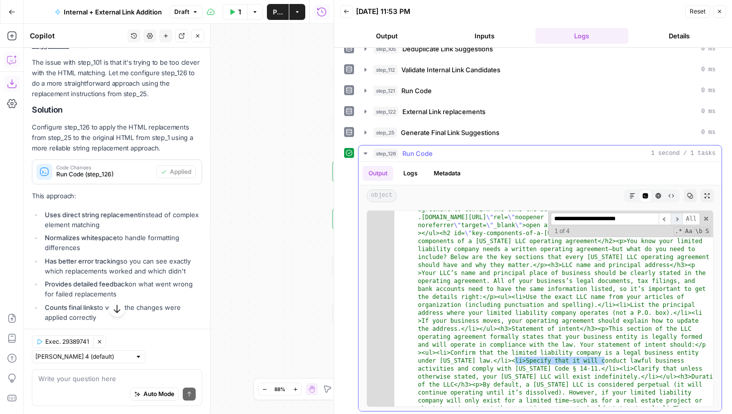
type input "**********"
click at [678, 223] on span "​" at bounding box center [677, 219] width 12 height 12
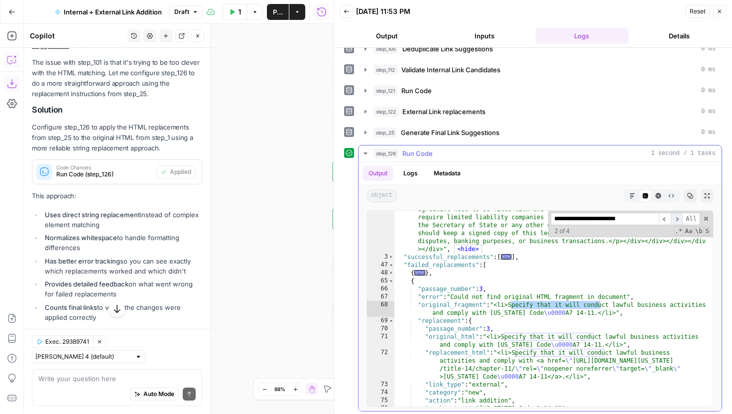
click at [678, 222] on span "​" at bounding box center [677, 219] width 12 height 12
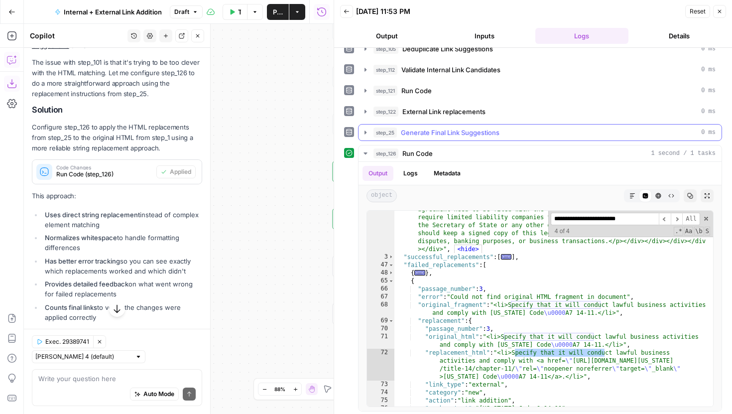
click at [368, 128] on icon "button" at bounding box center [366, 132] width 8 height 8
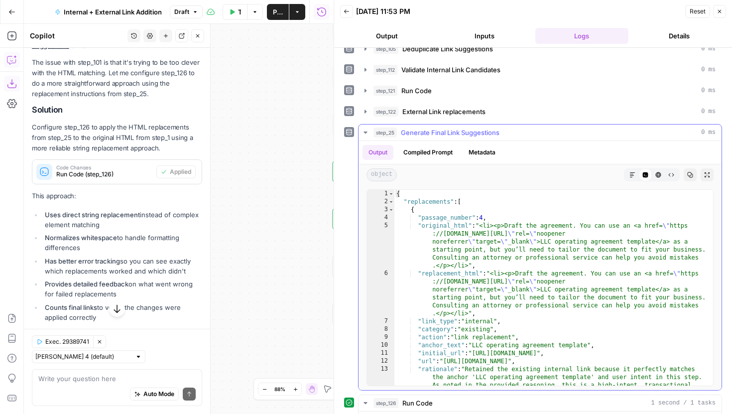
type textarea "**********"
click at [518, 236] on div "{ "replacements" : [ { "passage_number" : 4 , "original_html" : "<li><p>Draft t…" at bounding box center [553, 319] width 319 height 259
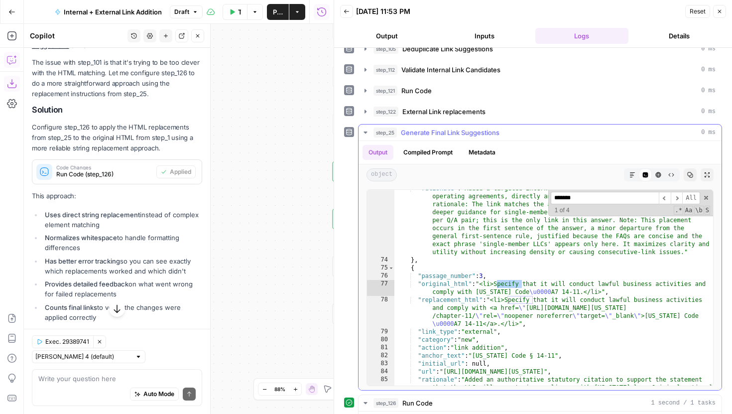
scroll to position [1384, 0]
type input "*******"
type textarea "**********"
drag, startPoint x: 544, startPoint y: 293, endPoint x: 523, endPoint y: 292, distance: 20.4
click at [523, 292] on div ""rationale" : "Added a targeted internal resource that explains single-member L…" at bounding box center [553, 357] width 319 height 347
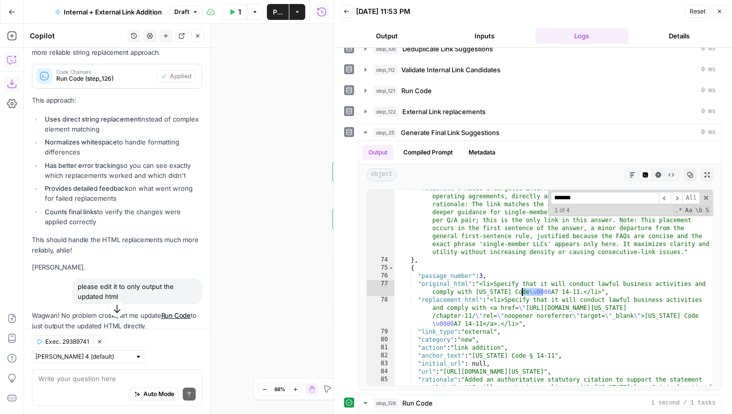
scroll to position [963, 0]
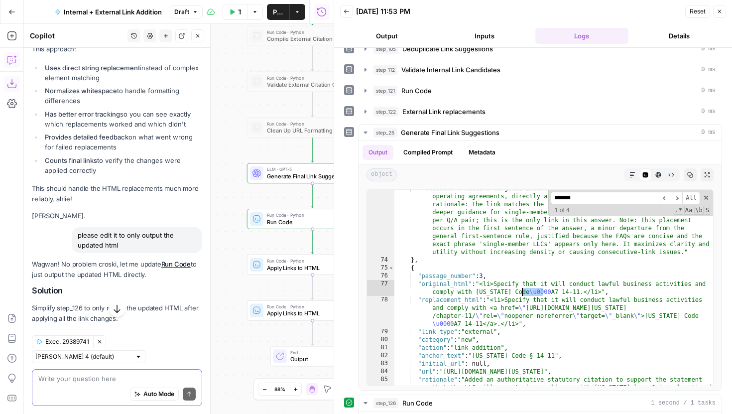
click at [78, 383] on div "Auto Mode Send" at bounding box center [116, 394] width 157 height 22
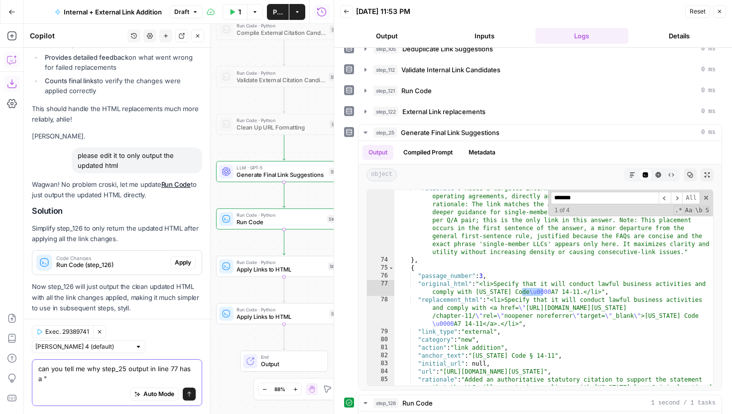
scroll to position [1053, 0]
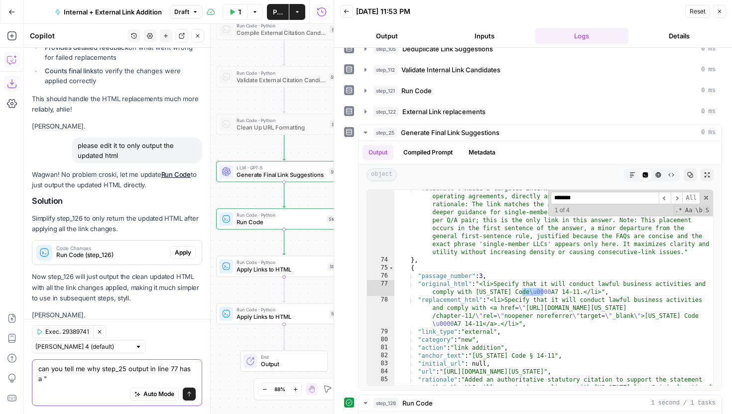
paste textarea "\u0000"
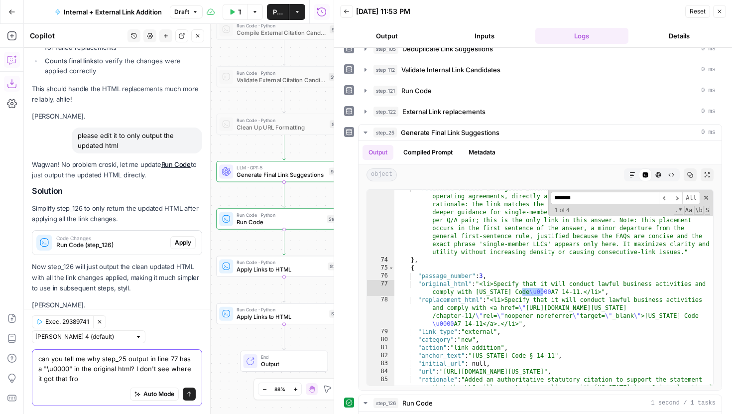
type textarea "can you tell me why step_25 output in line 77 has a "\u0000" in the original ht…"
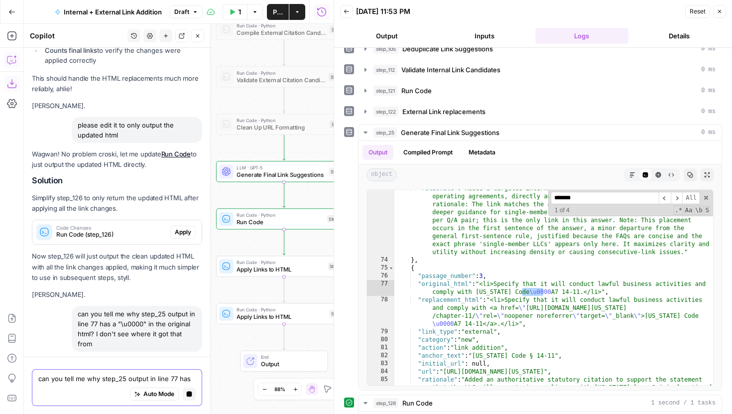
scroll to position [1040, 0]
click at [269, 206] on div "Copy step Delete step Add Note Test" at bounding box center [305, 203] width 88 height 16
click at [269, 203] on div at bounding box center [271, 203] width 4 height 4
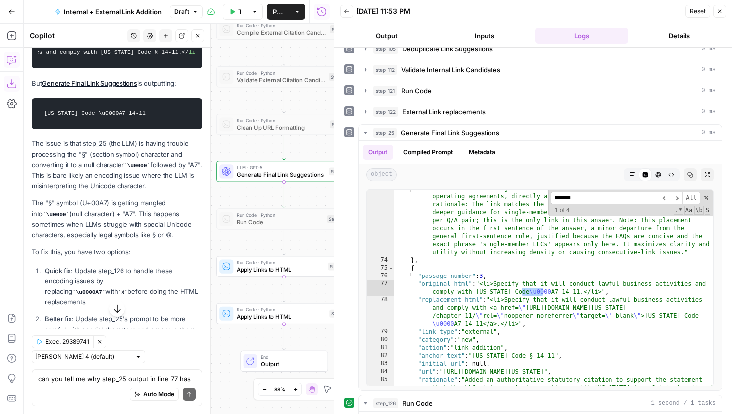
scroll to position [1497, 0]
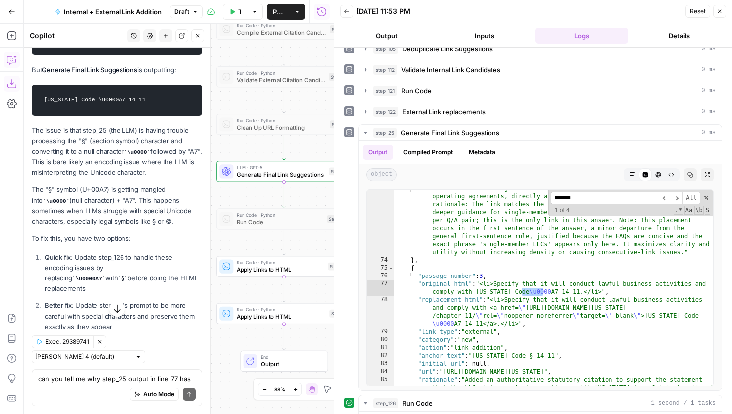
click at [339, 236] on div at bounding box center [334, 207] width 10 height 414
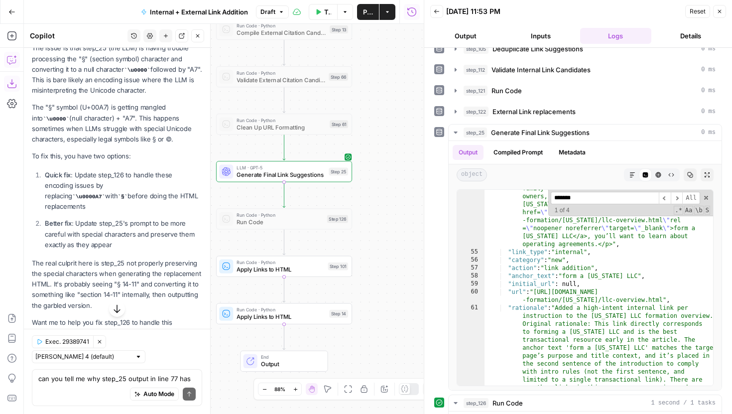
scroll to position [1593, 0]
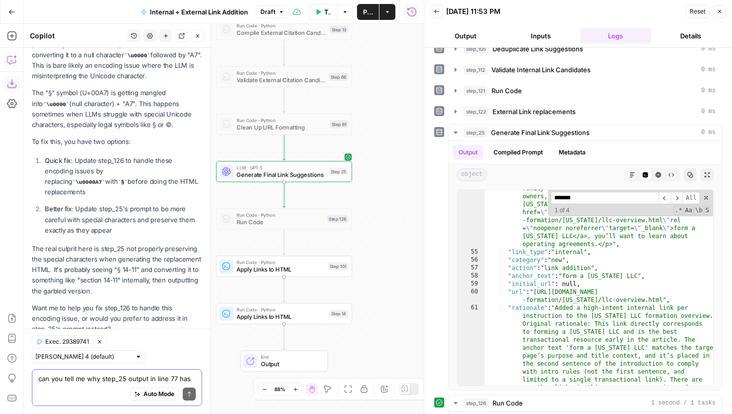
click at [97, 374] on textarea "can you tell me why step_25 output in line 77 has a "\u0000" in the original ht…" at bounding box center [116, 378] width 157 height 10
type textarea "how can i edit prompt 25 to do that second fix?"
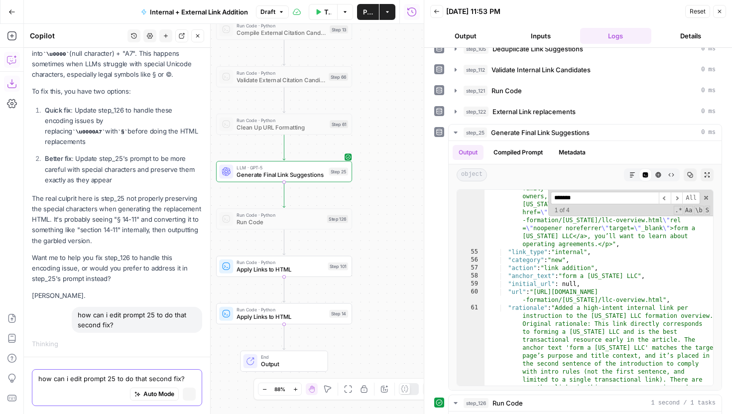
scroll to position [1549, 0]
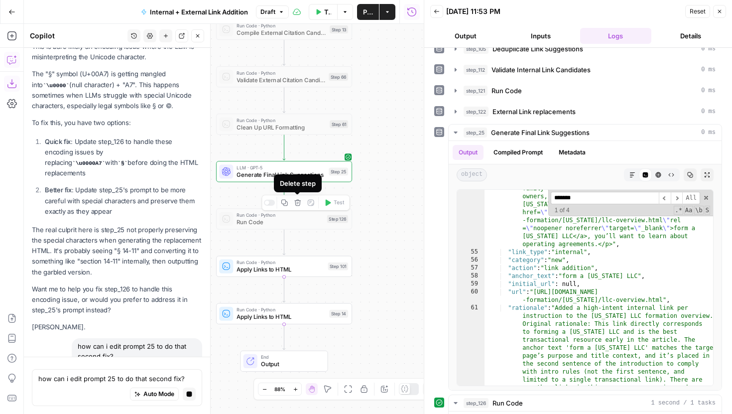
click at [295, 202] on icon "button" at bounding box center [297, 202] width 7 height 7
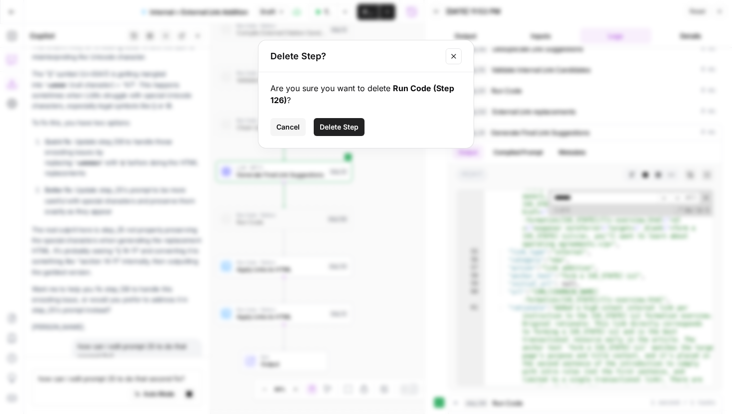
click at [340, 122] on span "Delete Step" at bounding box center [339, 127] width 39 height 10
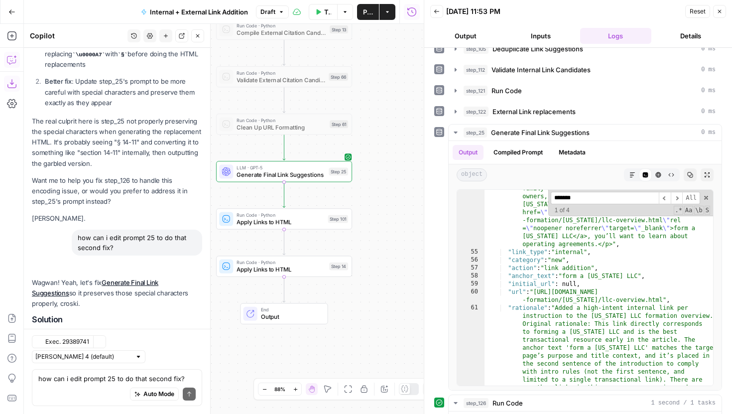
scroll to position [1818, 0]
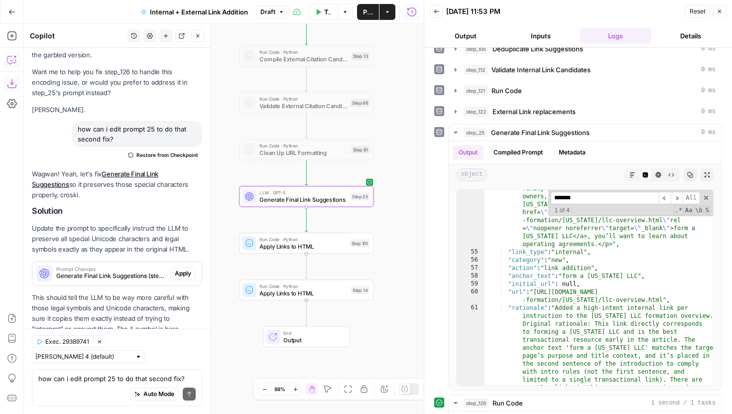
click at [187, 269] on span "Apply" at bounding box center [183, 273] width 16 height 9
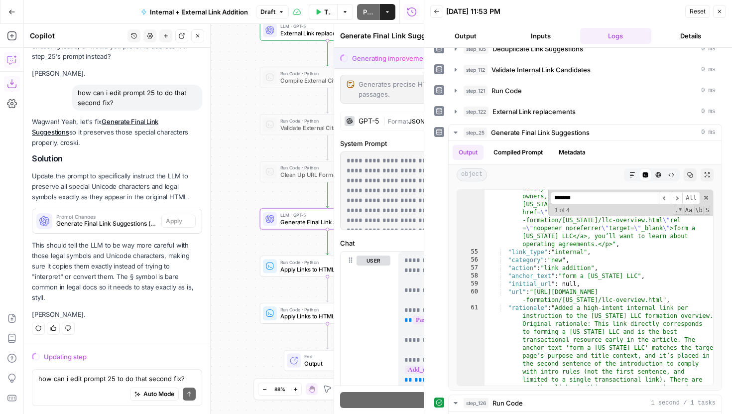
scroll to position [1738, 0]
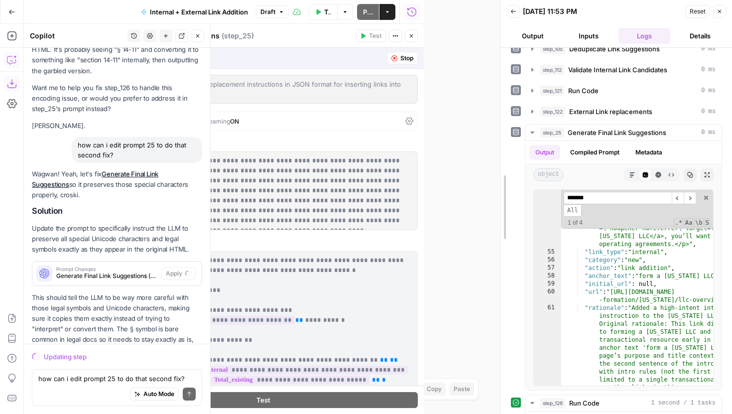
drag, startPoint x: 423, startPoint y: 197, endPoint x: 573, endPoint y: 200, distance: 149.9
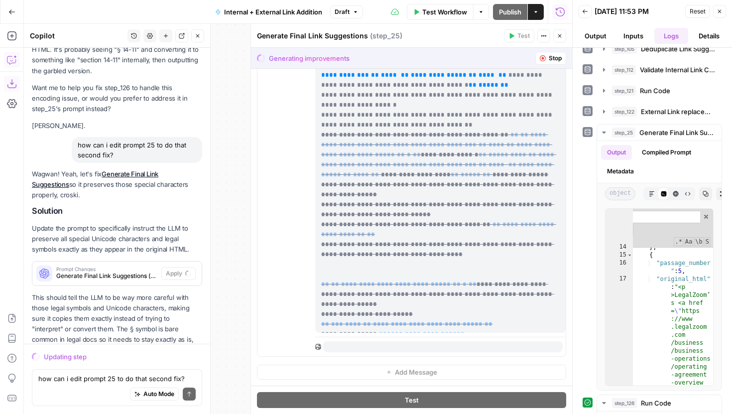
scroll to position [0, 0]
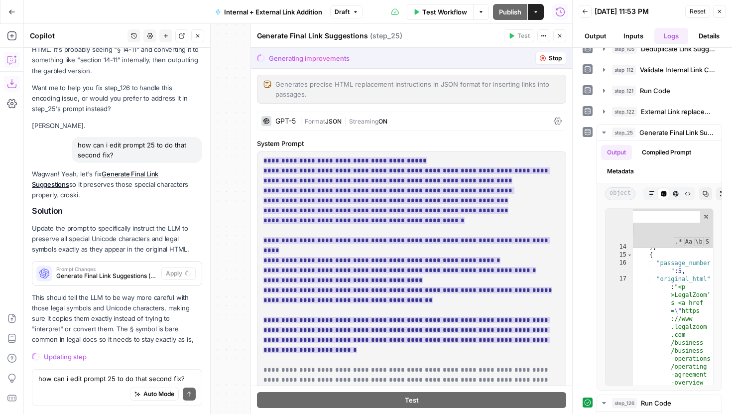
drag, startPoint x: 513, startPoint y: 328, endPoint x: 265, endPoint y: 158, distance: 301.0
click at [265, 158] on p "**********" at bounding box center [411, 285] width 296 height 259
copy ins "**********"
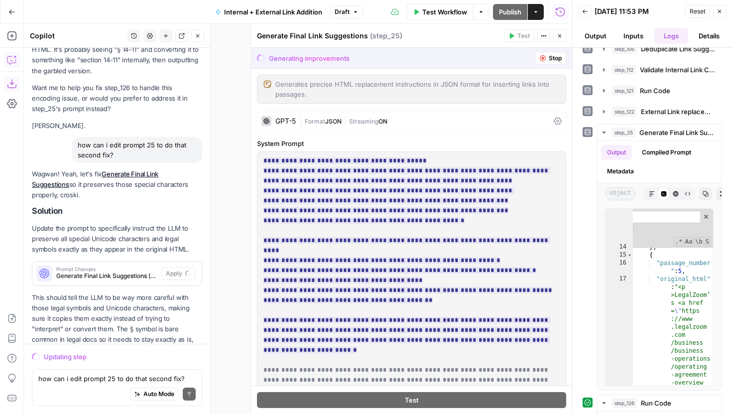
click at [549, 54] on span "Stop" at bounding box center [555, 58] width 13 height 9
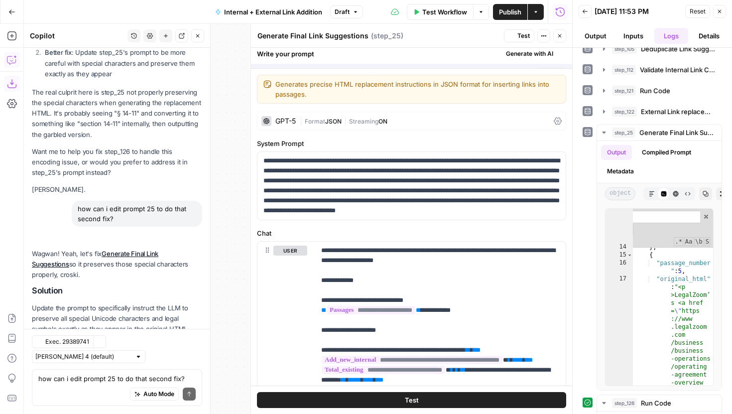
scroll to position [1818, 0]
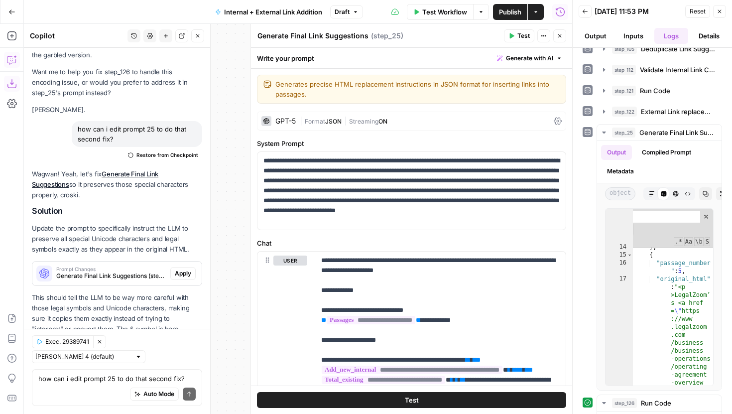
click at [198, 39] on button "Close" at bounding box center [197, 35] width 13 height 13
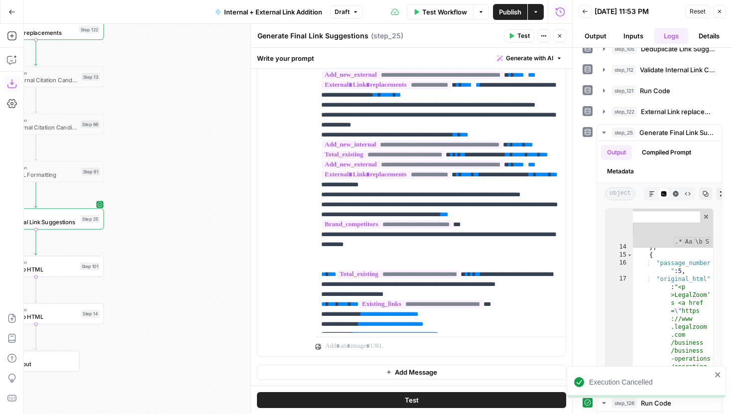
scroll to position [0, 0]
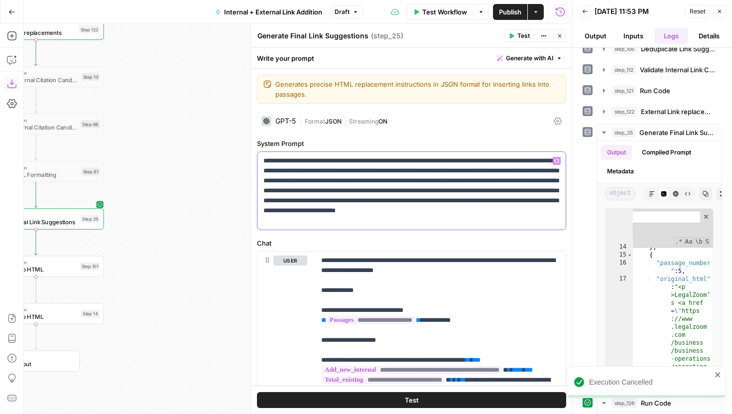
click at [494, 219] on p "**********" at bounding box center [411, 191] width 296 height 70
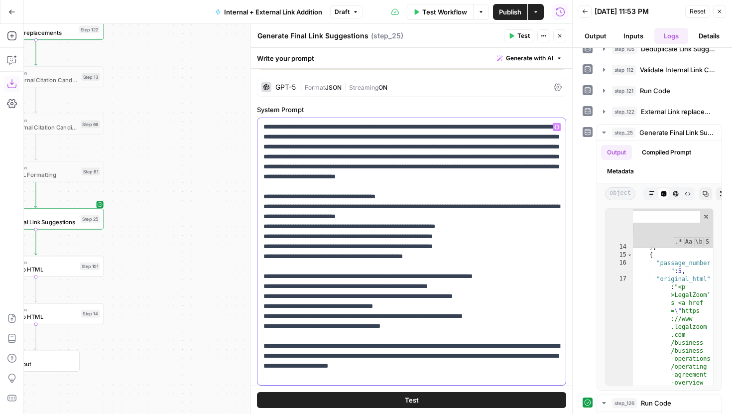
scroll to position [41, 0]
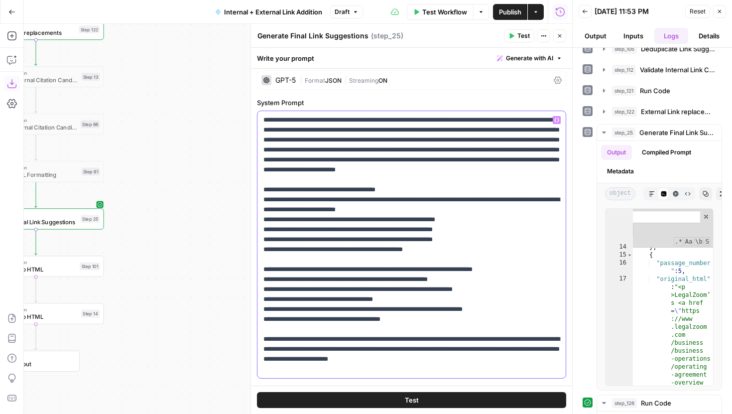
drag, startPoint x: 509, startPoint y: 369, endPoint x: 260, endPoint y: 199, distance: 301.8
click at [260, 199] on div "**********" at bounding box center [411, 244] width 308 height 267
copy p "**********"
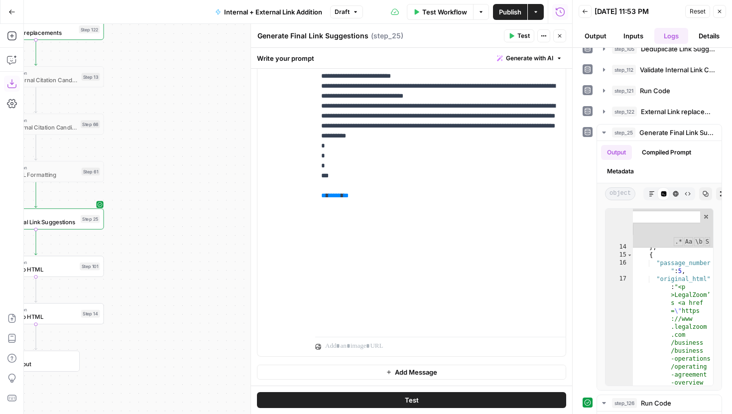
scroll to position [2769, 0]
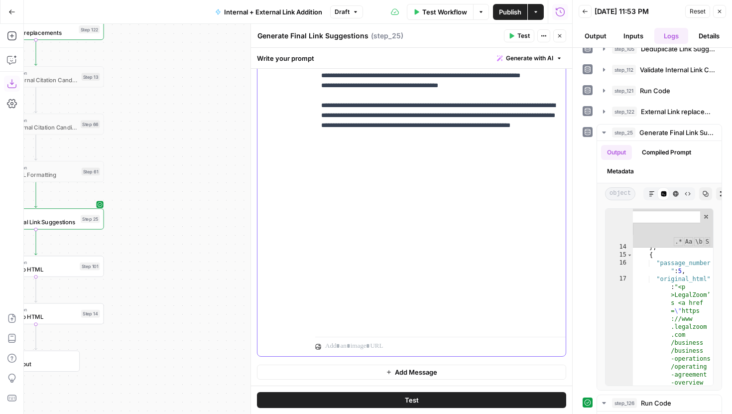
scroll to position [2988, 0]
click at [390, 399] on button "Test" at bounding box center [411, 400] width 309 height 16
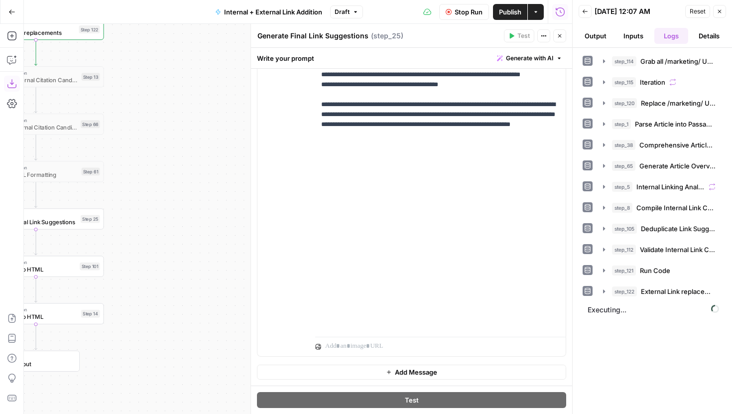
click at [560, 37] on icon "button" at bounding box center [560, 36] width 6 height 6
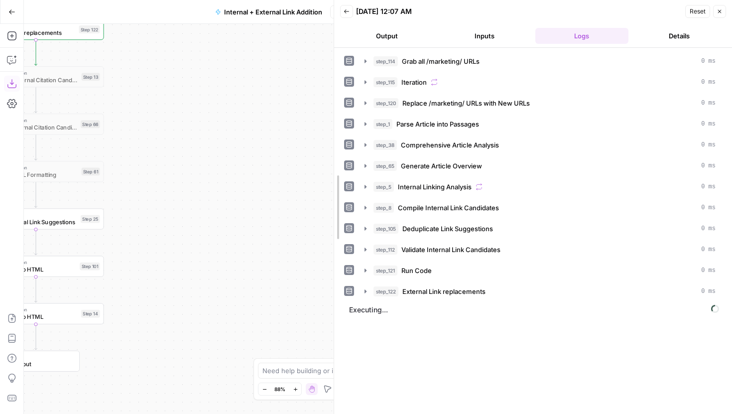
drag, startPoint x: 571, startPoint y: 100, endPoint x: 287, endPoint y: 107, distance: 283.9
click at [287, 108] on body "LegalZoom New Home Browse Insights Opportunities Your Data Recent Grids Article…" at bounding box center [366, 207] width 732 height 414
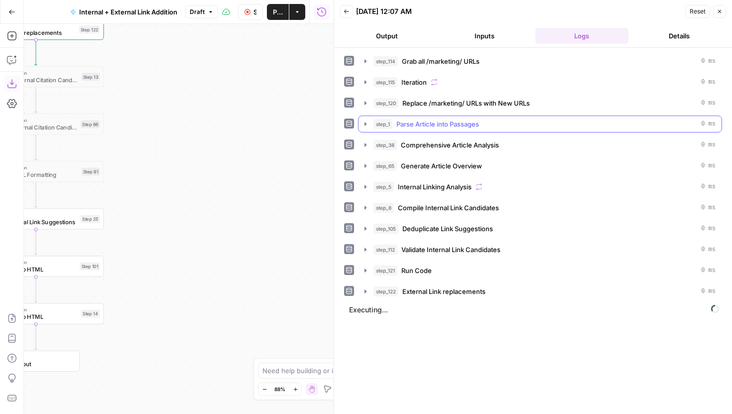
click at [365, 122] on icon "button" at bounding box center [366, 124] width 8 height 8
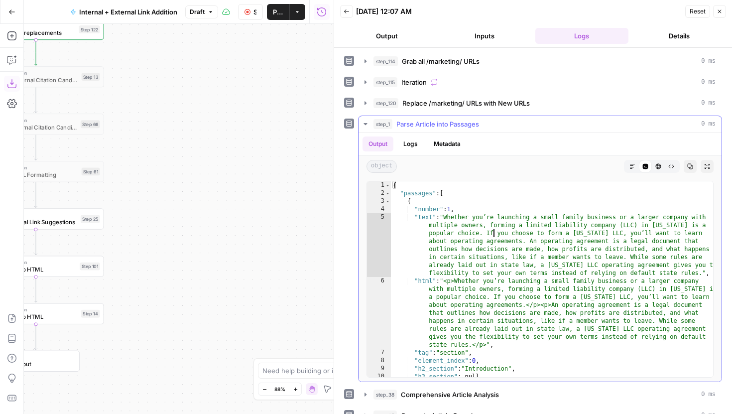
type textarea "**********"
click at [495, 232] on div "{ "passages" : [ { "number" : 1 , "text" : "Whether you’re launching a small fa…" at bounding box center [552, 287] width 322 height 212
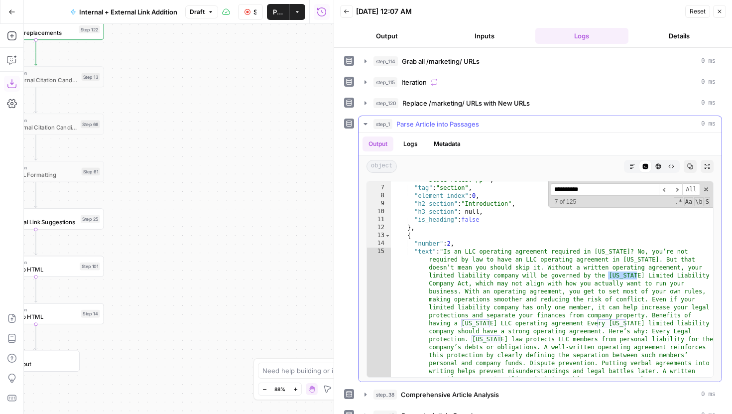
scroll to position [1233, 0]
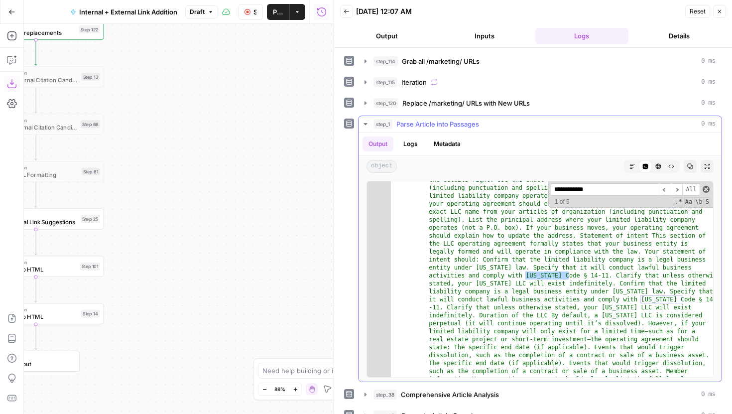
type input "**********"
click at [704, 190] on span at bounding box center [706, 189] width 7 height 7
click at [367, 121] on icon "button" at bounding box center [366, 124] width 8 height 8
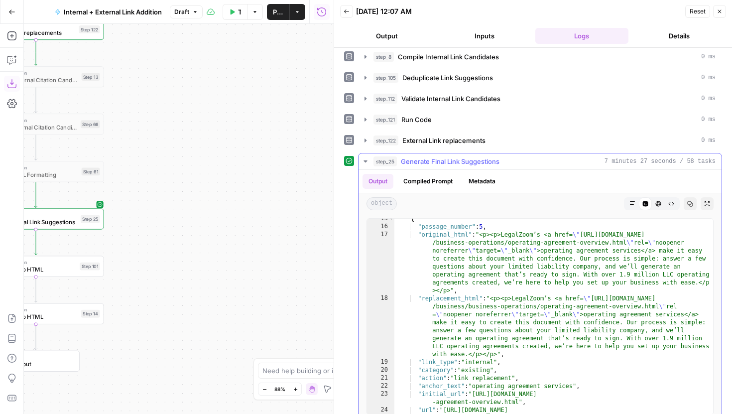
scroll to position [242, 0]
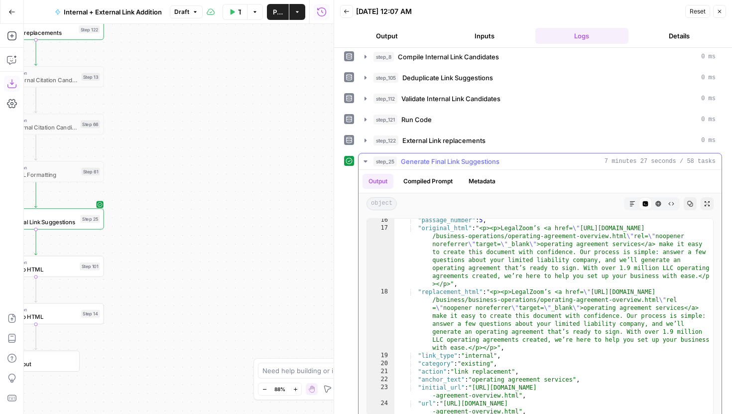
type textarea "**********"
click at [516, 320] on div ""passage_number" : 5 , "original_html" : "<p><p>LegalZoom’s <a href= \" https:/…" at bounding box center [553, 338] width 319 height 244
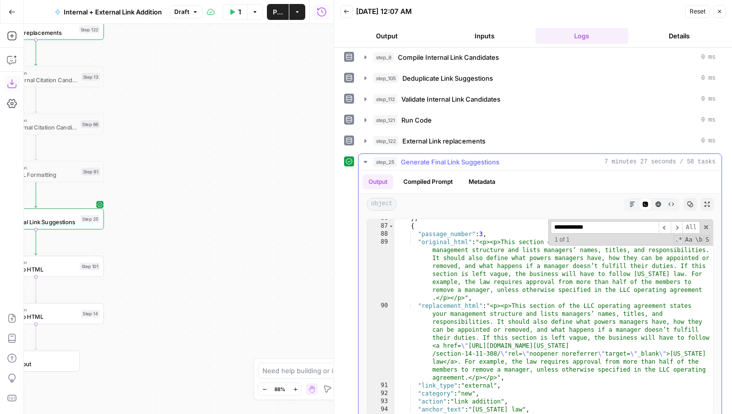
scroll to position [1567, 0]
type input "**********"
click at [705, 225] on span at bounding box center [706, 227] width 7 height 7
type textarea "**********"
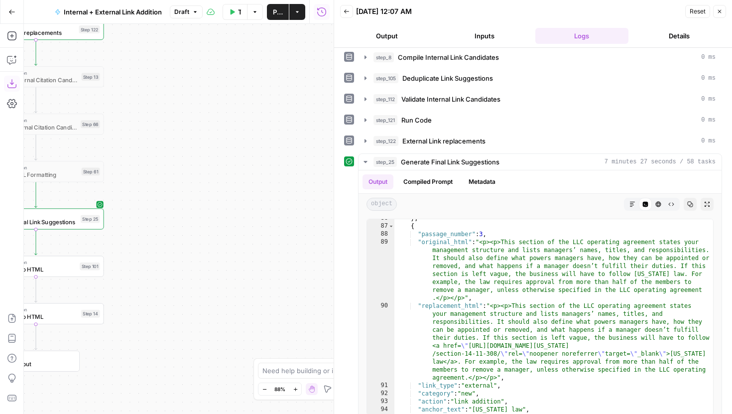
drag, startPoint x: 330, startPoint y: 157, endPoint x: 358, endPoint y: 150, distance: 28.1
click at [358, 150] on body "LegalZoom New Home Browse Insights Opportunities Your Data Recent Grids Article…" at bounding box center [366, 207] width 732 height 414
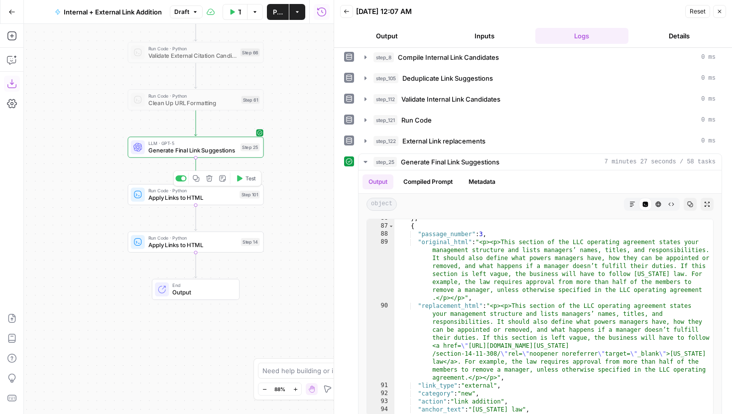
click at [246, 177] on span "Test" at bounding box center [250, 178] width 10 height 8
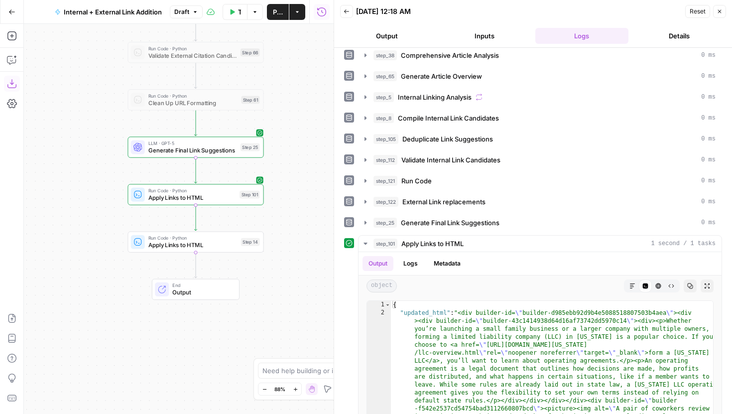
scroll to position [92, 0]
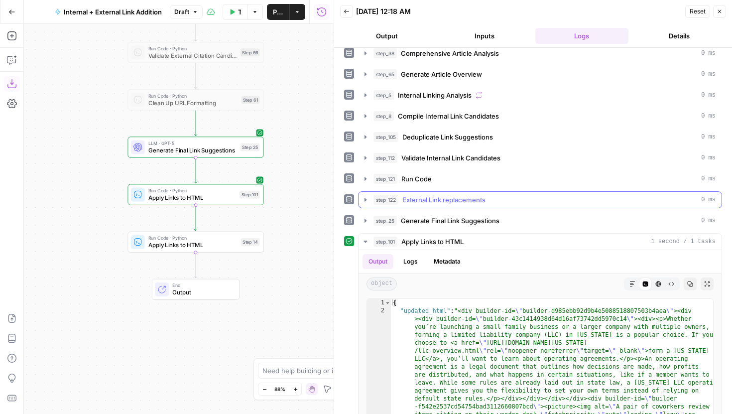
click at [367, 196] on icon "button" at bounding box center [366, 200] width 8 height 8
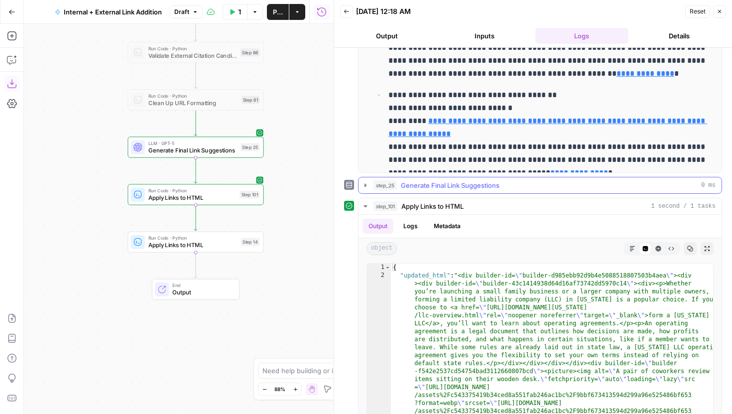
scroll to position [388, 0]
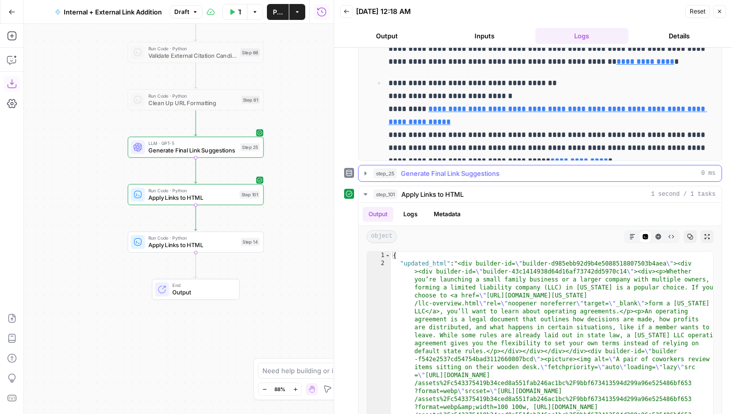
click at [370, 173] on button "step_25 Generate Final Link Suggestions 0 ms" at bounding box center [540, 173] width 363 height 16
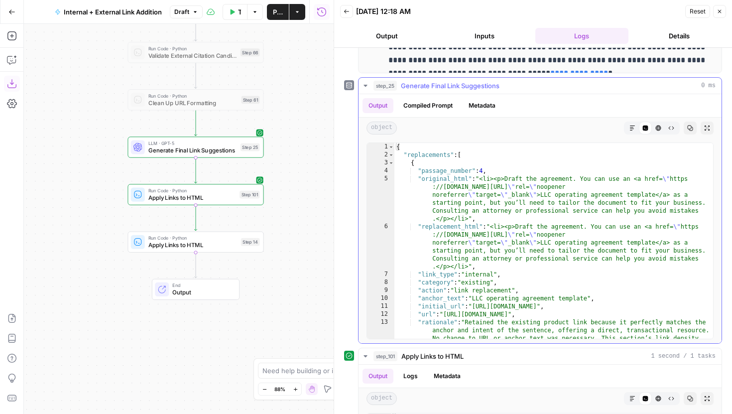
scroll to position [5, 0]
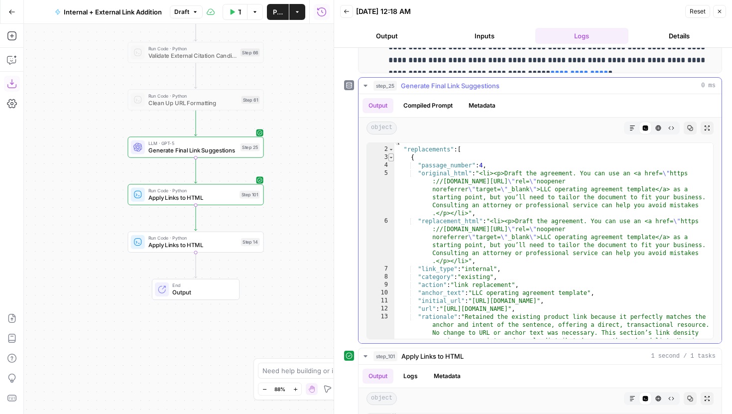
type textarea "*"
click at [391, 157] on span "Toggle code folding, rows 3 through 14" at bounding box center [390, 157] width 5 height 8
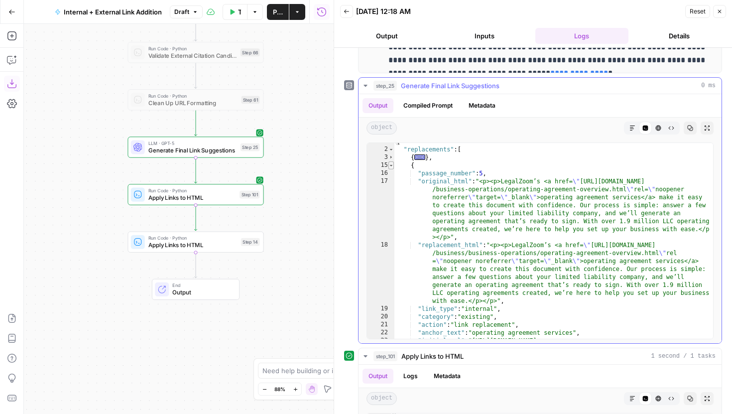
click at [392, 163] on span "Toggle code folding, rows 15 through 26" at bounding box center [390, 165] width 5 height 8
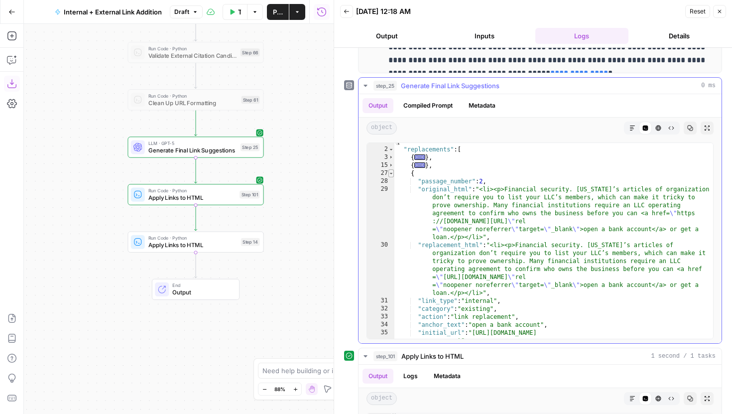
click at [392, 173] on span "Toggle code folding, rows 27 through 38" at bounding box center [390, 173] width 5 height 8
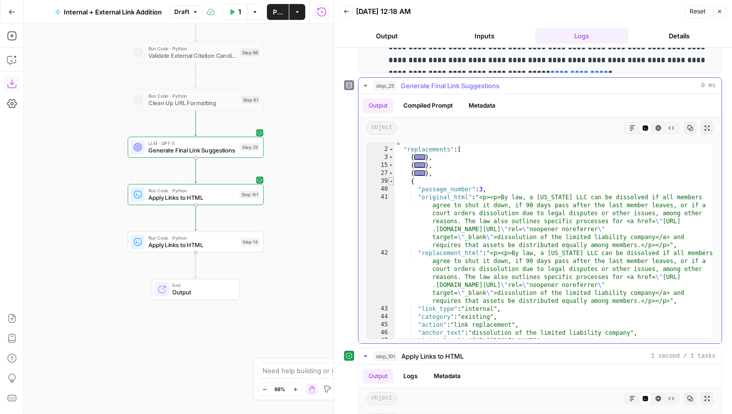
click at [392, 181] on span "Toggle code folding, rows 39 through 50" at bounding box center [390, 181] width 5 height 8
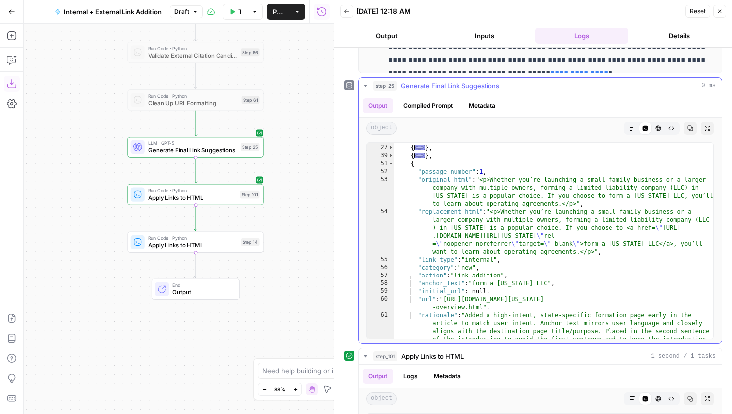
scroll to position [31, 0]
click at [393, 164] on span "Toggle code folding, rows 51 through 62" at bounding box center [390, 164] width 5 height 8
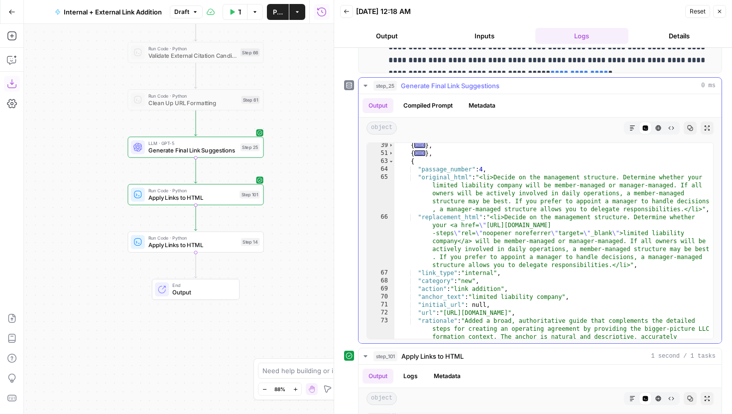
scroll to position [37, 0]
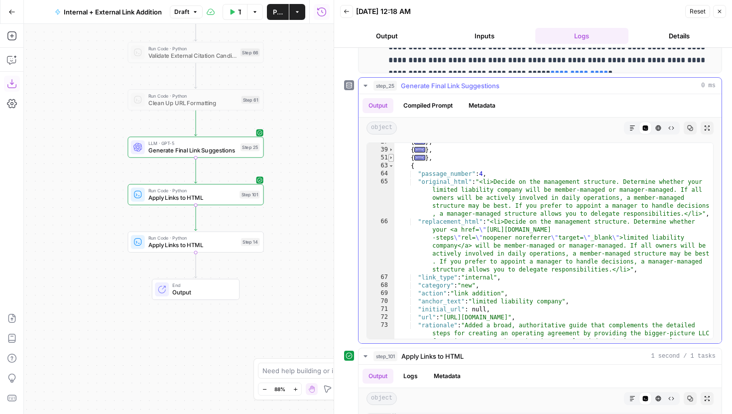
click at [392, 160] on span "Toggle code folding, rows 51 through 62" at bounding box center [390, 158] width 5 height 8
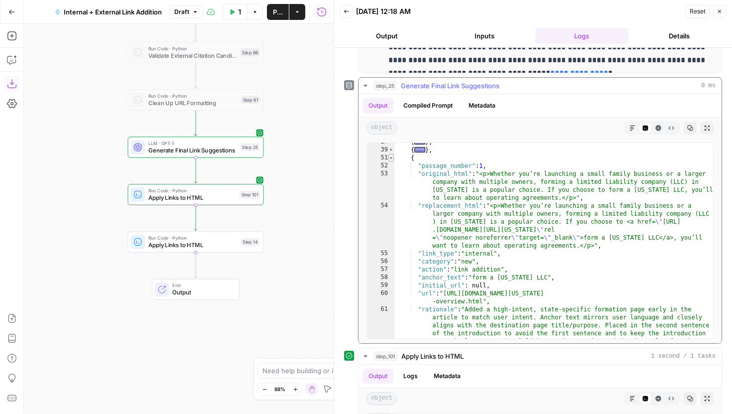
click at [392, 160] on span "Toggle code folding, rows 51 through 62" at bounding box center [390, 158] width 5 height 8
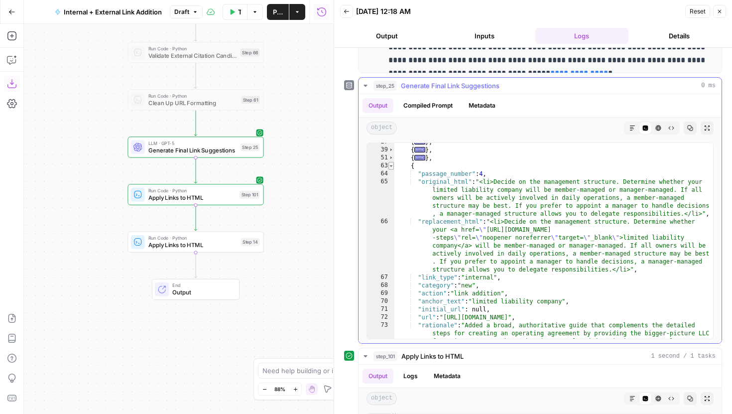
click at [390, 164] on span "Toggle code folding, rows 63 through 74" at bounding box center [390, 166] width 5 height 8
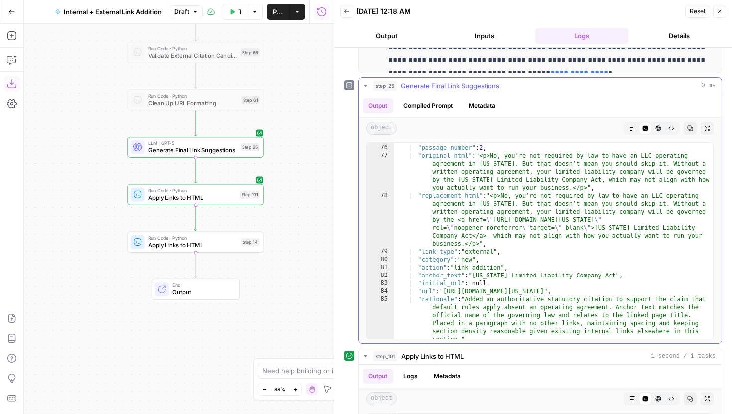
scroll to position [20, 0]
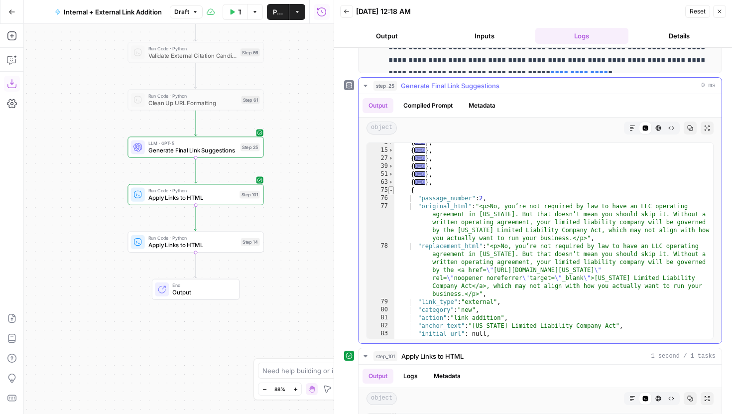
click at [390, 190] on span "Toggle code folding, rows 75 through 86" at bounding box center [390, 190] width 5 height 8
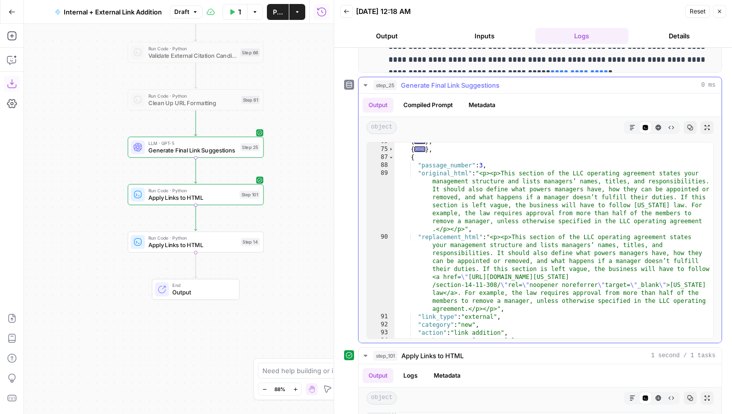
scroll to position [47, 0]
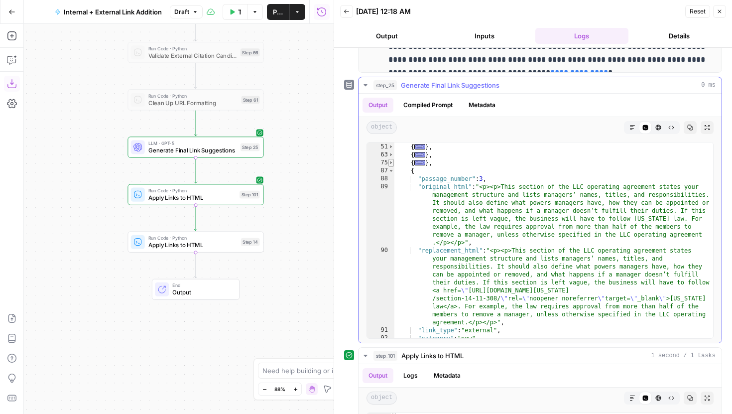
click at [391, 165] on span "Toggle code folding, rows 75 through 86" at bounding box center [390, 163] width 5 height 8
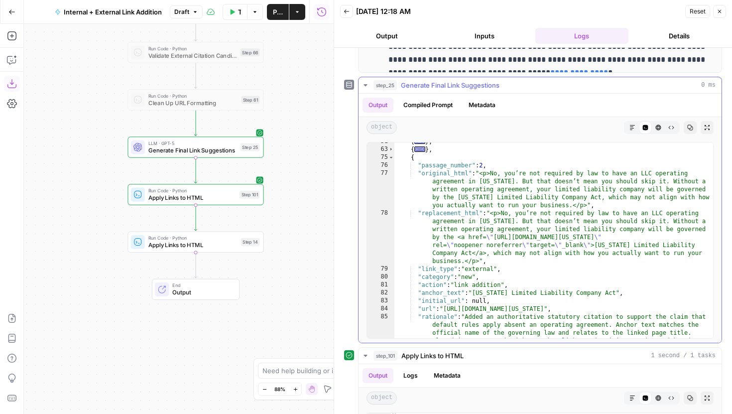
scroll to position [64, 0]
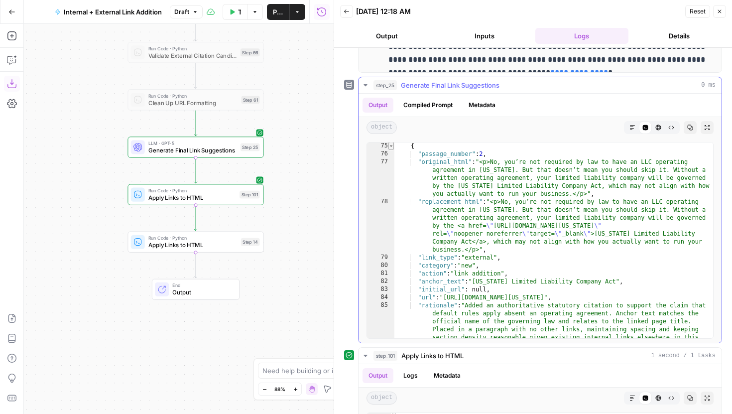
click at [392, 148] on span "Toggle code folding, rows 75 through 86" at bounding box center [390, 146] width 5 height 8
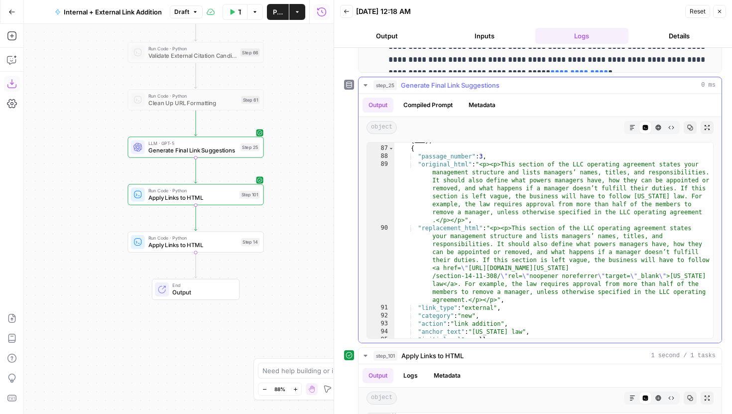
scroll to position [68, 0]
click at [392, 149] on span "Toggle code folding, rows 87 through 98" at bounding box center [390, 150] width 5 height 8
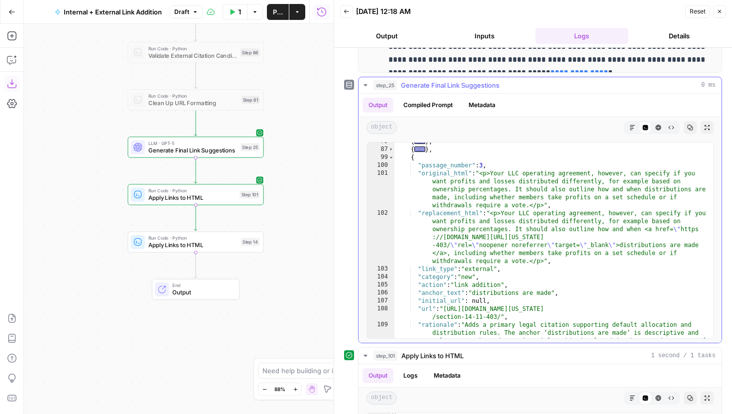
scroll to position [70, 0]
click at [392, 157] on span "Toggle code folding, rows 99 through 110" at bounding box center [390, 156] width 5 height 8
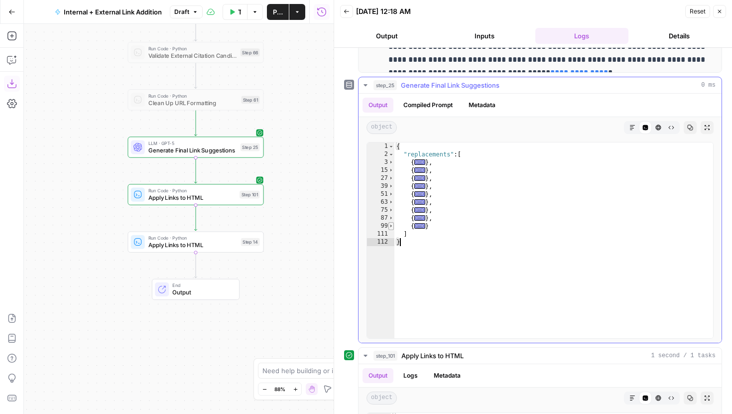
click at [392, 224] on span "Toggle code folding, rows 99 through 110" at bounding box center [390, 226] width 5 height 8
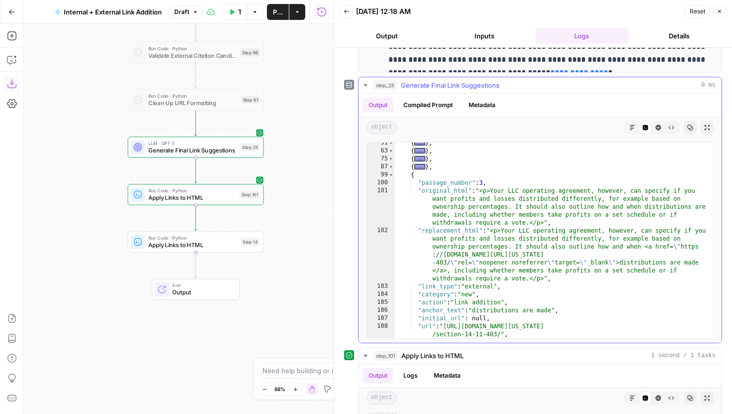
scroll to position [41, 0]
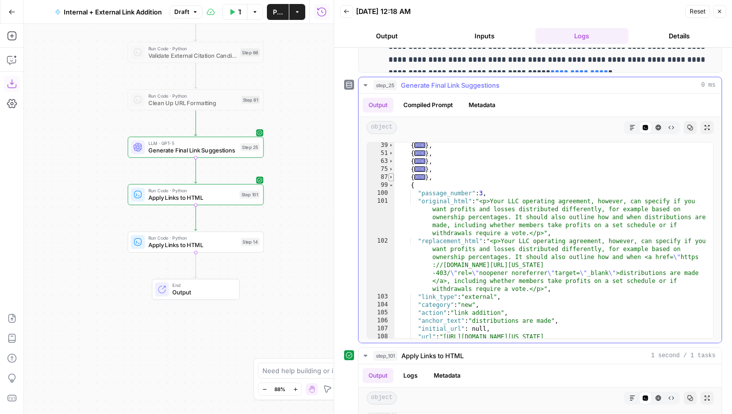
click at [391, 176] on span "Toggle code folding, rows 87 through 98" at bounding box center [390, 177] width 5 height 8
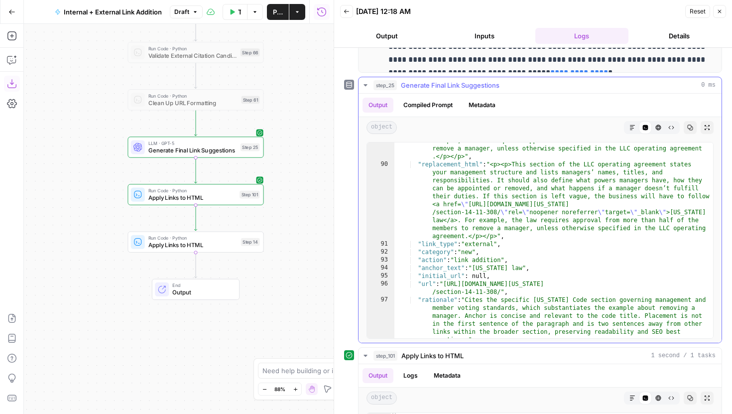
scroll to position [133, 0]
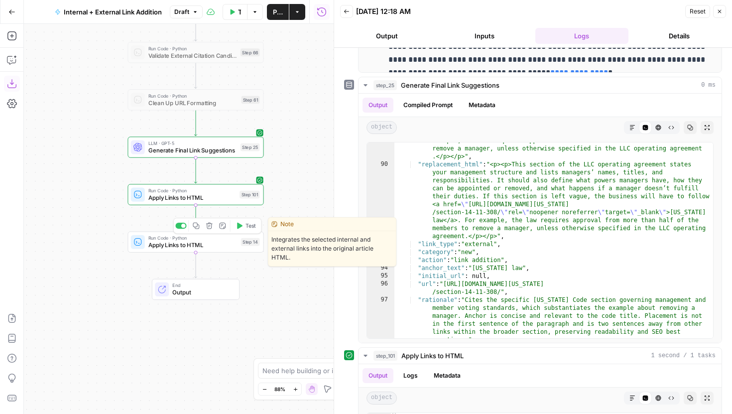
click at [250, 225] on span "Test" at bounding box center [250, 226] width 10 height 8
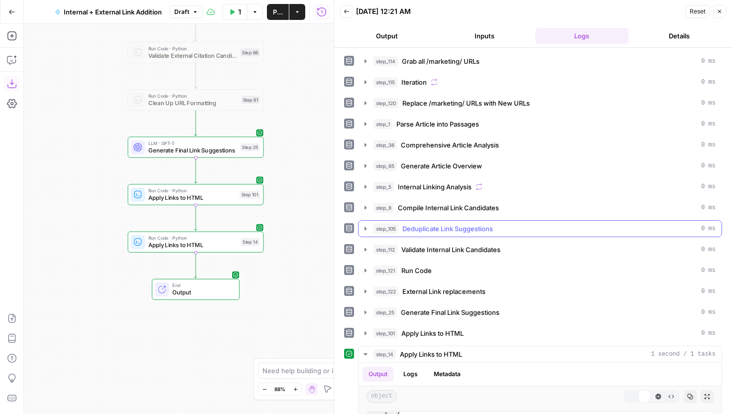
scroll to position [203, 0]
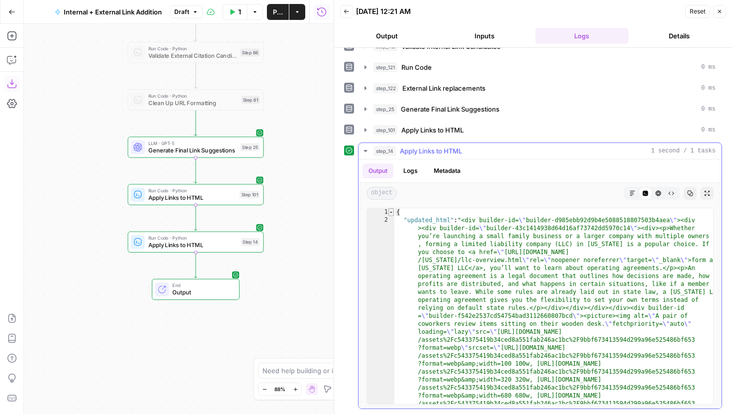
type textarea "*"
click at [391, 214] on span "Toggle code folding, rows 1 through 157" at bounding box center [390, 212] width 5 height 8
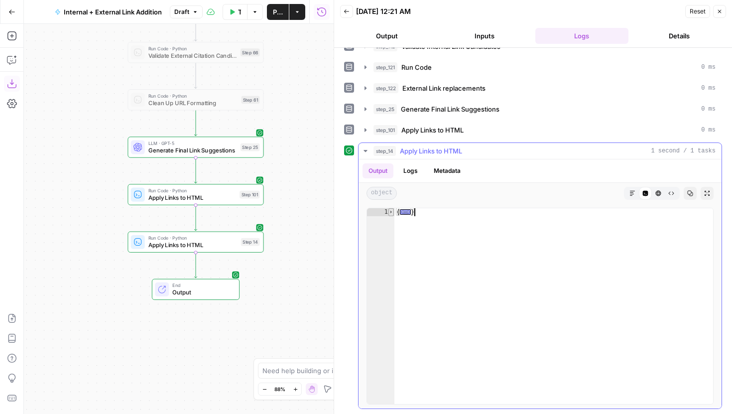
click at [391, 214] on span "Toggle code folding, rows 1 through 157" at bounding box center [390, 212] width 5 height 8
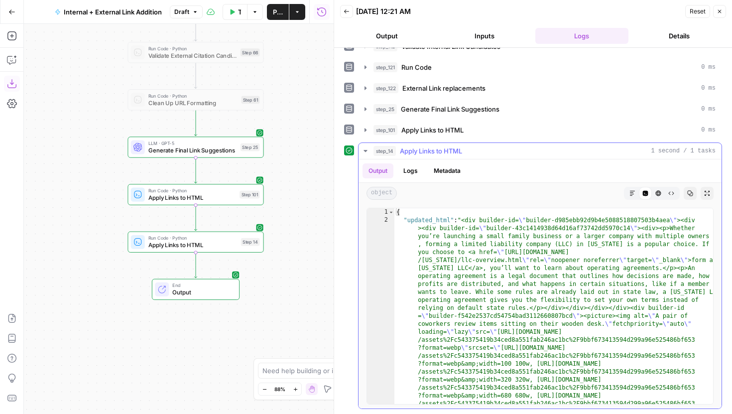
click at [635, 197] on button "Markdown" at bounding box center [632, 193] width 13 height 13
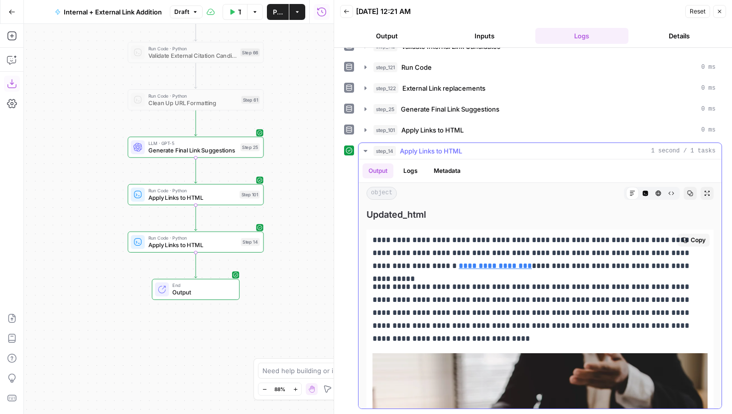
scroll to position [0, 0]
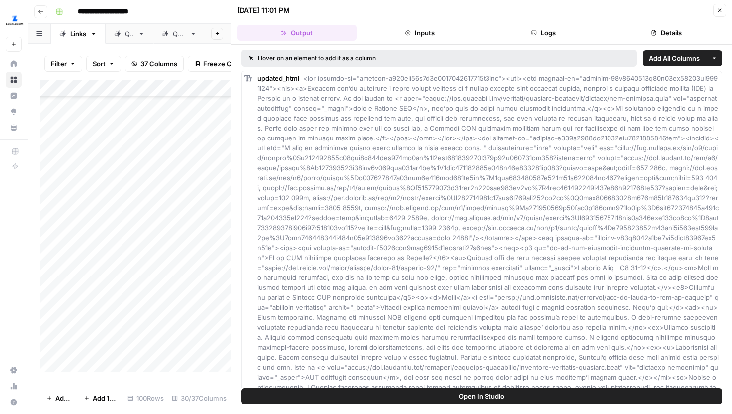
scroll to position [818, 444]
click at [721, 8] on icon "button" at bounding box center [720, 10] width 6 height 6
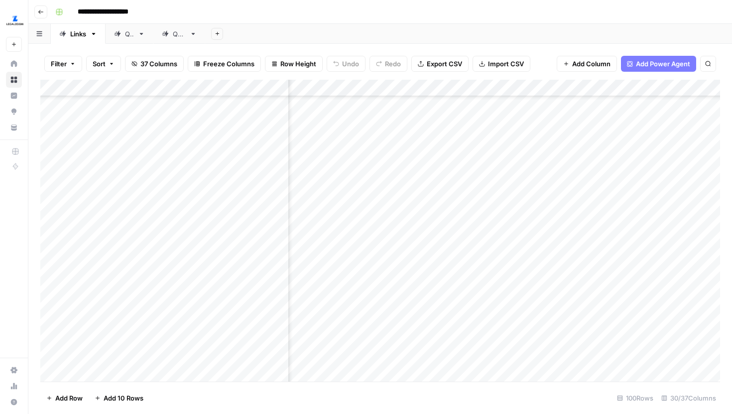
scroll to position [819, 478]
click at [480, 218] on div "Add Column" at bounding box center [380, 231] width 680 height 302
click at [643, 241] on div "Add Column" at bounding box center [380, 231] width 680 height 302
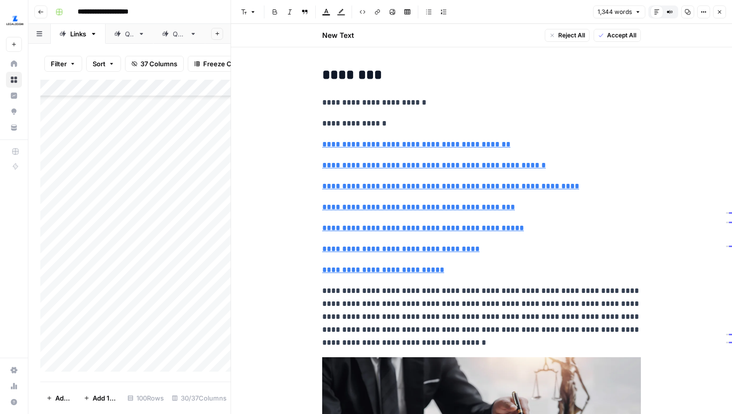
click at [722, 17] on button "Close" at bounding box center [719, 11] width 13 height 13
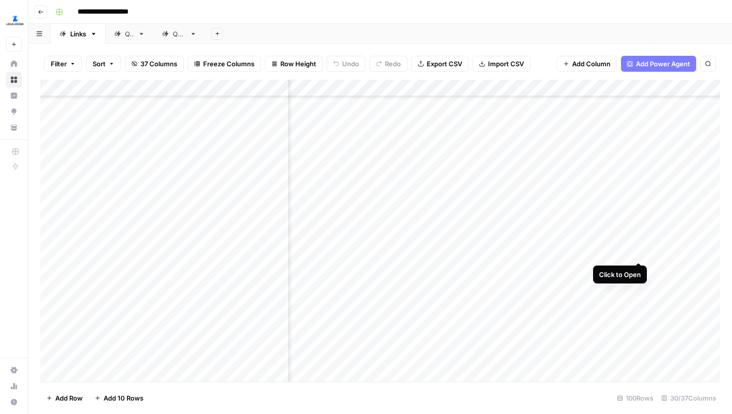
click at [639, 242] on div "Add Column" at bounding box center [380, 231] width 680 height 302
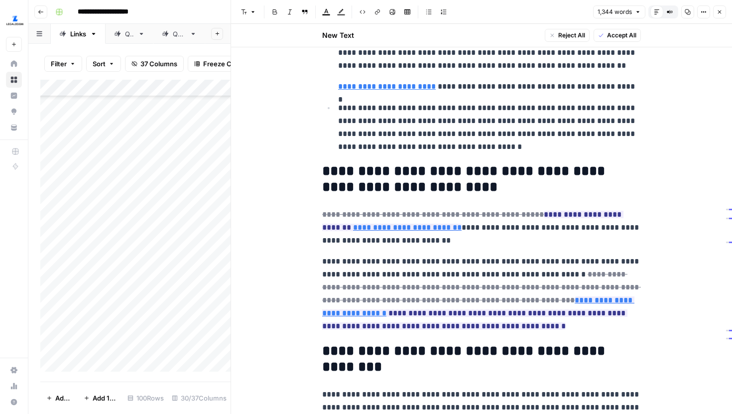
scroll to position [1038, 0]
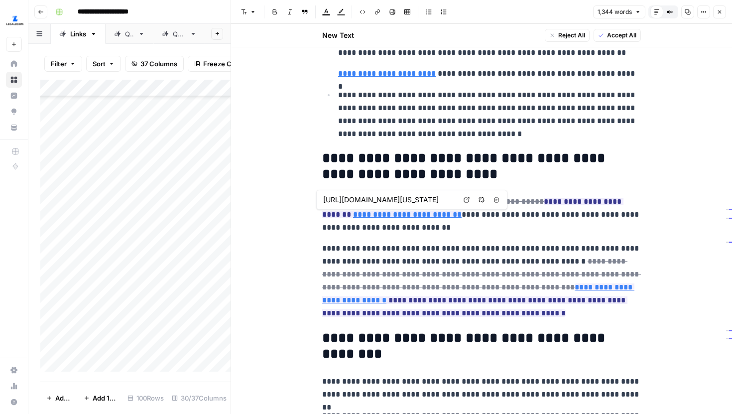
click at [464, 201] on icon at bounding box center [466, 199] width 5 height 5
